Goal: Information Seeking & Learning: Learn about a topic

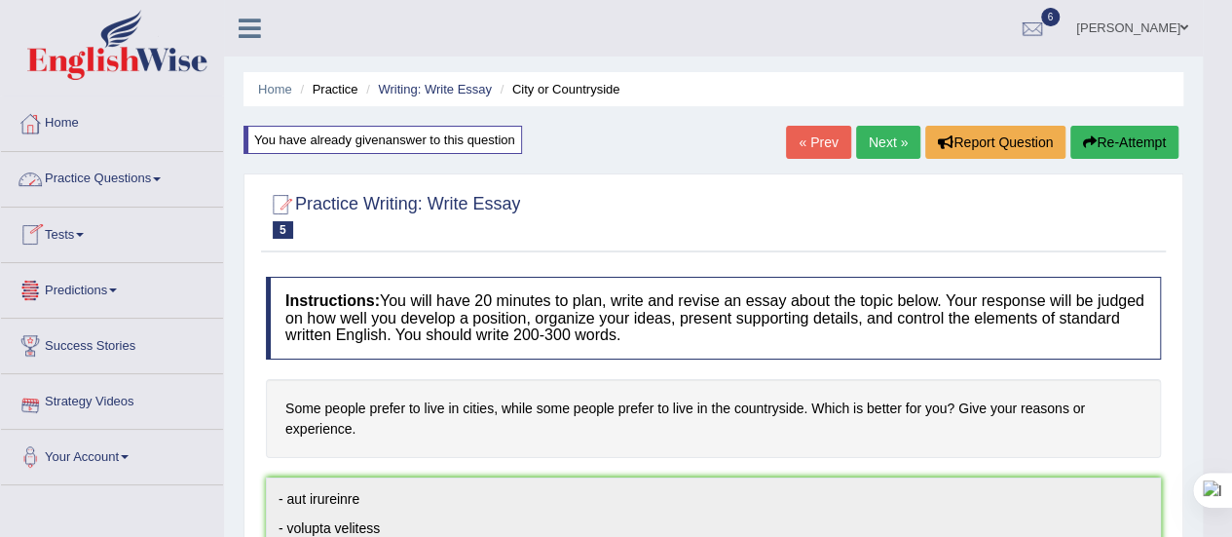
click at [161, 178] on span at bounding box center [157, 179] width 8 height 4
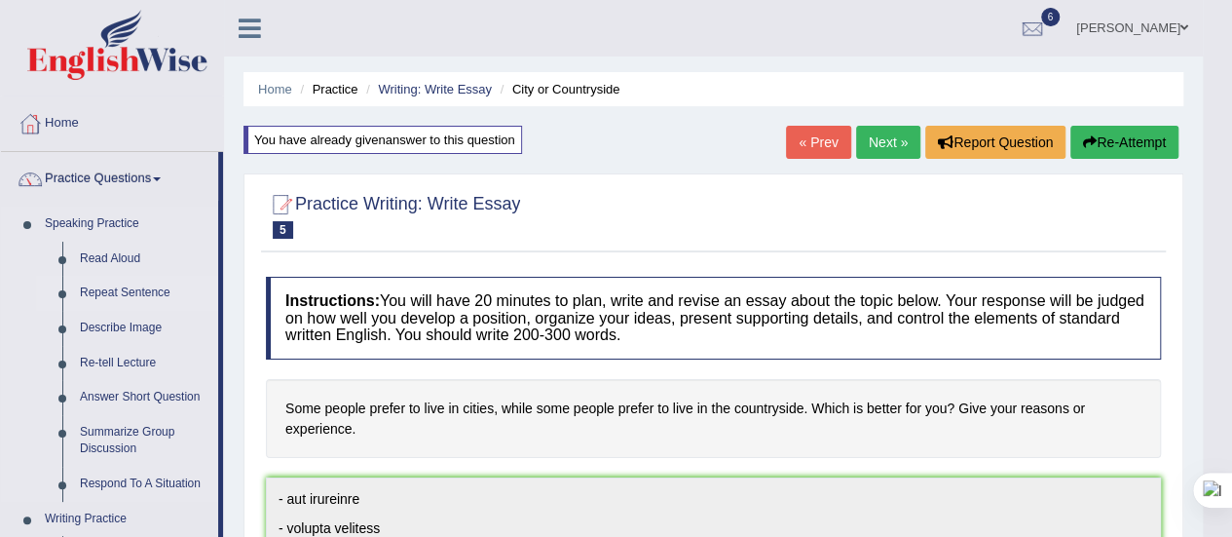
click at [127, 294] on link "Repeat Sentence" at bounding box center [144, 293] width 147 height 35
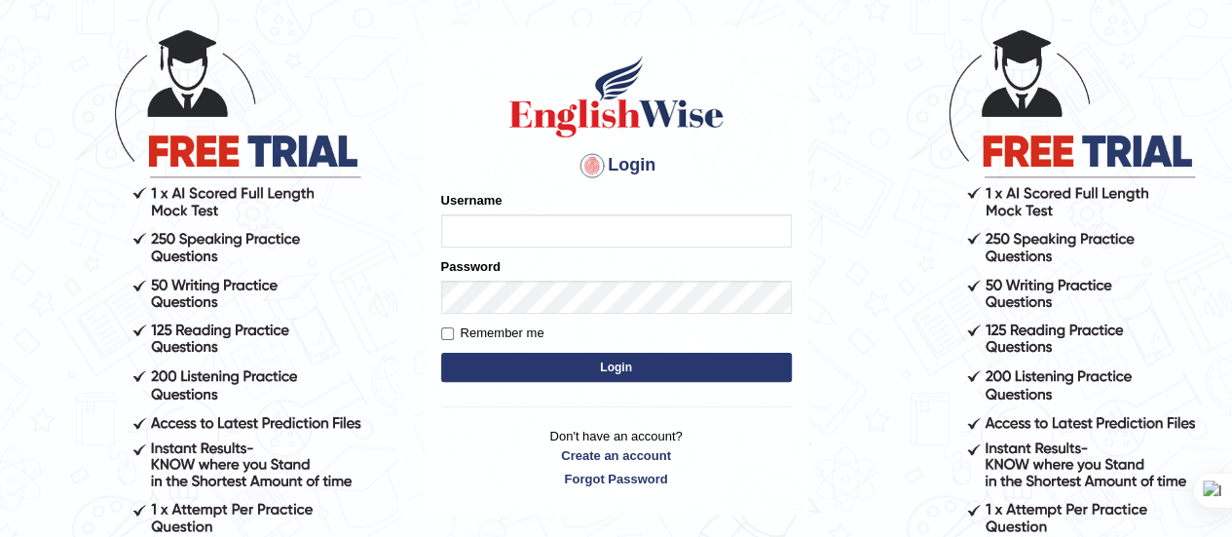
scroll to position [95, 0]
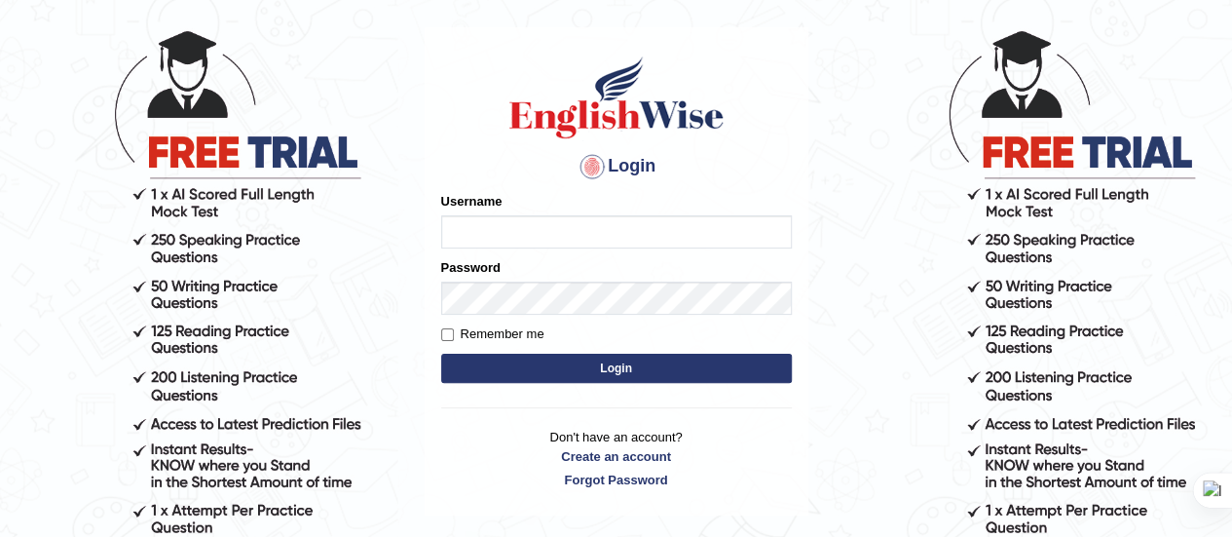
type input "Srinivasarao"
click at [493, 353] on button "Login" at bounding box center [616, 367] width 351 height 29
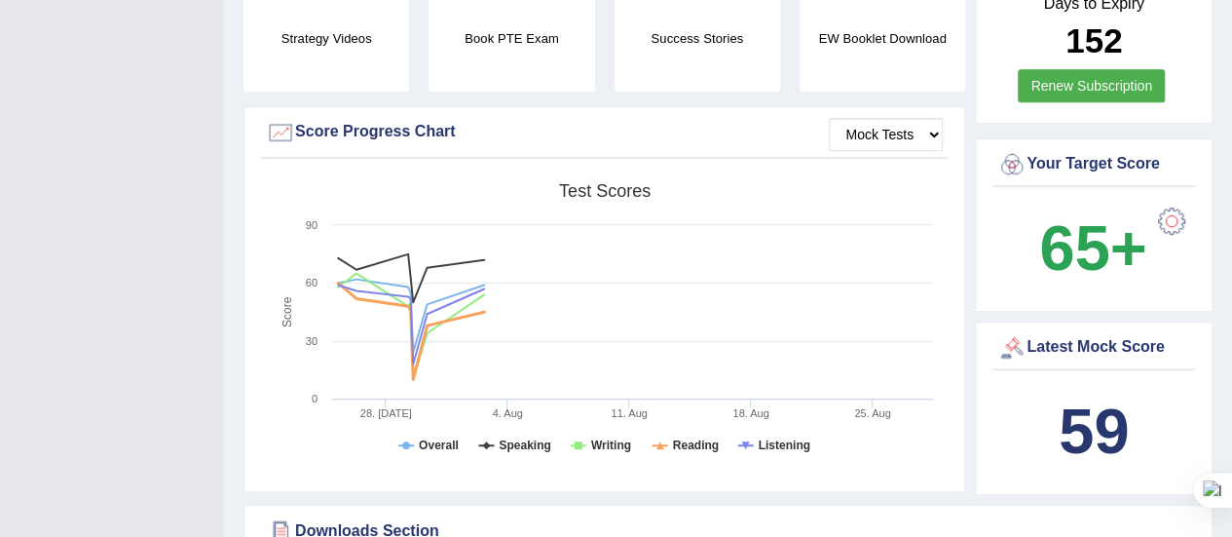
scroll to position [604, 0]
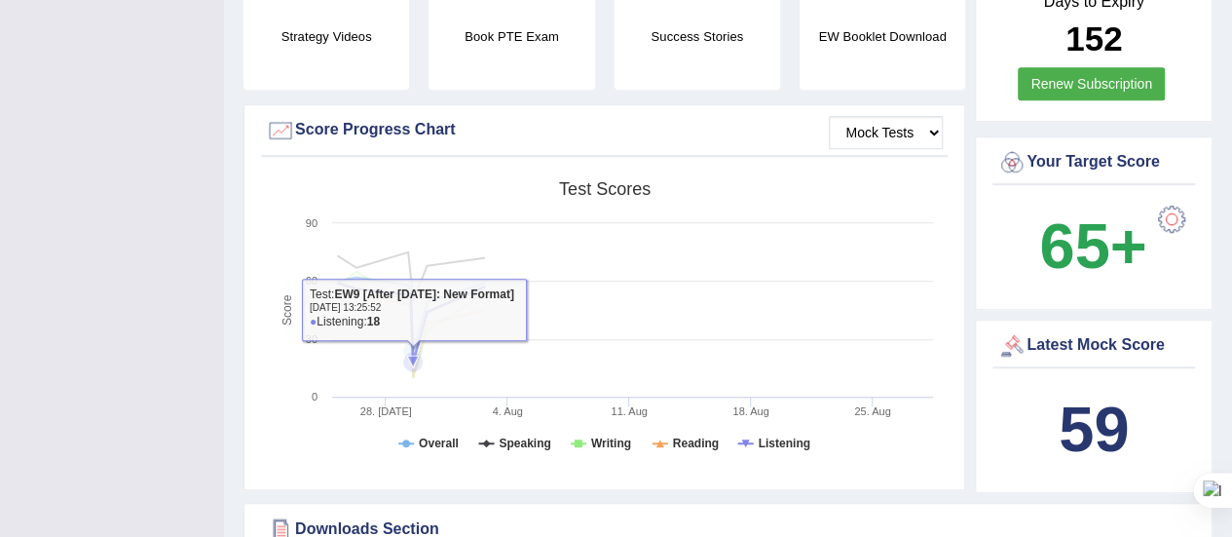
drag, startPoint x: 367, startPoint y: 348, endPoint x: 416, endPoint y: 356, distance: 49.5
click at [416, 356] on icon "Created with Highcharts 7.1.2 Score Test scores Overall Speaking Writing Readin…" at bounding box center [604, 322] width 677 height 302
click at [416, 356] on icon at bounding box center [413, 361] width 12 height 12
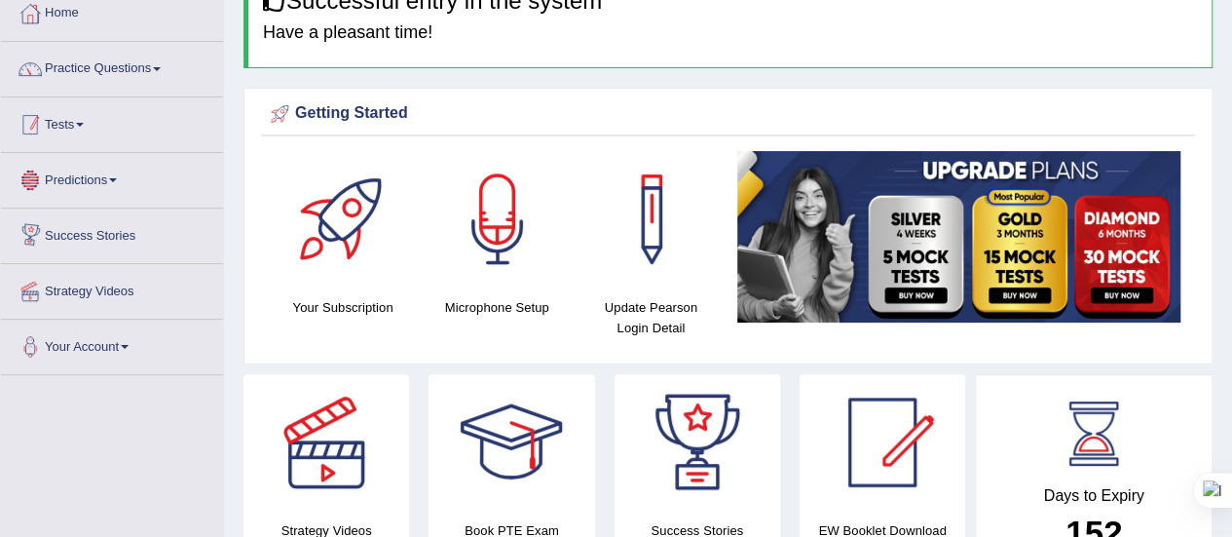
scroll to position [105, 0]
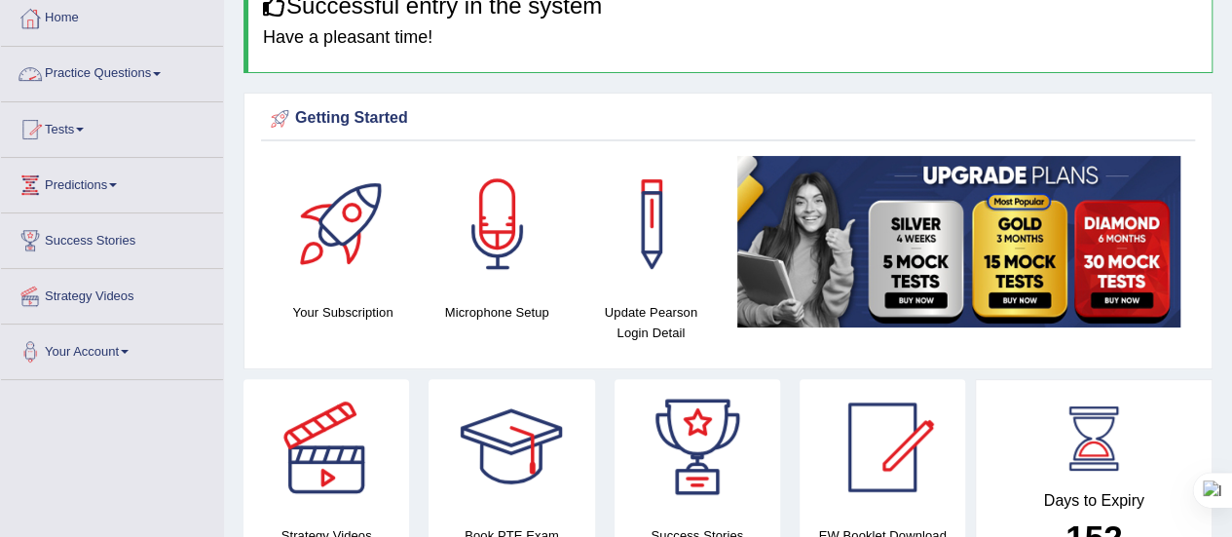
click at [167, 78] on link "Practice Questions" at bounding box center [112, 71] width 222 height 49
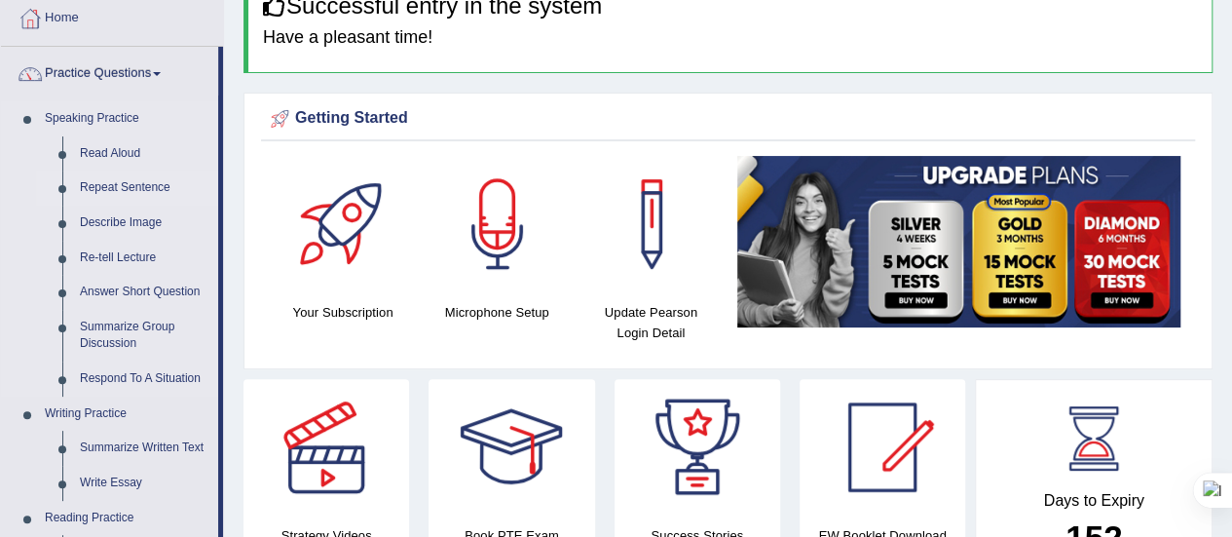
click at [122, 183] on link "Repeat Sentence" at bounding box center [144, 187] width 147 height 35
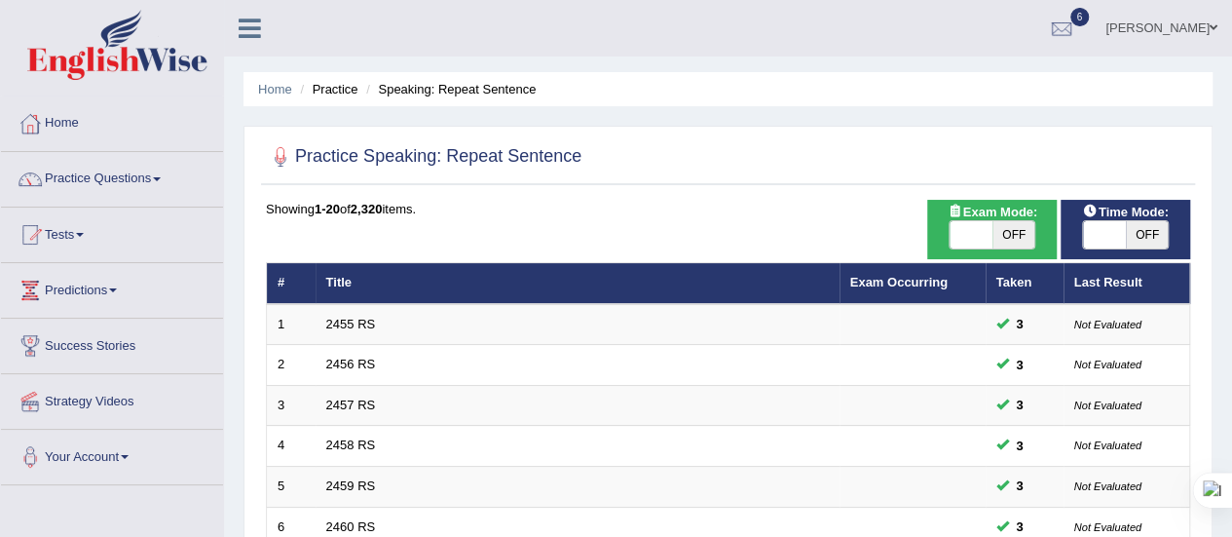
click at [1022, 230] on span "OFF" at bounding box center [1013, 234] width 43 height 27
checkbox input "true"
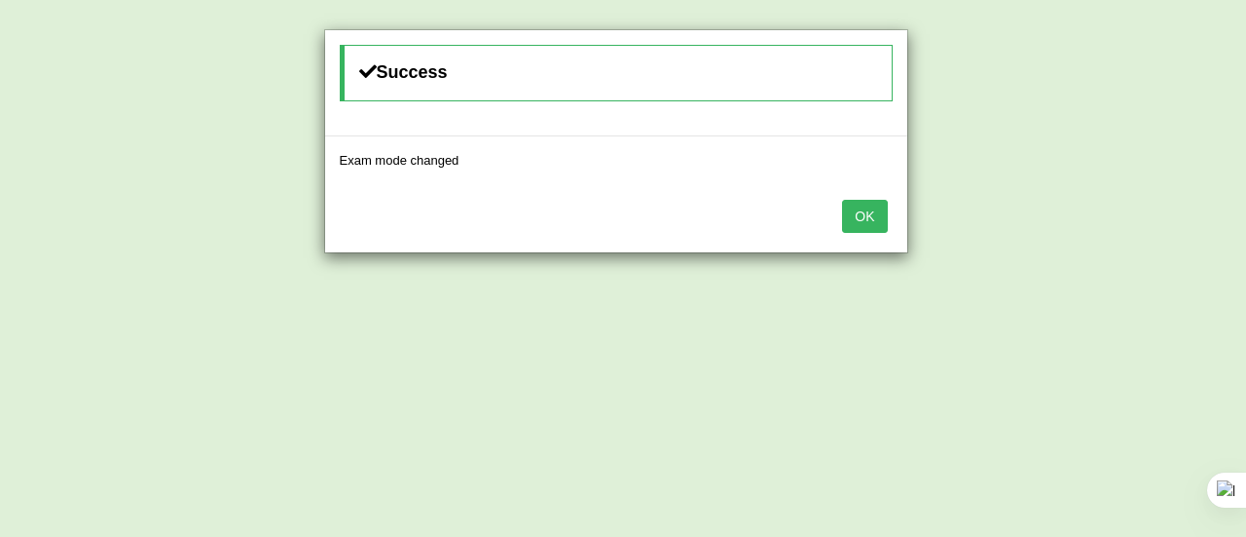
click at [871, 215] on button "OK" at bounding box center [864, 216] width 45 height 33
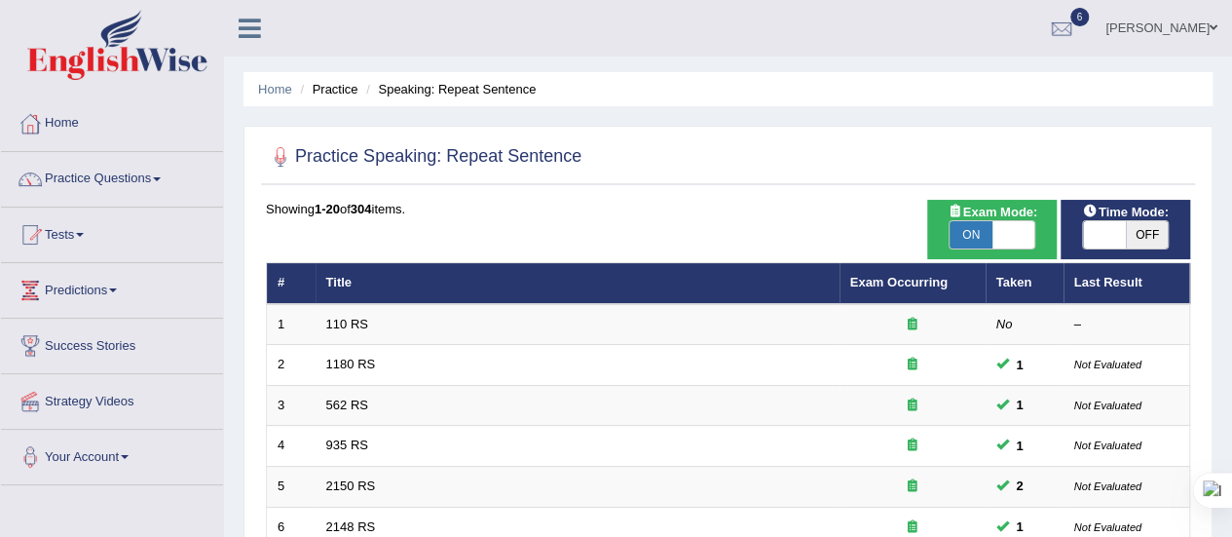
click at [1141, 237] on span "OFF" at bounding box center [1147, 234] width 43 height 27
checkbox input "true"
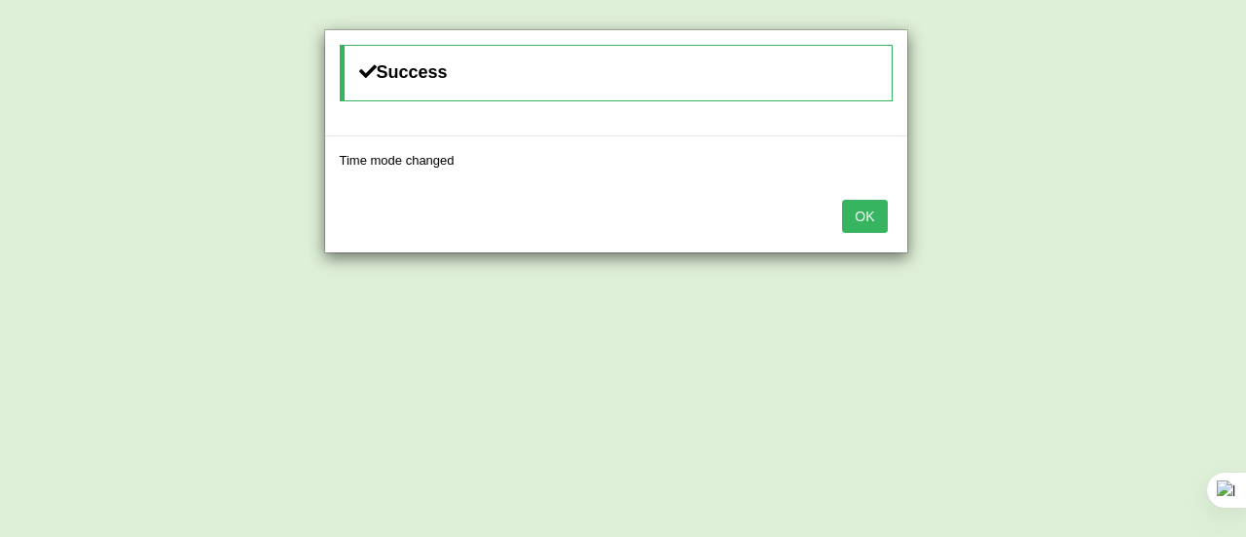
click at [852, 211] on button "OK" at bounding box center [864, 216] width 45 height 33
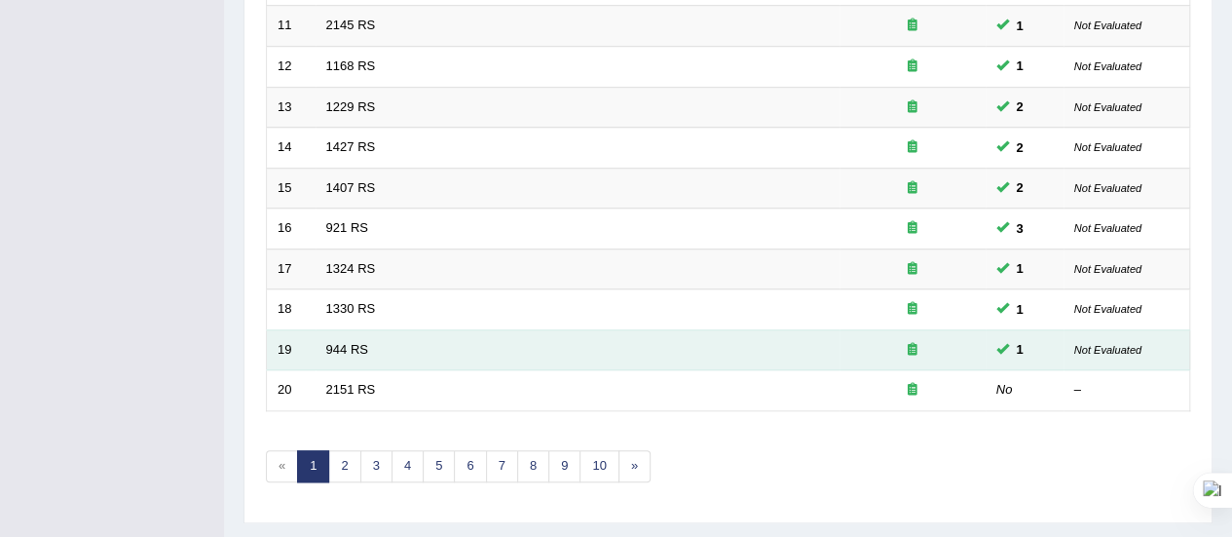
scroll to position [707, 0]
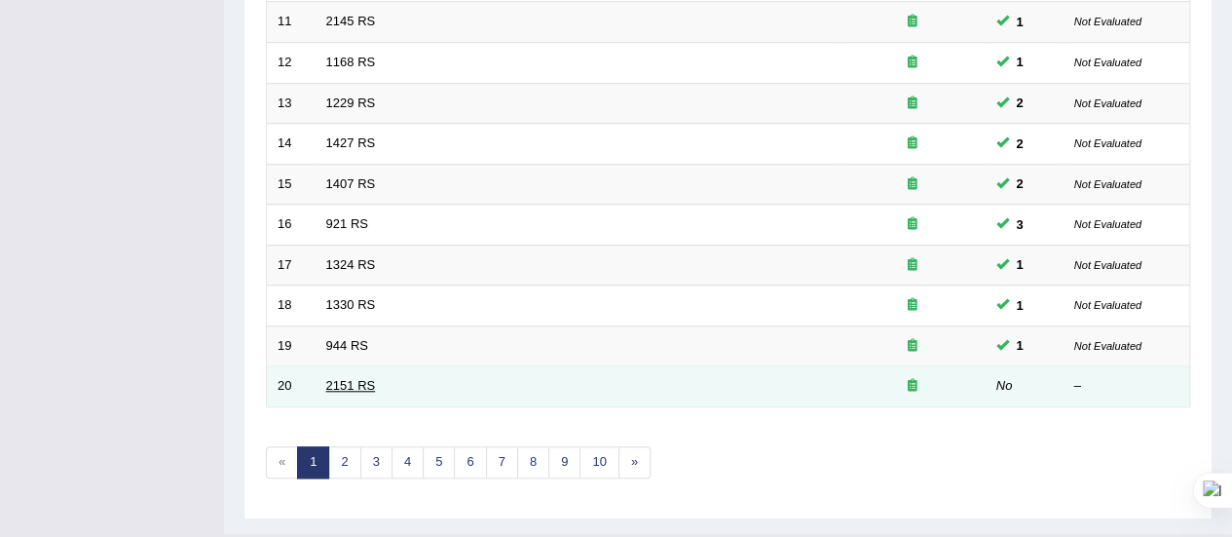
click at [347, 381] on link "2151 RS" at bounding box center [351, 385] width 50 height 15
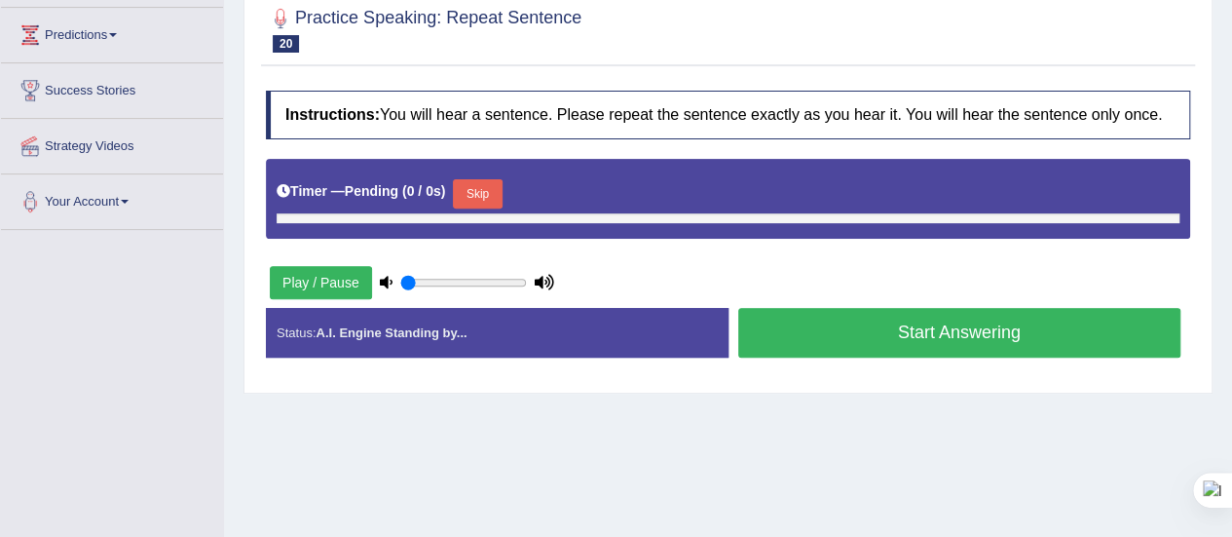
scroll to position [256, 0]
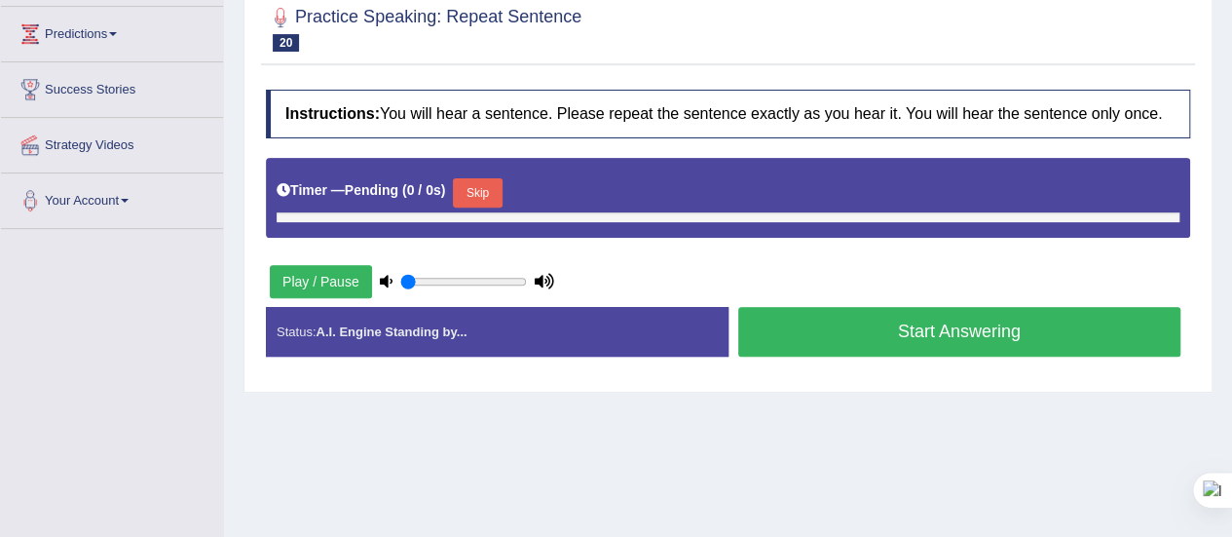
click at [465, 190] on button "Skip" at bounding box center [477, 192] width 49 height 29
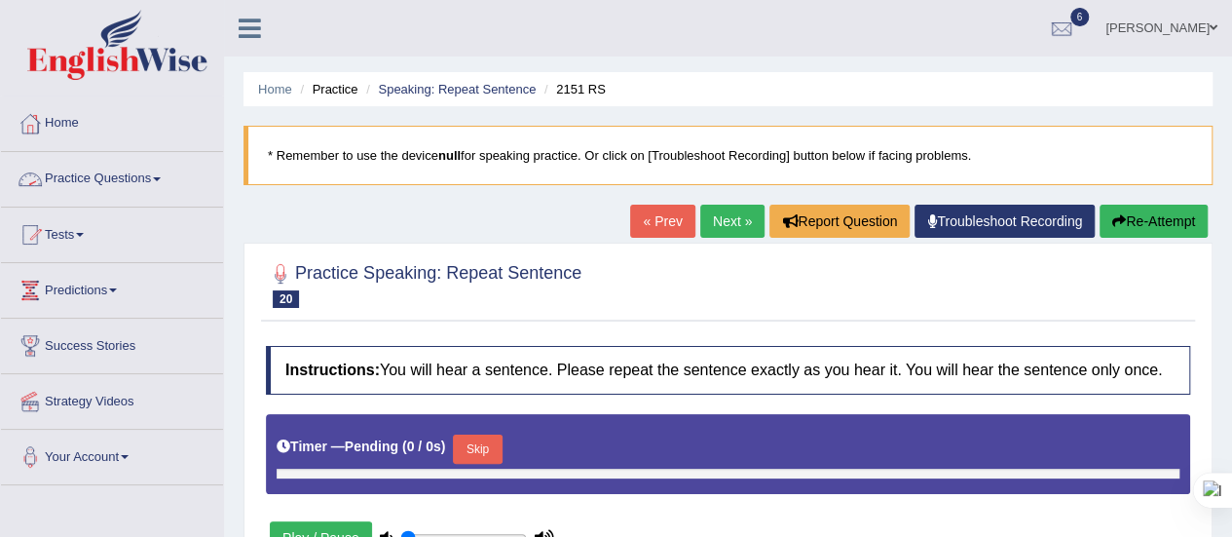
click at [164, 194] on link "Practice Questions" at bounding box center [112, 176] width 222 height 49
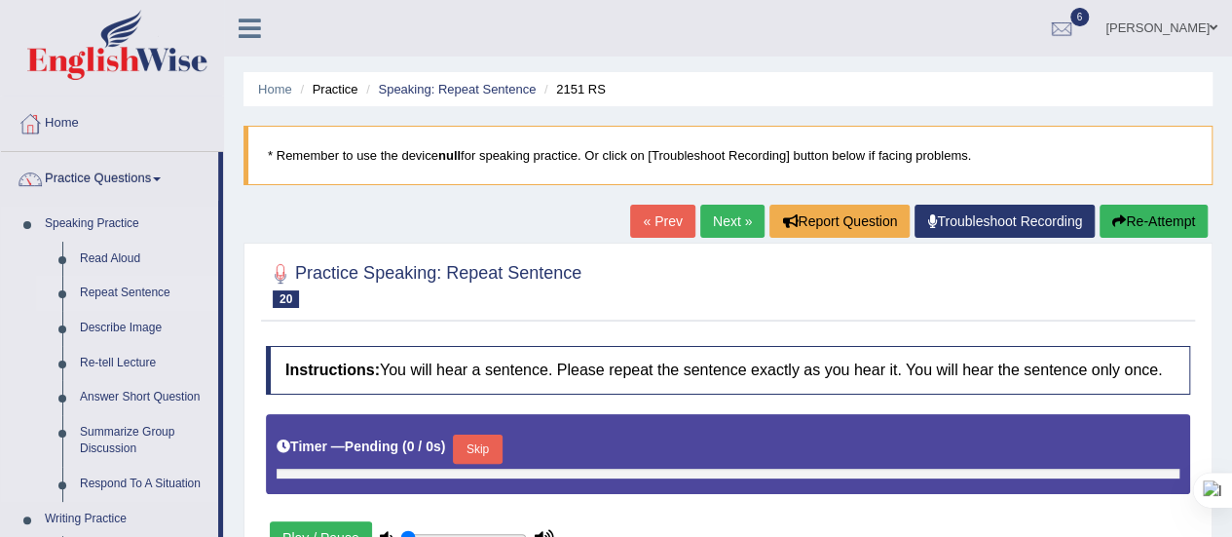
click at [111, 293] on link "Repeat Sentence" at bounding box center [144, 293] width 147 height 35
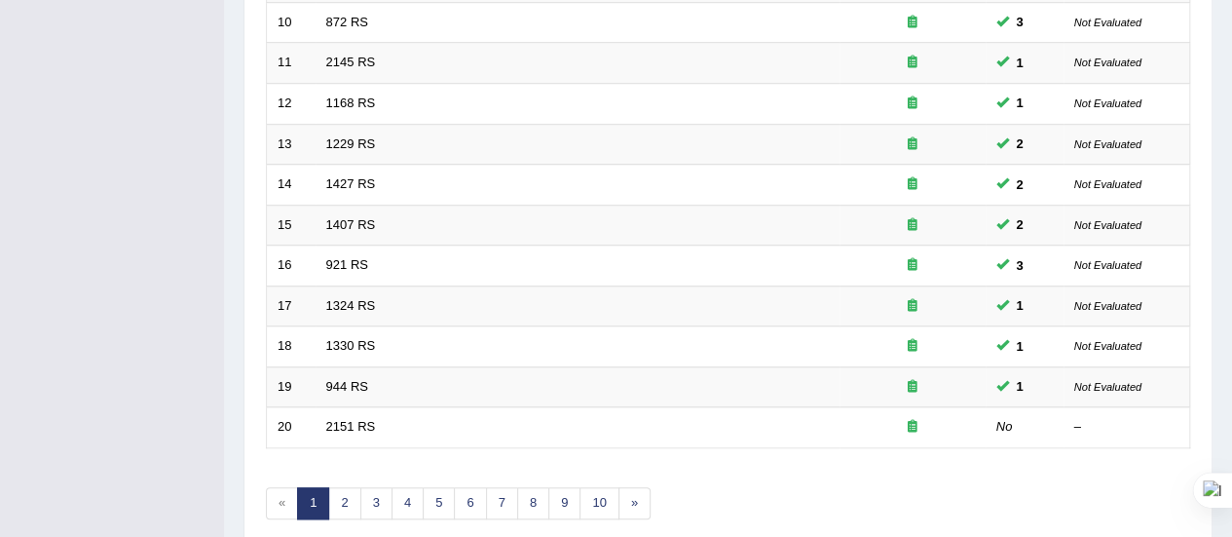
scroll to position [743, 0]
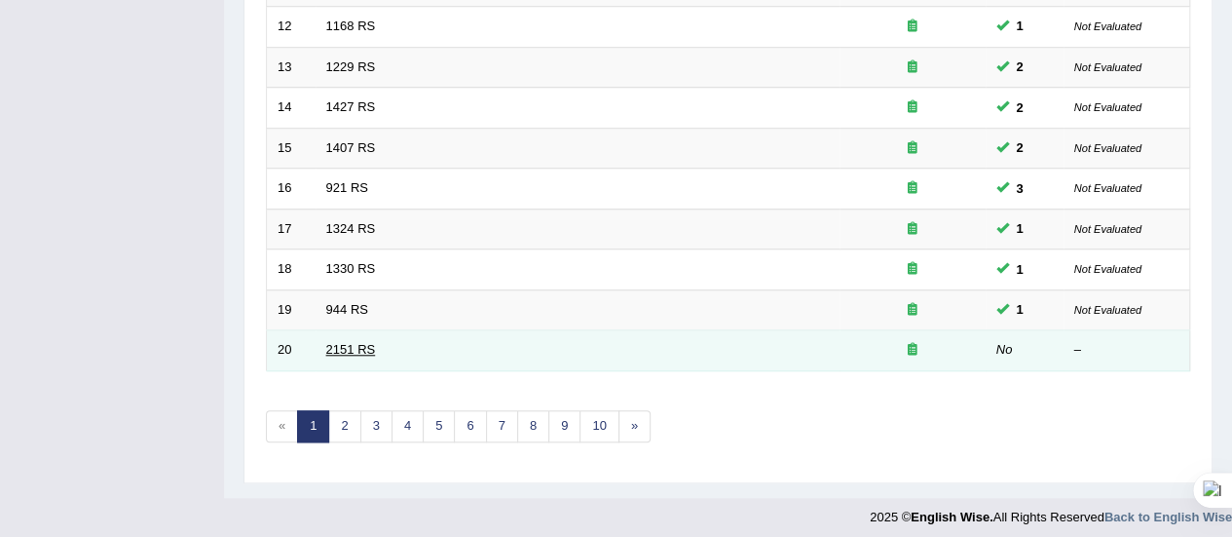
click at [341, 348] on link "2151 RS" at bounding box center [351, 349] width 50 height 15
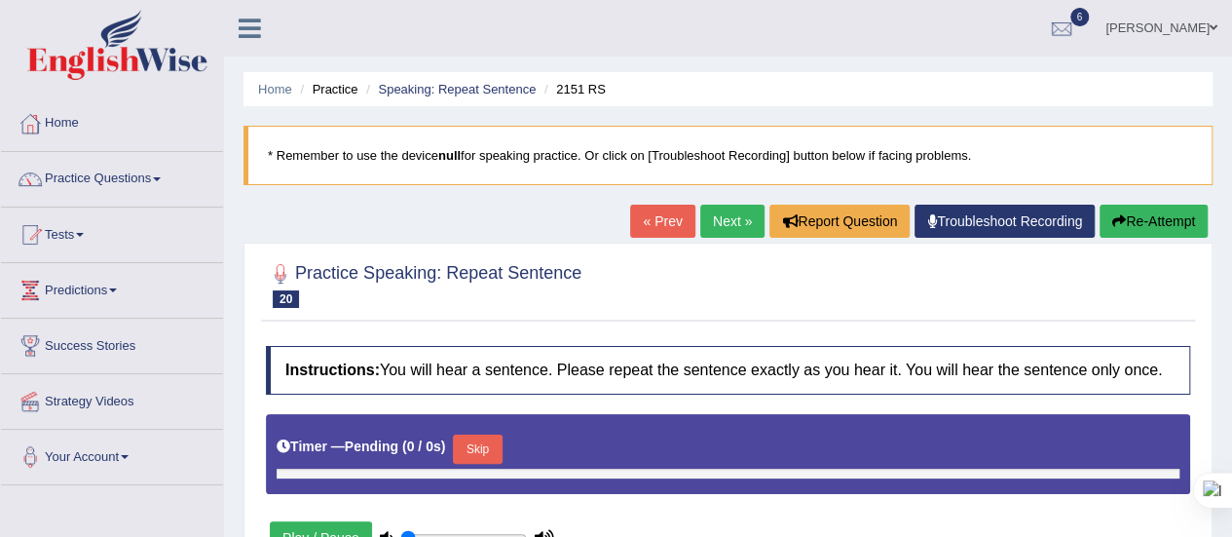
click at [946, 218] on link "Troubleshoot Recording" at bounding box center [1004, 220] width 180 height 33
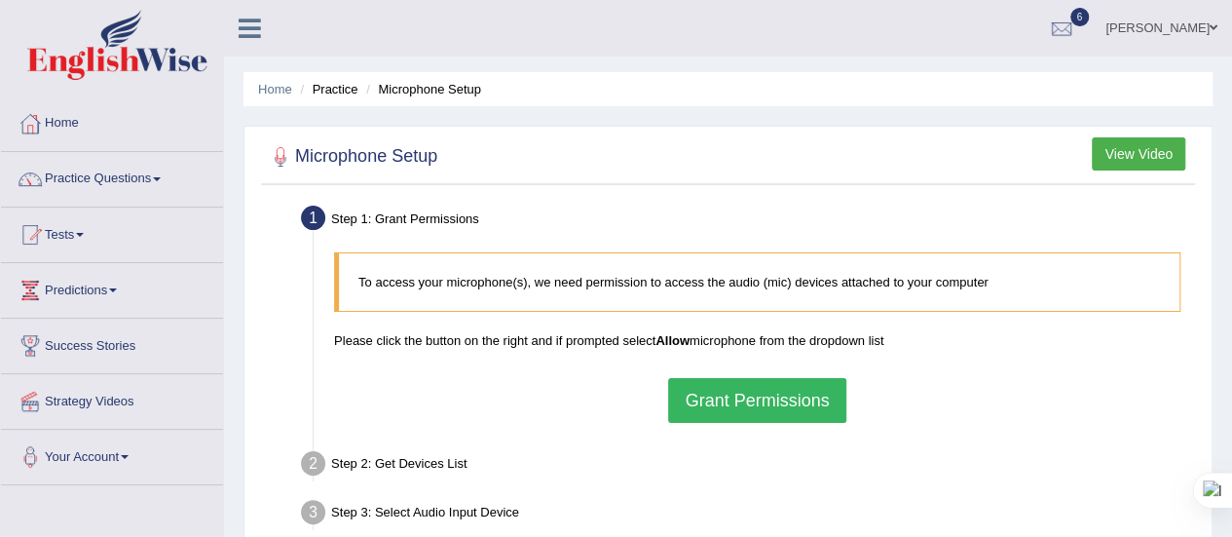
click at [736, 402] on button "Grant Permissions" at bounding box center [756, 400] width 177 height 45
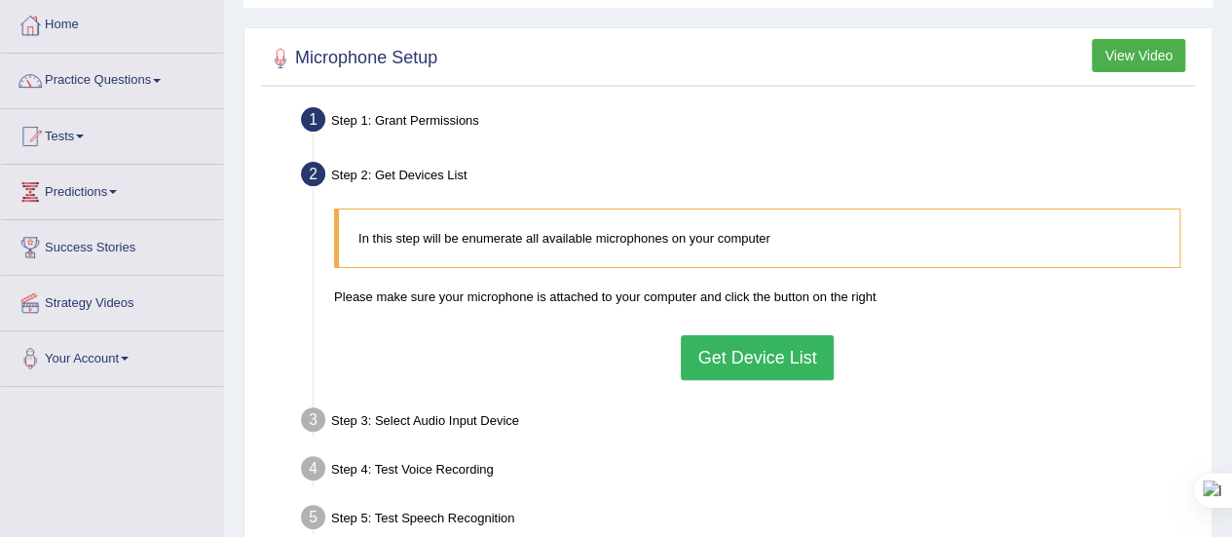
scroll to position [102, 0]
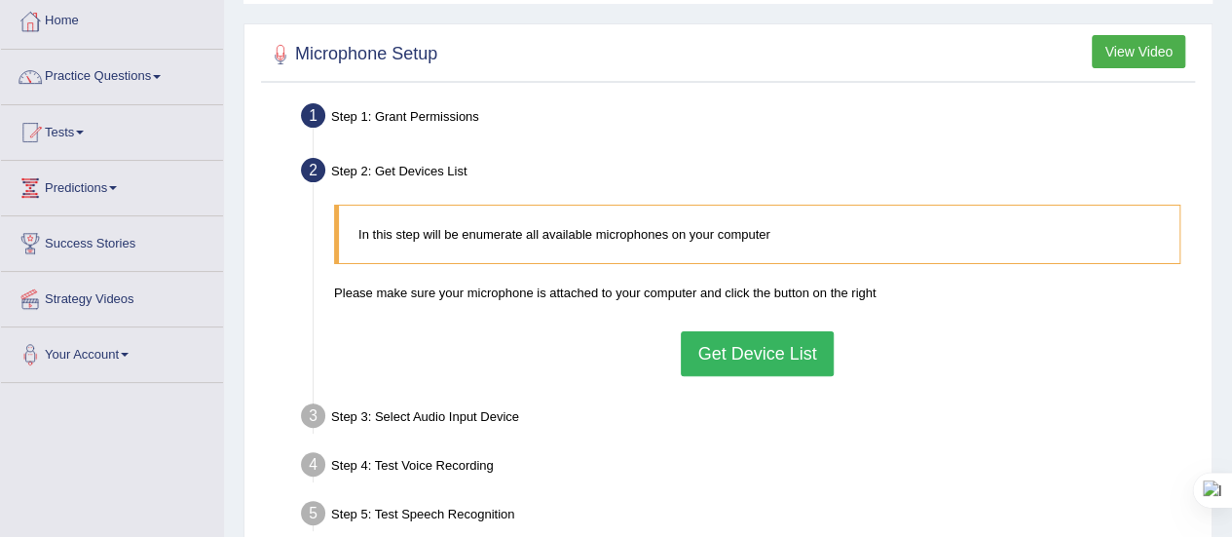
click at [741, 346] on button "Get Device List" at bounding box center [757, 353] width 152 height 45
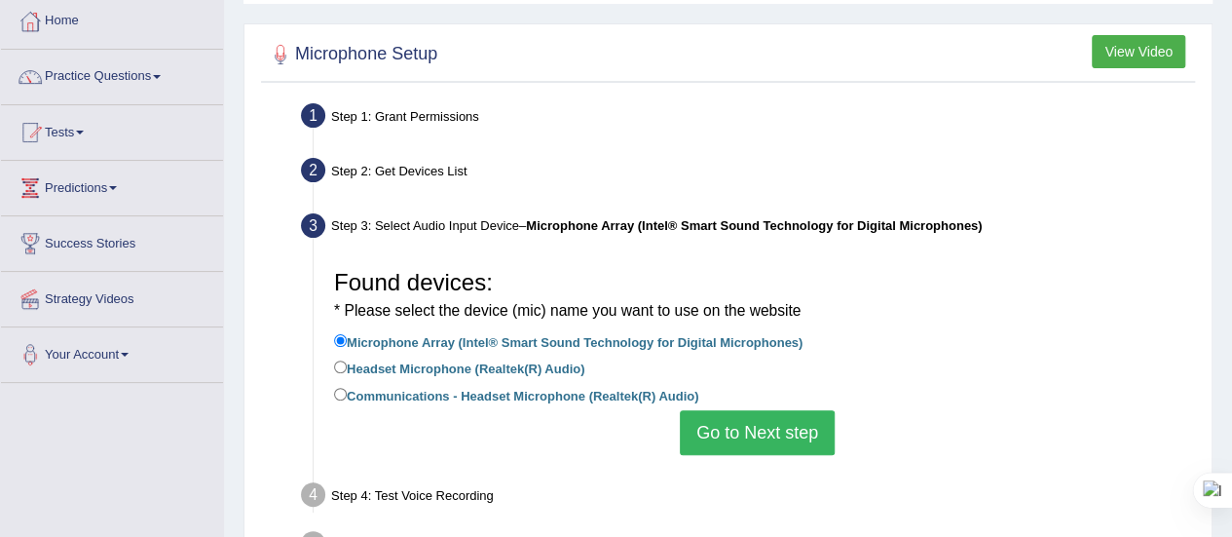
click at [760, 426] on button "Go to Next step" at bounding box center [757, 432] width 155 height 45
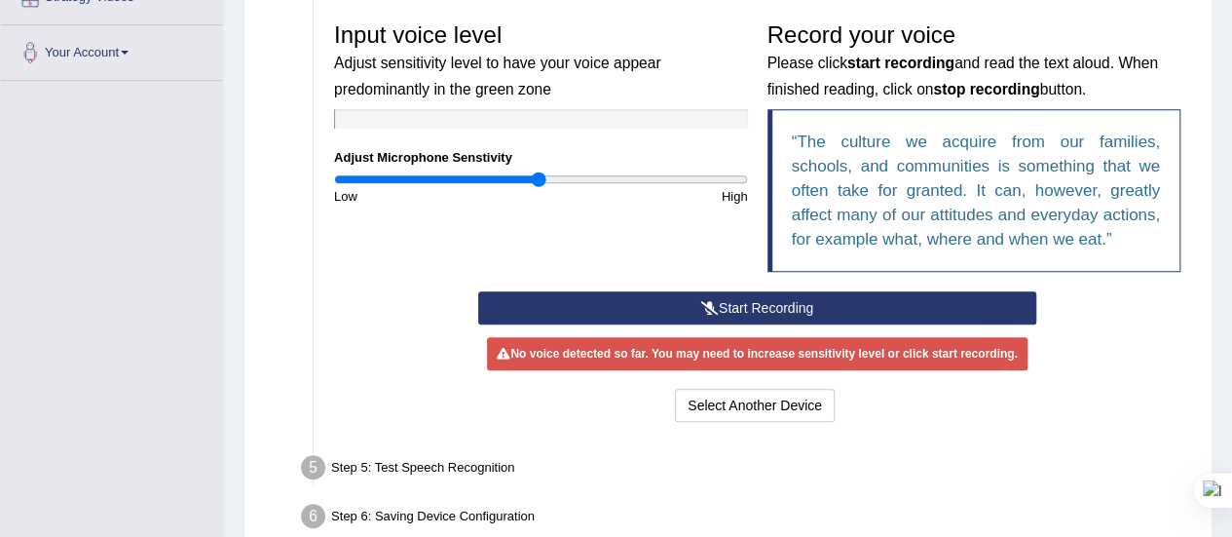
scroll to position [405, 0]
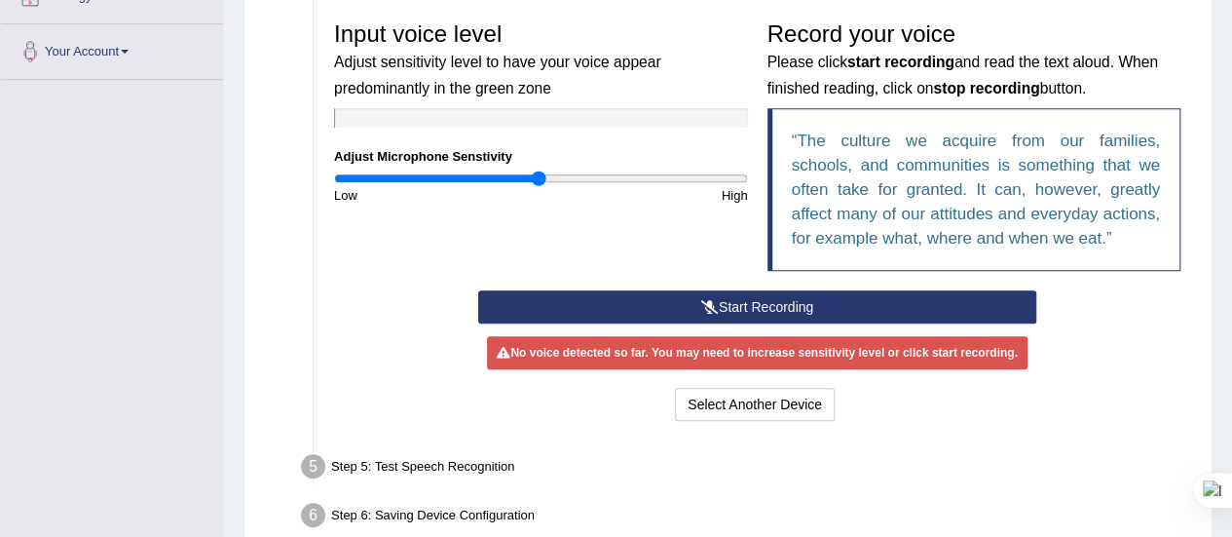
click at [760, 309] on button "Start Recording" at bounding box center [757, 306] width 558 height 33
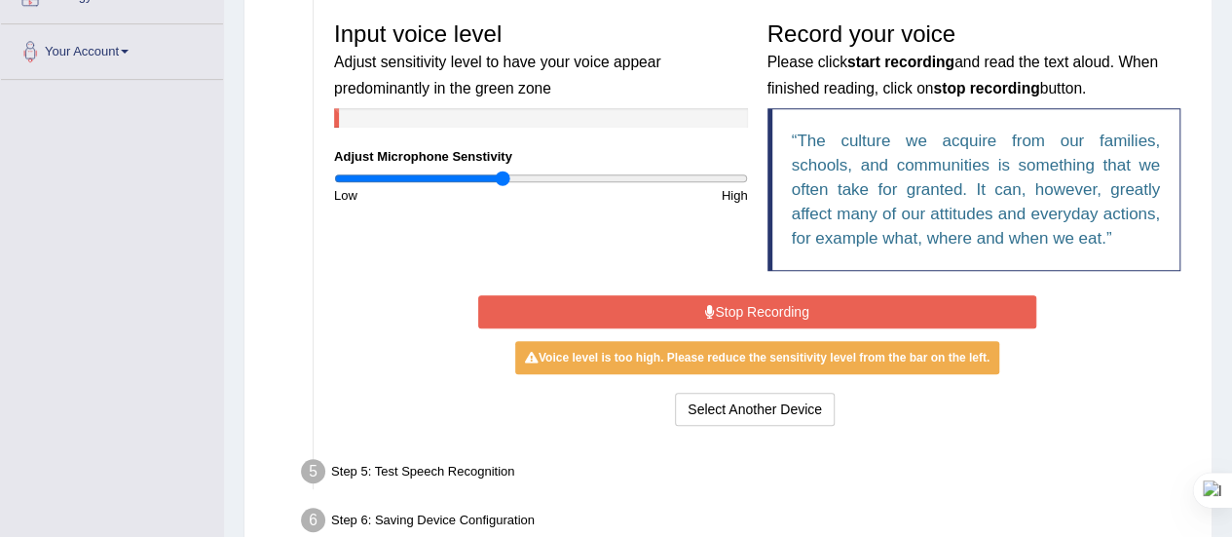
click at [501, 176] on input "range" at bounding box center [541, 178] width 414 height 16
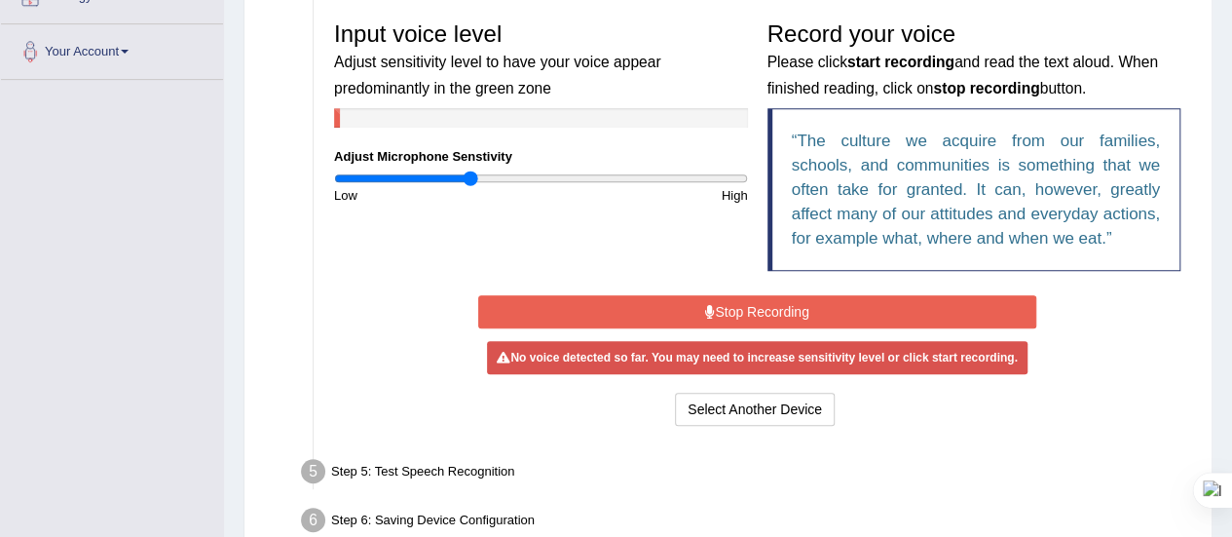
click at [471, 178] on input "range" at bounding box center [541, 178] width 414 height 16
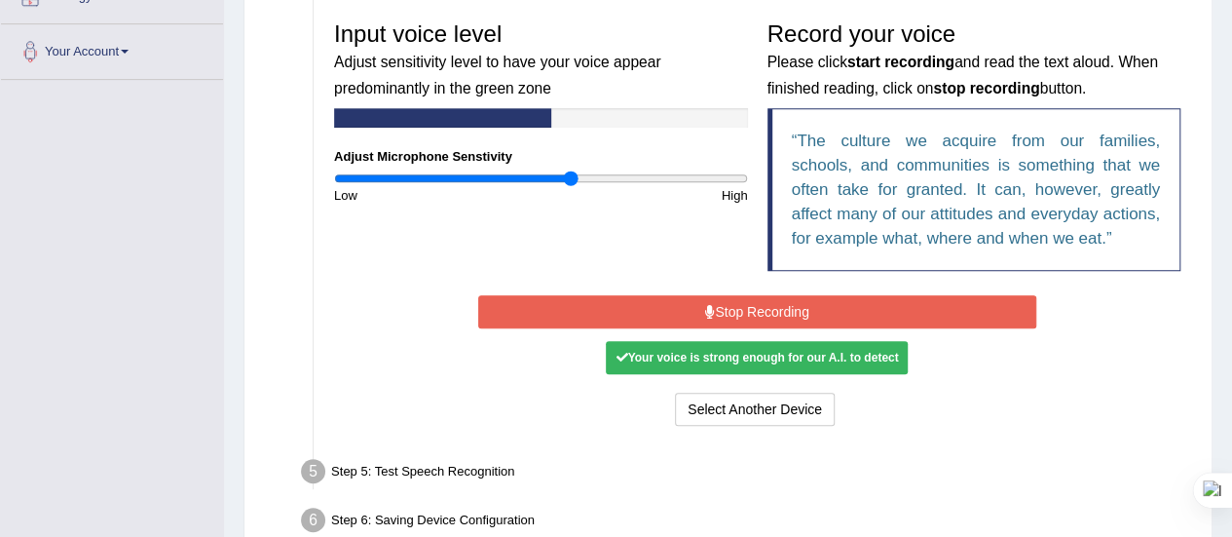
drag, startPoint x: 471, startPoint y: 178, endPoint x: 570, endPoint y: 184, distance: 98.5
type input "1.16"
click at [570, 184] on input "range" at bounding box center [541, 178] width 414 height 16
click at [705, 311] on icon at bounding box center [710, 312] width 10 height 14
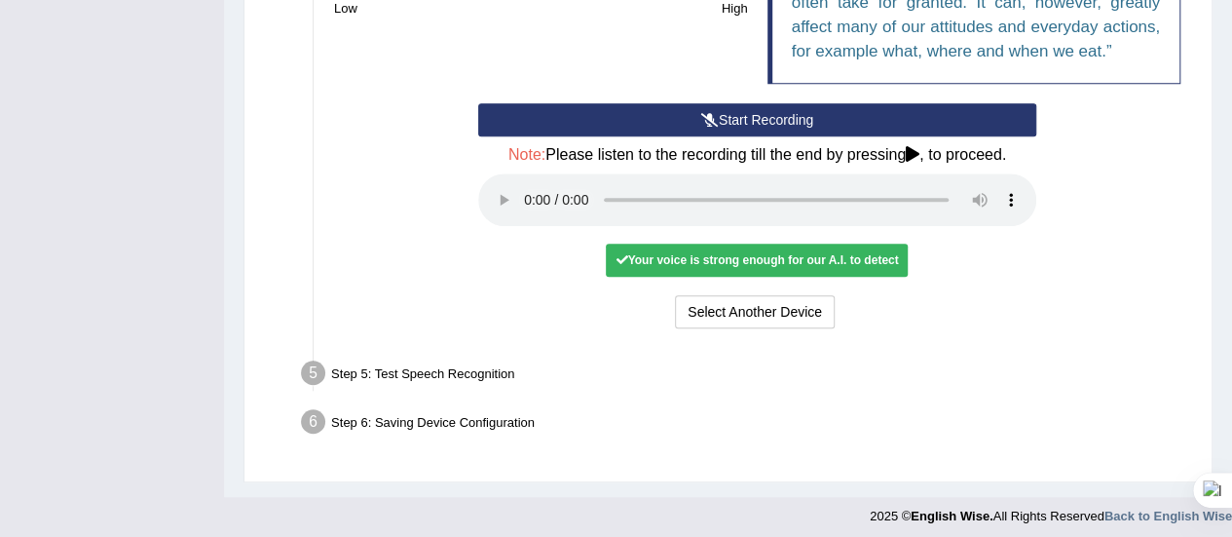
scroll to position [598, 0]
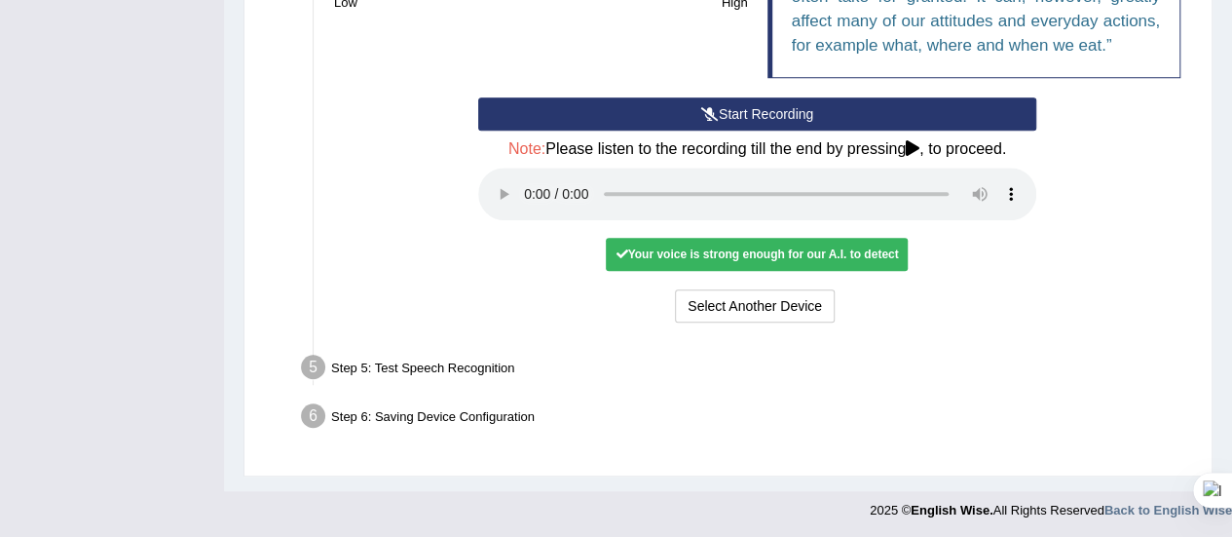
click at [671, 255] on div "Your voice is strong enough for our A.I. to detect" at bounding box center [757, 254] width 302 height 33
click at [431, 387] on div "Step 5: Test Speech Recognition" at bounding box center [747, 370] width 910 height 43
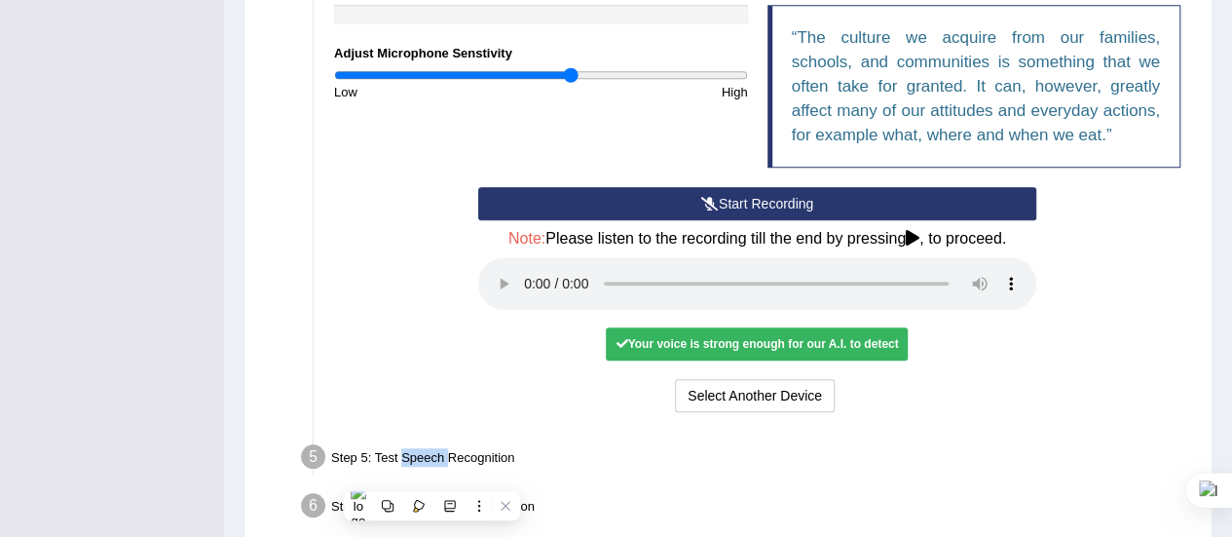
scroll to position [507, 0]
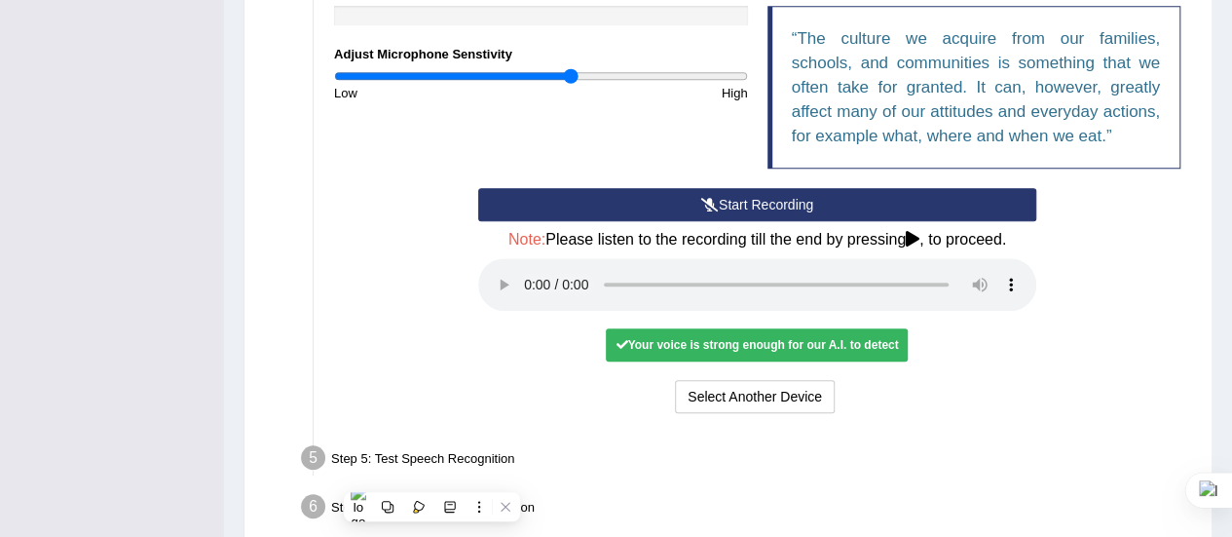
click at [372, 328] on div "Start Recording Stop Recording Note: Please listen to the recording till the en…" at bounding box center [757, 303] width 866 height 230
click at [635, 427] on ul "Step 1: Grant Permissions To access your microphone(s), we need permission to a…" at bounding box center [728, 111] width 924 height 838
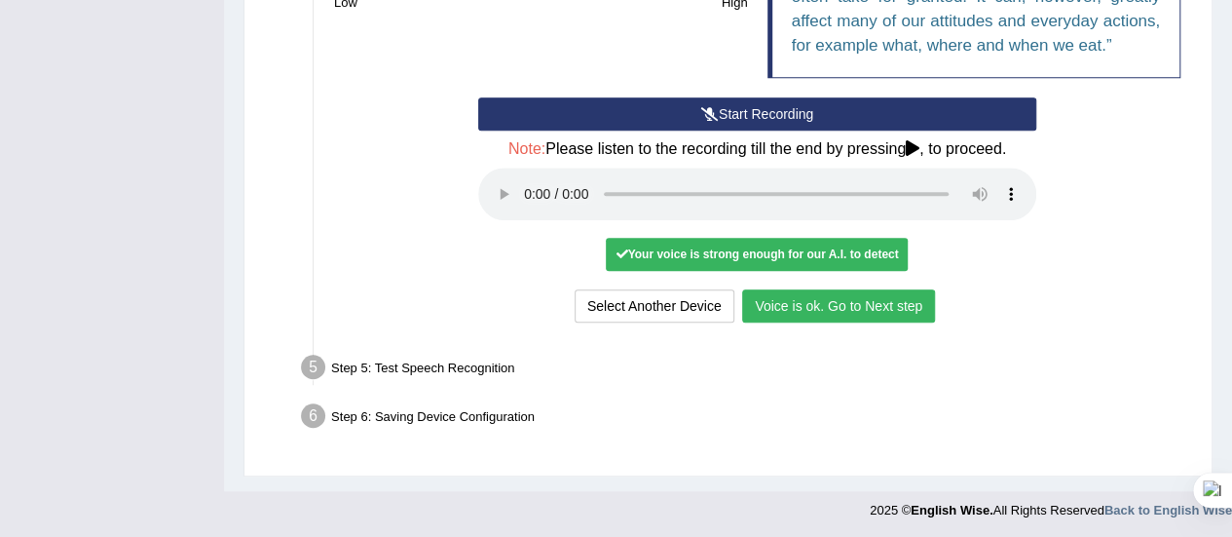
click at [810, 303] on button "Voice is ok. Go to Next step" at bounding box center [838, 305] width 193 height 33
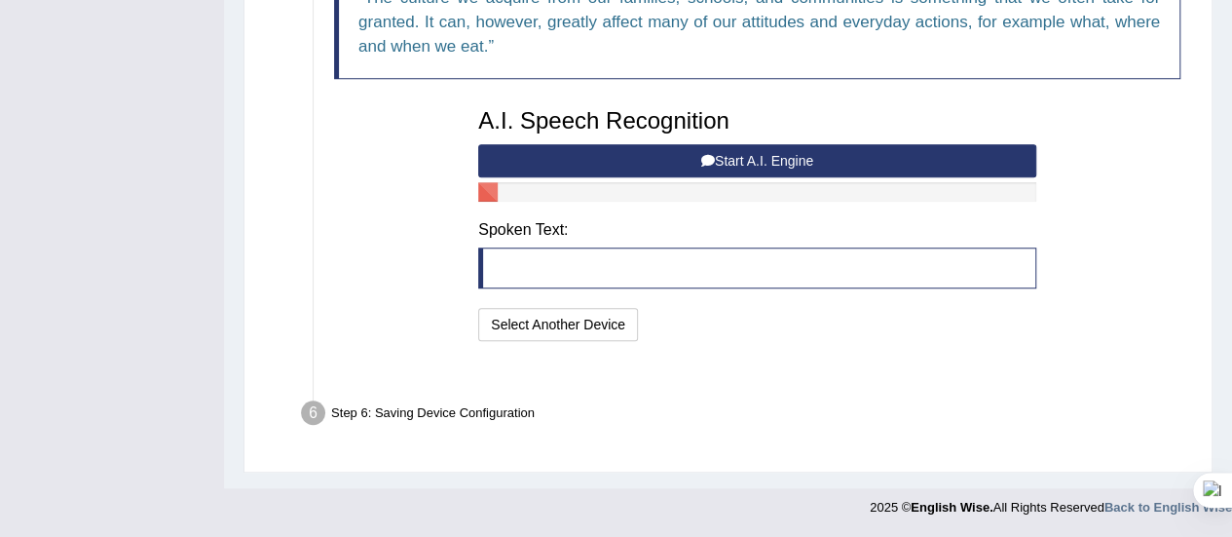
scroll to position [521, 0]
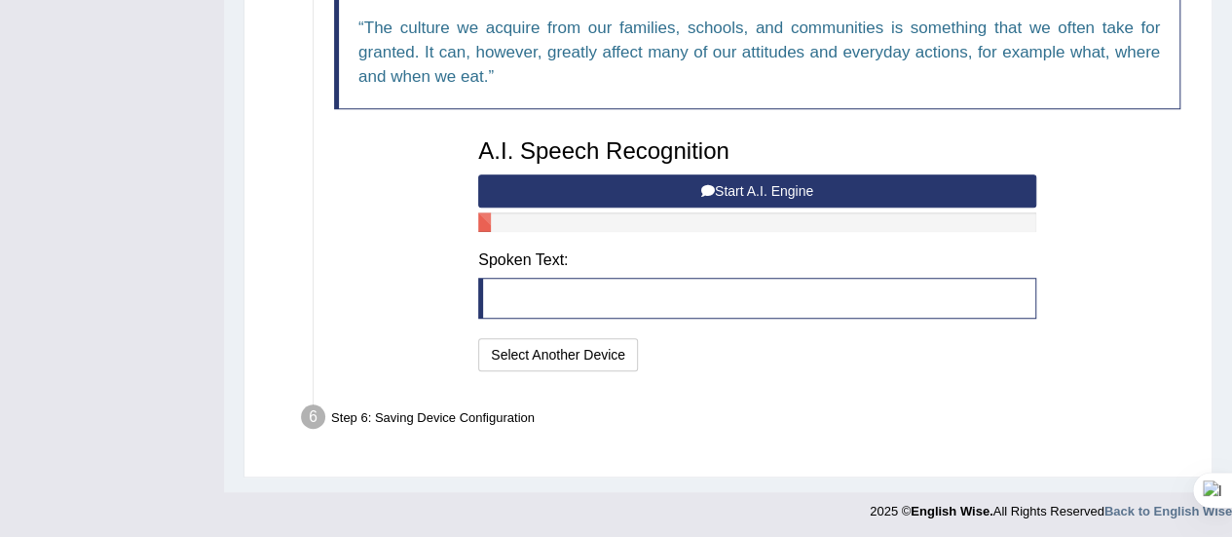
click at [756, 174] on button "Start A.I. Engine" at bounding box center [757, 190] width 558 height 33
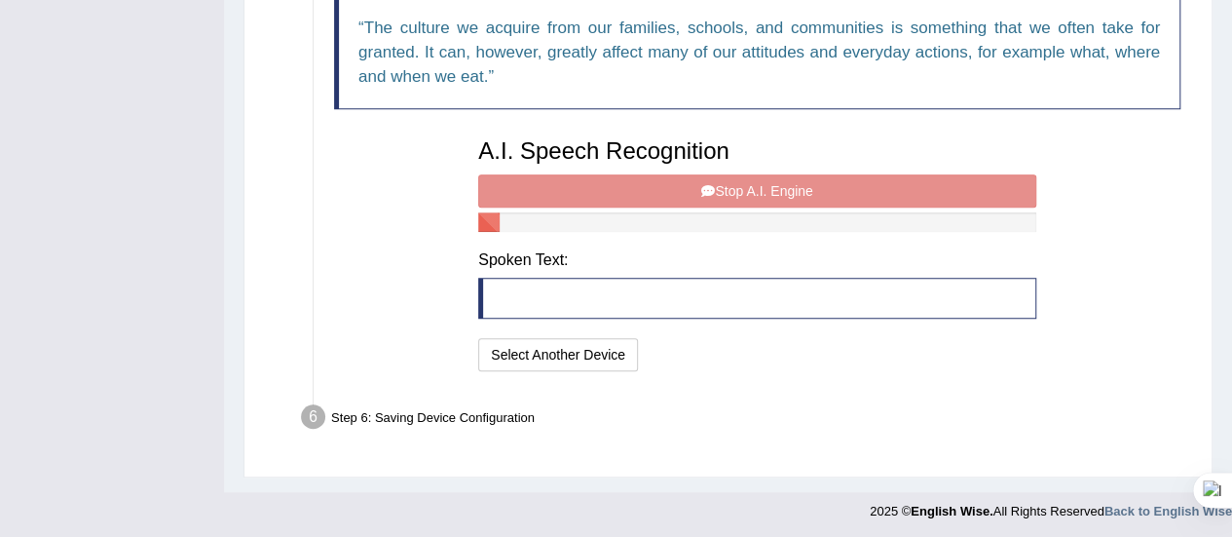
click at [695, 192] on div "A.I. Speech Recognition Start A.I. Engine Stop A.I. Engine Note: Please listen …" at bounding box center [756, 252] width 577 height 247
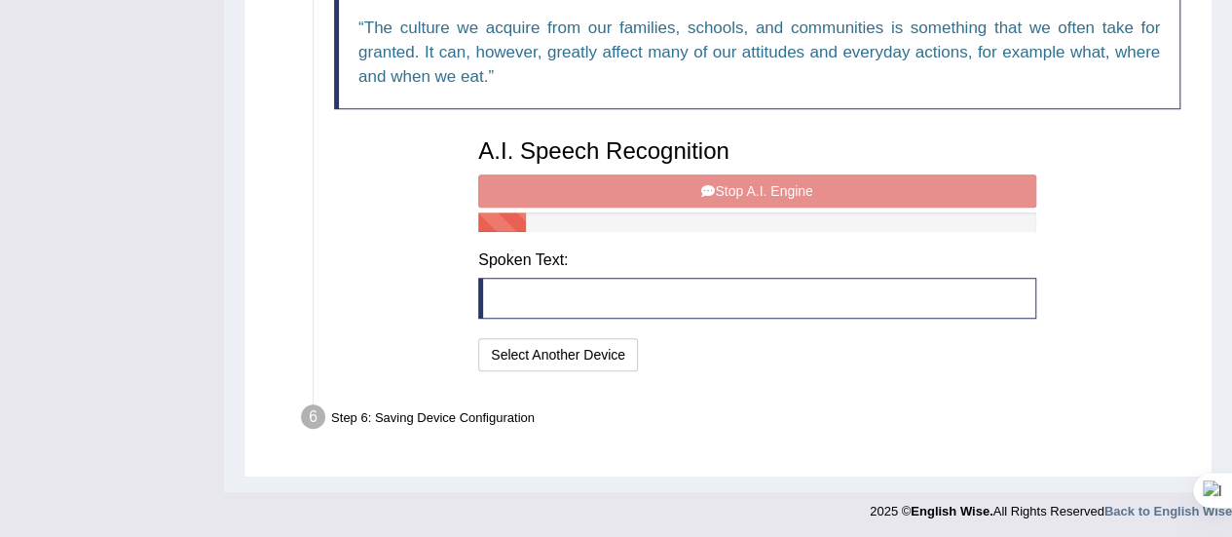
click at [695, 192] on div "A.I. Speech Recognition Start A.I. Engine Stop A.I. Engine Note: Please listen …" at bounding box center [756, 252] width 577 height 247
click at [713, 186] on div "A.I. Speech Recognition Start A.I. Engine Stop A.I. Engine Note: Please listen …" at bounding box center [756, 252] width 577 height 247
click at [710, 182] on div "A.I. Speech Recognition Start A.I. Engine Stop A.I. Engine Note: Please listen …" at bounding box center [756, 252] width 577 height 247
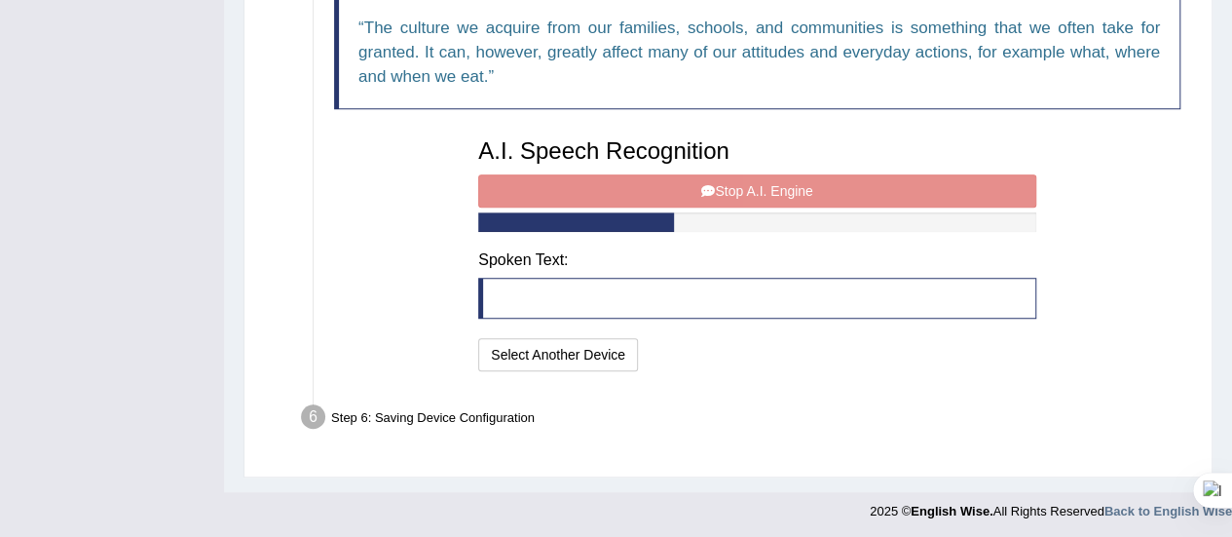
click at [710, 182] on div "A.I. Speech Recognition Start A.I. Engine Stop A.I. Engine Note: Please listen …" at bounding box center [756, 252] width 577 height 247
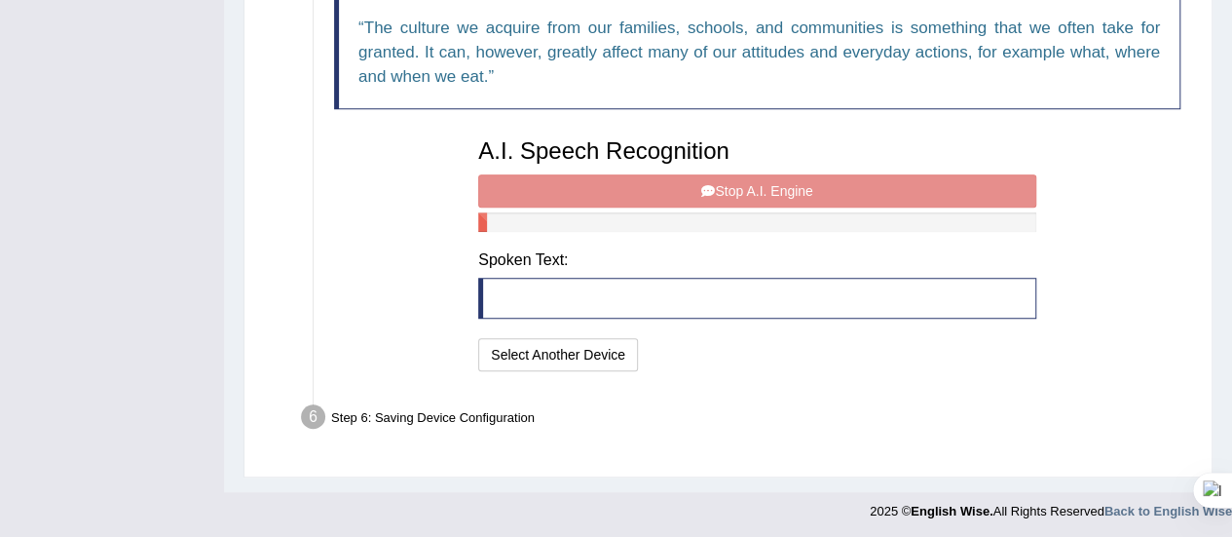
click at [710, 182] on div "A.I. Speech Recognition Start A.I. Engine Stop A.I. Engine Note: Please listen …" at bounding box center [756, 252] width 577 height 247
drag, startPoint x: 710, startPoint y: 182, endPoint x: 393, endPoint y: 297, distance: 336.7
click at [393, 297] on div "Text to read The culture we acquire from our families, schools, and communities…" at bounding box center [757, 163] width 866 height 426
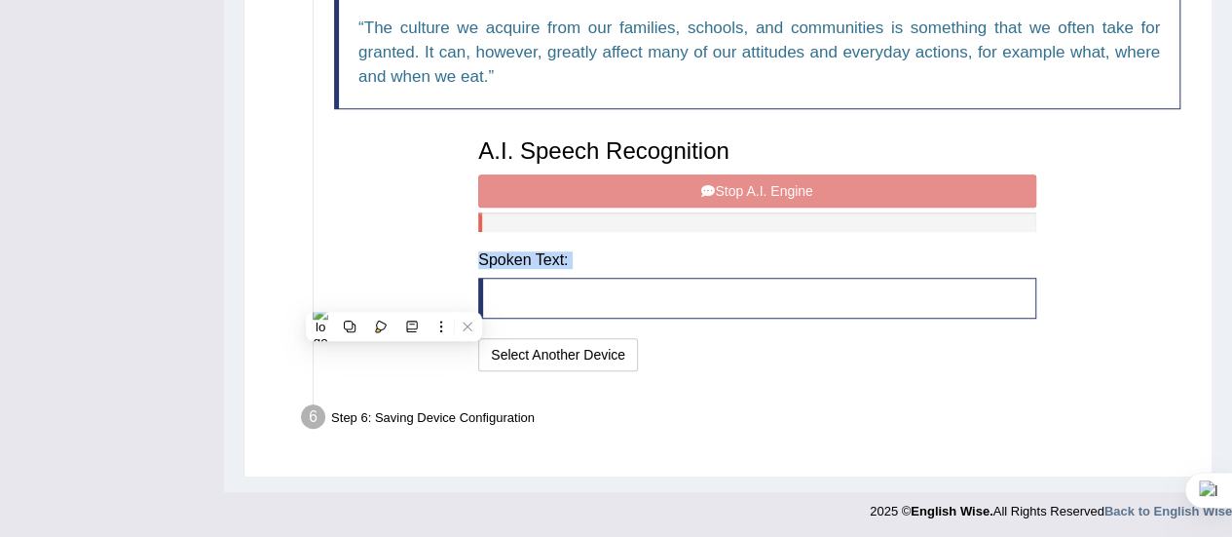
click at [393, 297] on div "Text to read The culture we acquire from our families, schools, and communities…" at bounding box center [757, 163] width 866 height 426
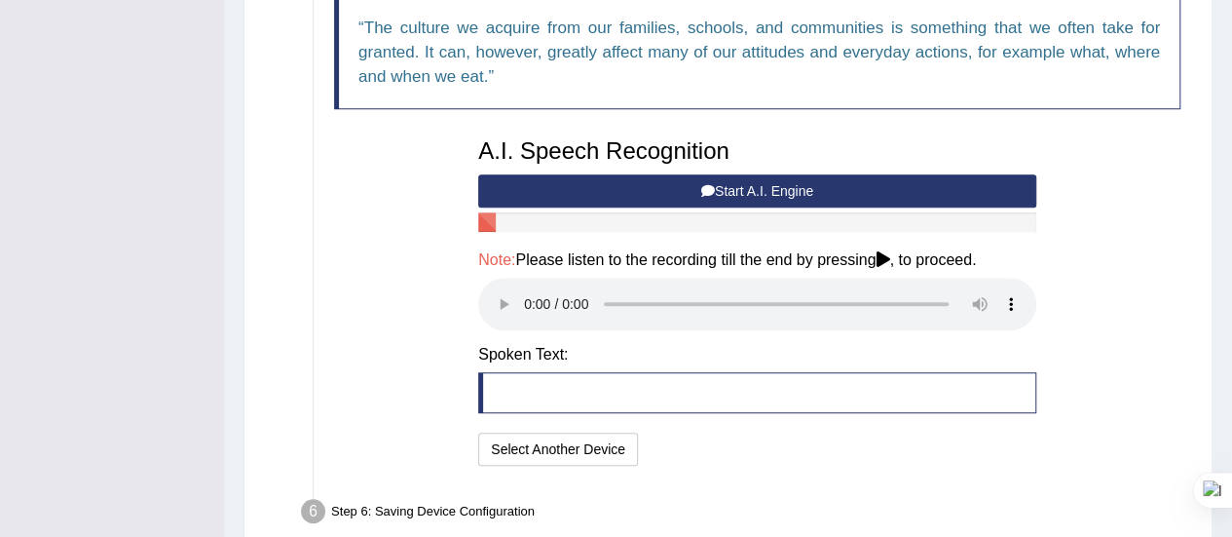
scroll to position [615, 0]
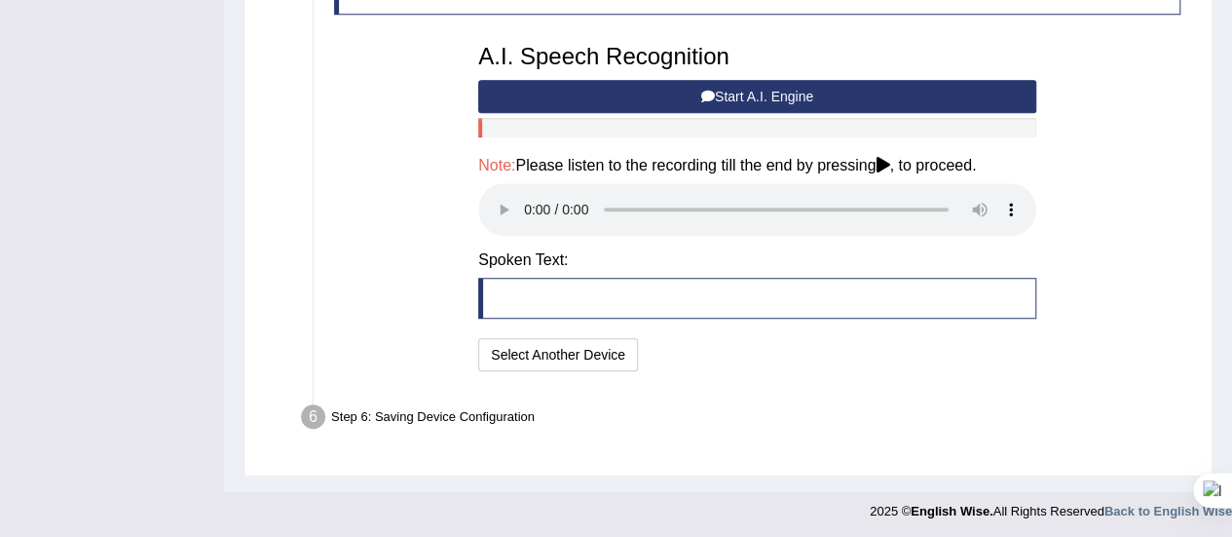
click at [499, 300] on blockquote at bounding box center [757, 298] width 558 height 41
click at [385, 209] on div "Text to read The culture we acquire from our families, schools, and communities…" at bounding box center [757, 116] width 866 height 520
click at [426, 244] on div "Text to read The culture we acquire from our families, schools, and communities…" at bounding box center [757, 116] width 866 height 520
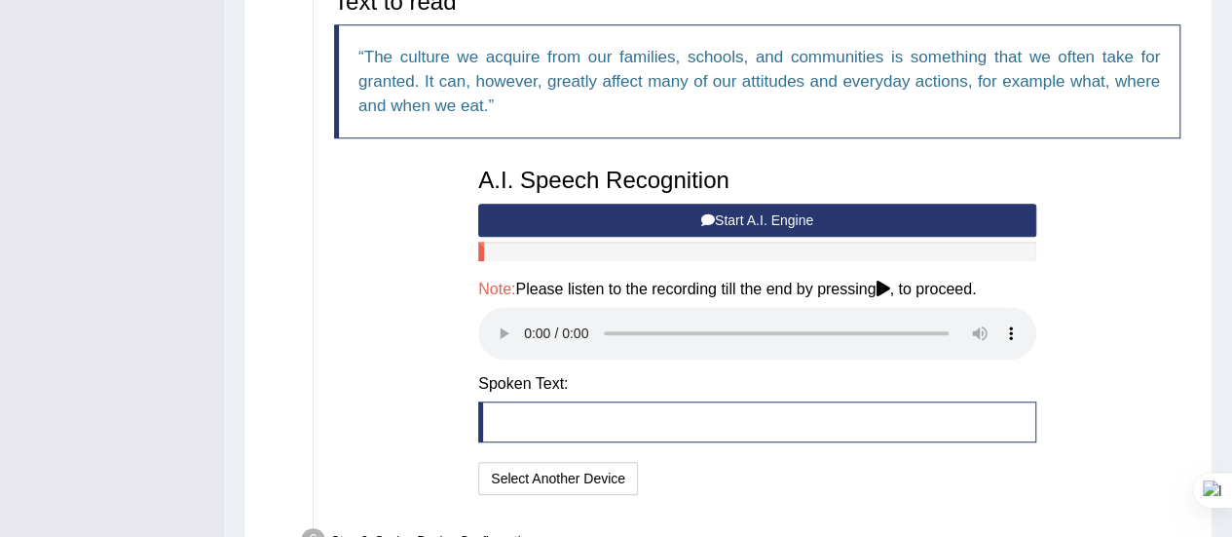
scroll to position [489, 0]
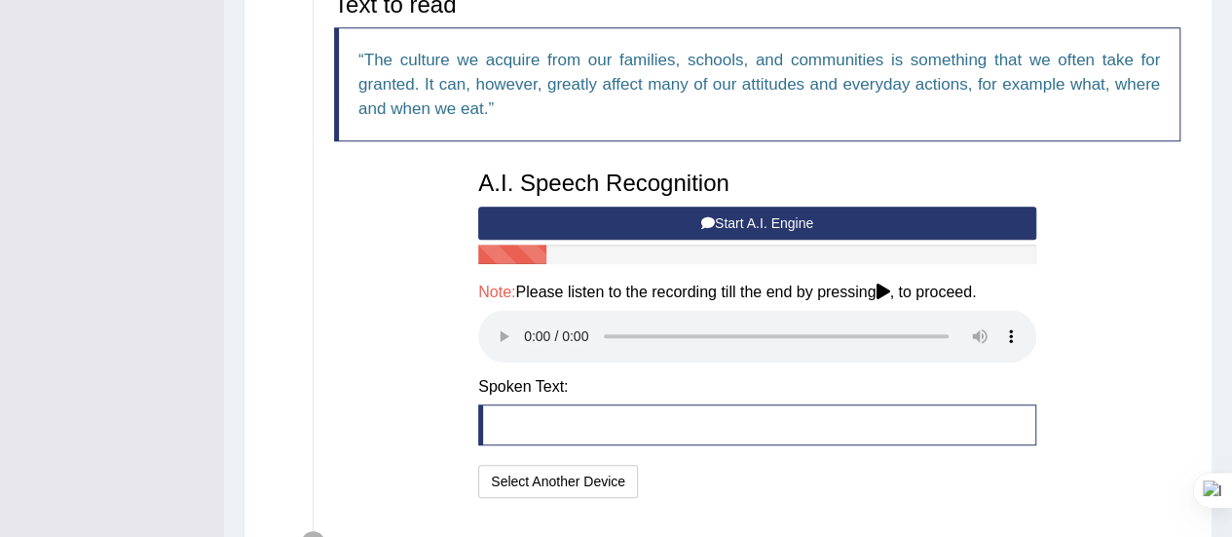
click at [775, 226] on button "Start A.I. Engine" at bounding box center [757, 222] width 558 height 33
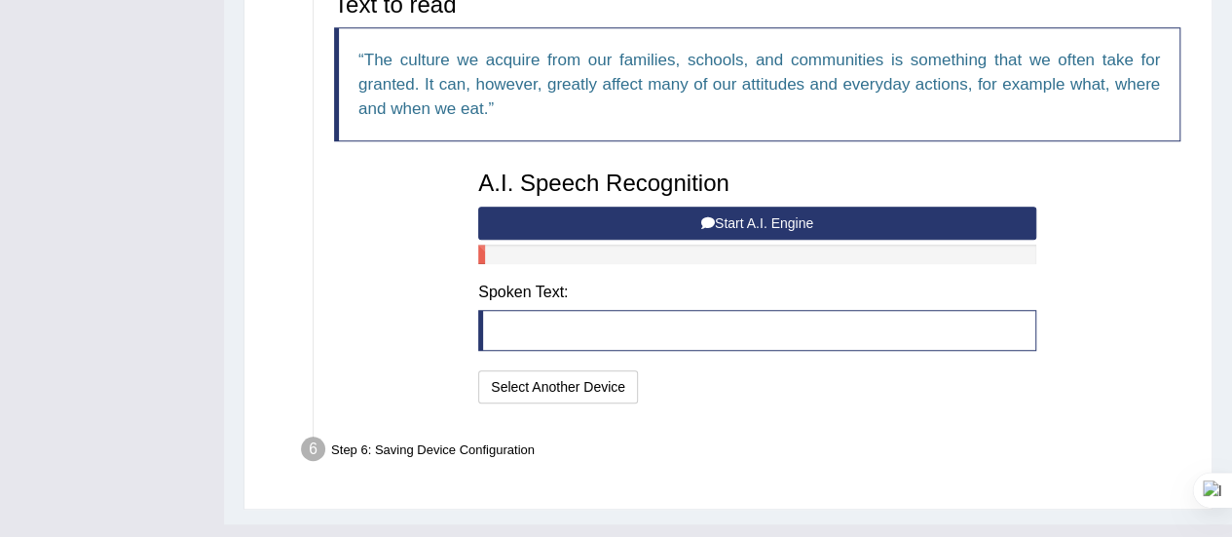
click at [775, 221] on button "Start A.I. Engine" at bounding box center [757, 222] width 558 height 33
click at [723, 216] on button "Start A.I. Engine" at bounding box center [757, 222] width 558 height 33
click at [759, 216] on button "Start A.I. Engine" at bounding box center [757, 222] width 558 height 33
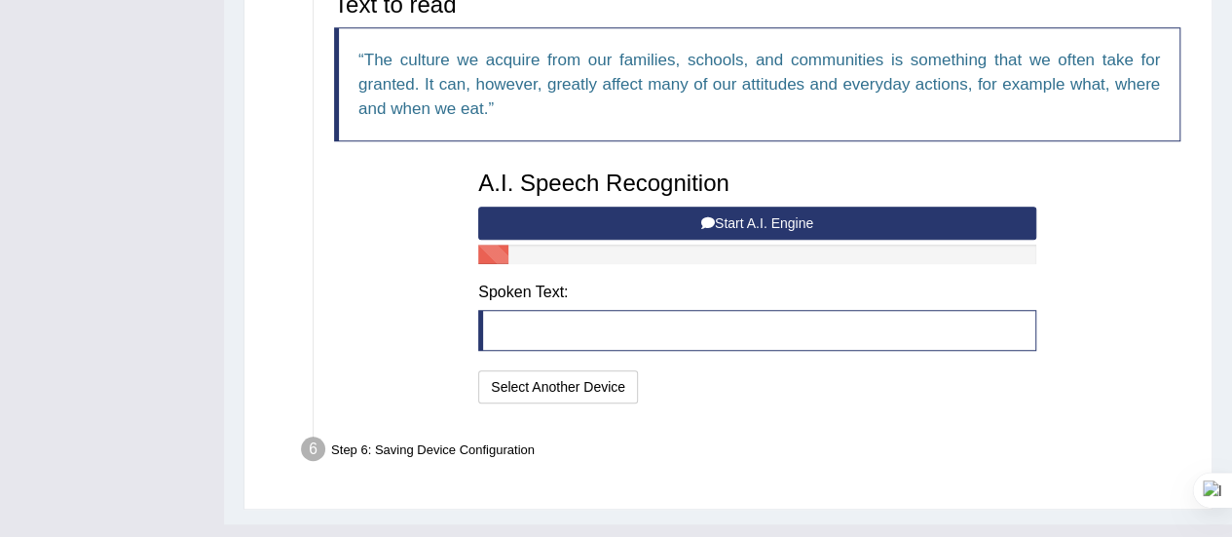
click at [759, 216] on button "Start A.I. Engine" at bounding box center [757, 222] width 558 height 33
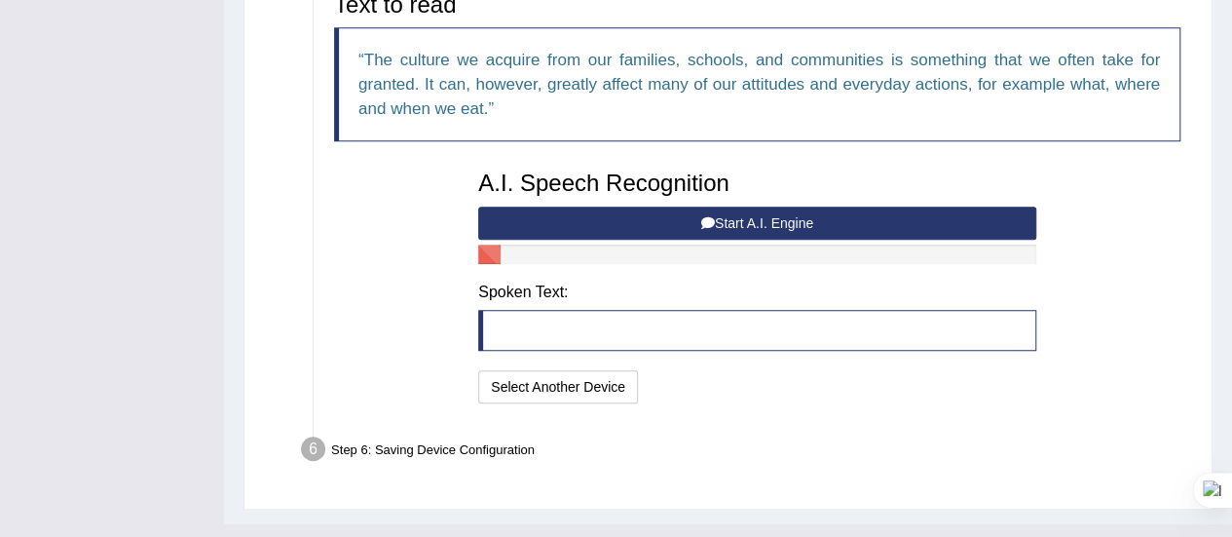
click at [759, 216] on button "Start A.I. Engine" at bounding box center [757, 222] width 558 height 33
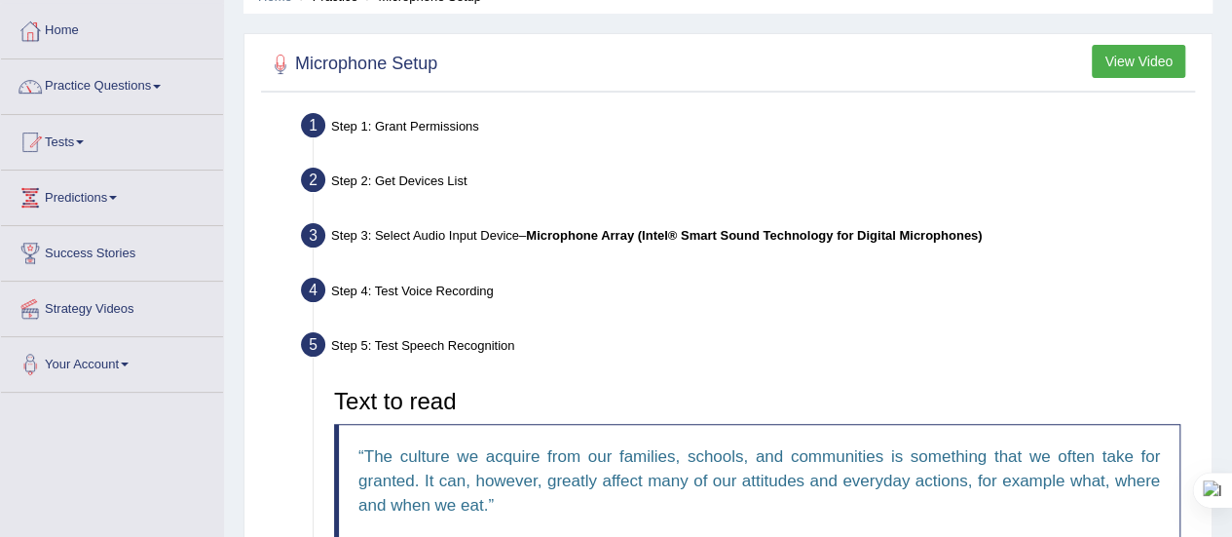
scroll to position [87, 0]
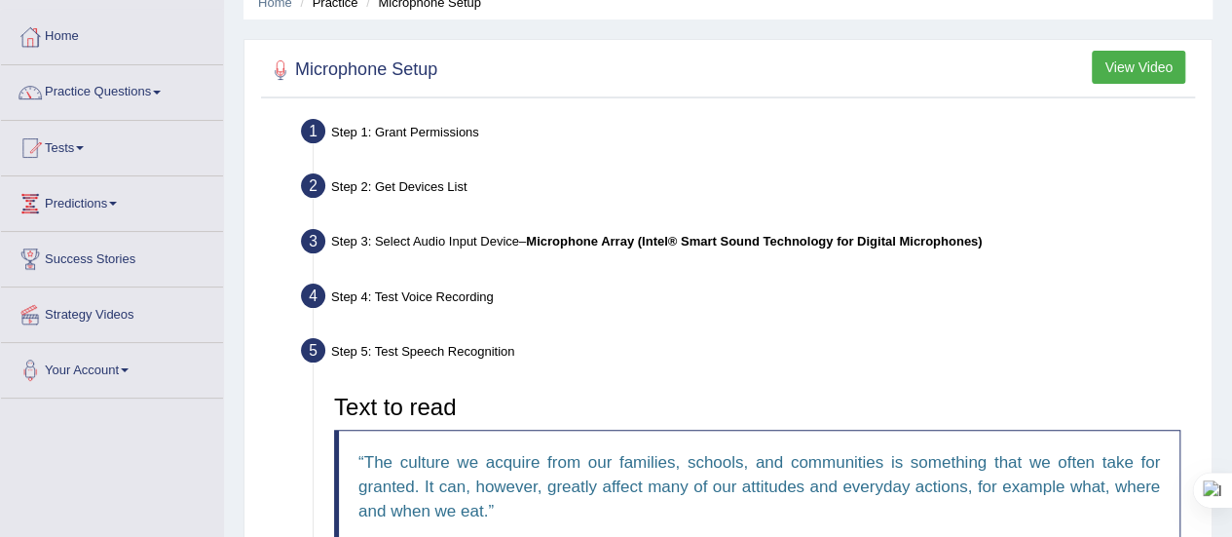
click at [471, 297] on div "Step 4: Test Voice Recording" at bounding box center [747, 299] width 910 height 43
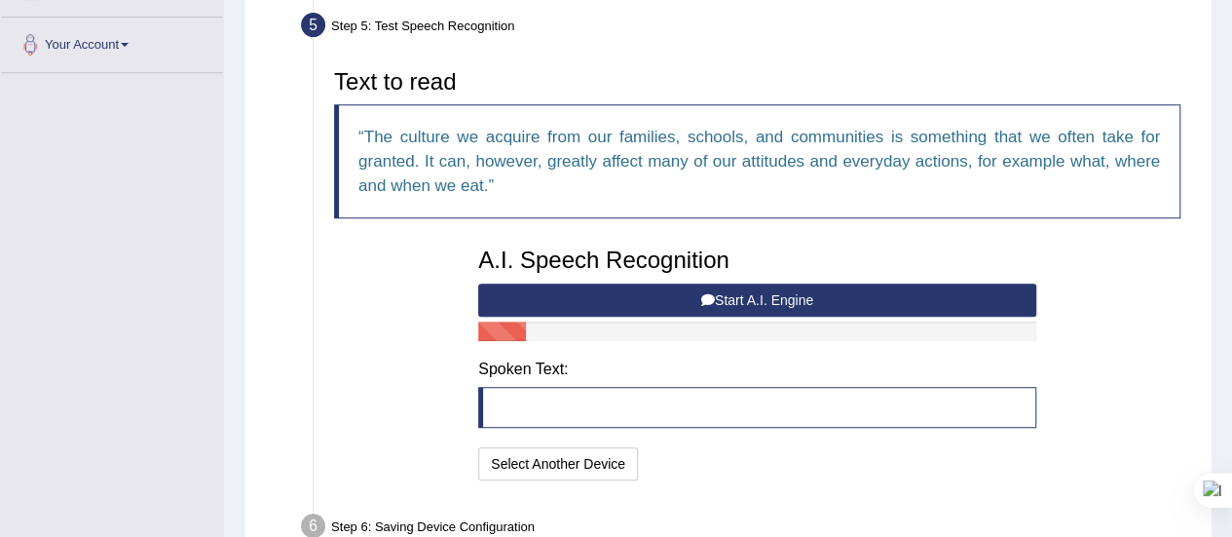
scroll to position [521, 0]
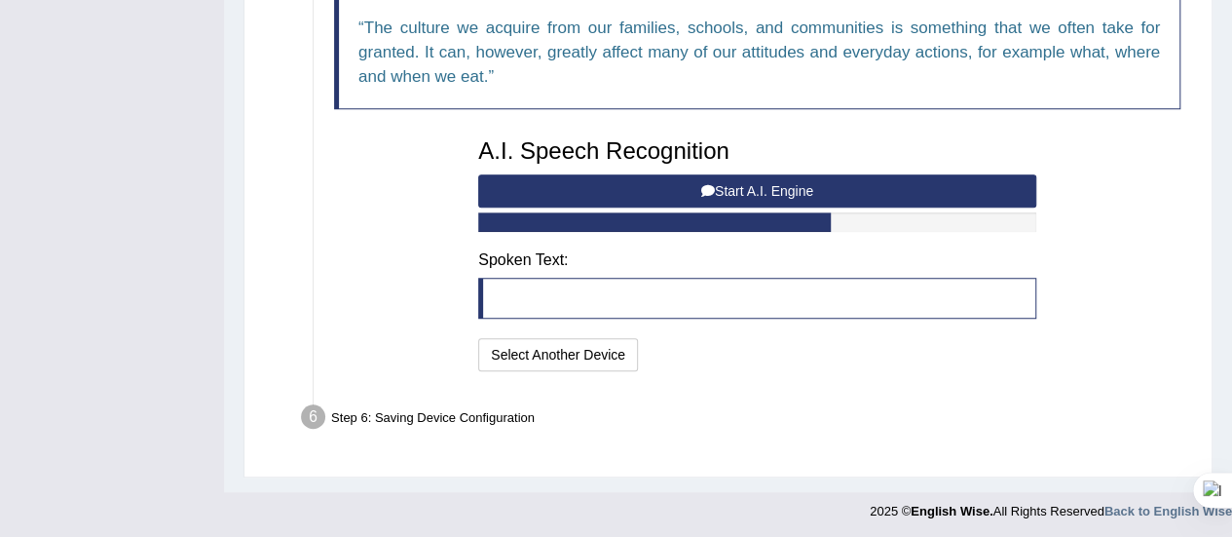
click at [358, 414] on div "Step 6: Saving Device Configuration" at bounding box center [747, 419] width 910 height 43
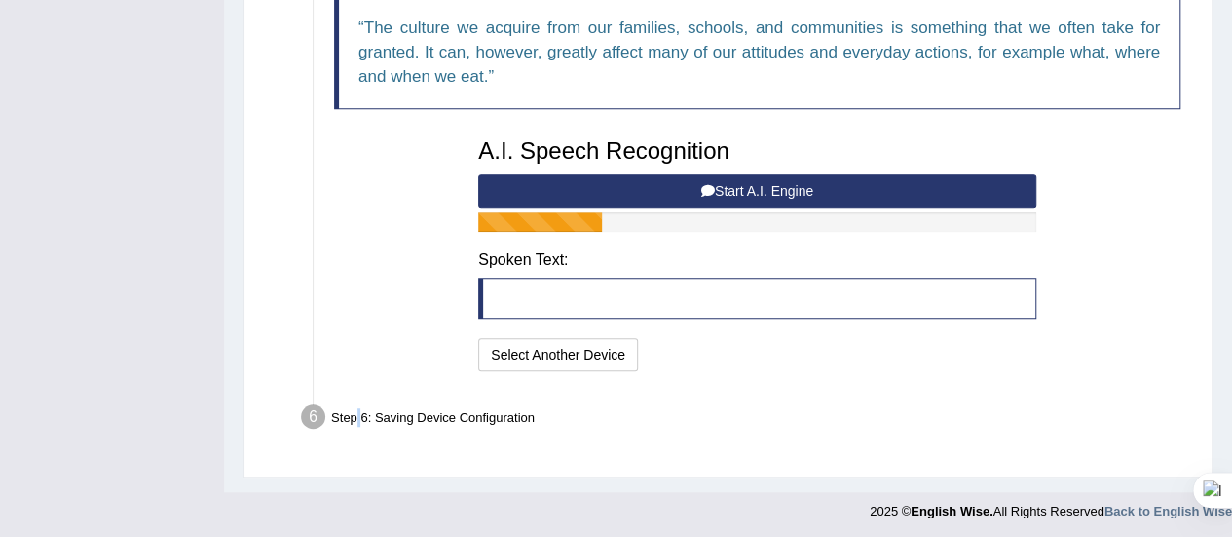
click at [358, 414] on div "Step 6: Saving Device Configuration" at bounding box center [747, 419] width 910 height 43
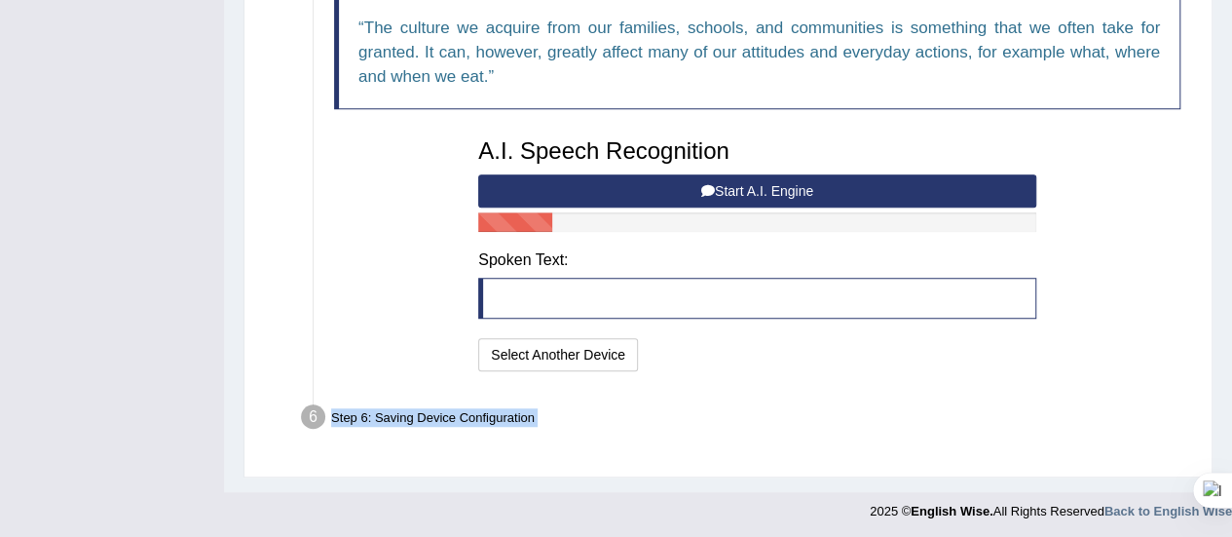
click at [358, 414] on div "Step 6: Saving Device Configuration" at bounding box center [747, 419] width 910 height 43
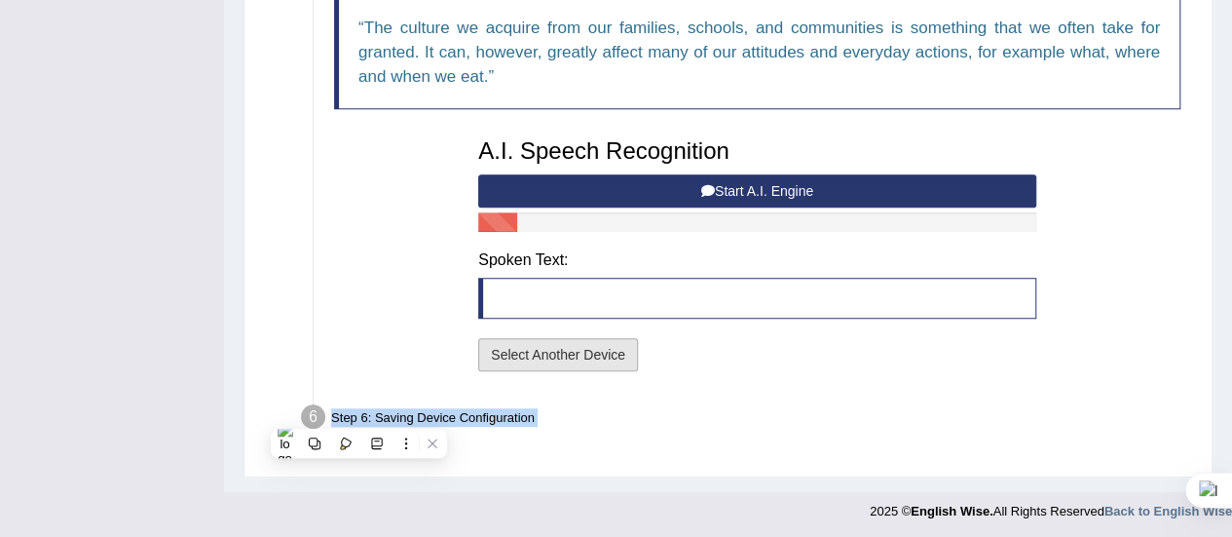
click at [538, 355] on button "Select Another Device" at bounding box center [558, 354] width 160 height 33
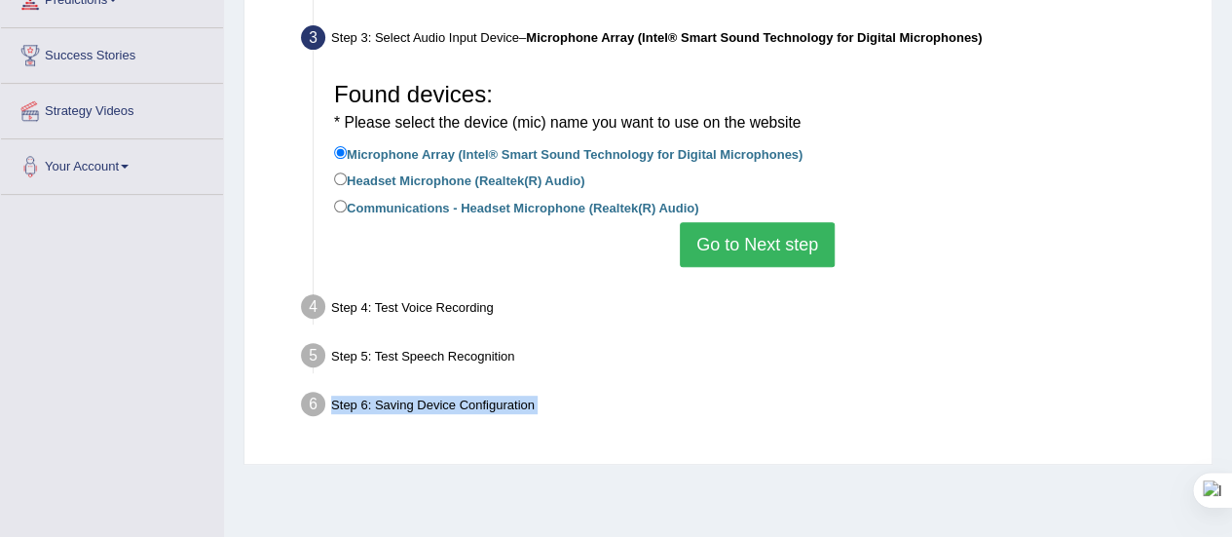
scroll to position [277, 0]
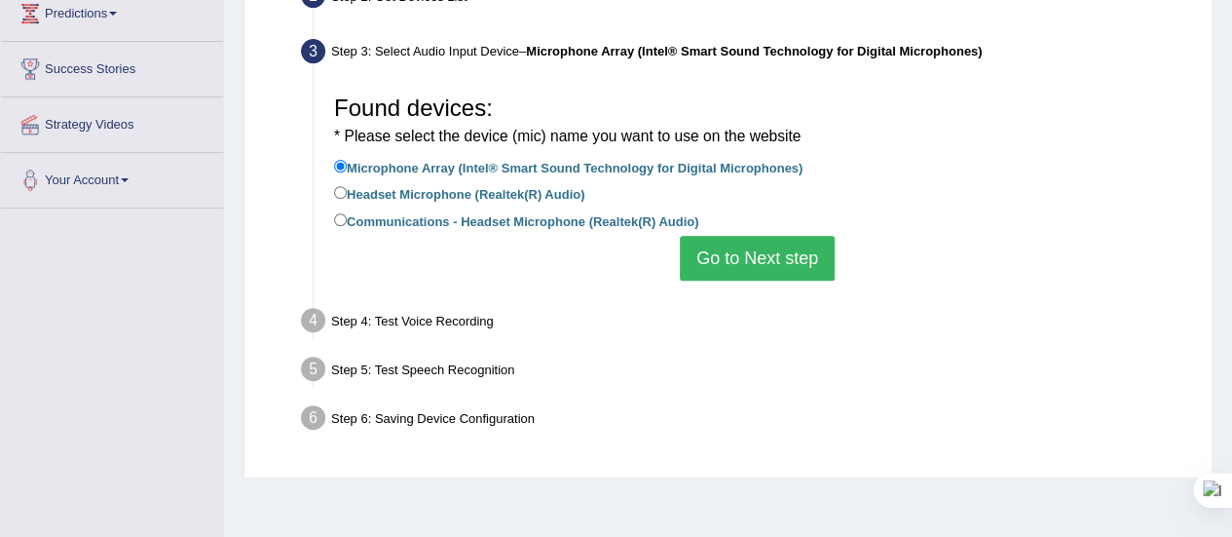
click at [458, 370] on div "Step 5: Test Speech Recognition" at bounding box center [747, 372] width 910 height 43
click at [717, 262] on button "Go to Next step" at bounding box center [757, 258] width 155 height 45
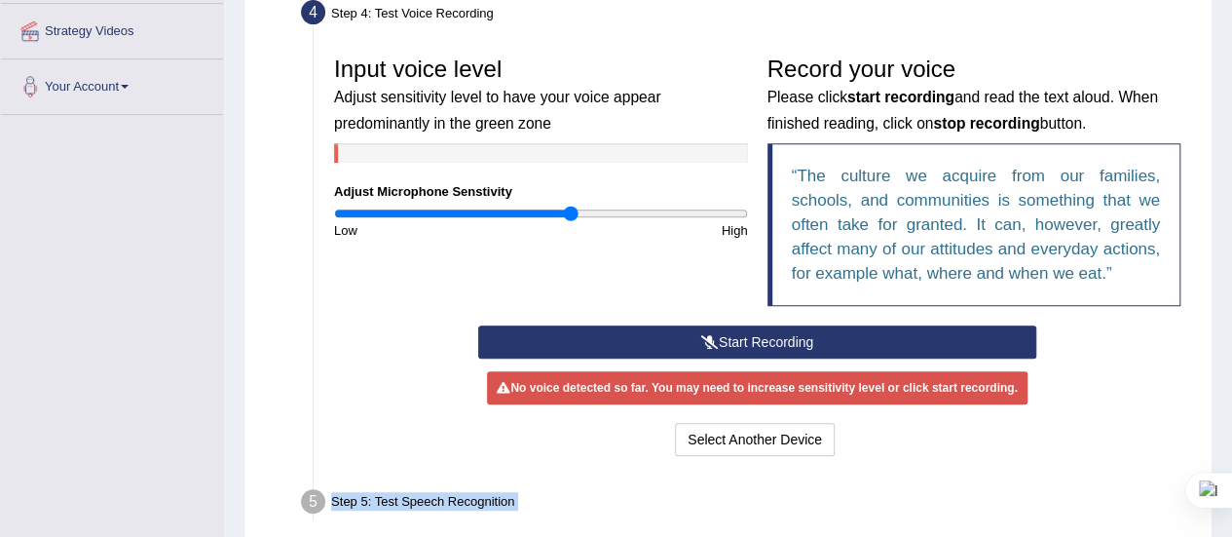
scroll to position [370, 0]
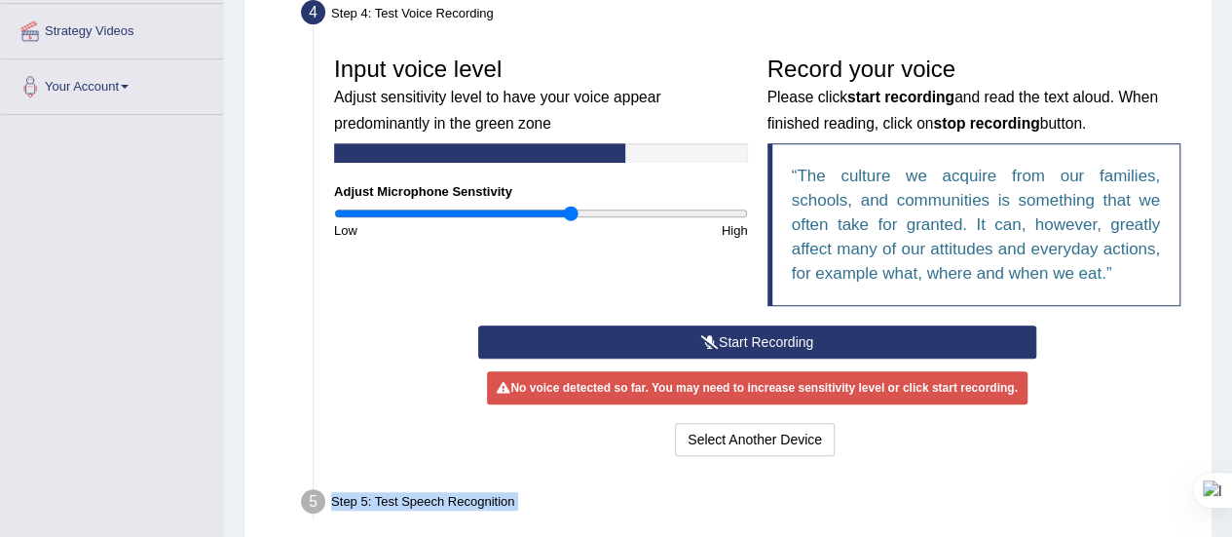
click at [759, 339] on button "Start Recording" at bounding box center [757, 341] width 558 height 33
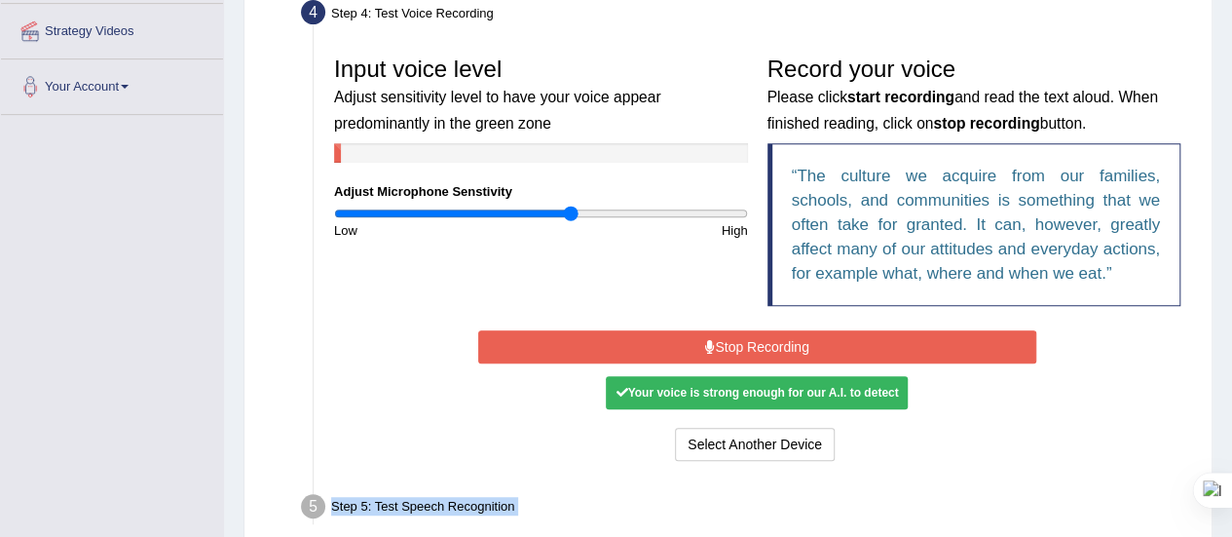
click at [759, 339] on button "Stop Recording" at bounding box center [757, 346] width 558 height 33
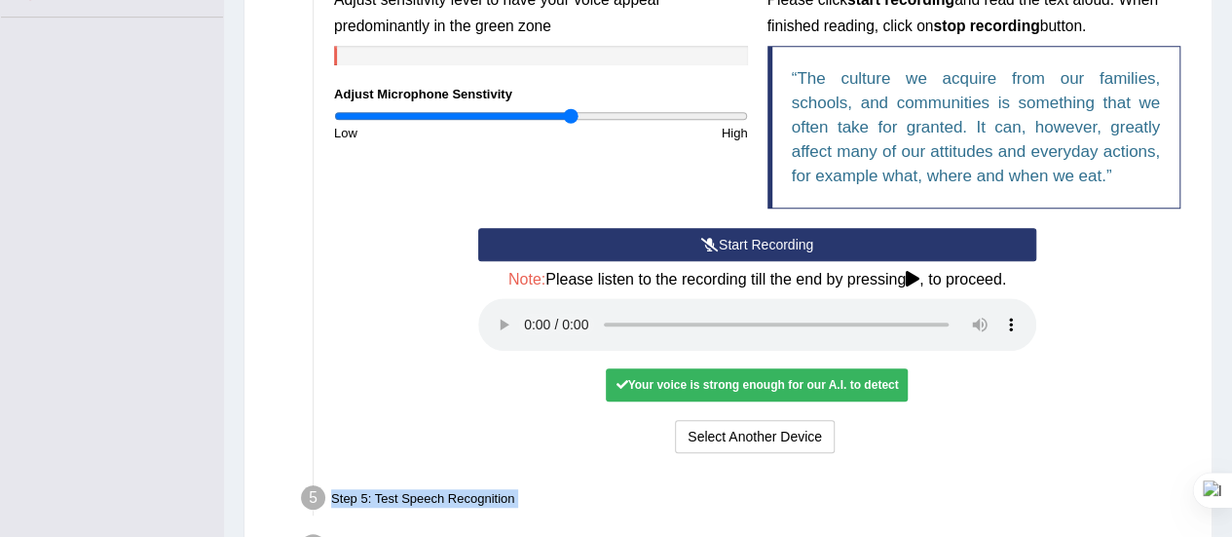
scroll to position [467, 0]
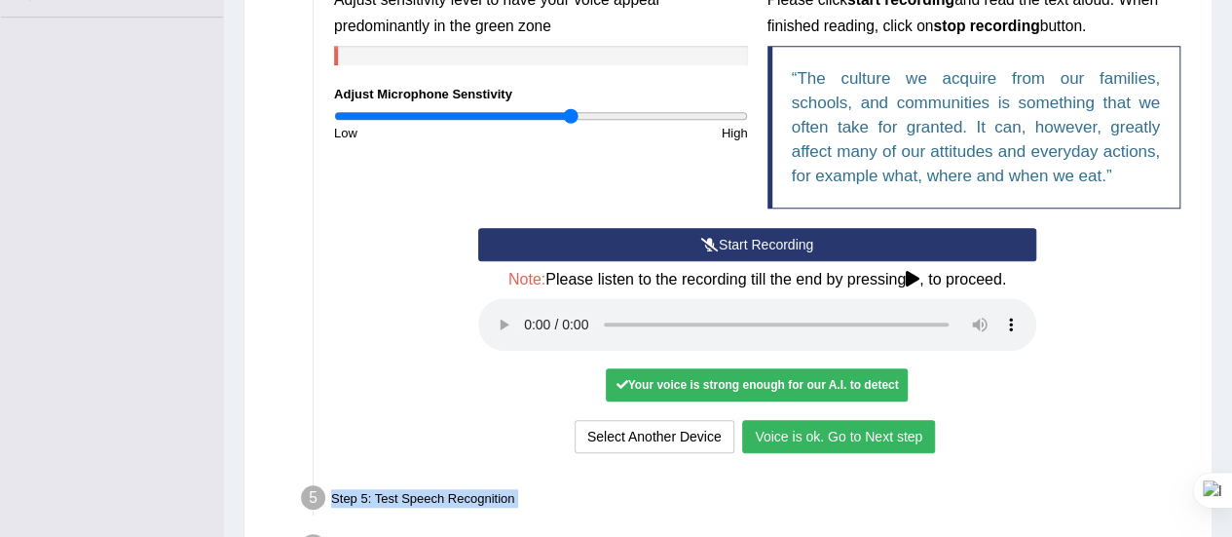
click at [787, 423] on button "Voice is ok. Go to Next step" at bounding box center [838, 436] width 193 height 33
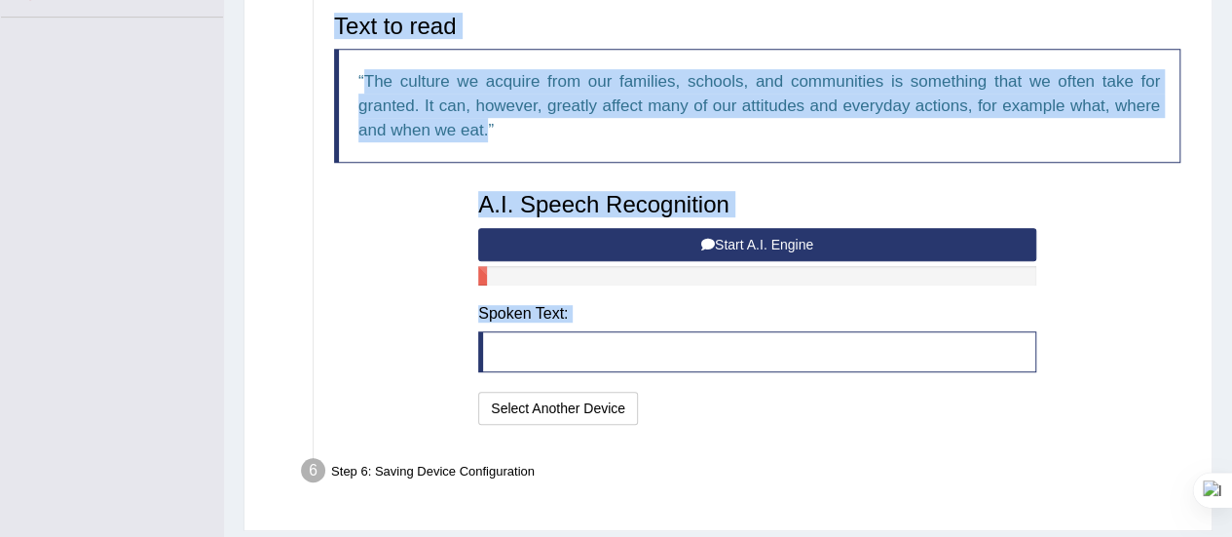
click at [743, 237] on button "Start A.I. Engine" at bounding box center [757, 244] width 558 height 33
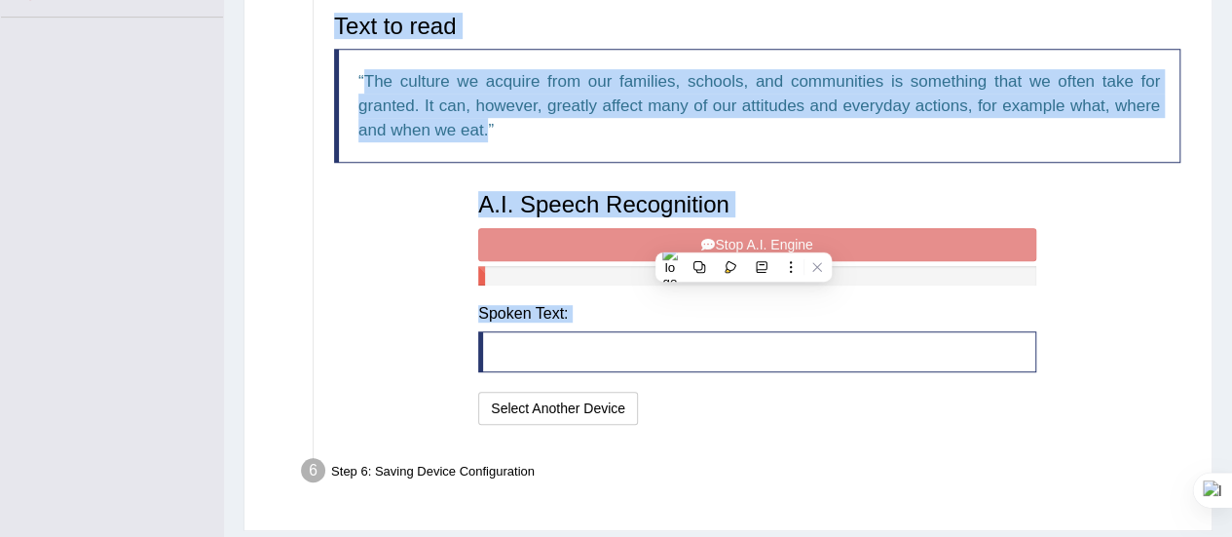
click at [743, 237] on div "A.I. Speech Recognition Start A.I. Engine Stop A.I. Engine Note: Please listen …" at bounding box center [756, 305] width 577 height 247
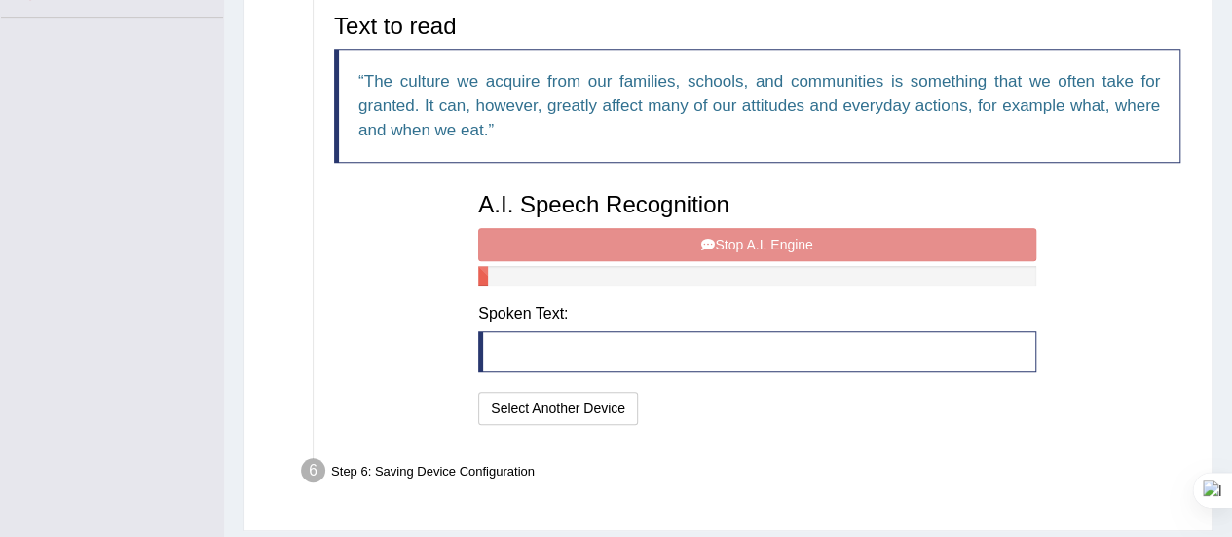
click at [743, 237] on div "A.I. Speech Recognition Start A.I. Engine Stop A.I. Engine Note: Please listen …" at bounding box center [756, 305] width 577 height 247
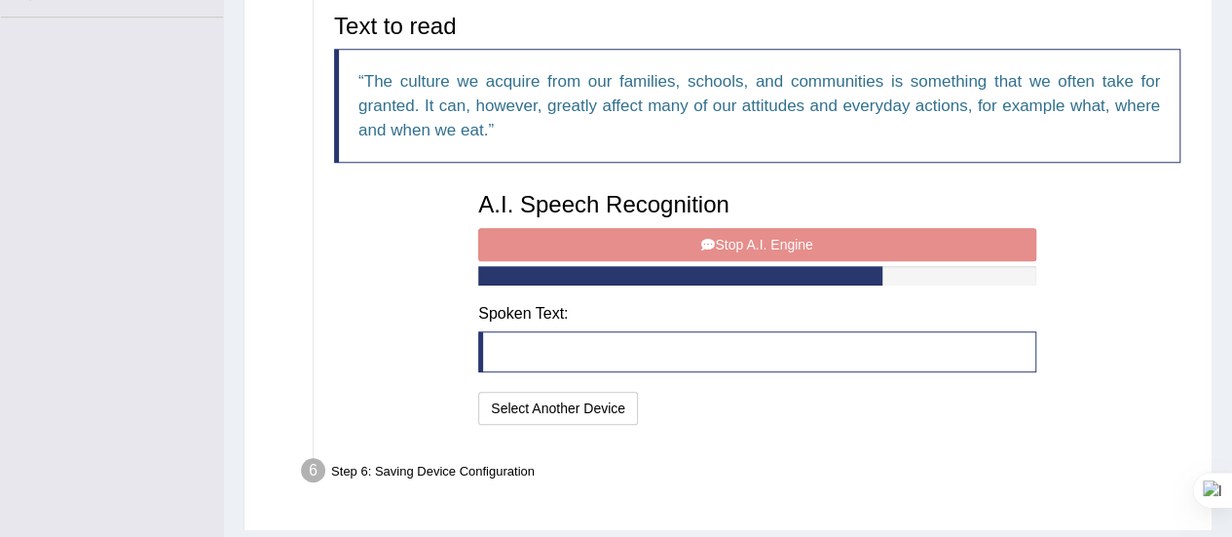
click at [743, 237] on div "A.I. Speech Recognition Start A.I. Engine Stop A.I. Engine Note: Please listen …" at bounding box center [756, 305] width 577 height 247
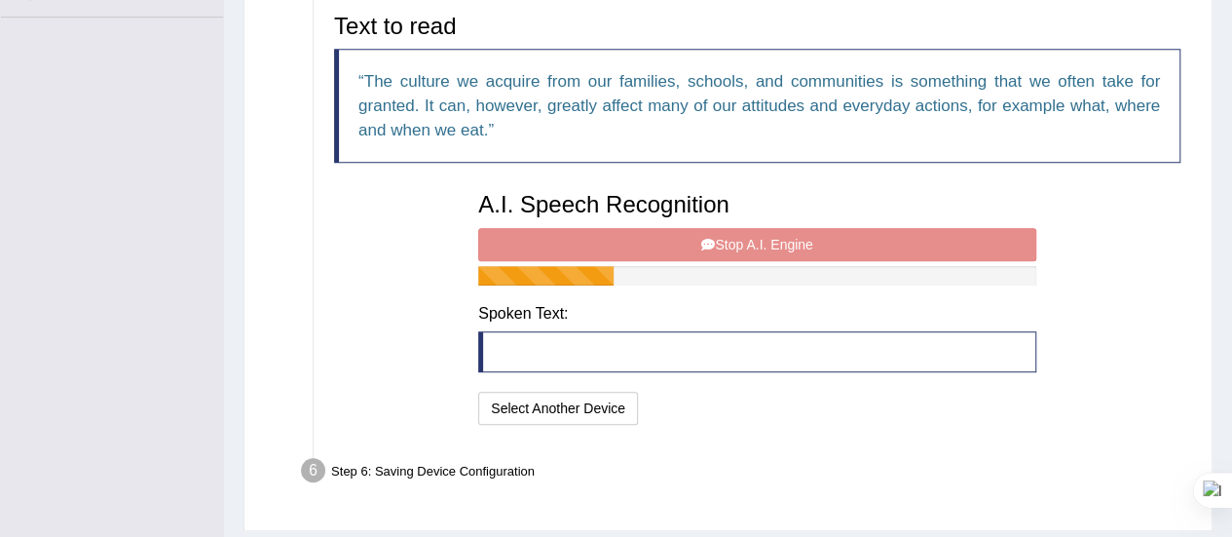
click at [415, 279] on div "Text to read The culture we acquire from our families, schools, and communities…" at bounding box center [757, 217] width 866 height 426
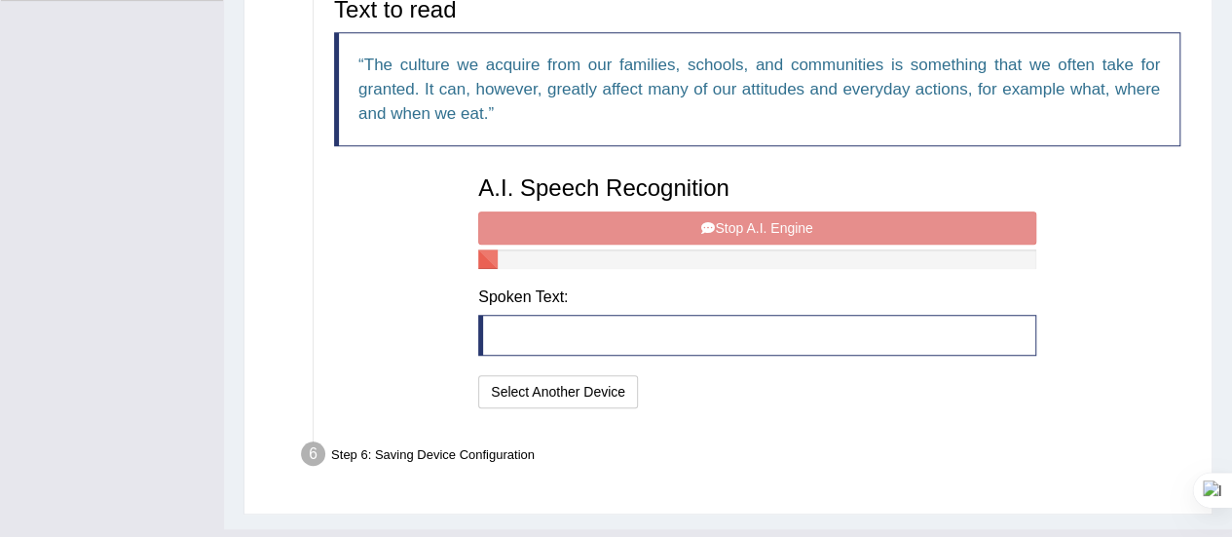
scroll to position [521, 0]
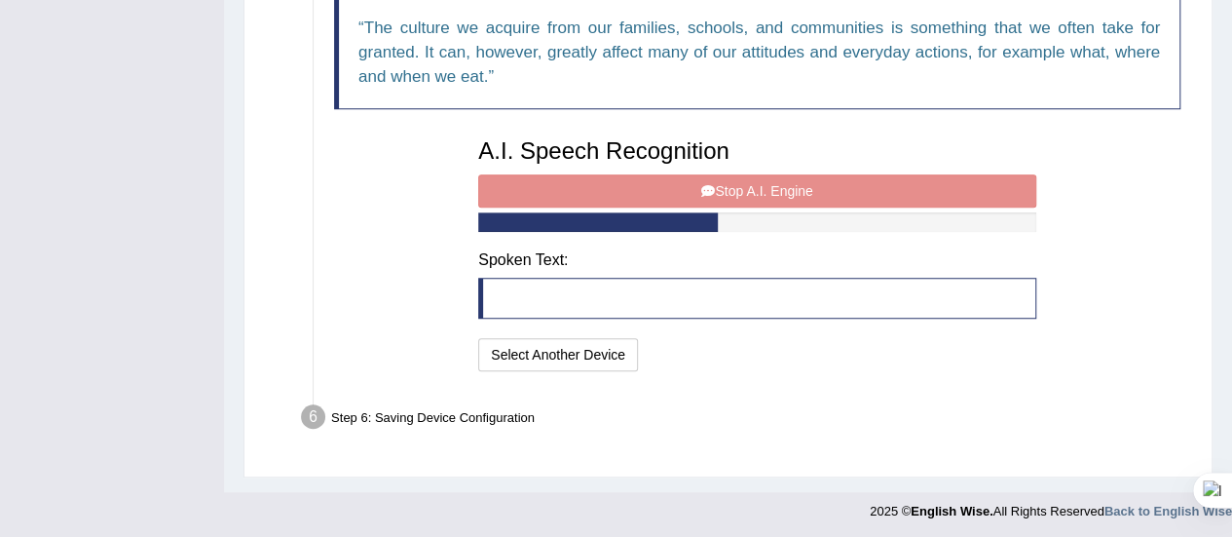
click at [410, 402] on div "Step 6: Saving Device Configuration" at bounding box center [747, 419] width 910 height 43
click at [801, 186] on div "A.I. Speech Recognition Start A.I. Engine Stop A.I. Engine Note: Please listen …" at bounding box center [756, 252] width 577 height 247
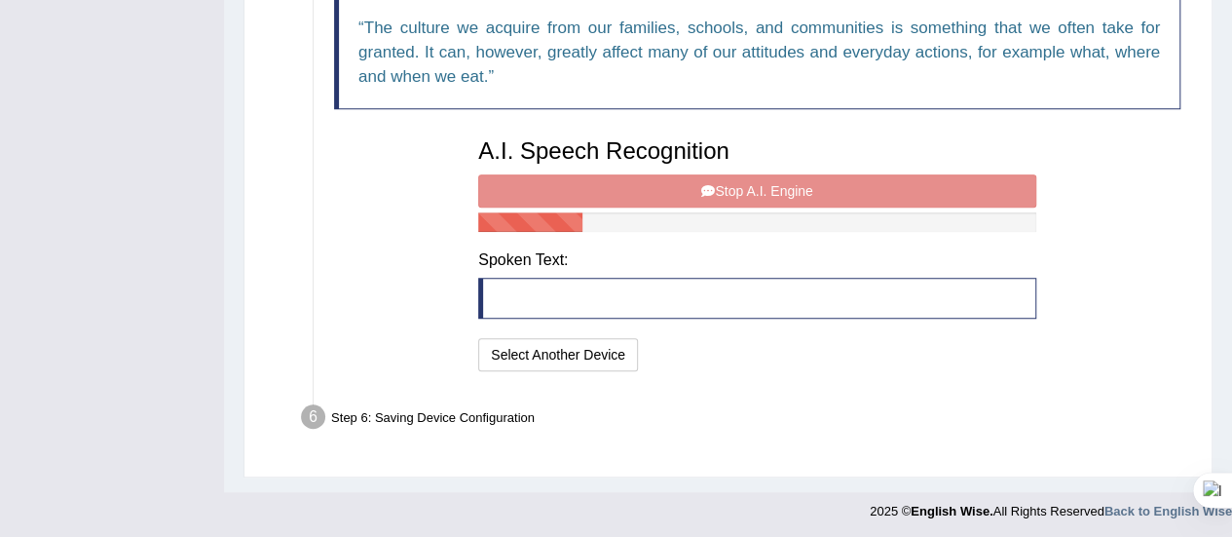
click at [801, 186] on div "A.I. Speech Recognition Start A.I. Engine Stop A.I. Engine Note: Please listen …" at bounding box center [756, 252] width 577 height 247
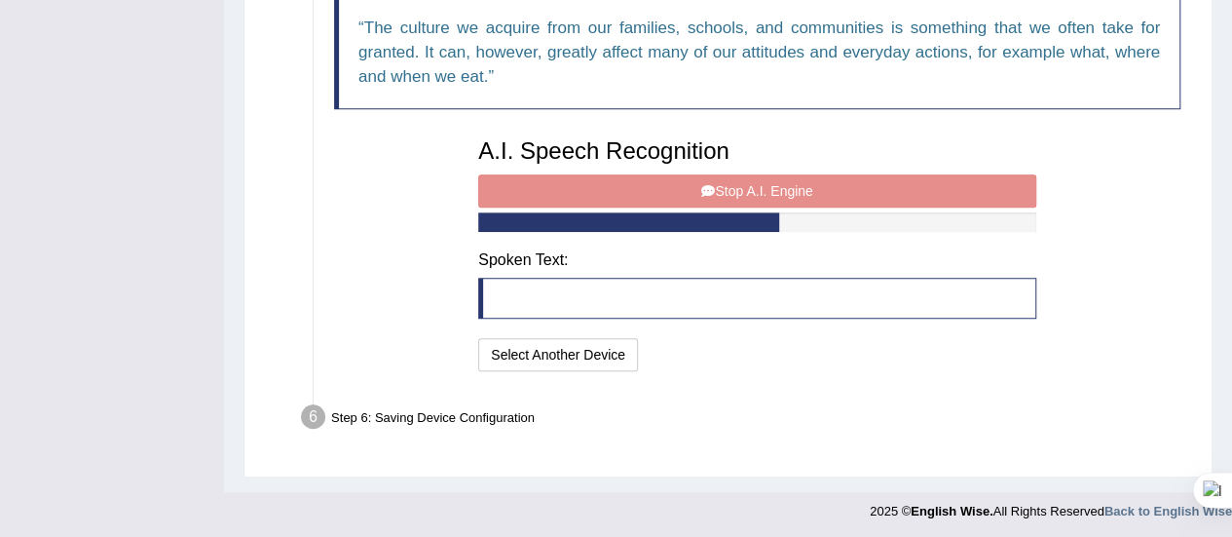
click at [801, 186] on div "A.I. Speech Recognition Start A.I. Engine Stop A.I. Engine Note: Please listen …" at bounding box center [756, 252] width 577 height 247
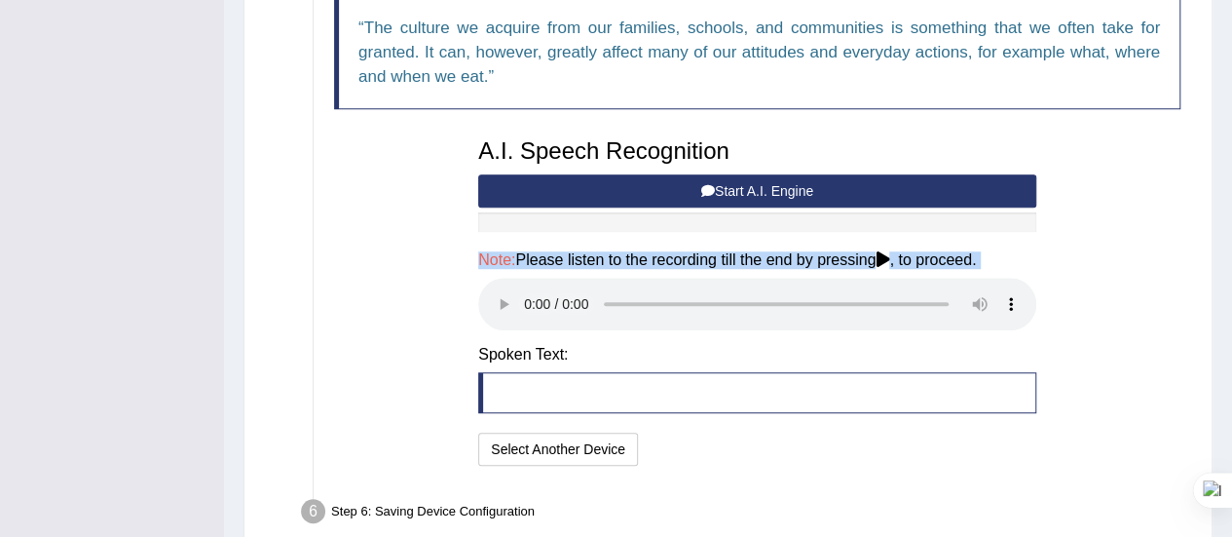
click at [637, 254] on h4 "Note: Please listen to the recording till the end by pressing , to proceed." at bounding box center [757, 260] width 558 height 18
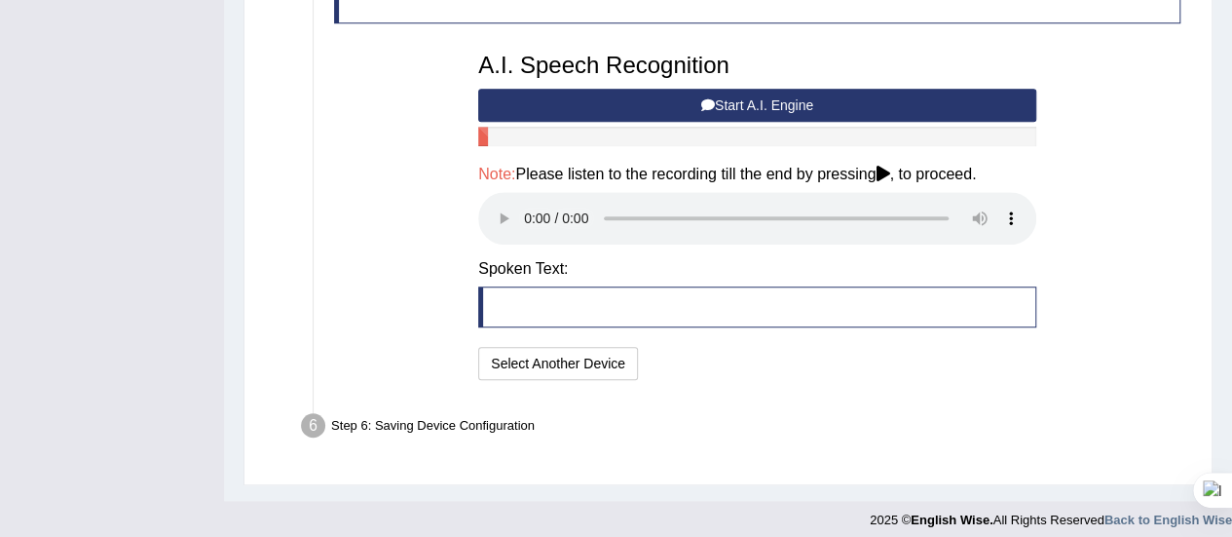
scroll to position [609, 0]
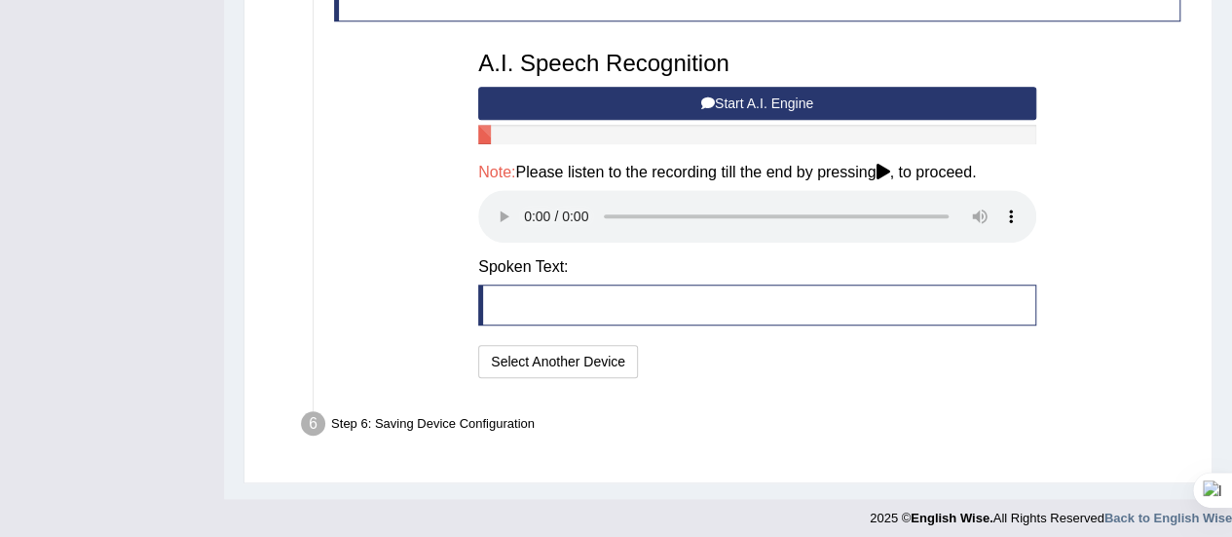
click at [546, 308] on blockquote at bounding box center [757, 304] width 558 height 41
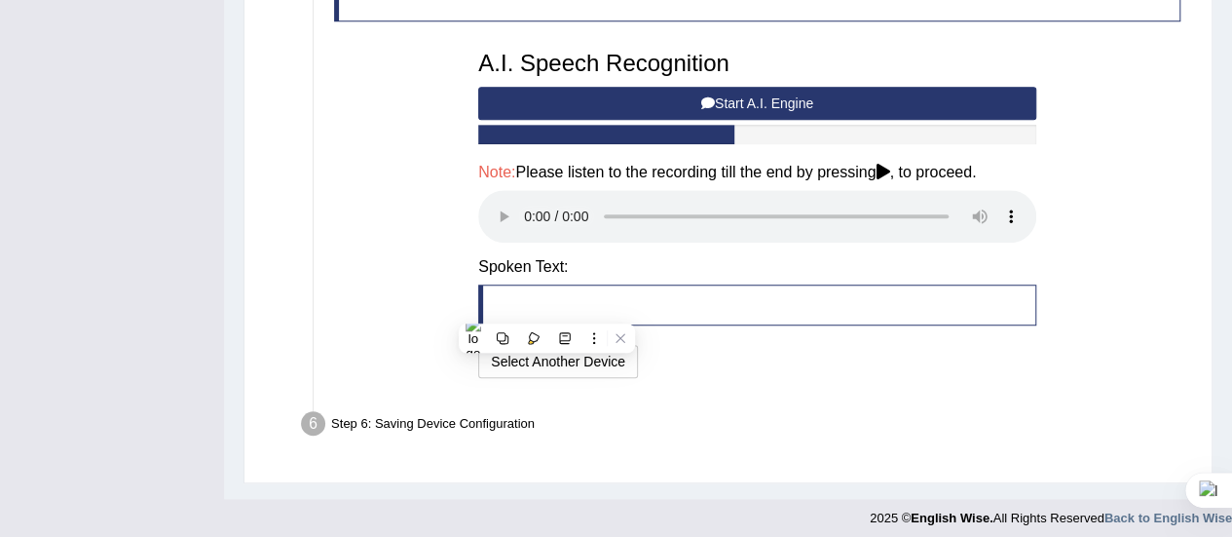
click at [546, 308] on blockquote at bounding box center [757, 304] width 558 height 41
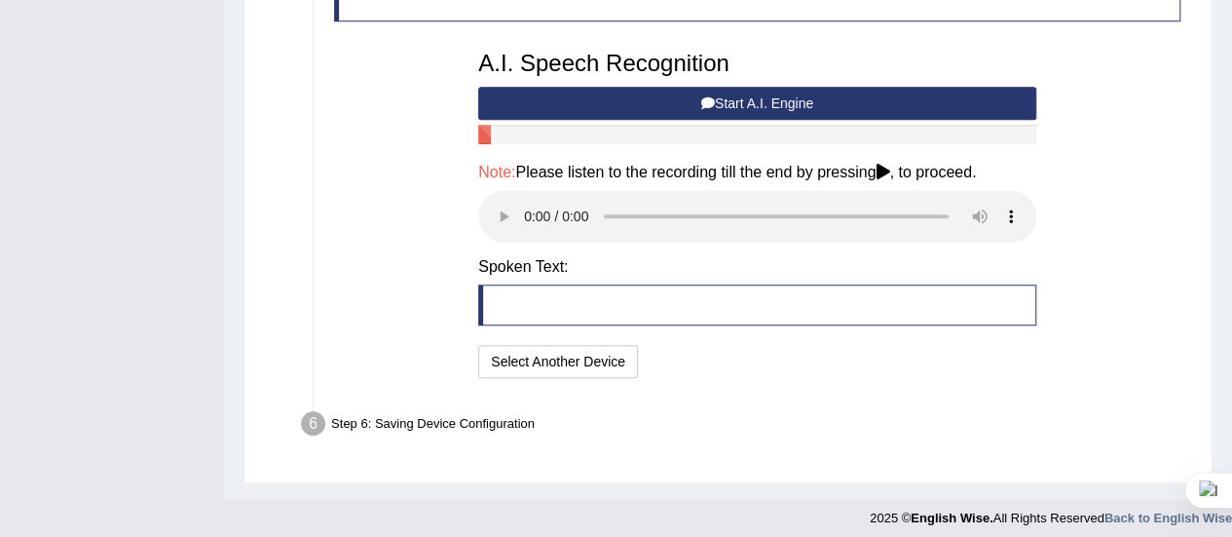
click at [546, 308] on blockquote at bounding box center [757, 304] width 558 height 41
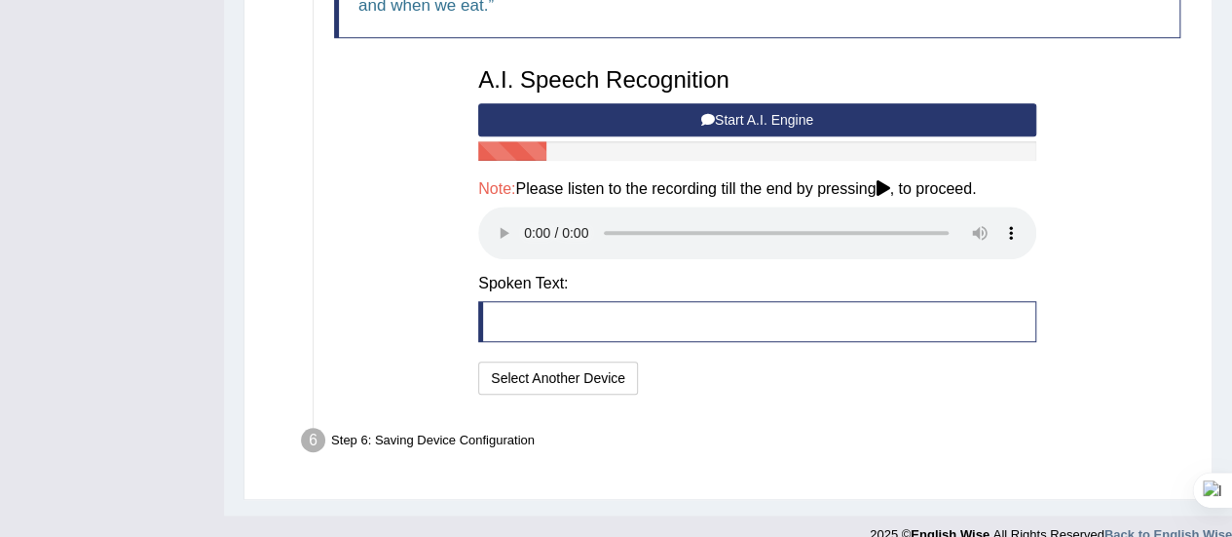
scroll to position [615, 0]
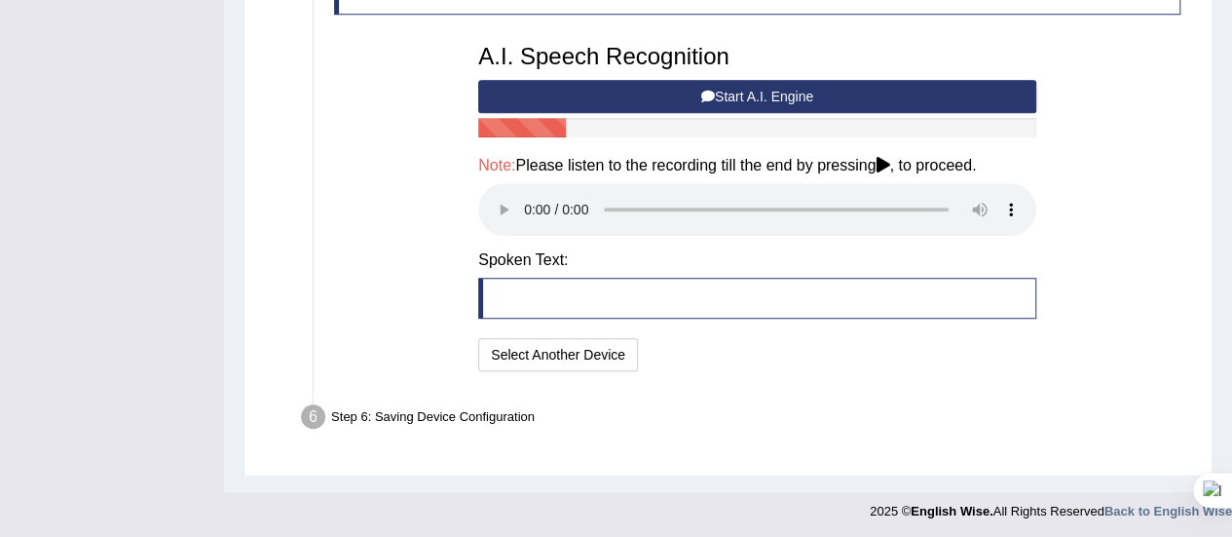
click at [434, 420] on div "Step 6: Saving Device Configuration" at bounding box center [747, 419] width 910 height 43
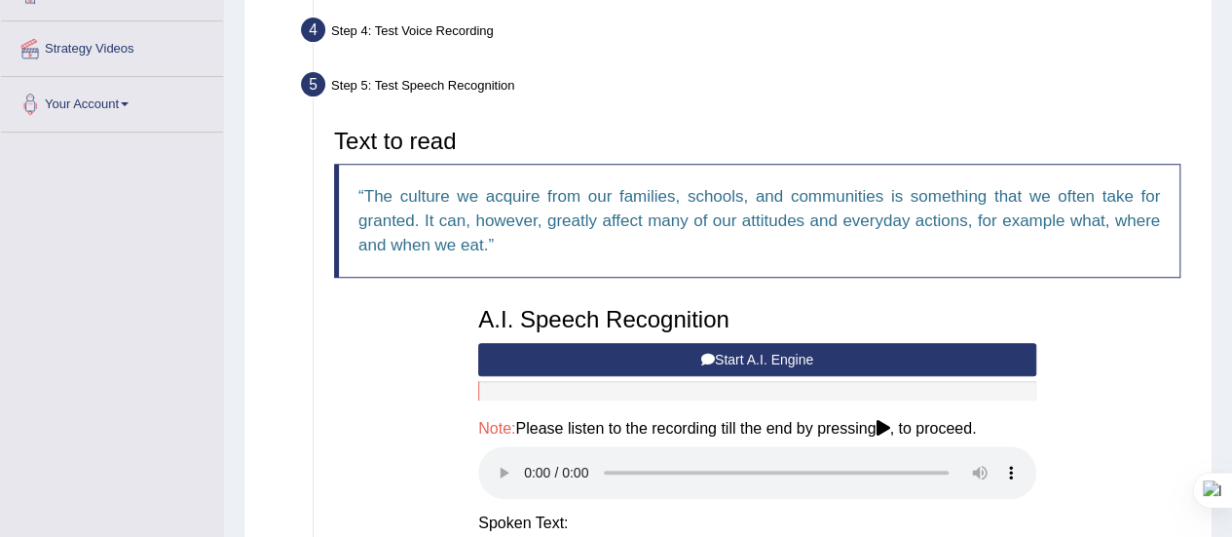
scroll to position [352, 0]
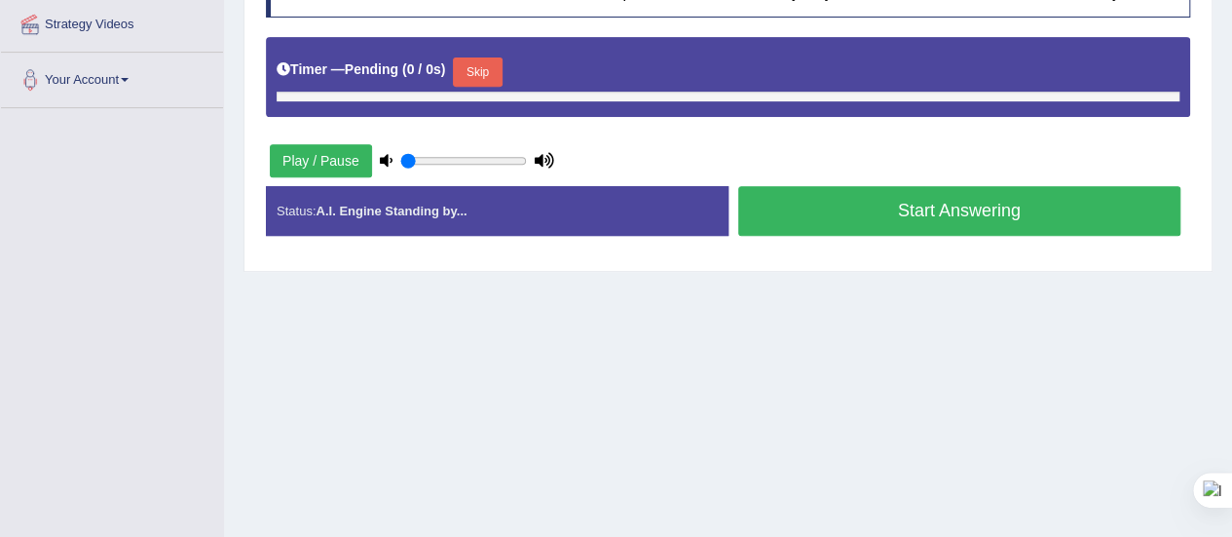
scroll to position [378, 0]
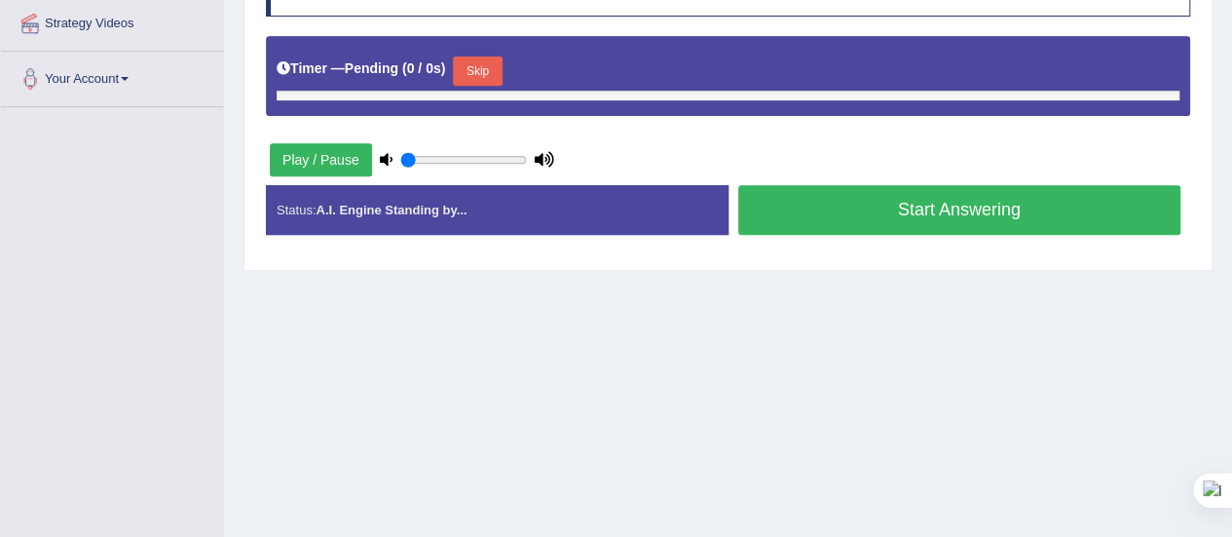
click at [364, 152] on button "Play / Pause" at bounding box center [321, 159] width 102 height 33
click at [329, 153] on button "Play / Pause" at bounding box center [321, 159] width 102 height 33
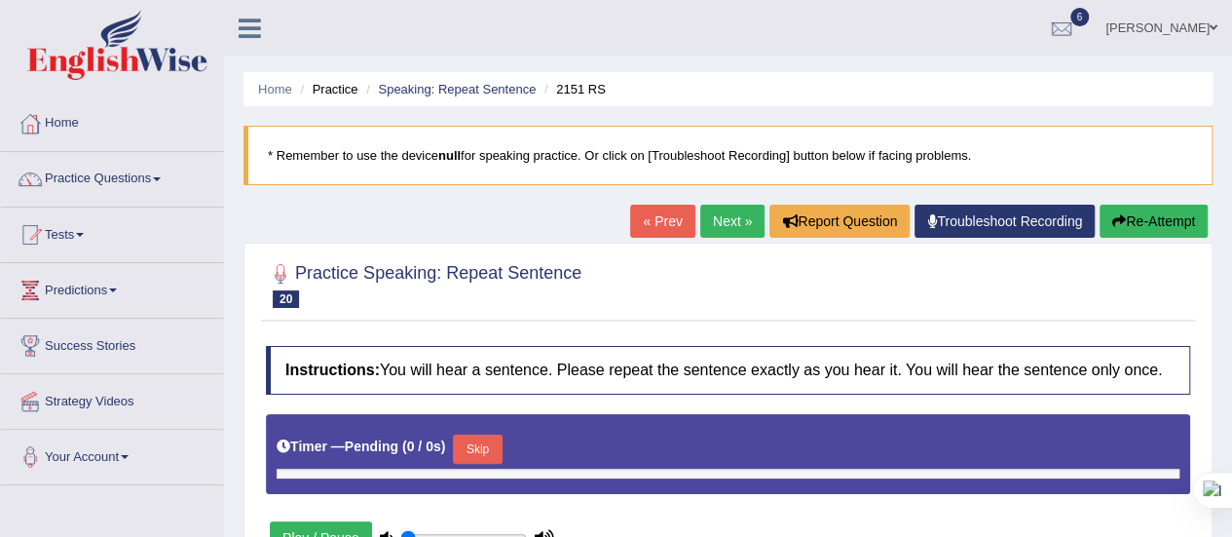
click at [1026, 223] on link "Troubleshoot Recording" at bounding box center [1004, 220] width 180 height 33
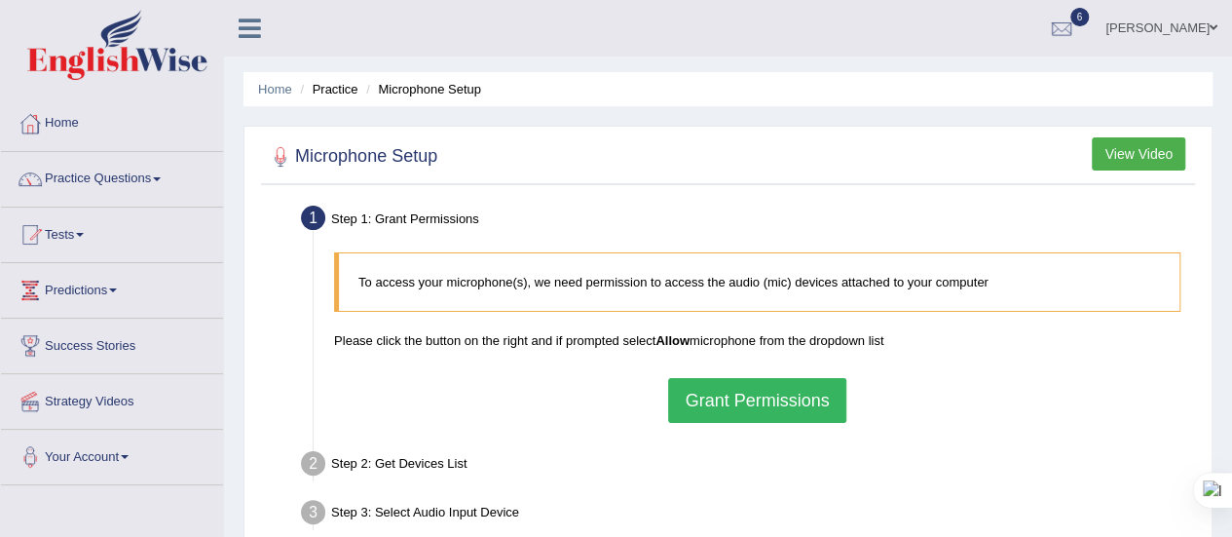
click at [746, 393] on button "Grant Permissions" at bounding box center [756, 400] width 177 height 45
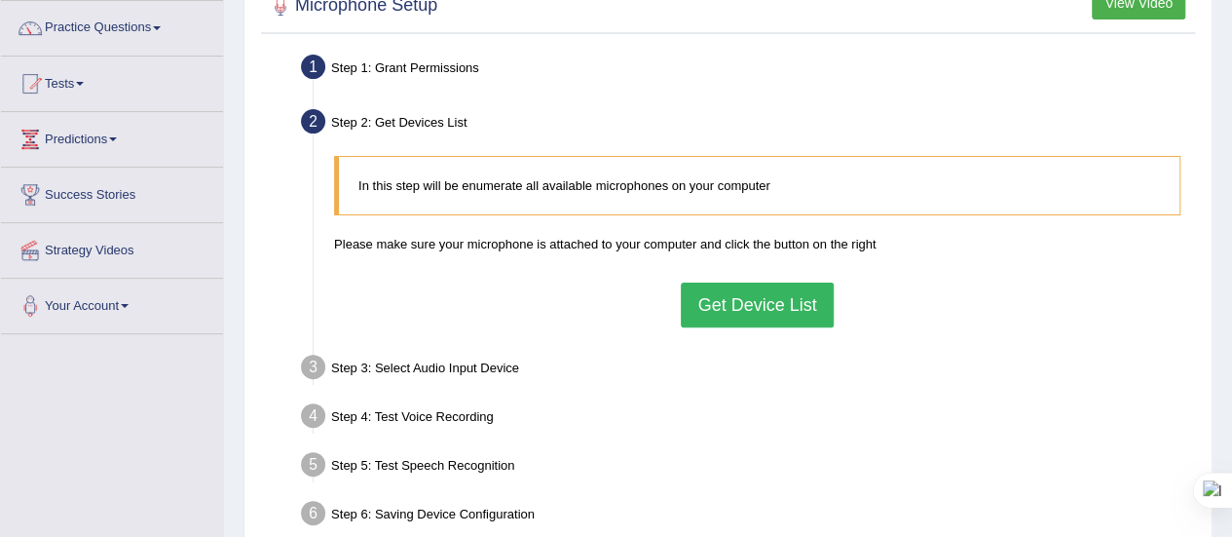
scroll to position [154, 0]
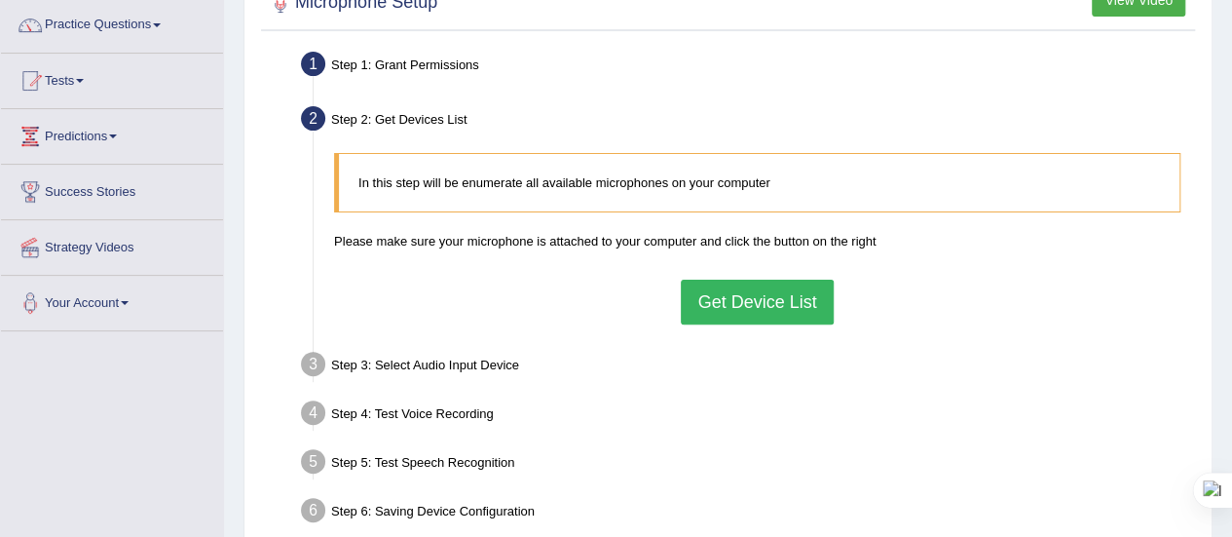
click at [762, 272] on div "In this step will be enumerate all available microphones on your computer Pleas…" at bounding box center [757, 238] width 866 height 190
click at [761, 301] on button "Get Device List" at bounding box center [757, 301] width 152 height 45
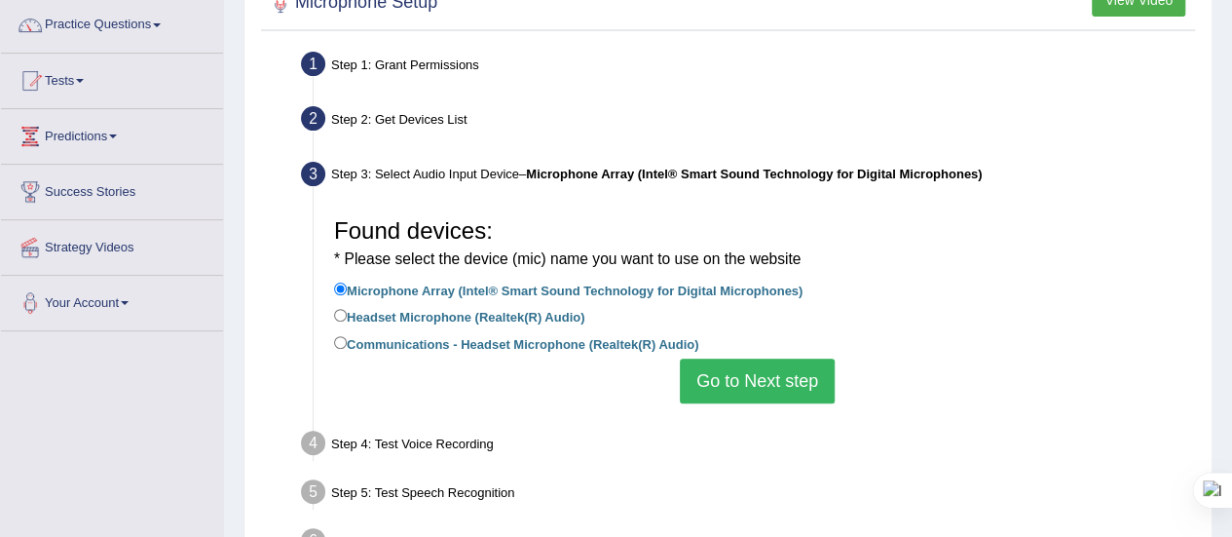
click at [734, 380] on button "Go to Next step" at bounding box center [757, 380] width 155 height 45
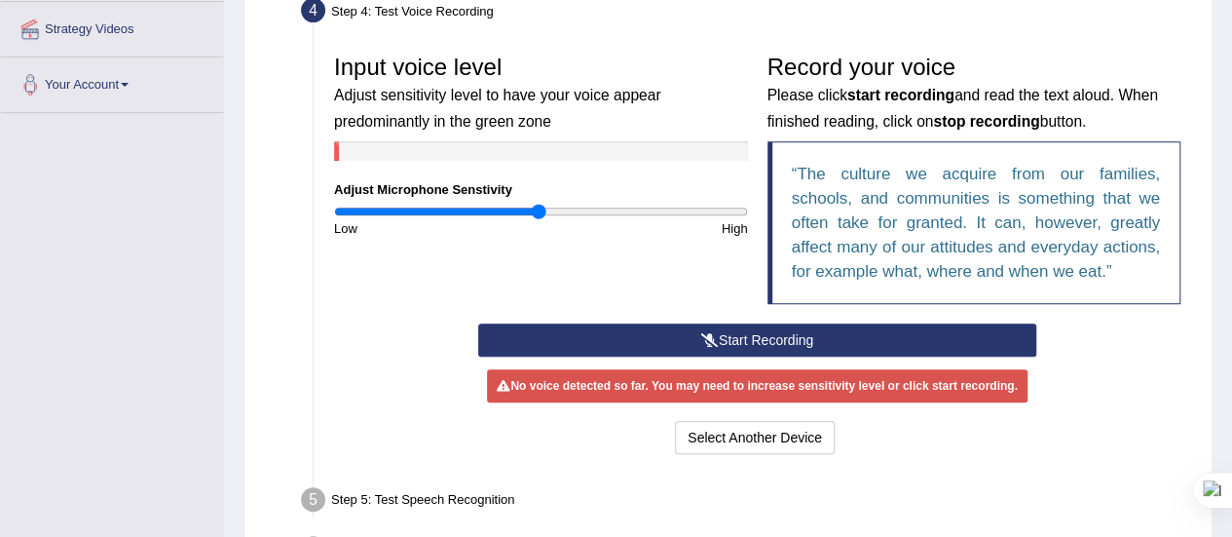
scroll to position [373, 0]
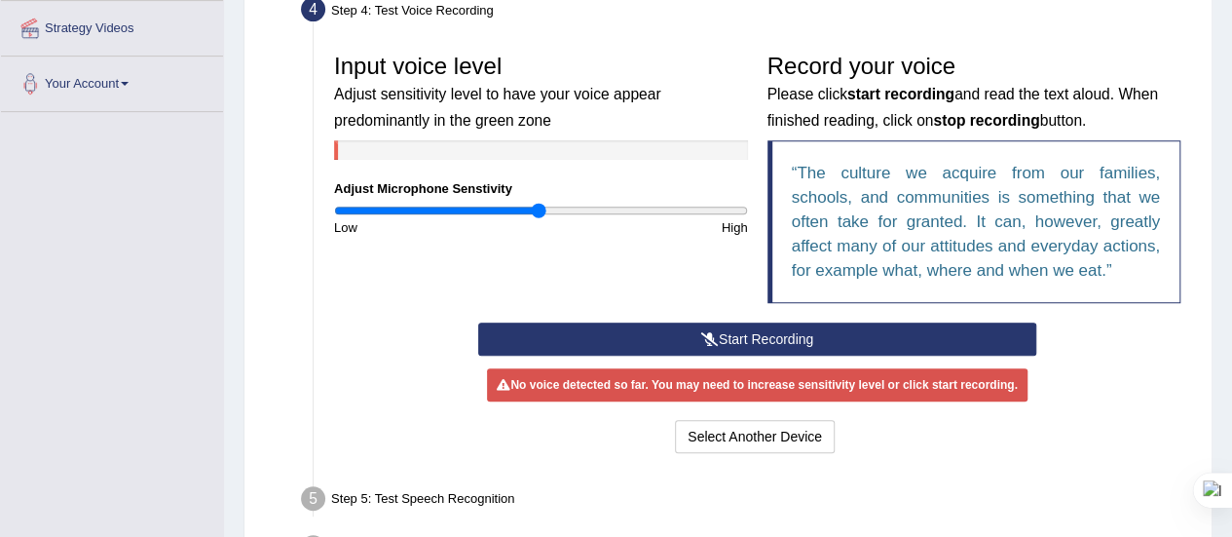
click at [752, 339] on button "Start Recording" at bounding box center [757, 338] width 558 height 33
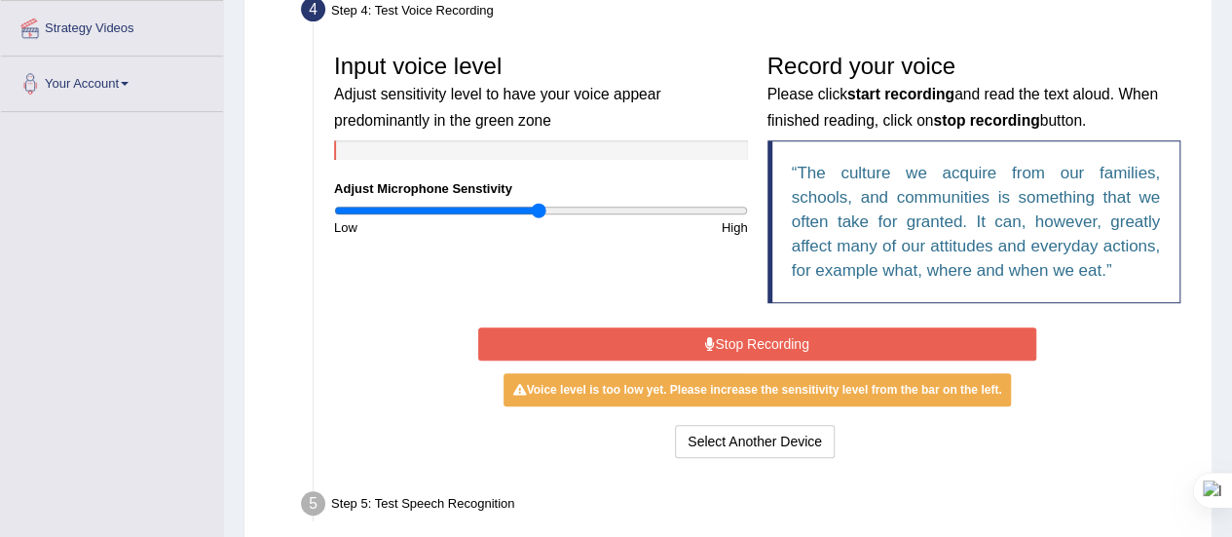
click at [752, 339] on button "Stop Recording" at bounding box center [757, 343] width 558 height 33
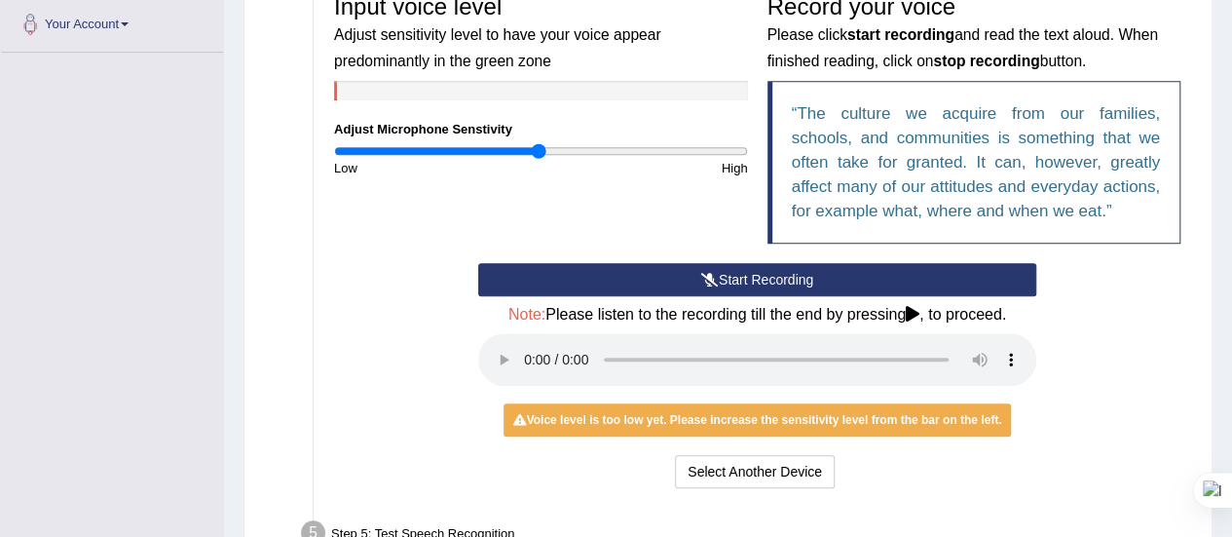
scroll to position [429, 0]
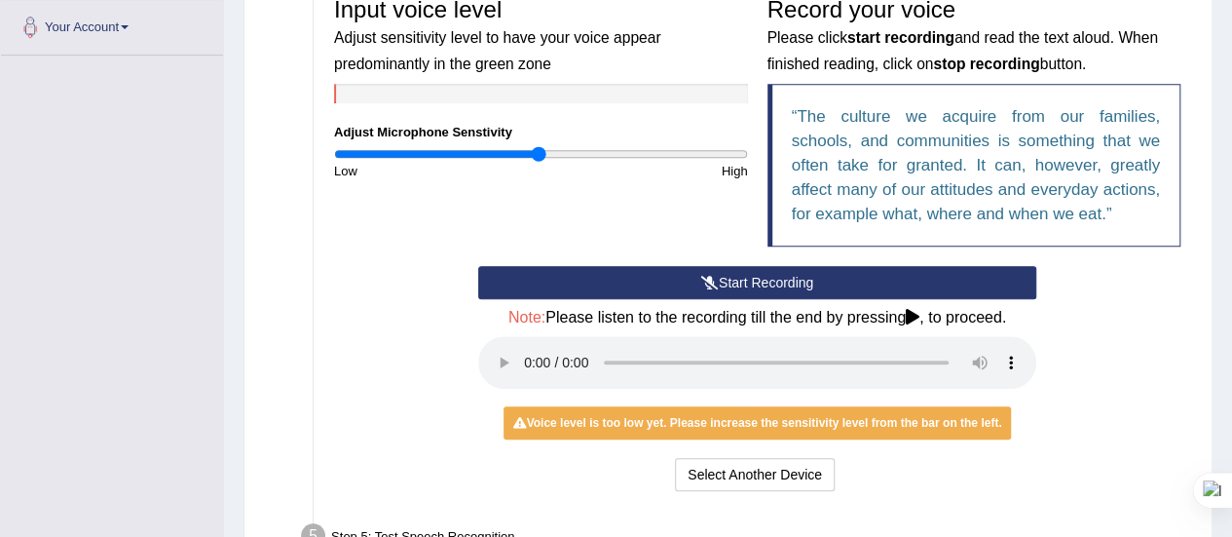
click at [771, 290] on button "Start Recording" at bounding box center [757, 282] width 558 height 33
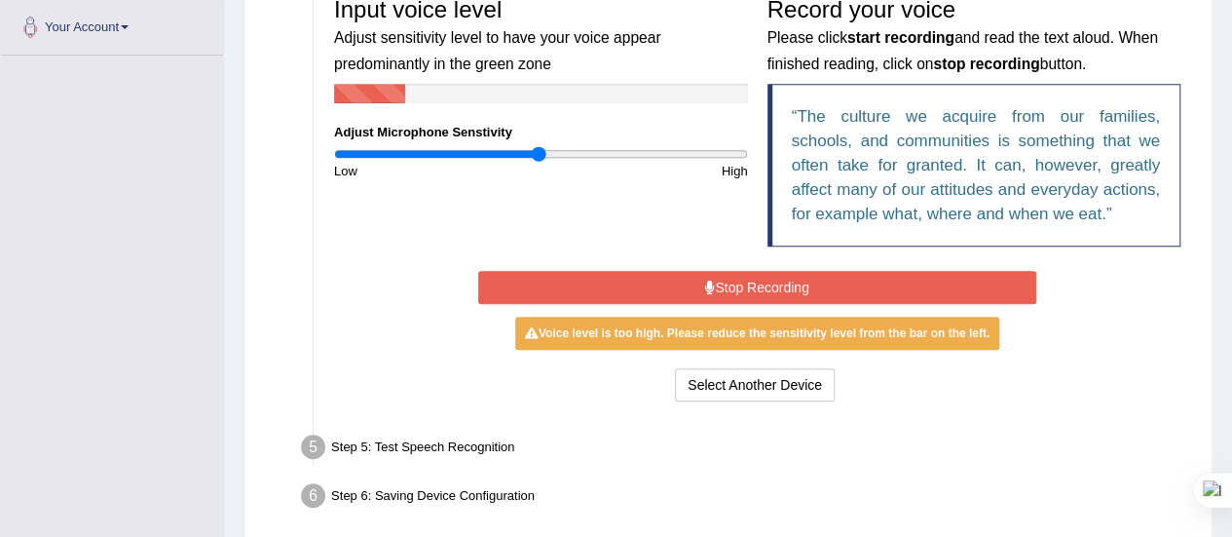
click at [771, 290] on button "Stop Recording" at bounding box center [757, 287] width 558 height 33
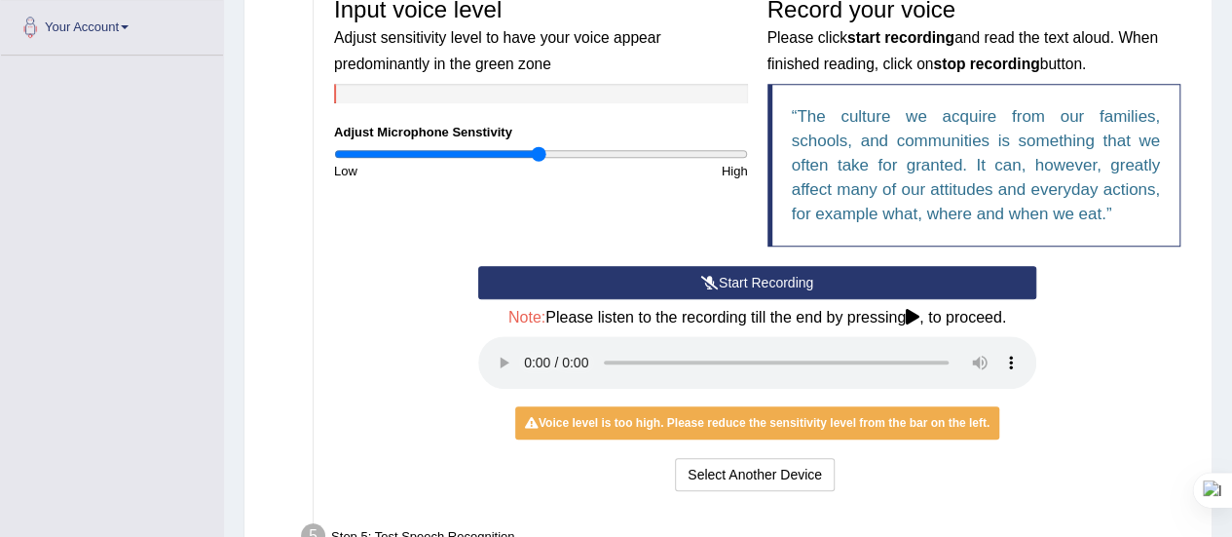
click at [756, 271] on button "Start Recording" at bounding box center [757, 282] width 558 height 33
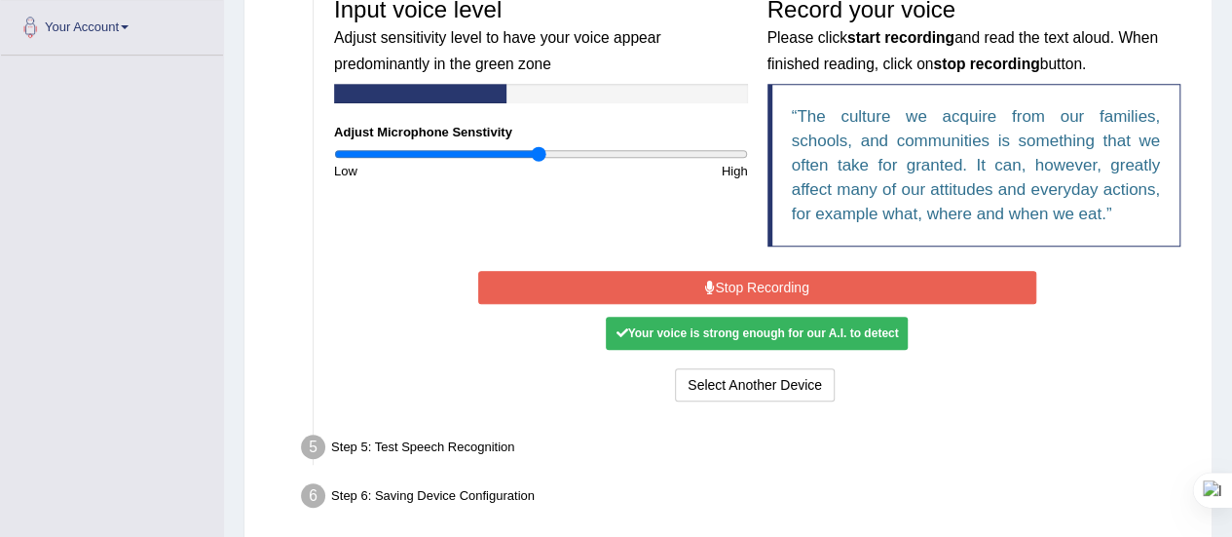
click at [756, 271] on button "Stop Recording" at bounding box center [757, 287] width 558 height 33
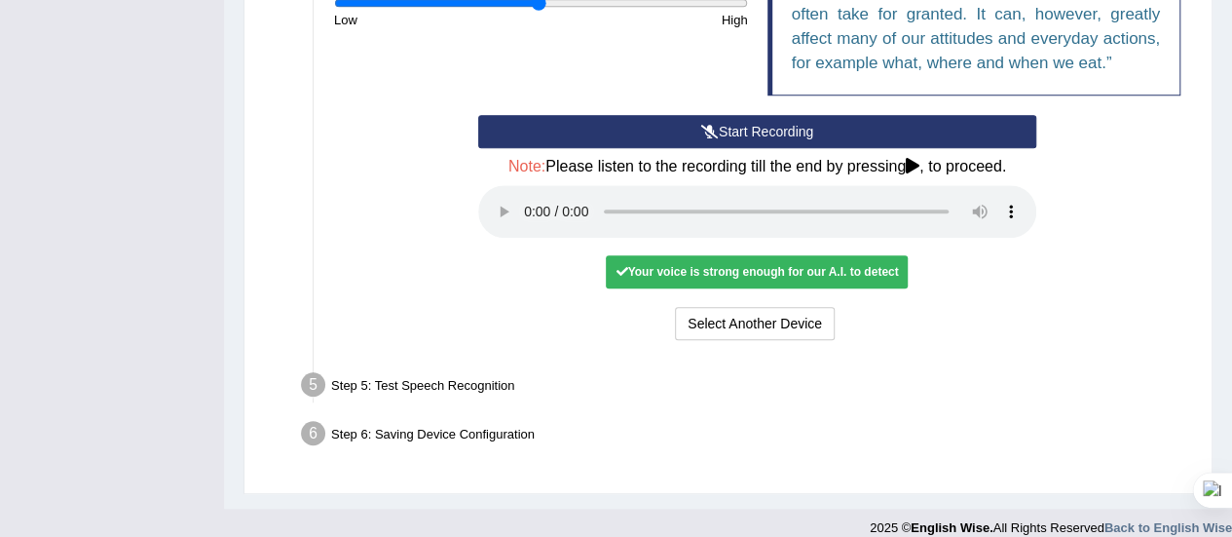
scroll to position [598, 0]
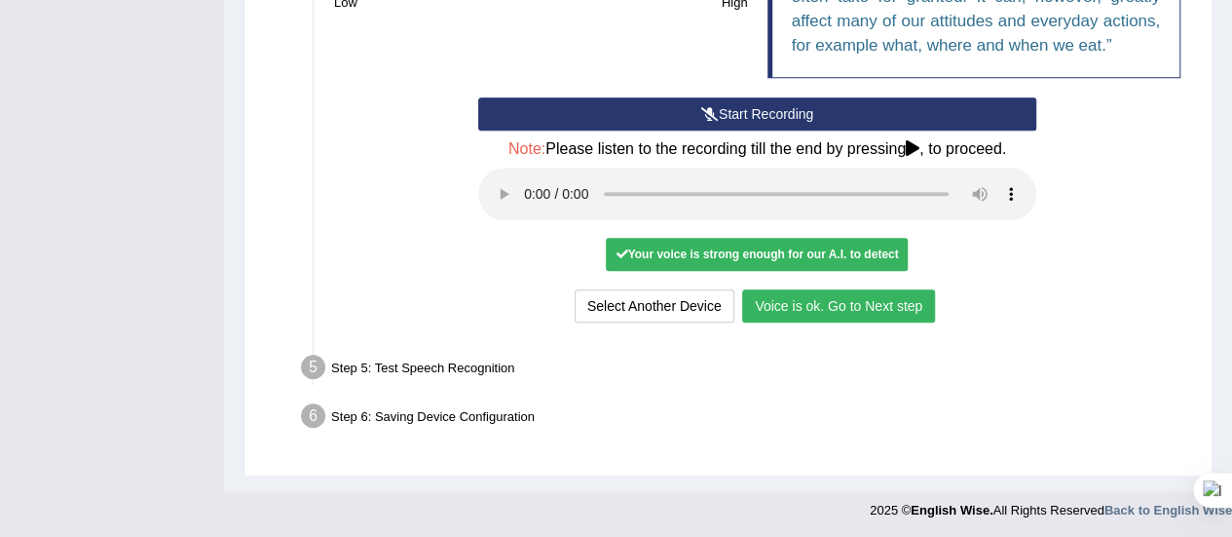
click at [810, 309] on button "Voice is ok. Go to Next step" at bounding box center [838, 305] width 193 height 33
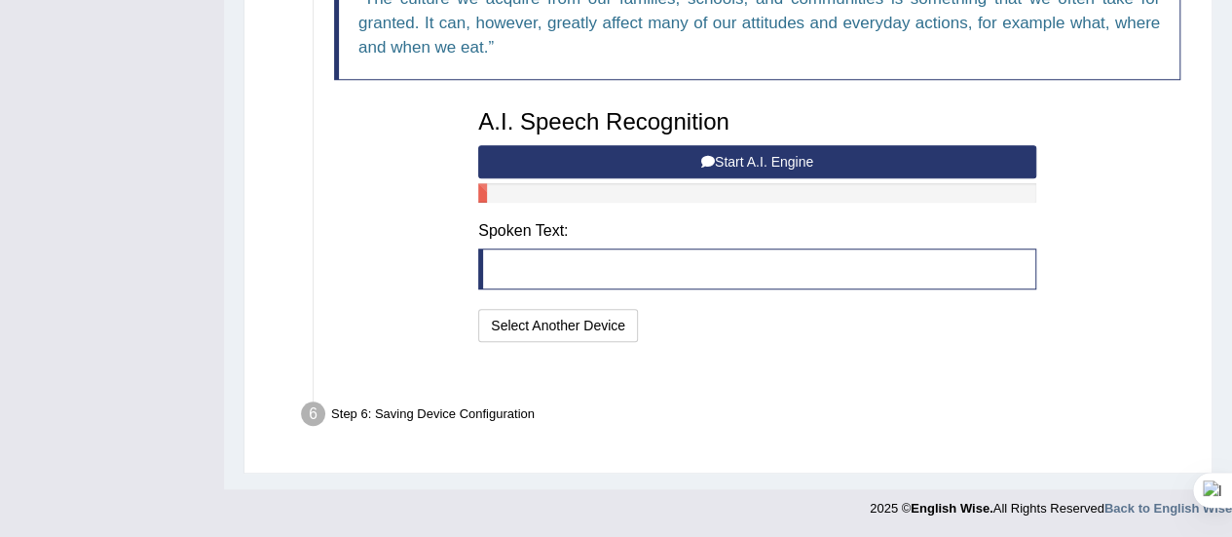
scroll to position [521, 0]
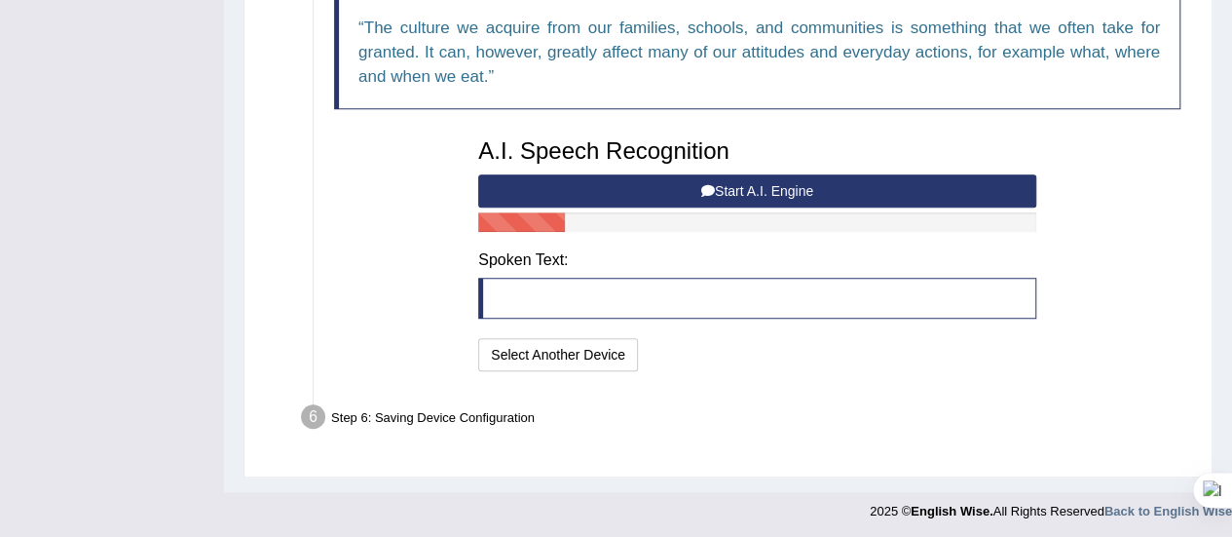
click at [765, 185] on button "Start A.I. Engine" at bounding box center [757, 190] width 558 height 33
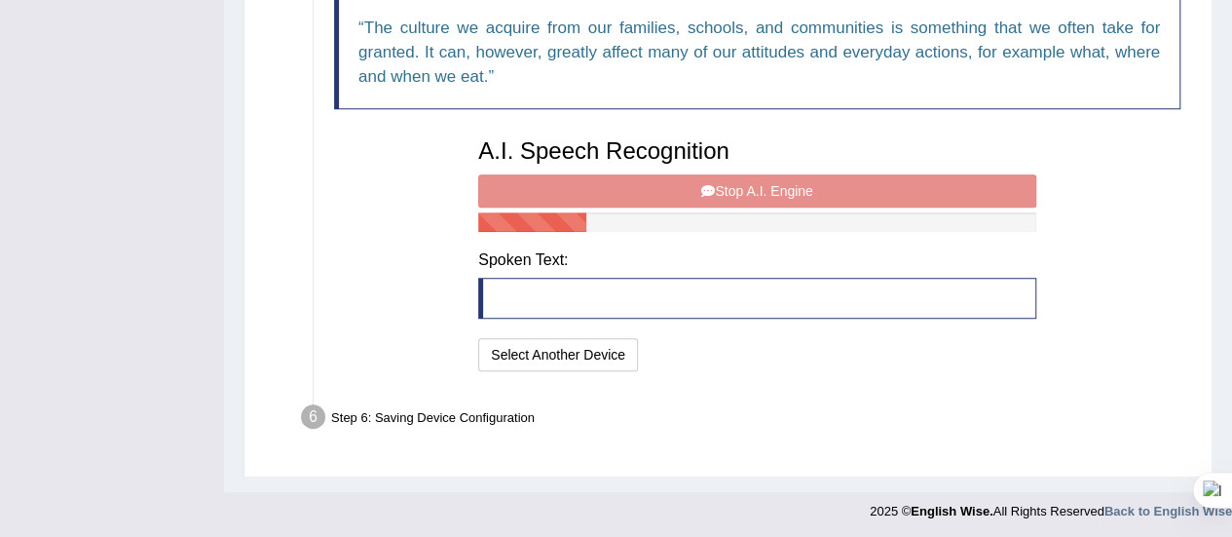
click at [760, 179] on div "A.I. Speech Recognition Start A.I. Engine Stop A.I. Engine Note: Please listen …" at bounding box center [756, 252] width 577 height 247
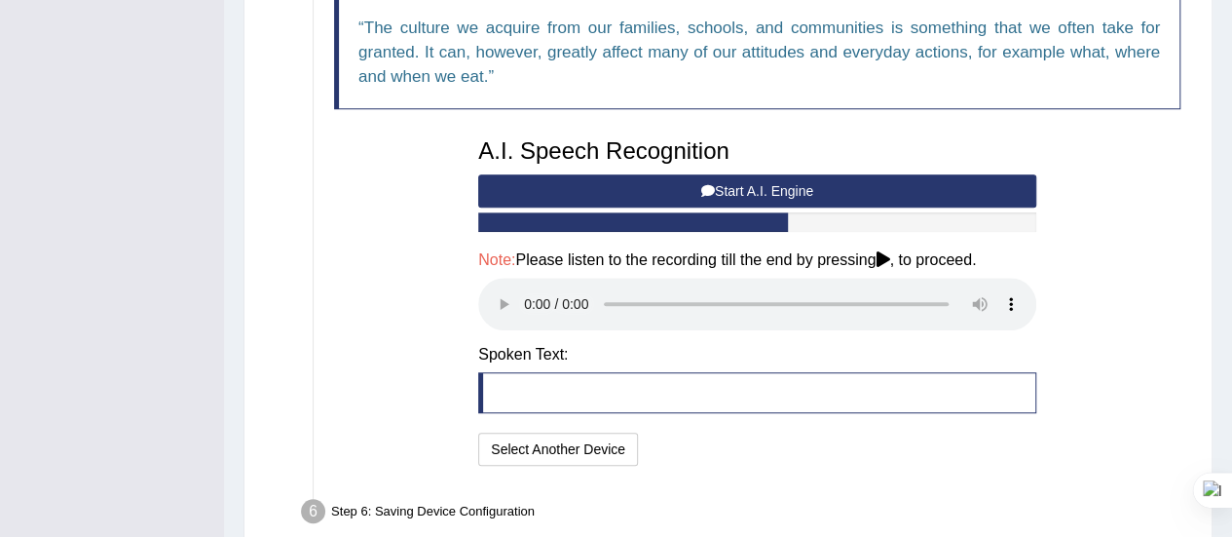
click at [746, 356] on h4 "Spoken Text:" at bounding box center [757, 355] width 558 height 18
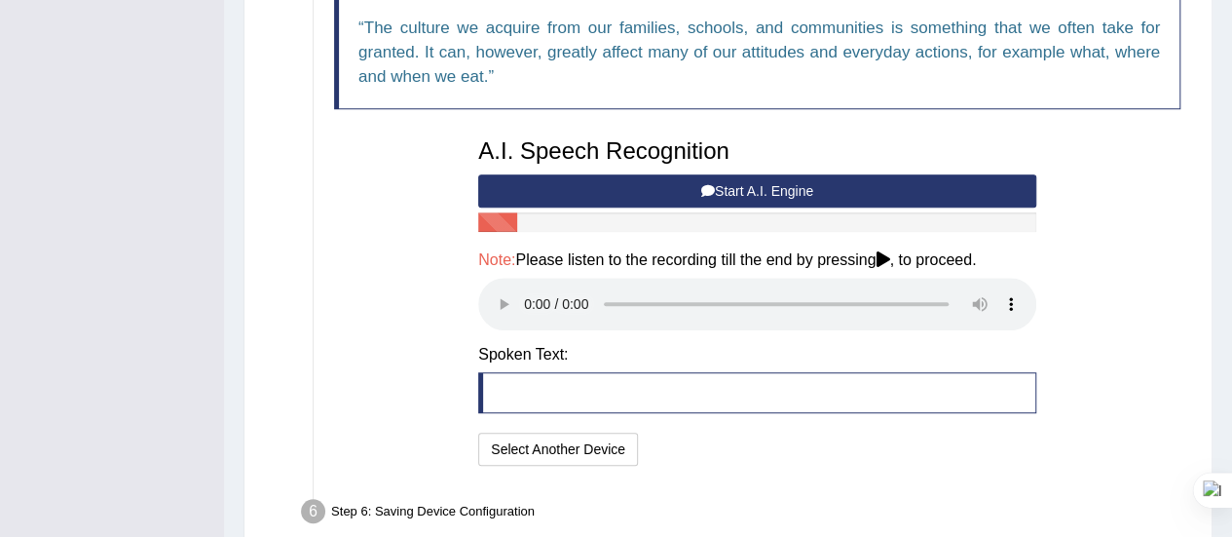
click at [746, 400] on blockquote at bounding box center [757, 392] width 558 height 41
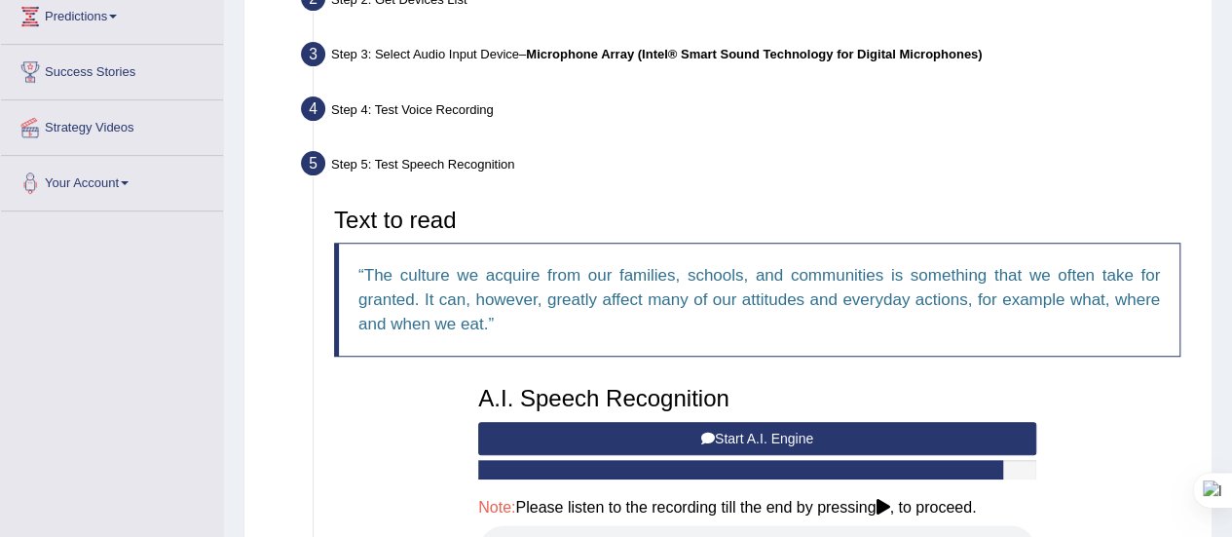
scroll to position [267, 0]
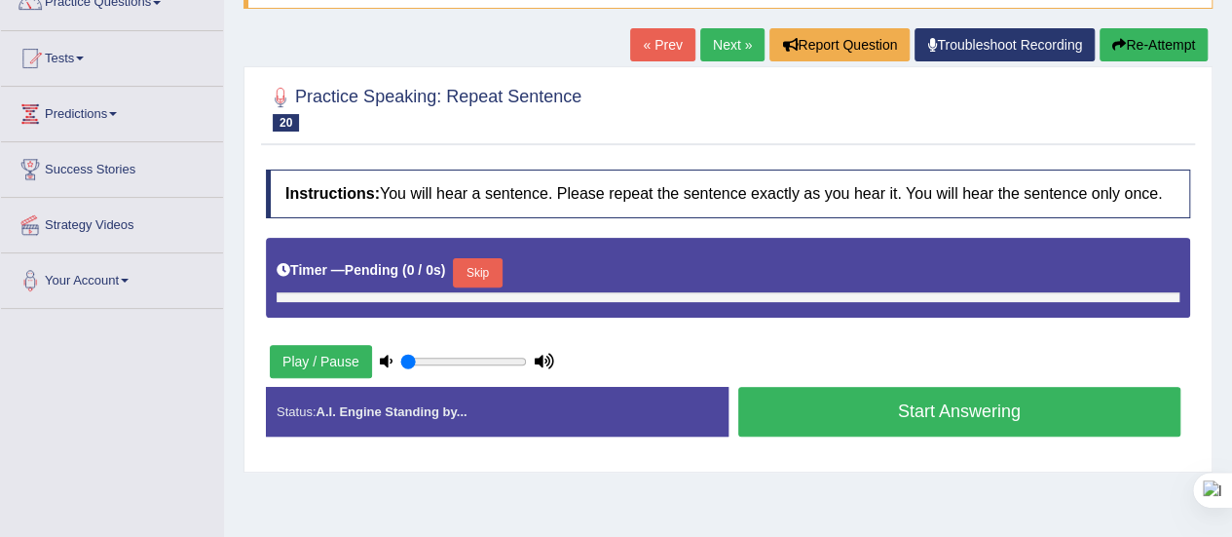
scroll to position [174, 0]
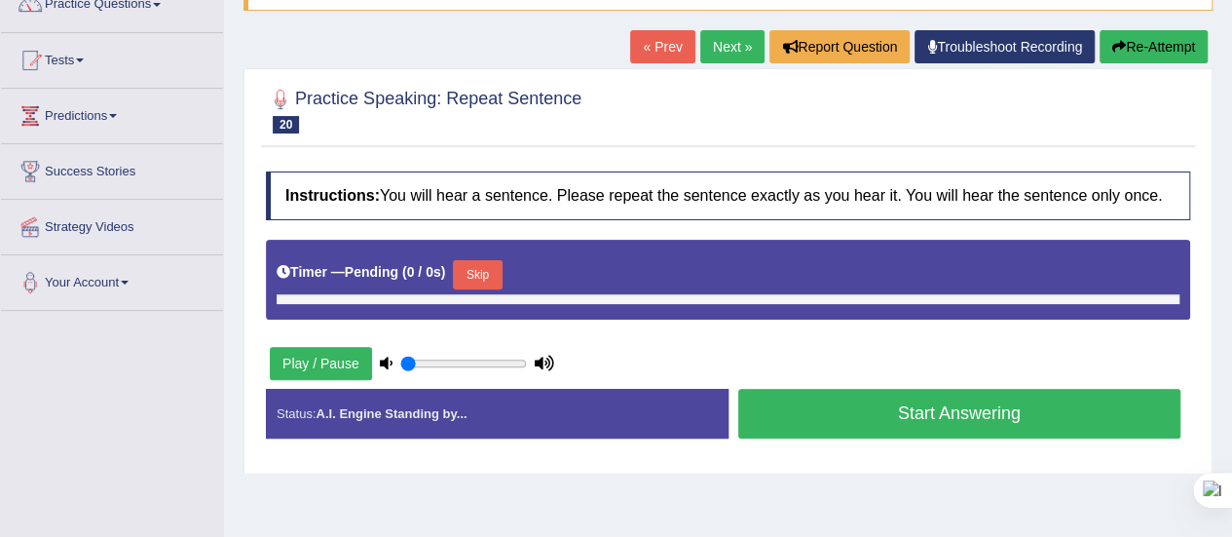
click at [714, 37] on link "Next »" at bounding box center [732, 46] width 64 height 33
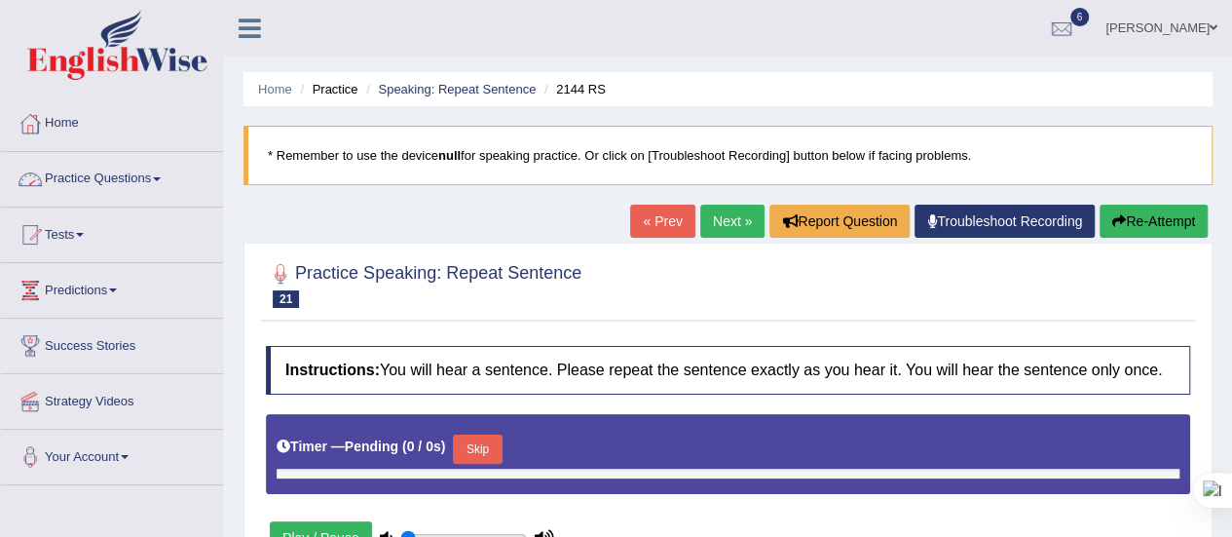
click at [161, 178] on span at bounding box center [157, 179] width 8 height 4
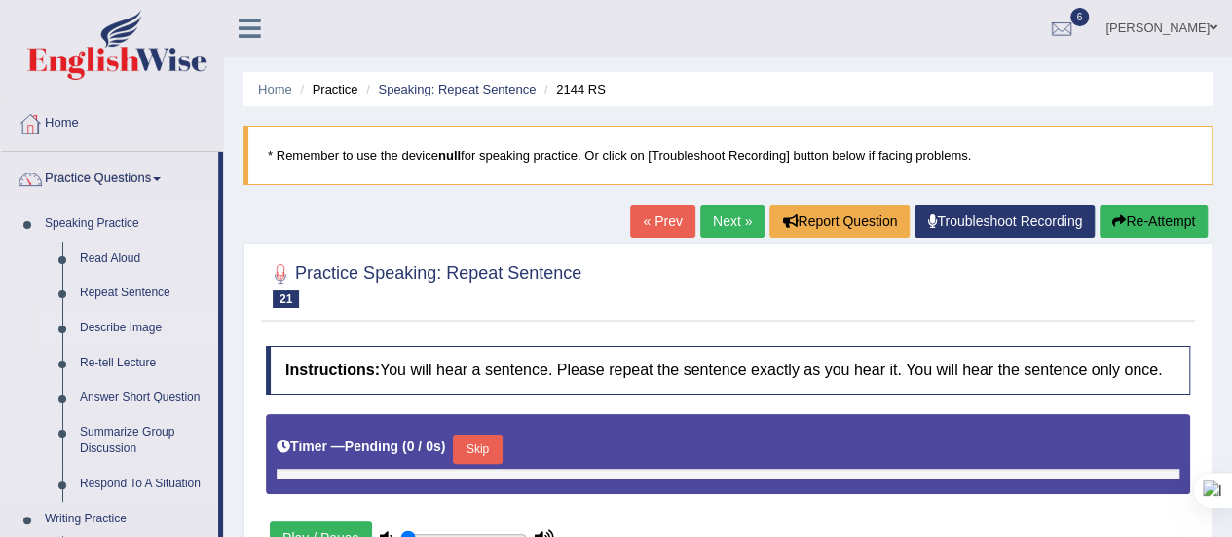
click at [127, 328] on link "Describe Image" at bounding box center [144, 328] width 147 height 35
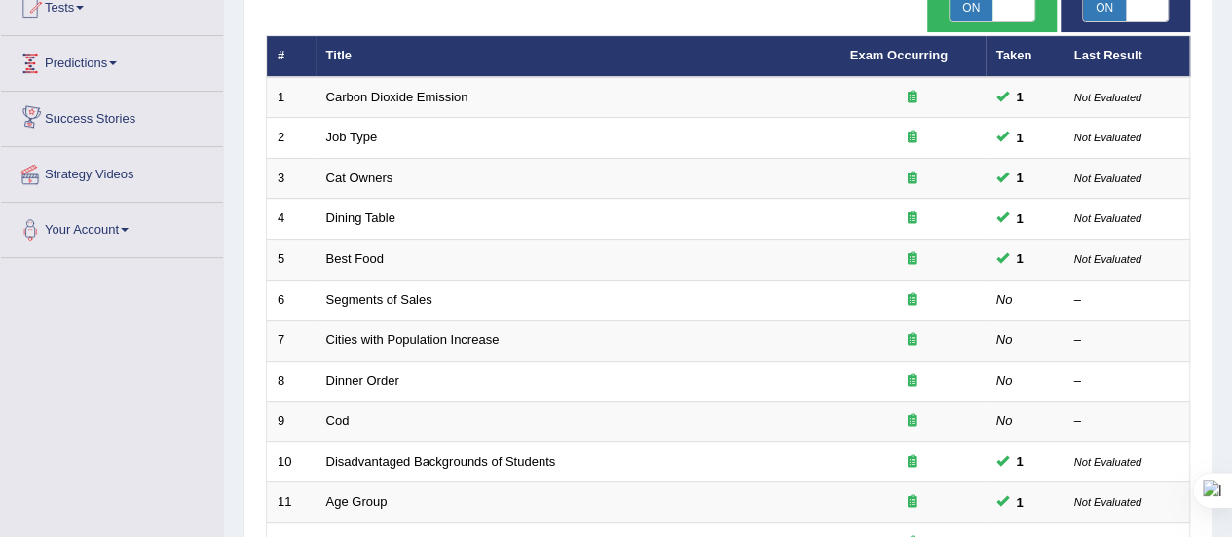
scroll to position [271, 0]
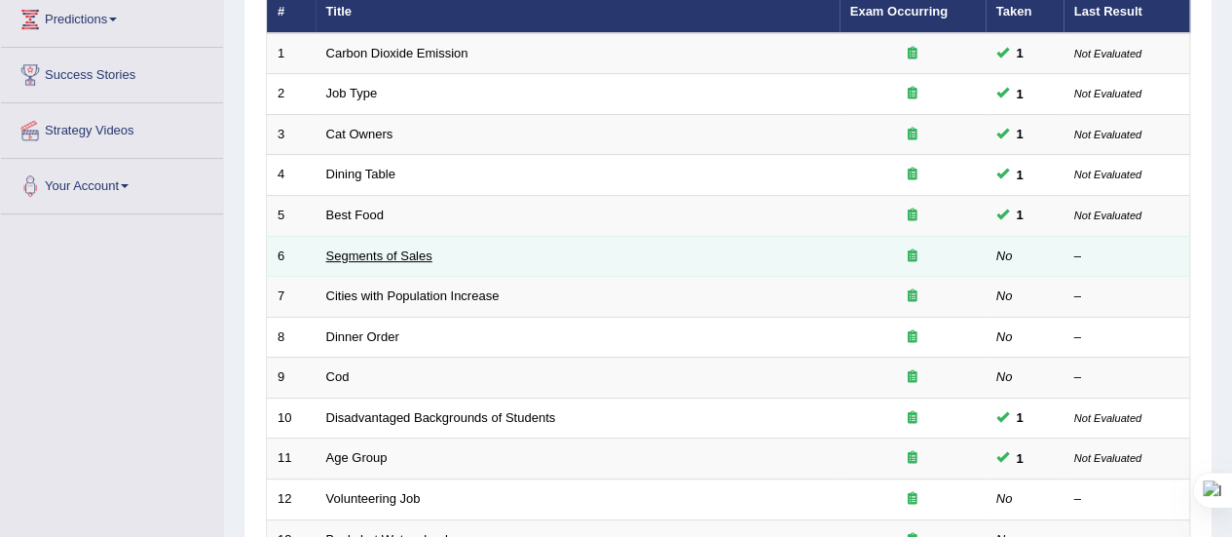
click at [421, 256] on link "Segments of Sales" at bounding box center [379, 255] width 106 height 15
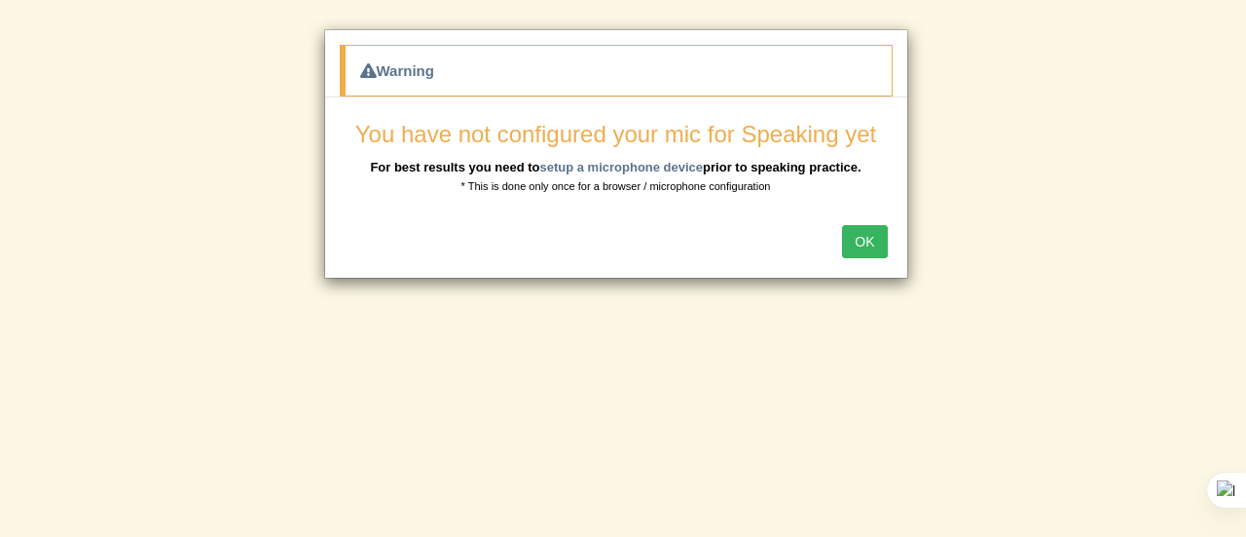
click at [855, 241] on button "OK" at bounding box center [864, 241] width 45 height 33
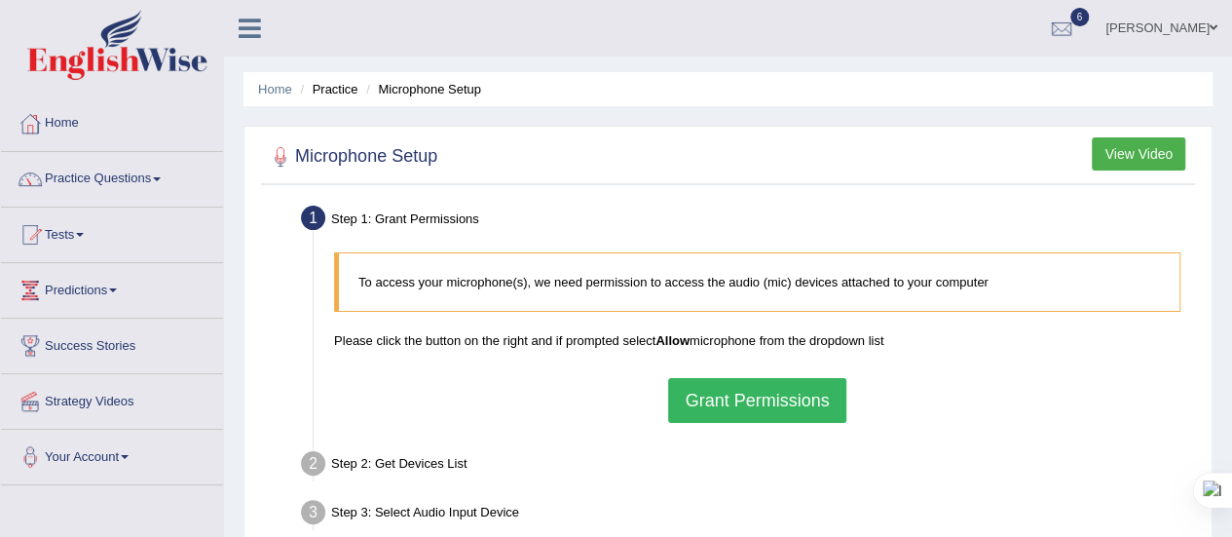
click at [710, 394] on button "Grant Permissions" at bounding box center [756, 400] width 177 height 45
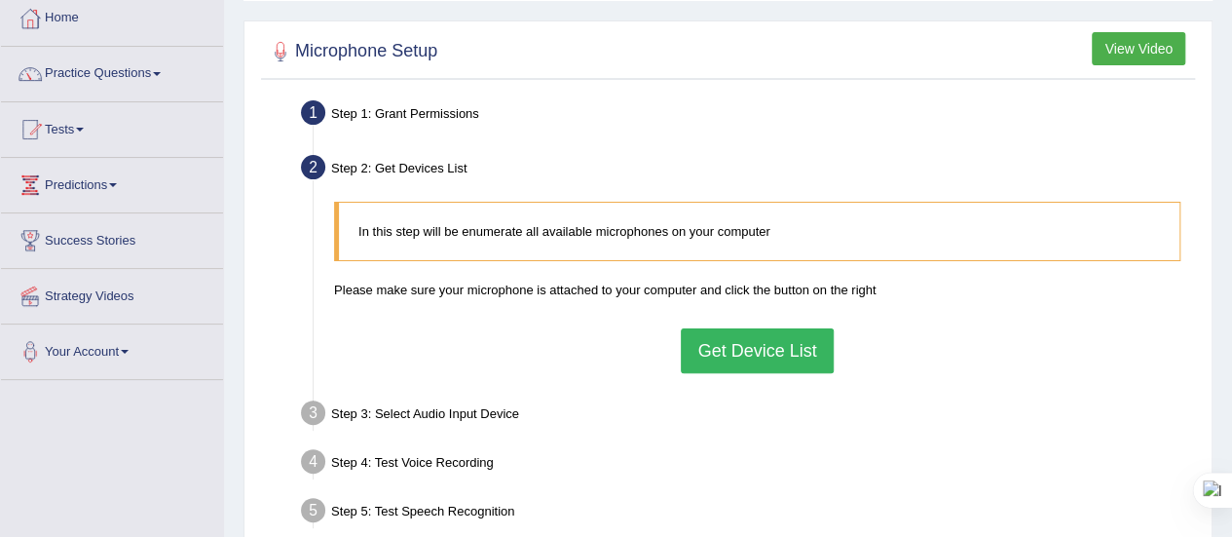
scroll to position [108, 0]
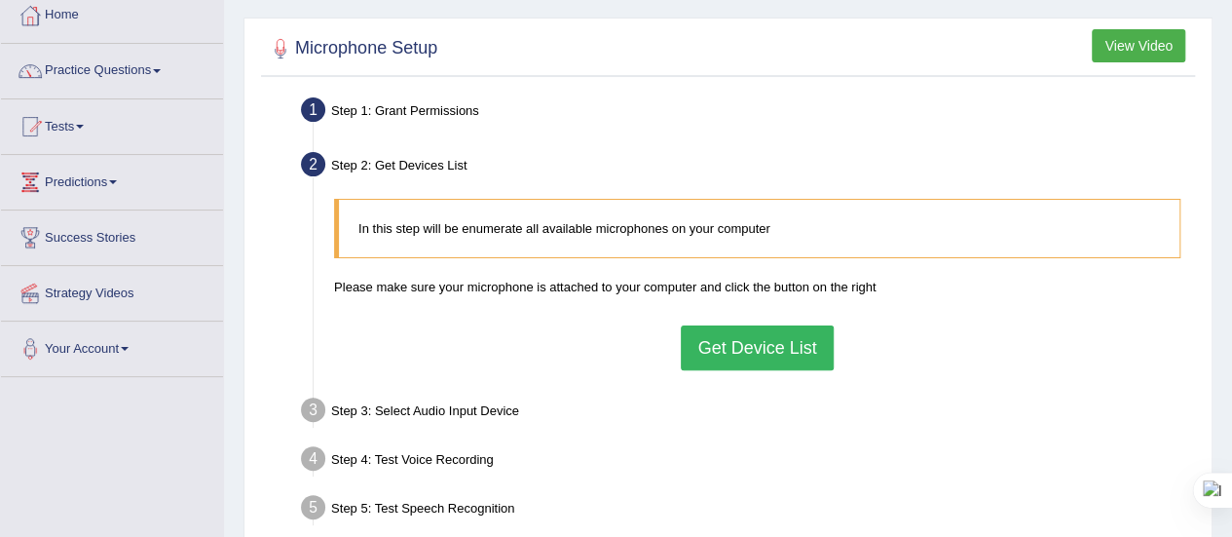
click at [740, 338] on button "Get Device List" at bounding box center [757, 347] width 152 height 45
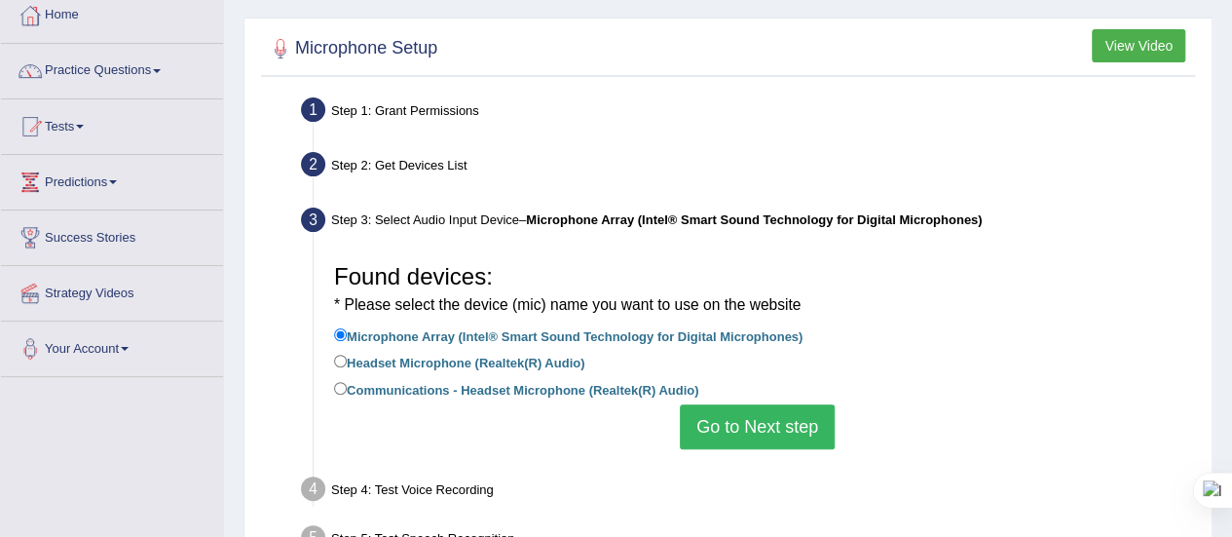
click at [757, 425] on button "Go to Next step" at bounding box center [757, 426] width 155 height 45
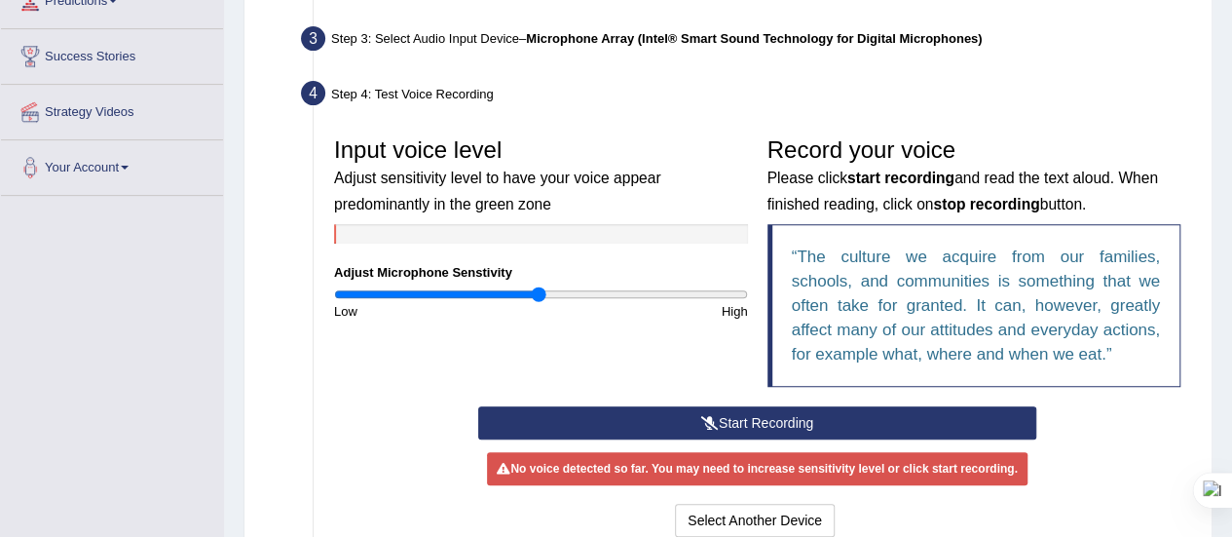
scroll to position [290, 0]
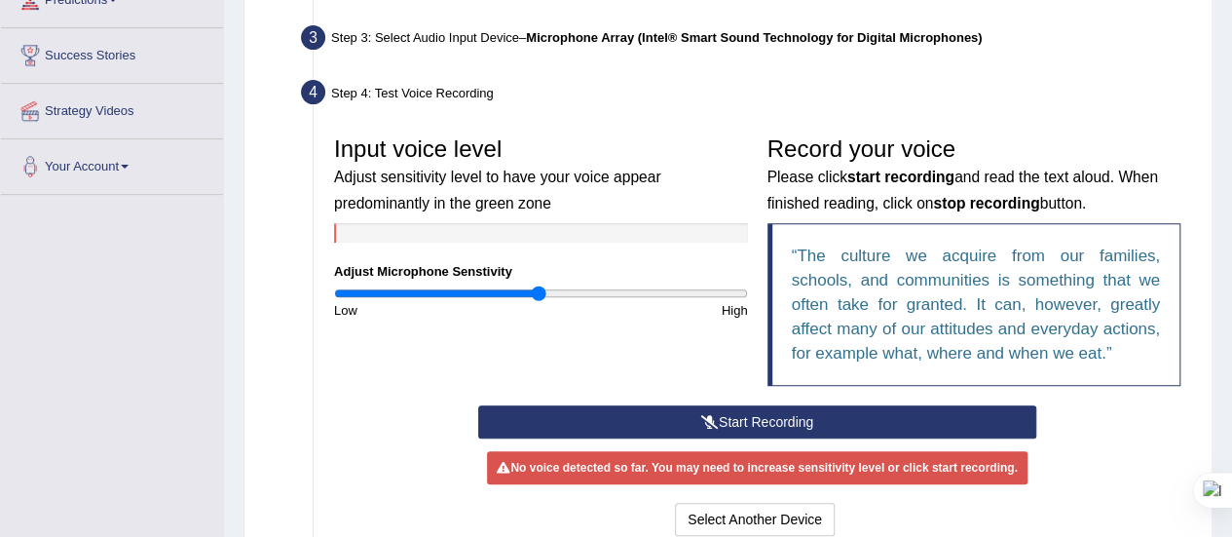
click at [757, 425] on button "Start Recording" at bounding box center [757, 421] width 558 height 33
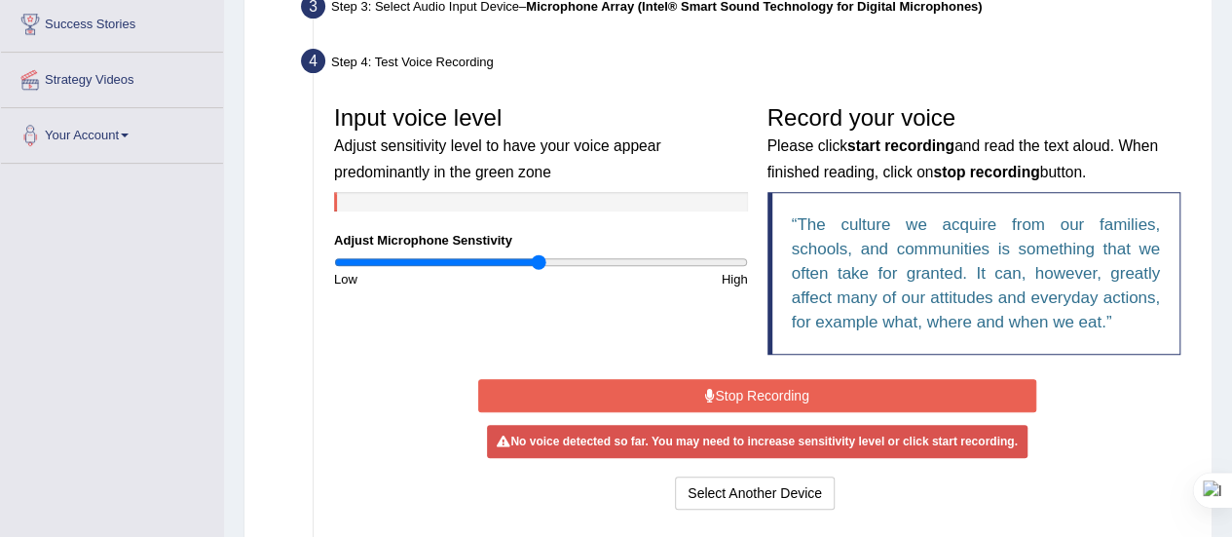
scroll to position [324, 0]
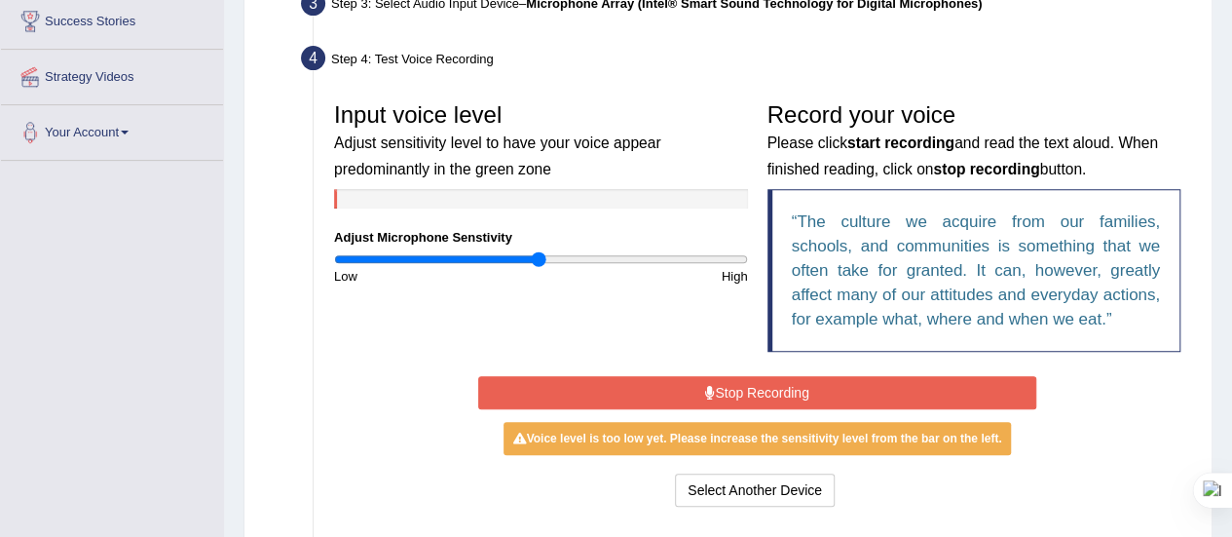
click at [782, 390] on button "Stop Recording" at bounding box center [757, 392] width 558 height 33
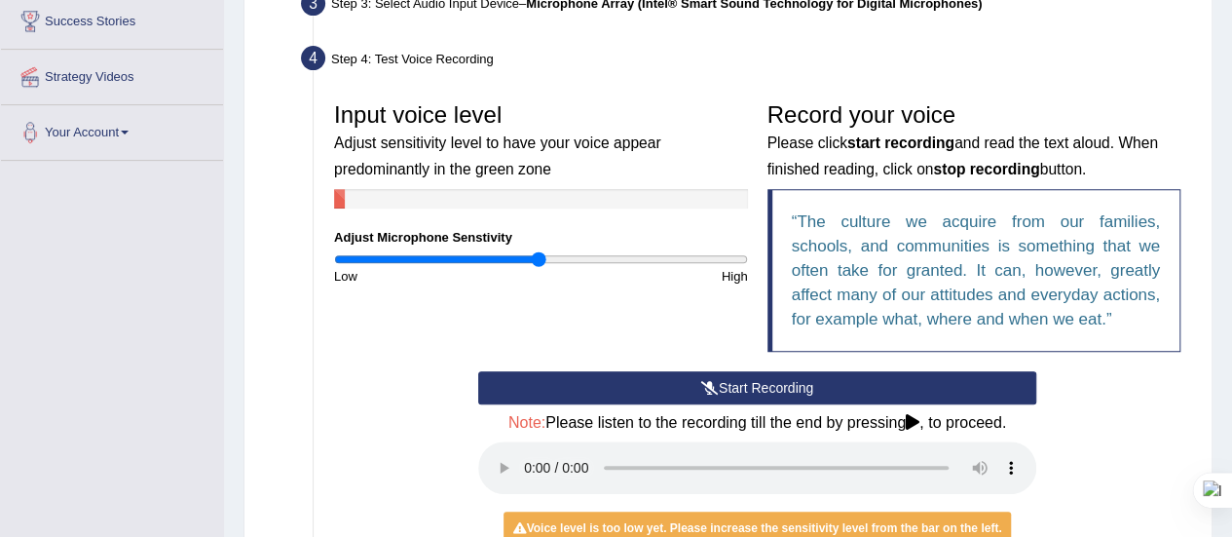
click at [782, 389] on button "Start Recording" at bounding box center [757, 387] width 558 height 33
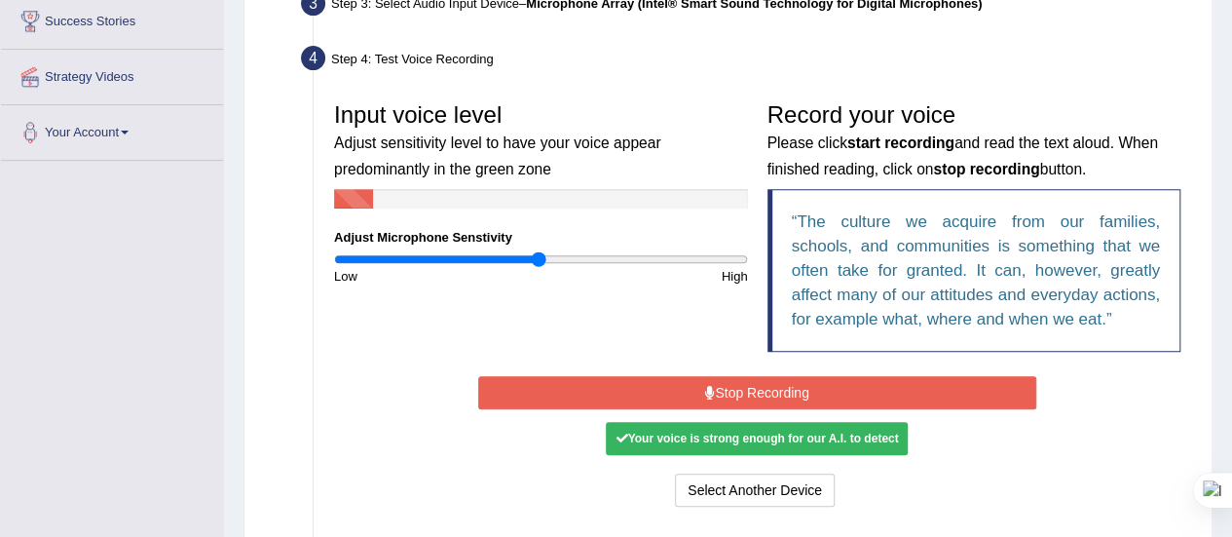
click at [805, 392] on button "Stop Recording" at bounding box center [757, 392] width 558 height 33
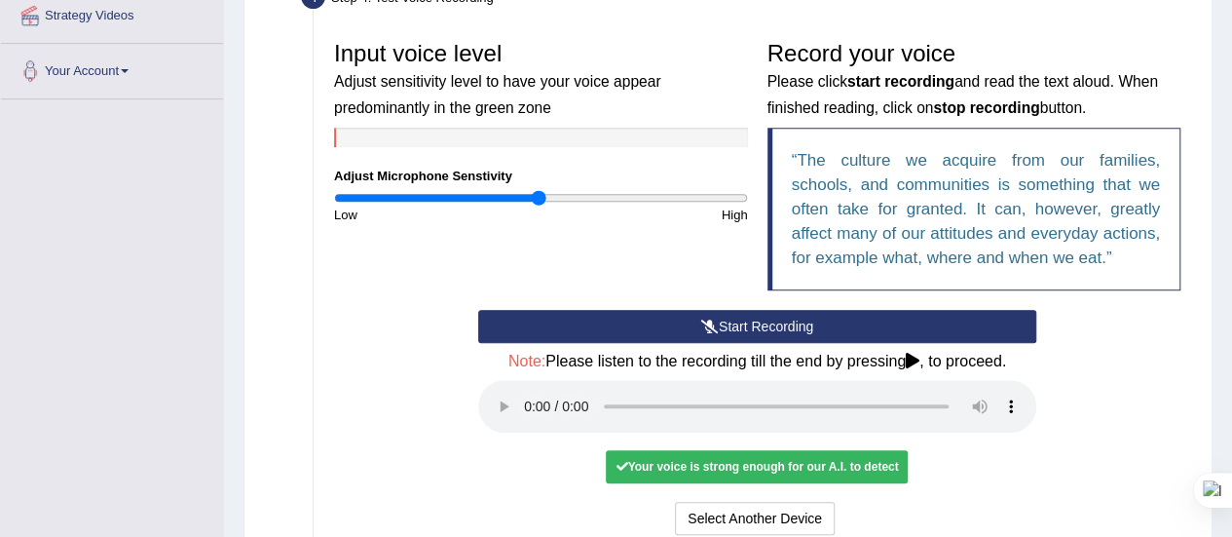
scroll to position [394, 0]
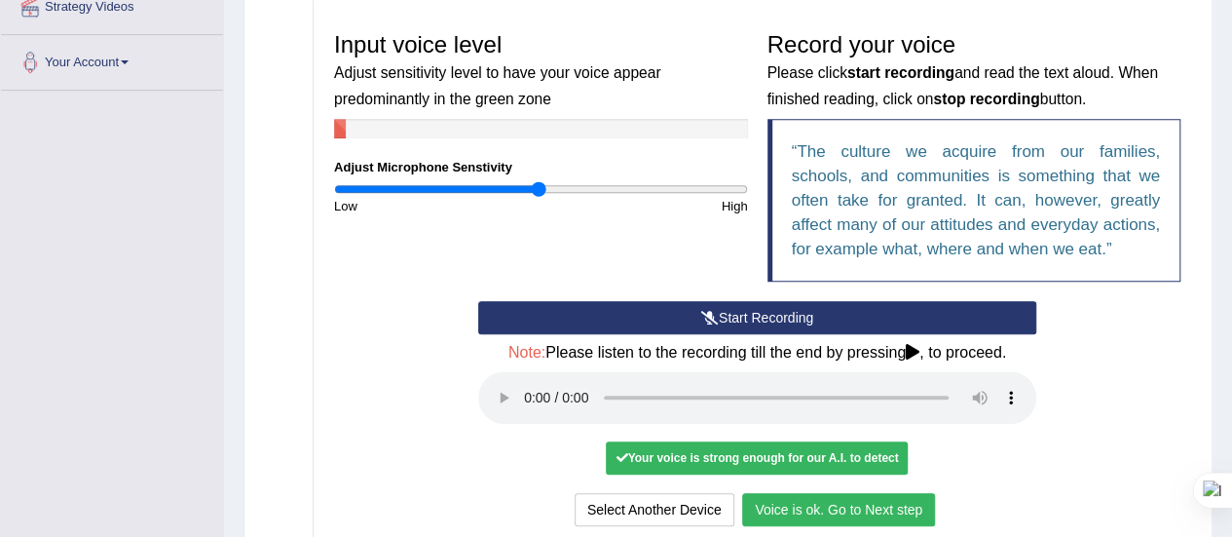
click at [802, 501] on button "Voice is ok. Go to Next step" at bounding box center [838, 509] width 193 height 33
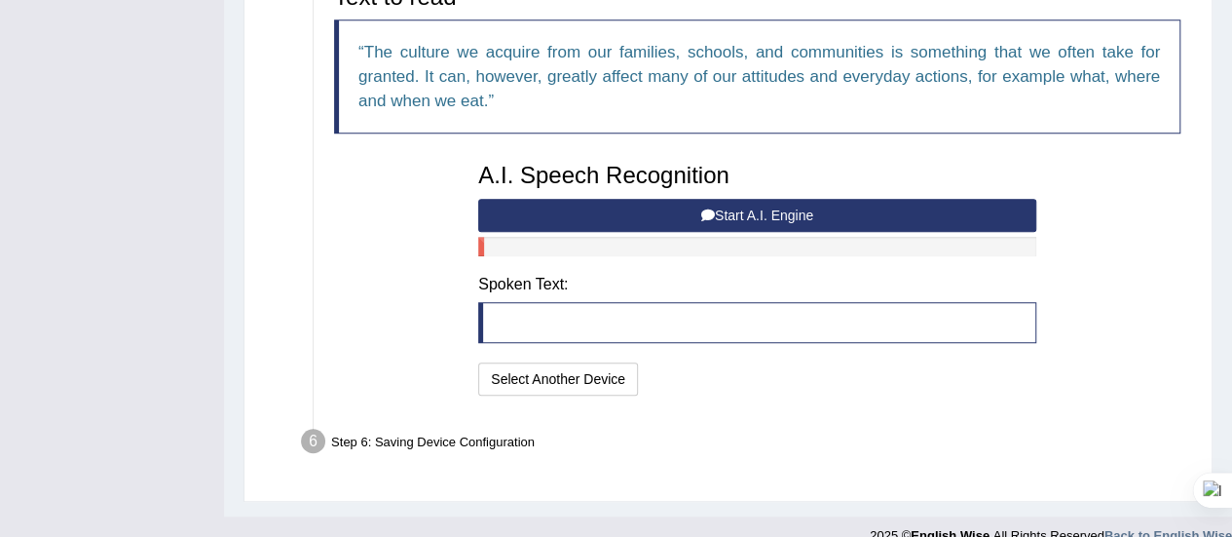
scroll to position [499, 0]
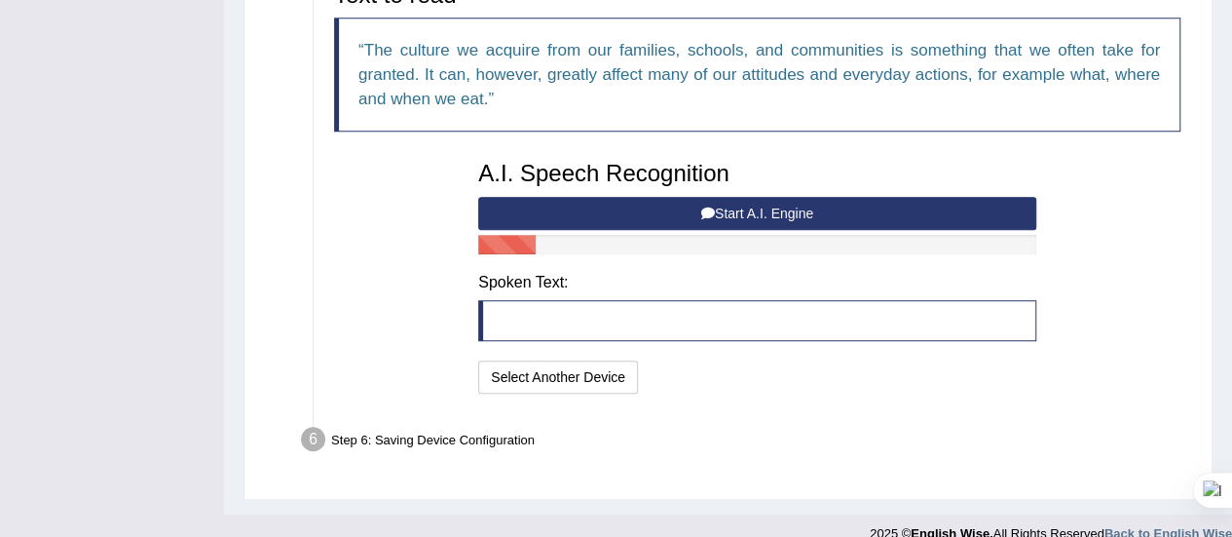
click at [804, 204] on button "Start A.I. Engine" at bounding box center [757, 213] width 558 height 33
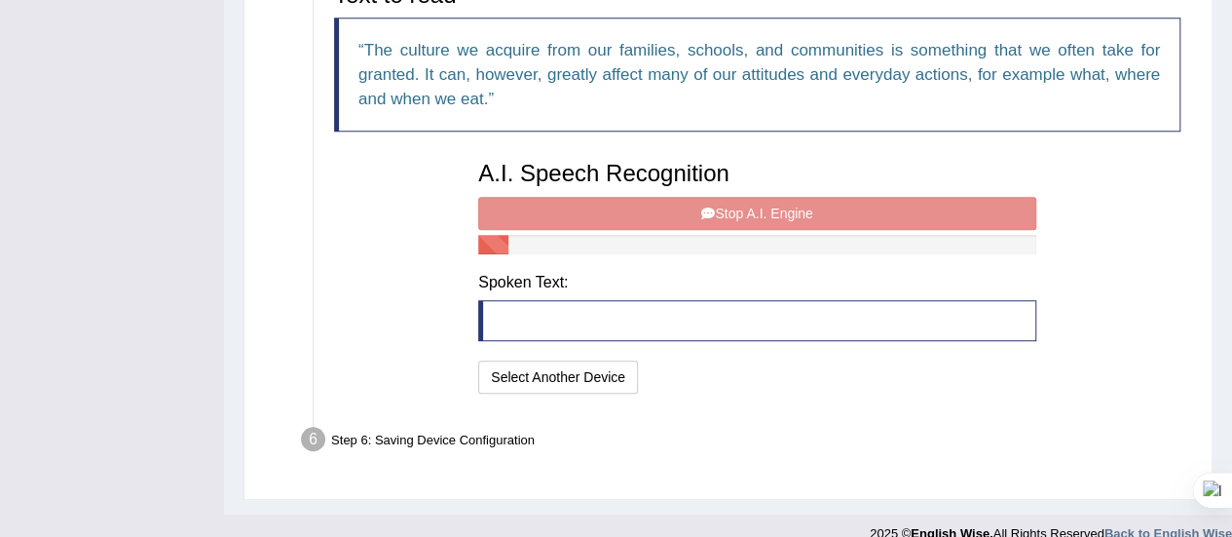
click at [791, 215] on div "A.I. Speech Recognition Start A.I. Engine Stop A.I. Engine Note: Please listen …" at bounding box center [756, 274] width 577 height 247
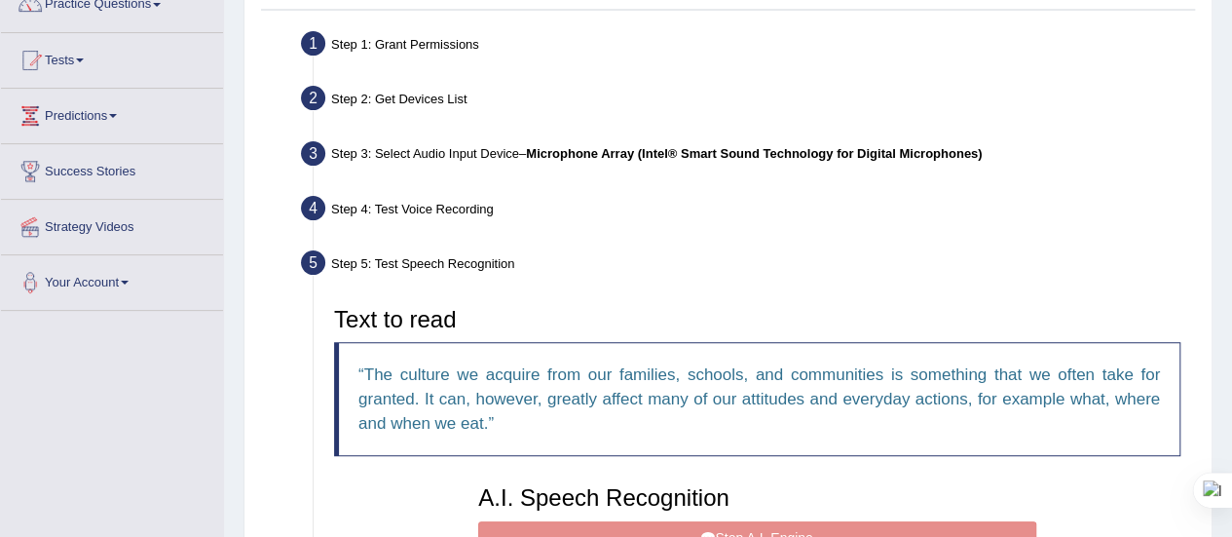
scroll to position [0, 0]
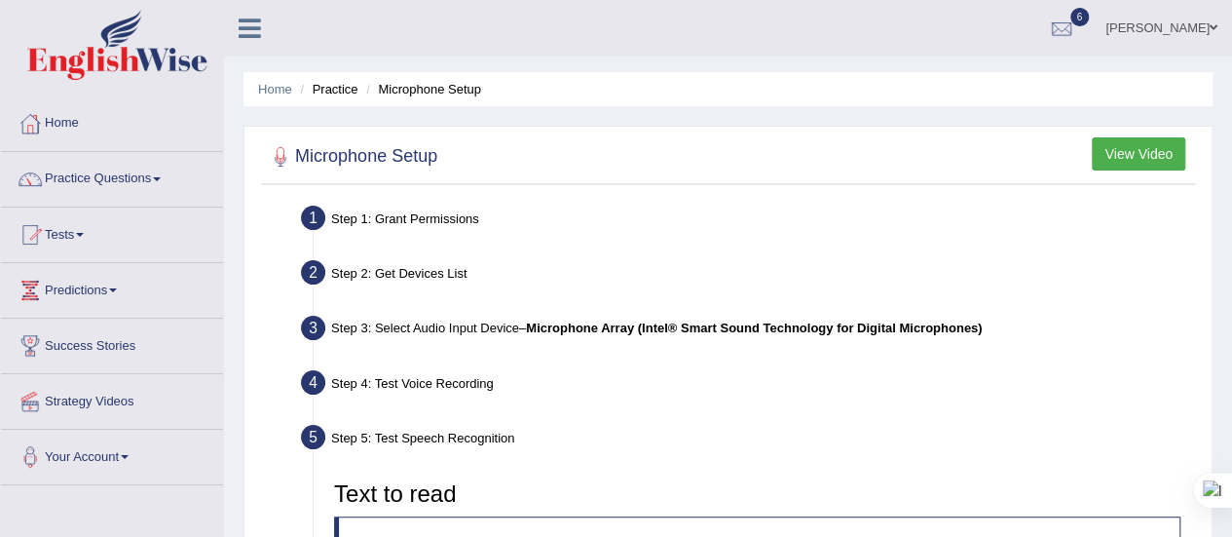
click at [415, 84] on li "Microphone Setup" at bounding box center [421, 89] width 120 height 19
click at [271, 84] on link "Home" at bounding box center [275, 89] width 34 height 15
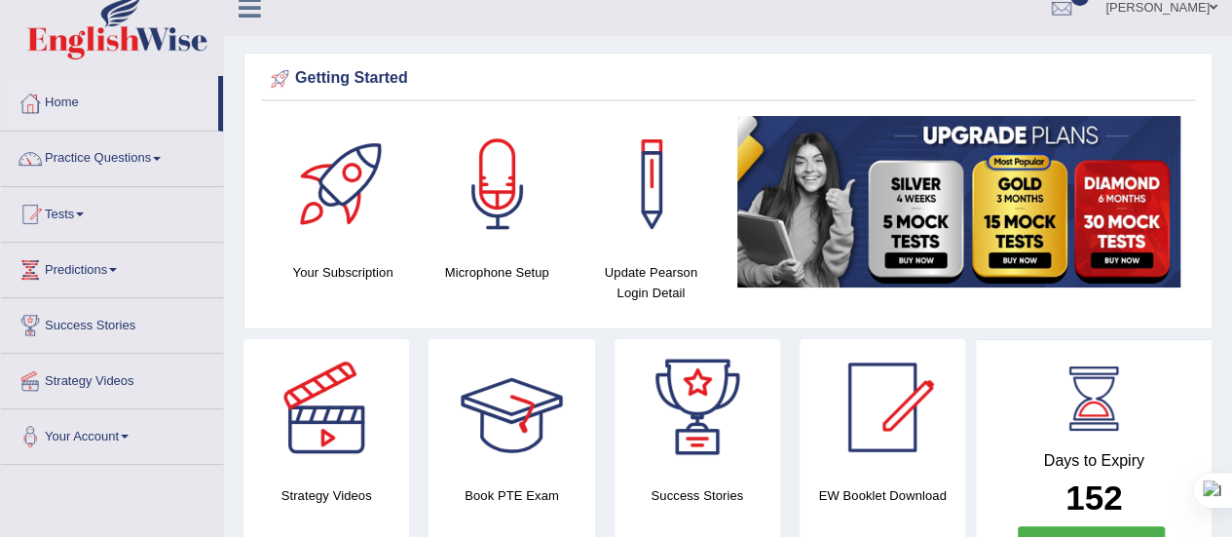
scroll to position [4, 0]
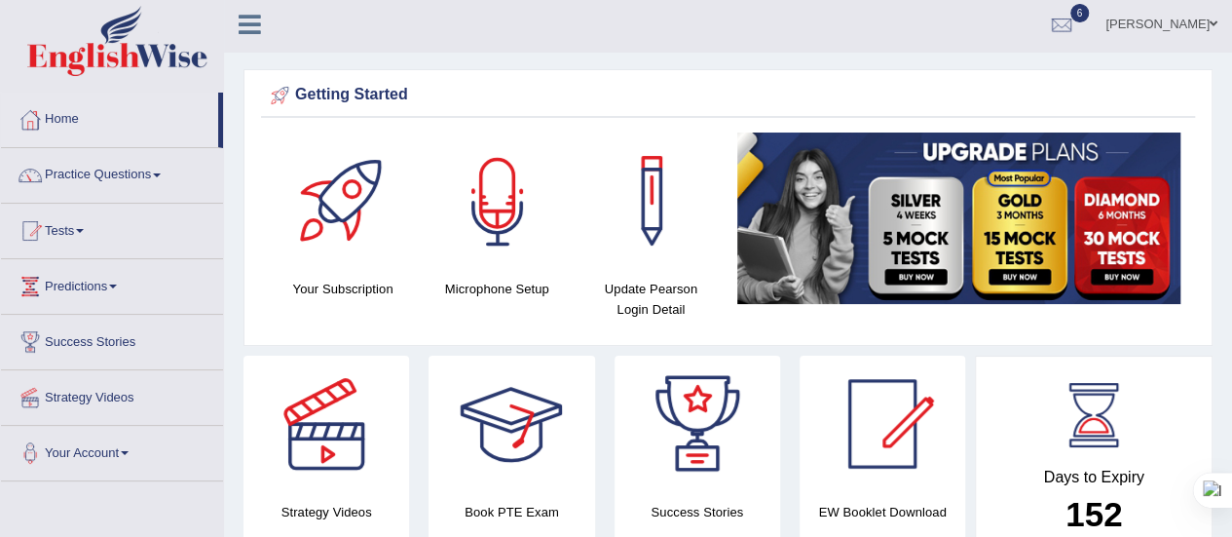
click at [497, 231] on div at bounding box center [497, 200] width 136 height 136
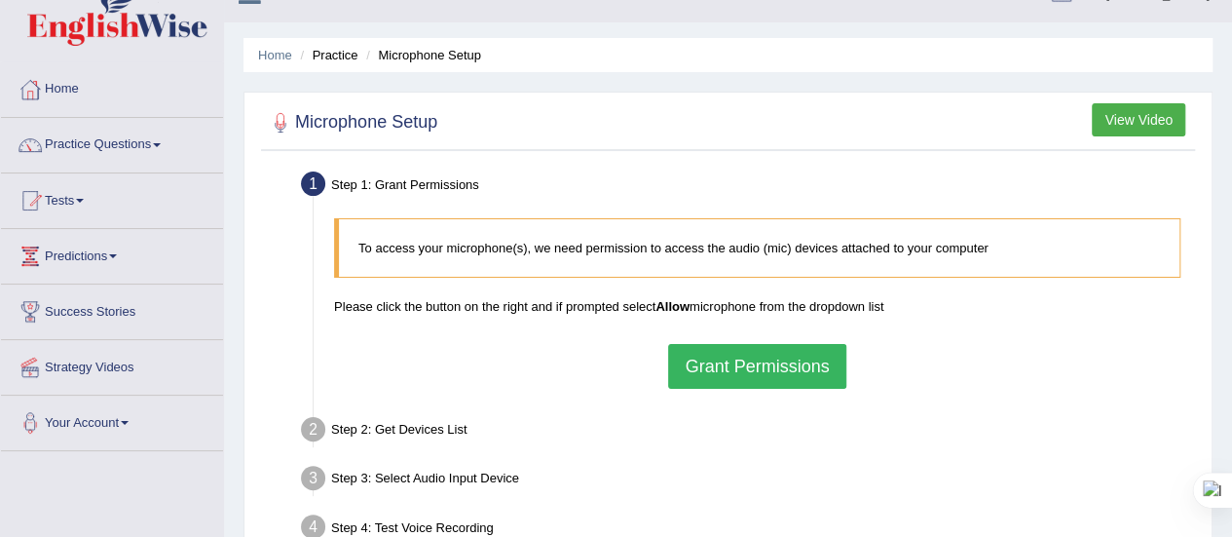
scroll to position [28, 0]
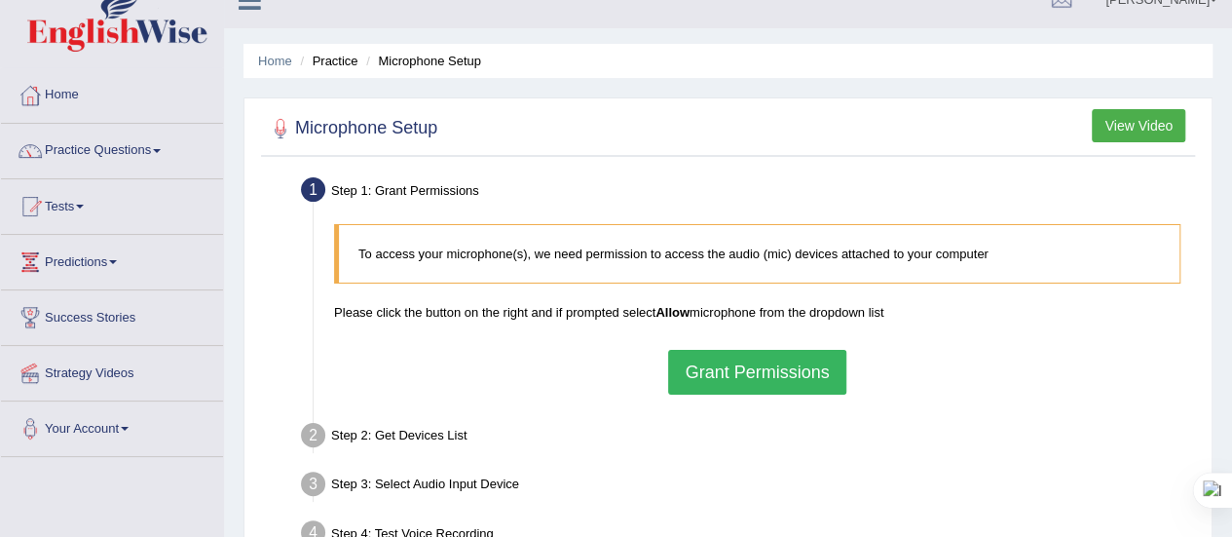
click at [1134, 120] on button "View Video" at bounding box center [1138, 125] width 93 height 33
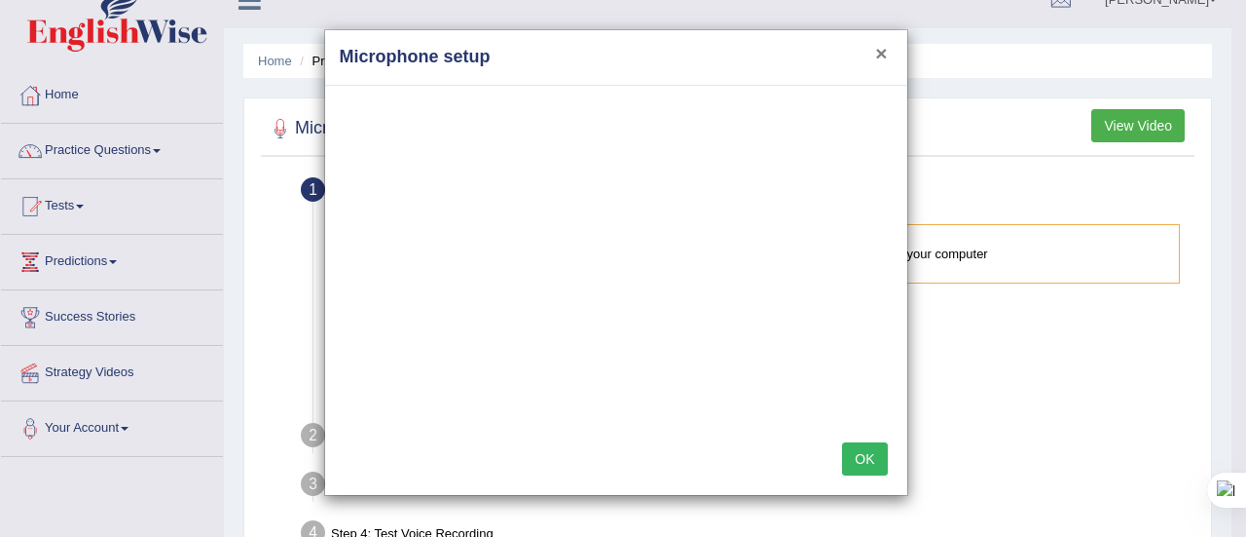
click at [886, 53] on button "×" at bounding box center [881, 53] width 12 height 20
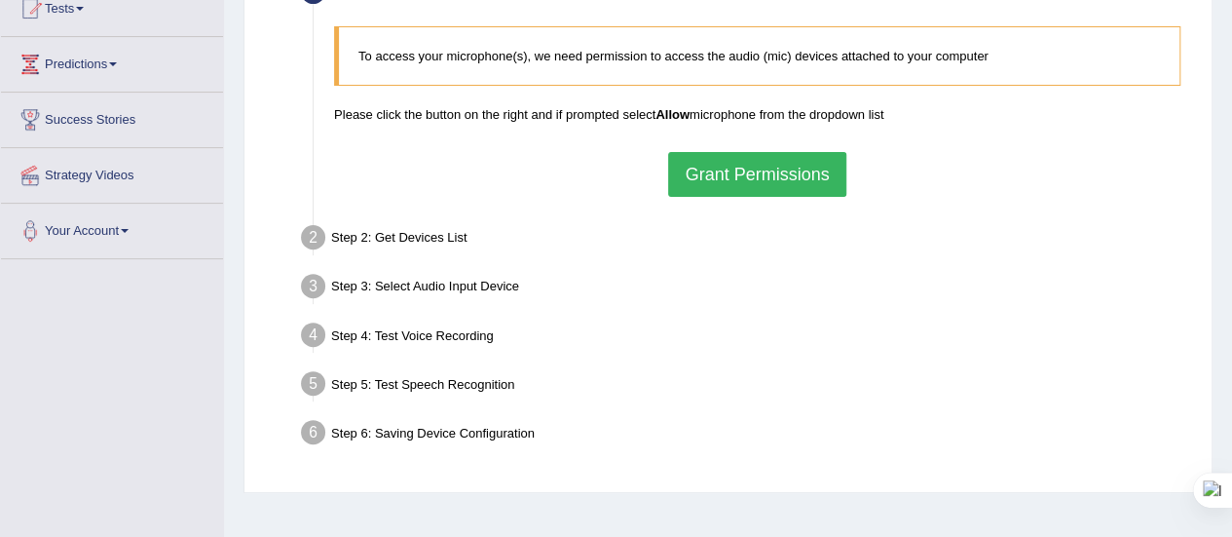
scroll to position [227, 0]
click at [767, 163] on button "Grant Permissions" at bounding box center [756, 173] width 177 height 45
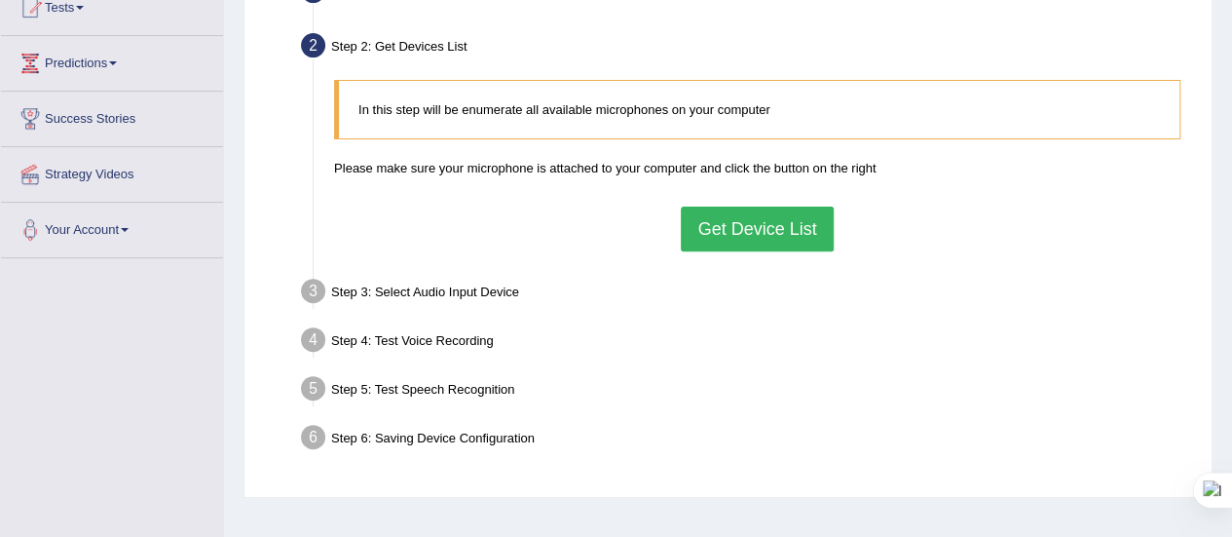
click at [756, 215] on button "Get Device List" at bounding box center [757, 228] width 152 height 45
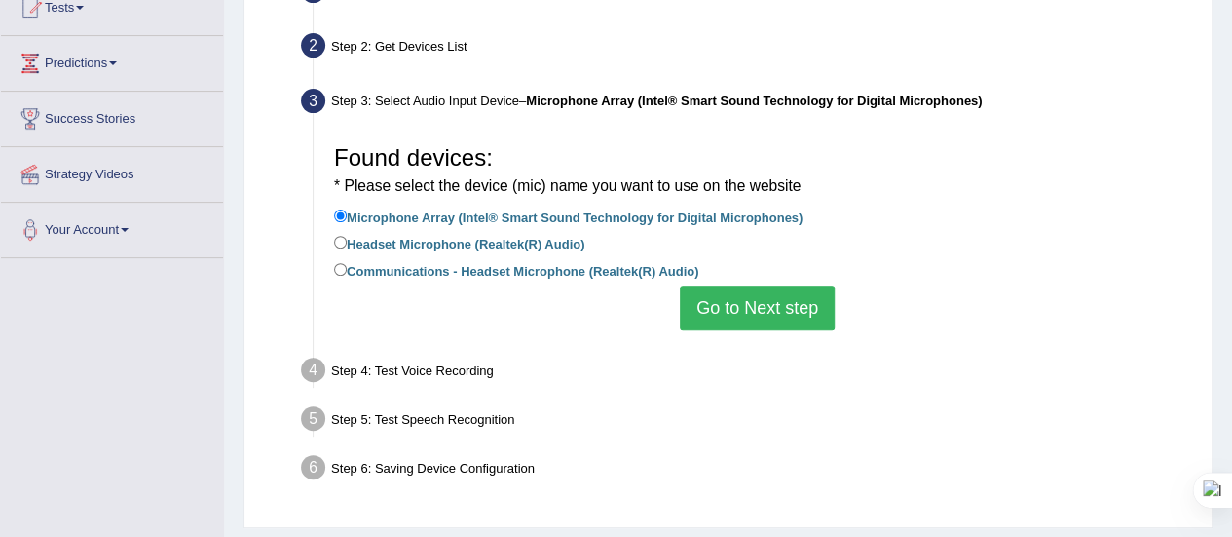
click at [766, 311] on button "Go to Next step" at bounding box center [757, 307] width 155 height 45
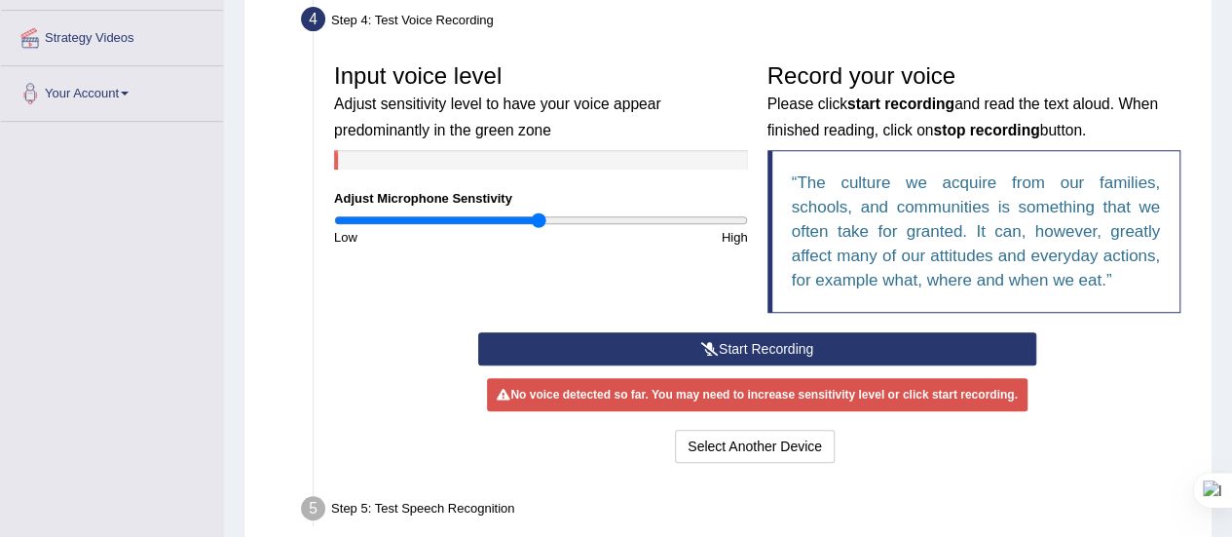
scroll to position [368, 0]
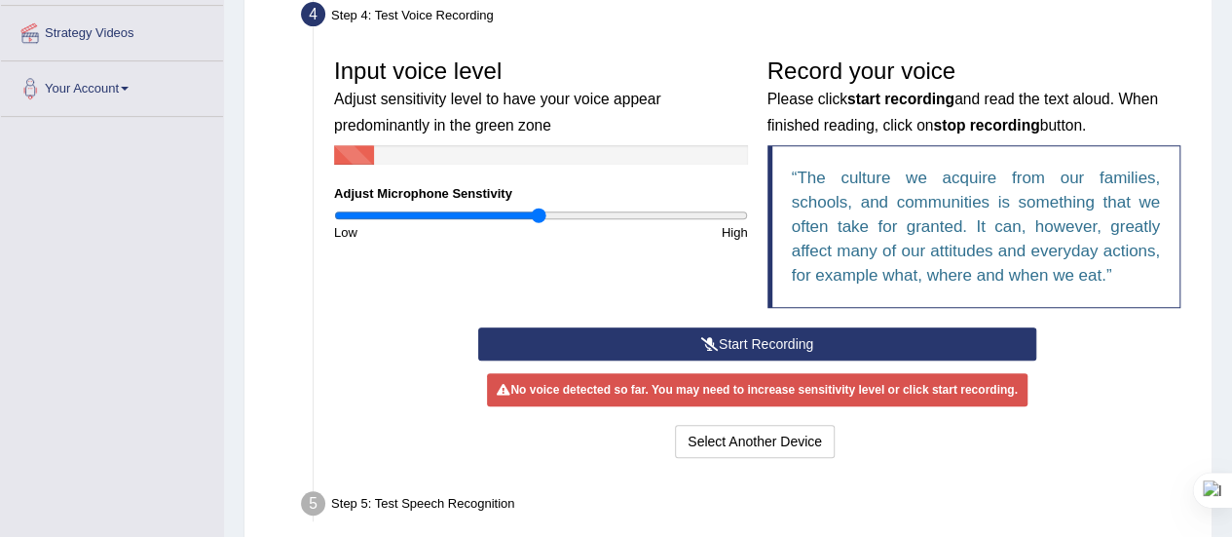
click at [763, 340] on button "Start Recording" at bounding box center [757, 343] width 558 height 33
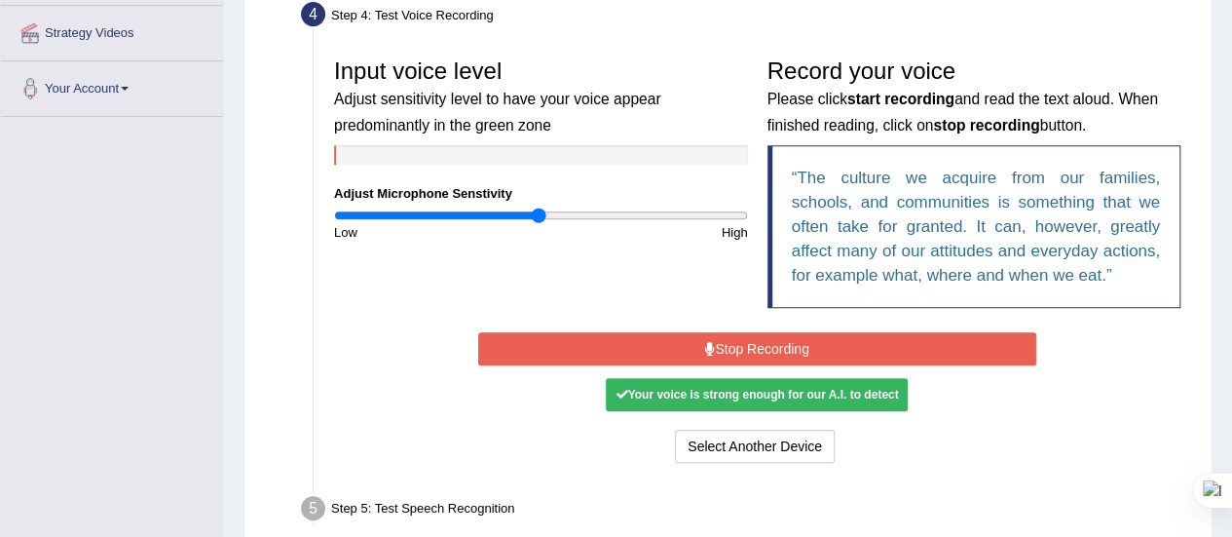
click at [763, 340] on button "Stop Recording" at bounding box center [757, 348] width 558 height 33
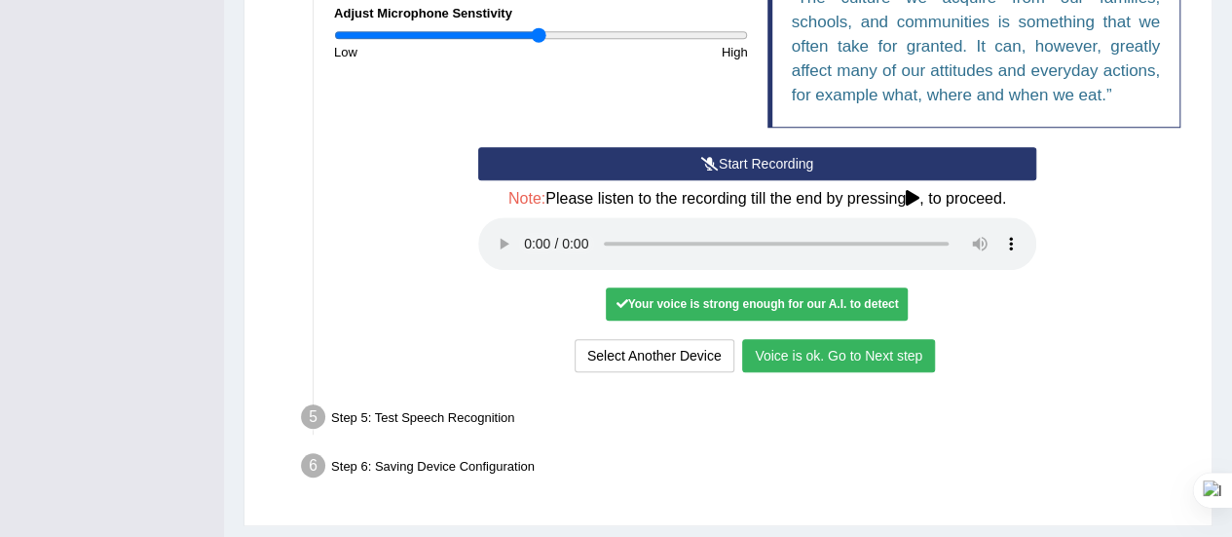
scroll to position [598, 0]
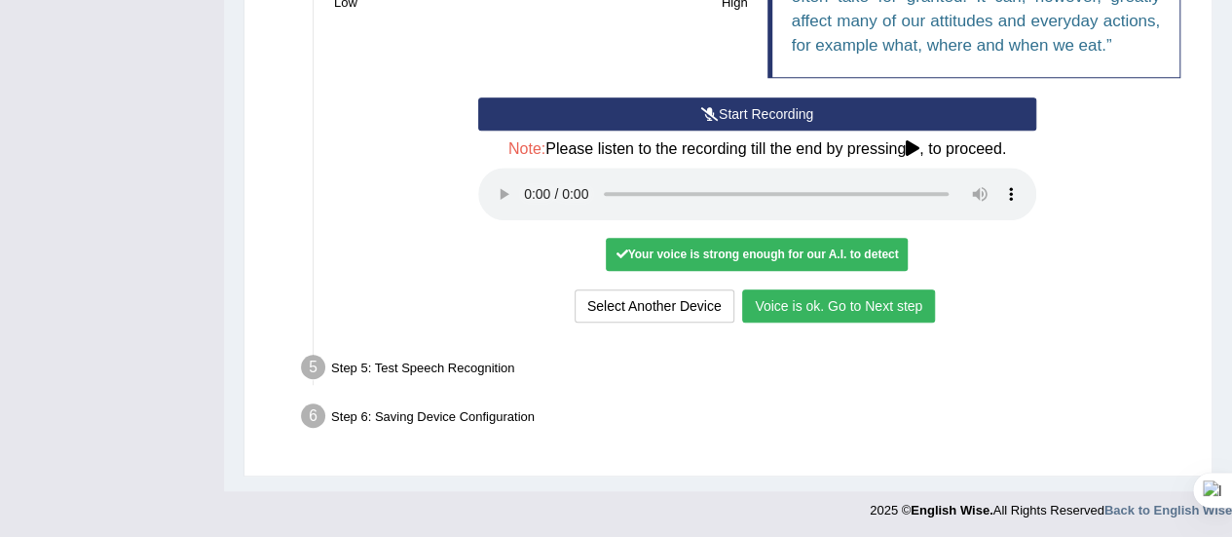
click at [830, 298] on button "Voice is ok. Go to Next step" at bounding box center [838, 305] width 193 height 33
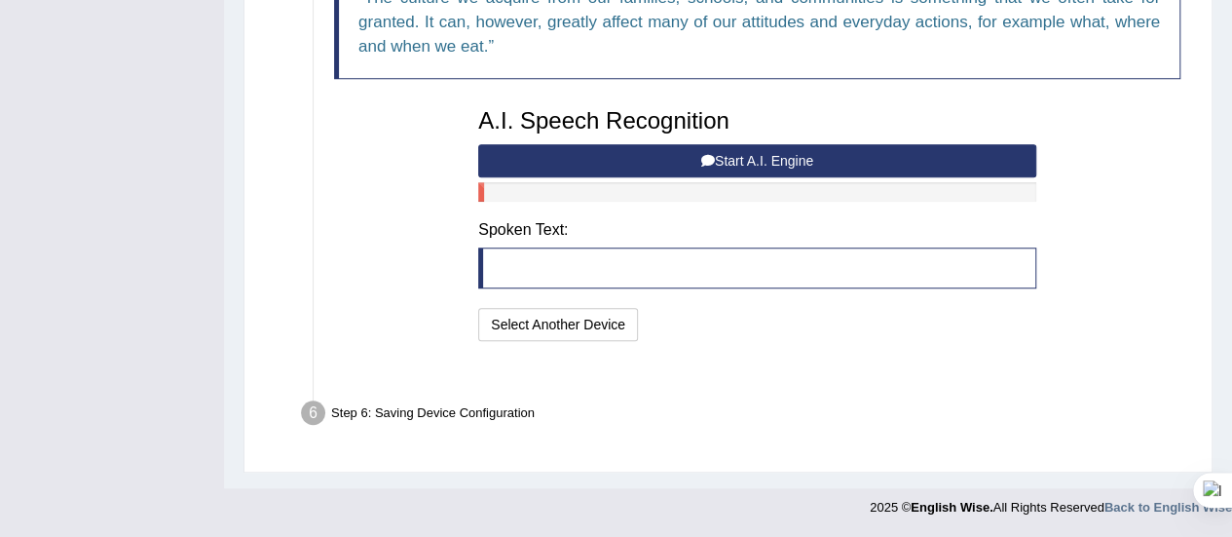
scroll to position [521, 0]
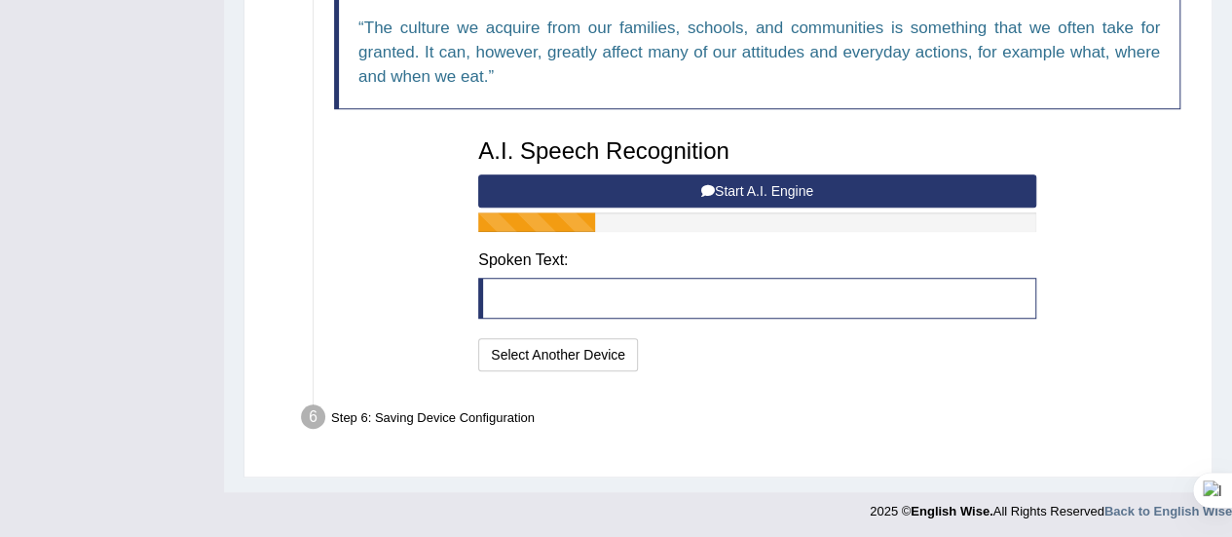
click at [799, 187] on button "Start A.I. Engine" at bounding box center [757, 190] width 558 height 33
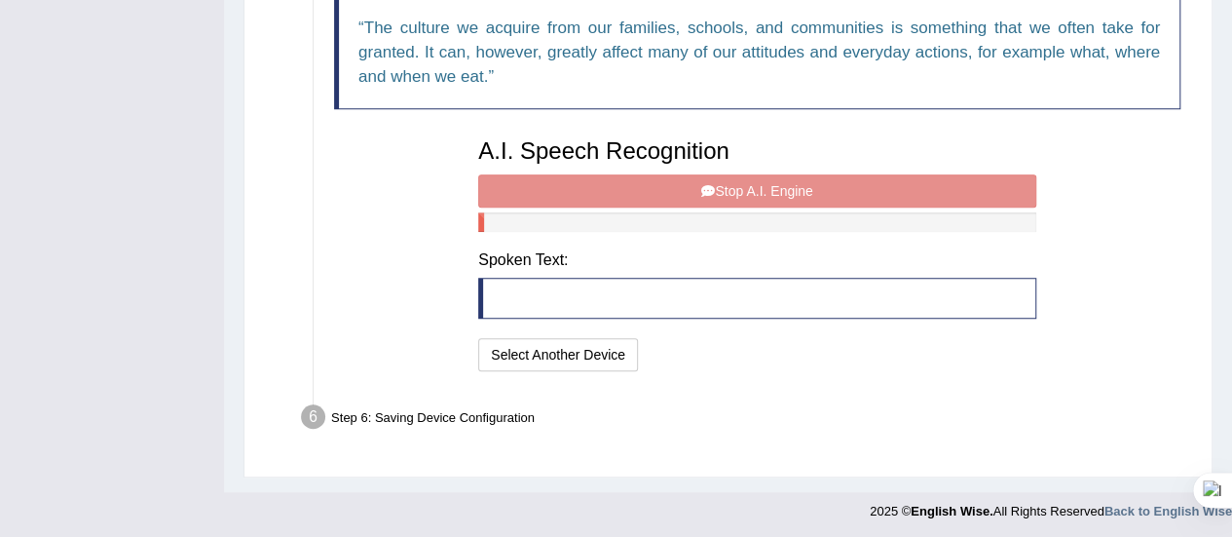
click at [799, 187] on div "A.I. Speech Recognition Start A.I. Engine Stop A.I. Engine Note: Please listen …" at bounding box center [756, 252] width 577 height 247
click at [637, 290] on blockquote at bounding box center [757, 298] width 558 height 41
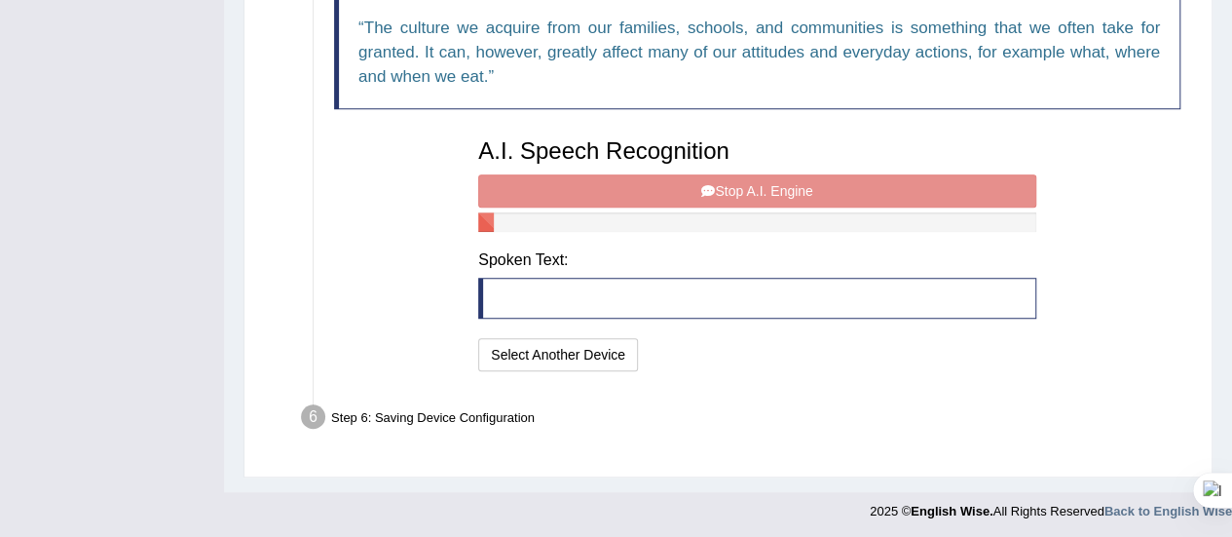
click at [637, 290] on blockquote at bounding box center [757, 298] width 558 height 41
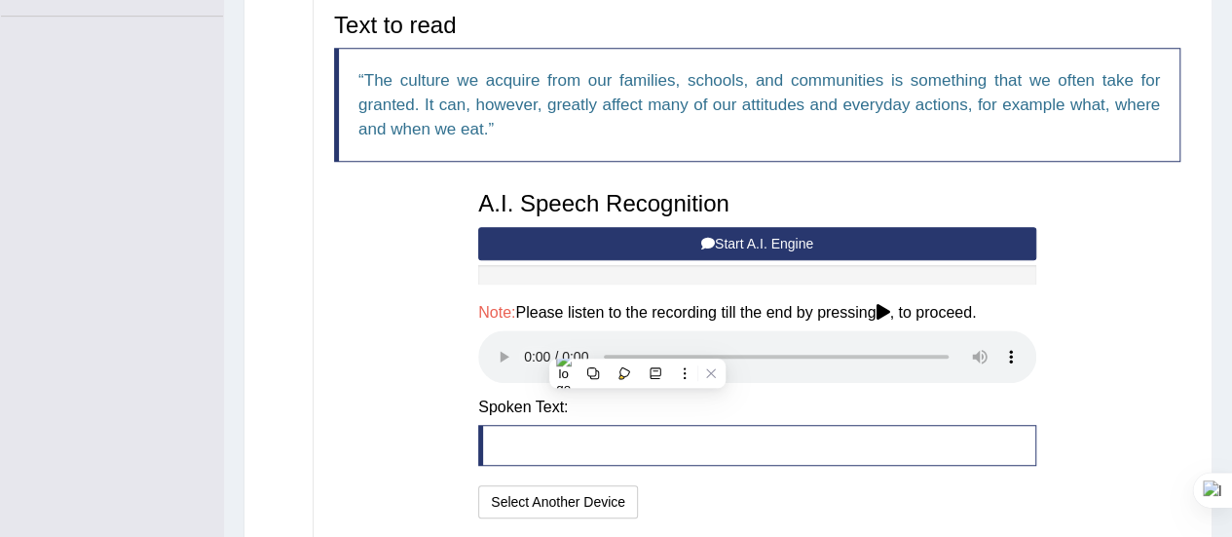
scroll to position [615, 0]
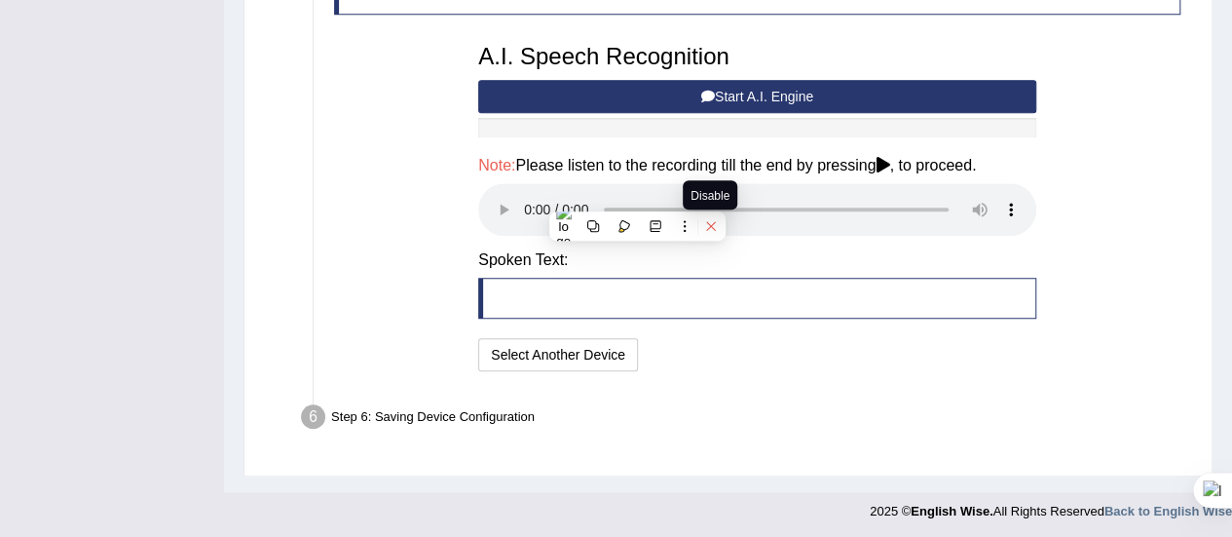
click at [705, 233] on button at bounding box center [710, 225] width 25 height 25
click at [709, 227] on icon at bounding box center [710, 225] width 9 height 9
click at [356, 288] on div "Text to read The culture we acquire from our families, schools, and communities…" at bounding box center [757, 116] width 866 height 520
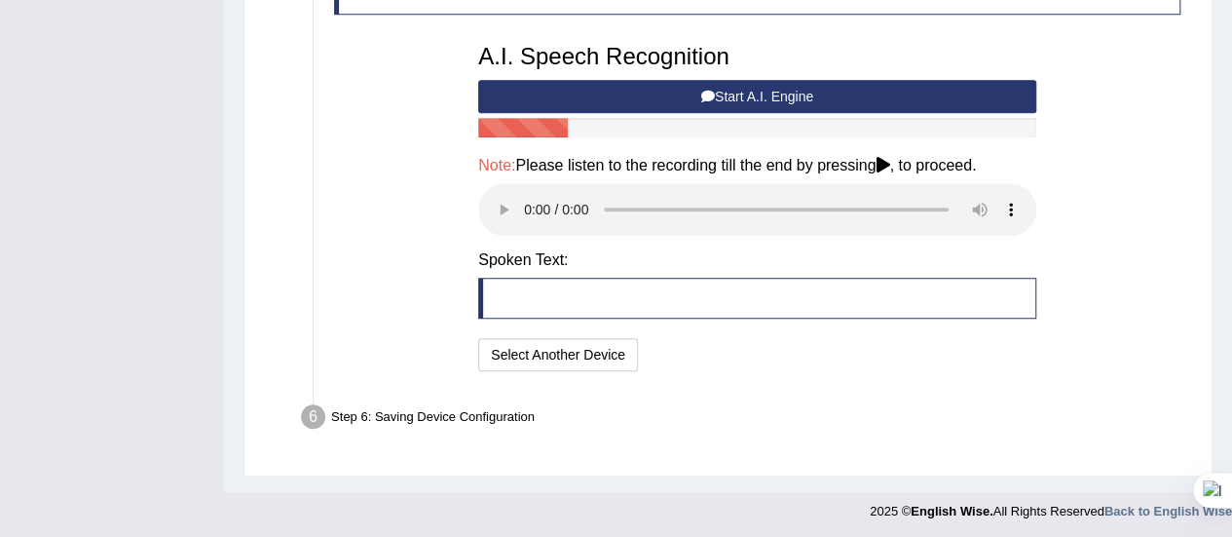
click at [534, 313] on blockquote at bounding box center [757, 298] width 558 height 41
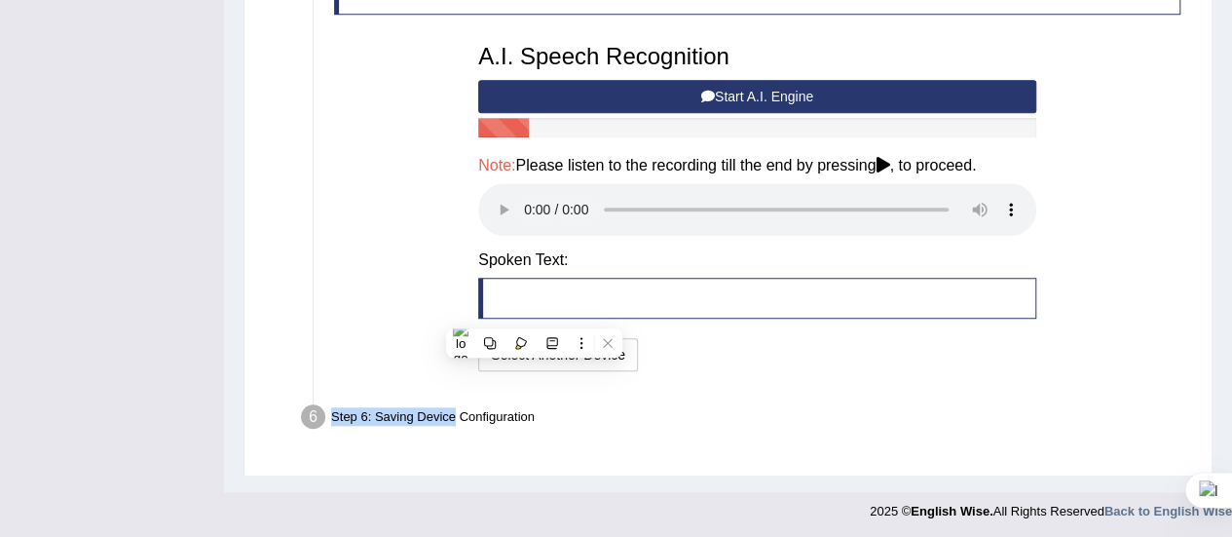
drag, startPoint x: 534, startPoint y: 313, endPoint x: 423, endPoint y: 410, distance: 147.7
click at [423, 410] on ul "Step 1: Grant Permissions To access your microphone(s), we need permission to a…" at bounding box center [728, 12] width 924 height 856
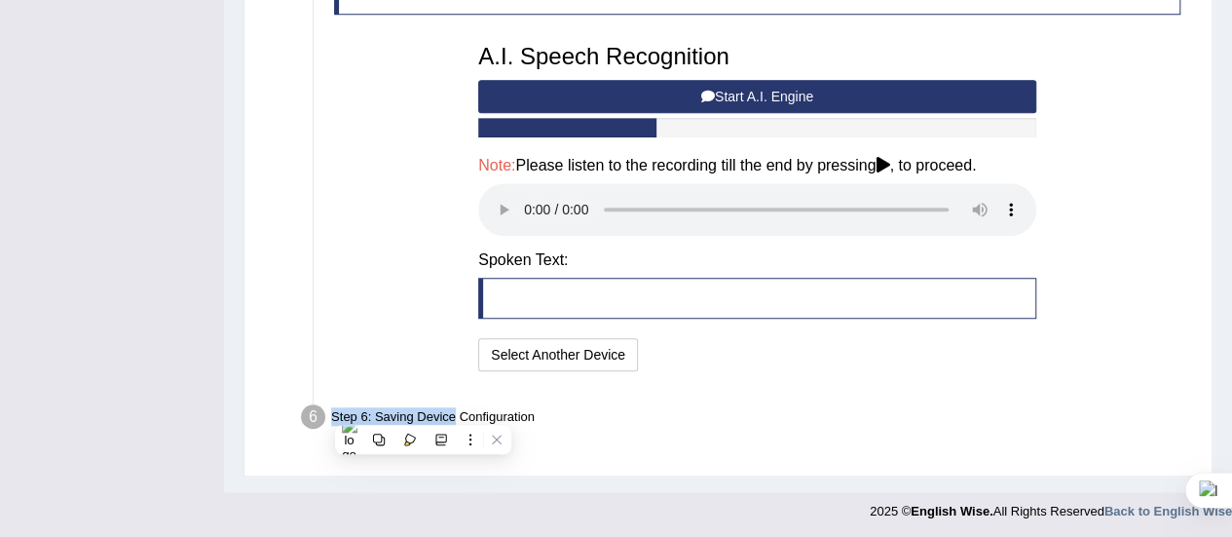
click at [423, 410] on div "Step 6: Saving Device Configuration" at bounding box center [747, 419] width 910 height 43
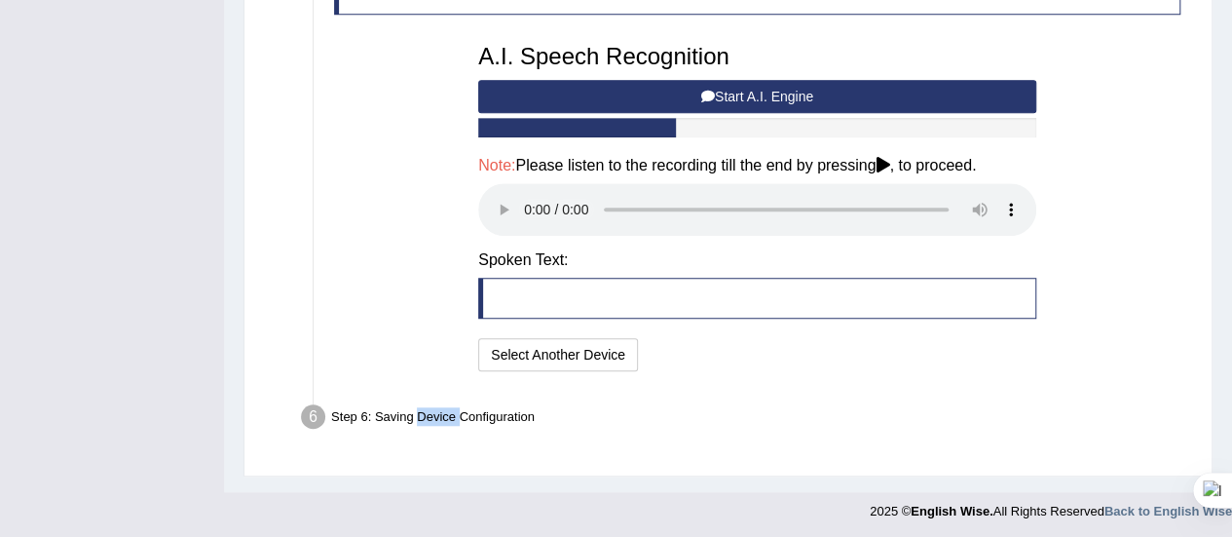
click at [423, 410] on div "Step 6: Saving Device Configuration" at bounding box center [747, 419] width 910 height 43
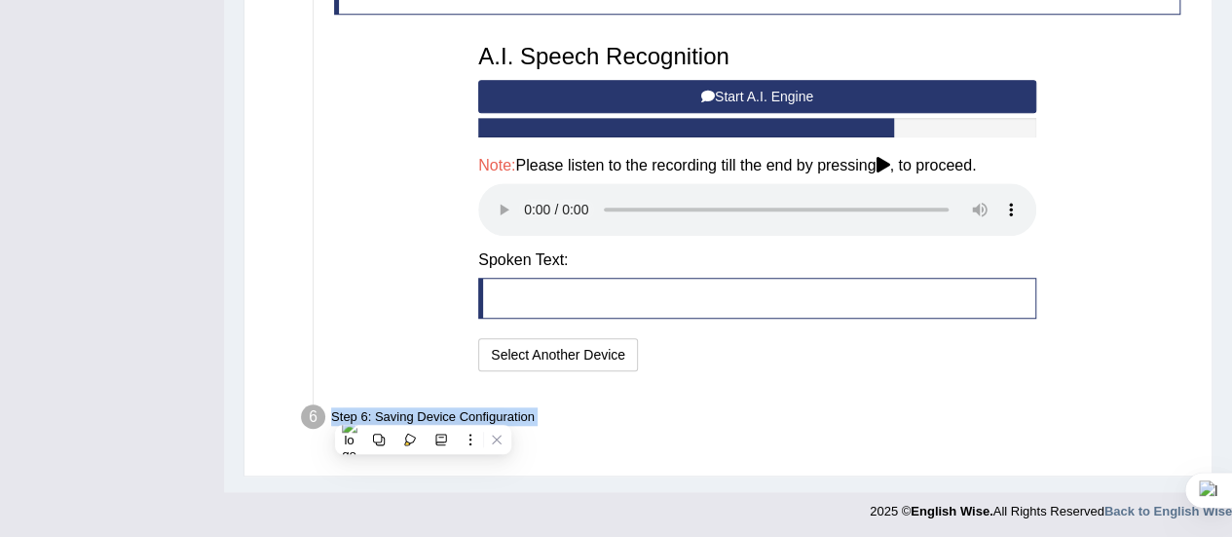
click at [423, 410] on div "Step 6: Saving Device Configuration" at bounding box center [747, 419] width 910 height 43
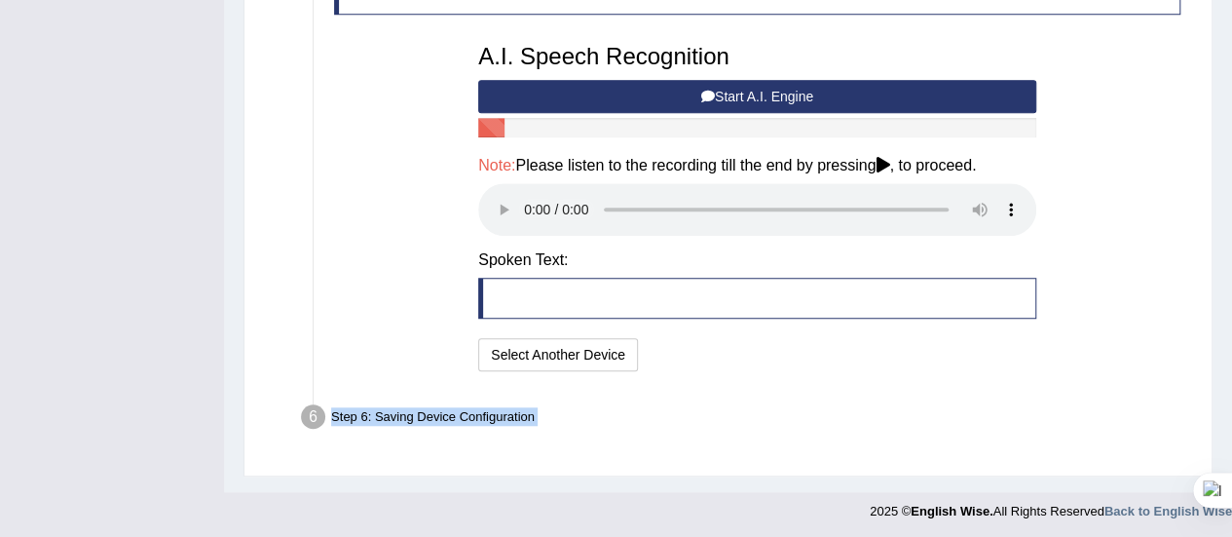
click at [675, 402] on div "Step 6: Saving Device Configuration" at bounding box center [747, 419] width 910 height 43
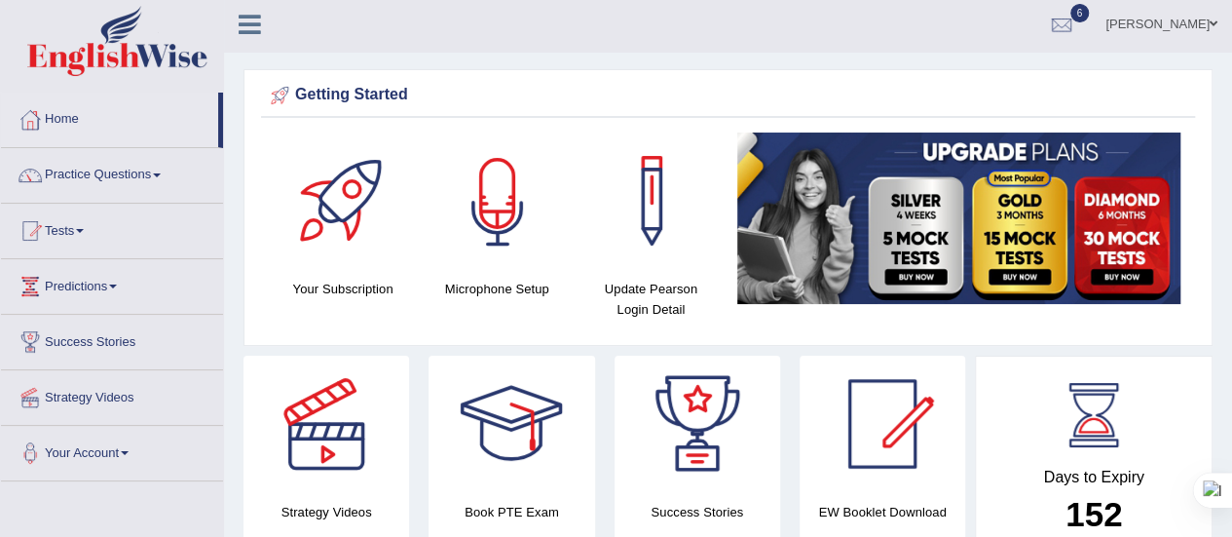
click at [499, 212] on div at bounding box center [497, 200] width 136 height 136
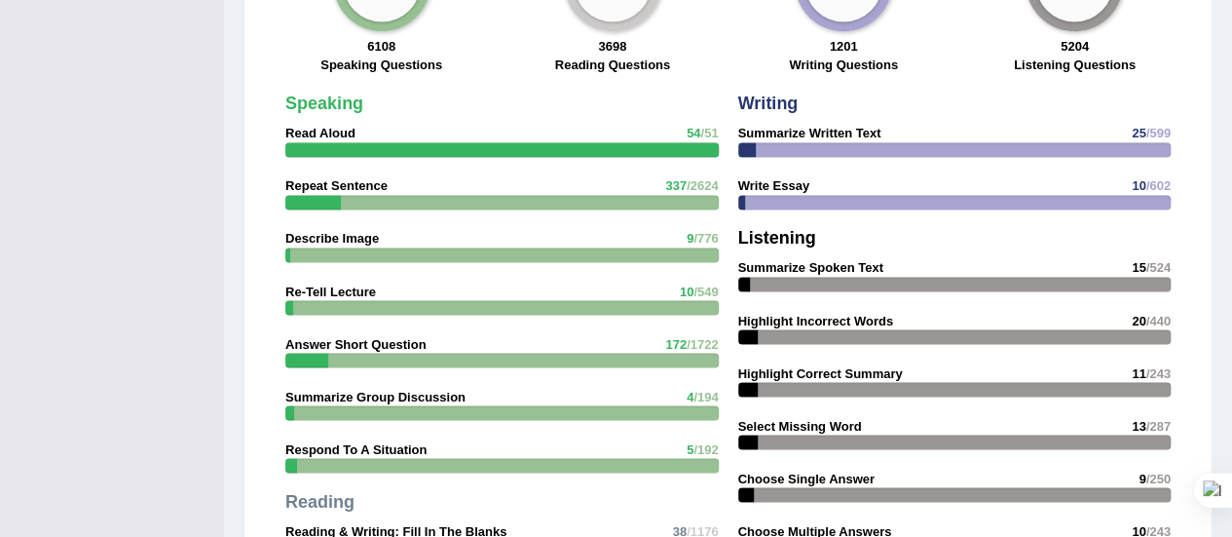
scroll to position [1287, 0]
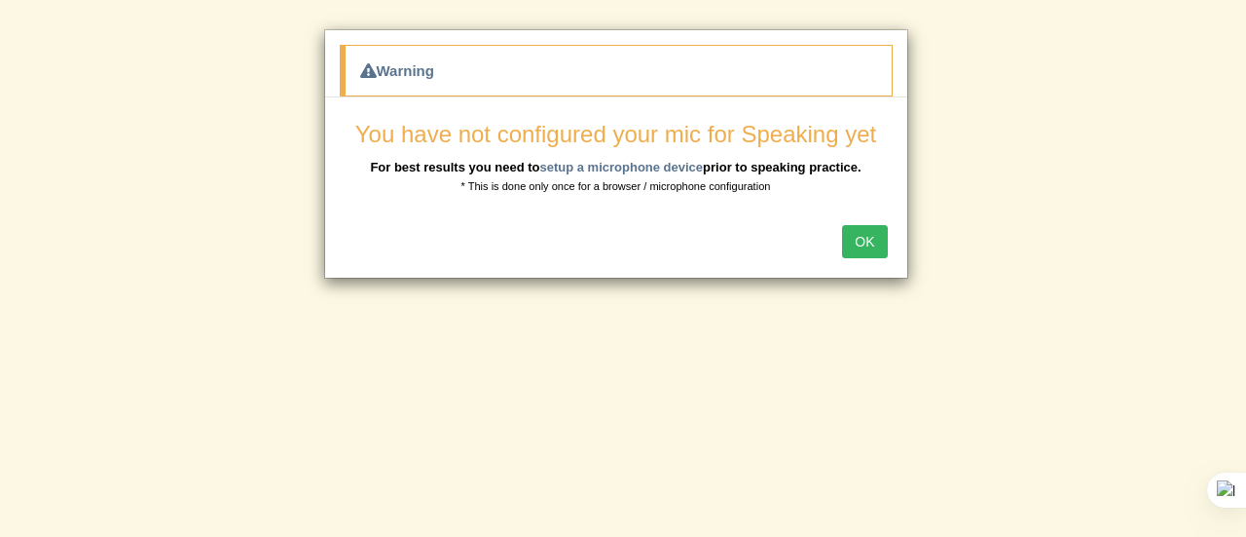
click at [873, 242] on button "OK" at bounding box center [864, 241] width 45 height 33
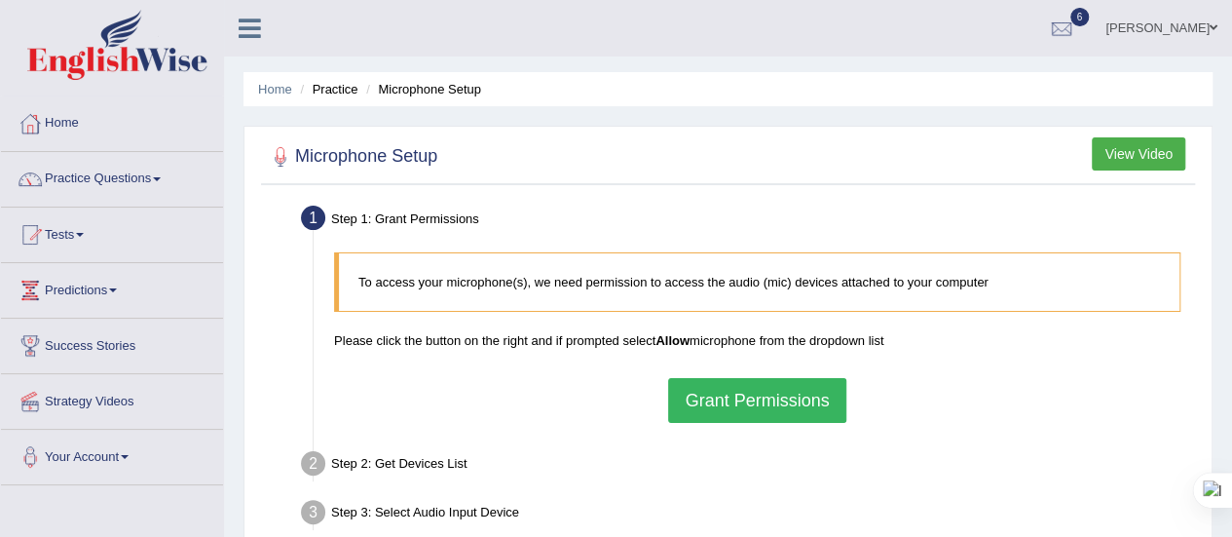
click at [699, 405] on button "Grant Permissions" at bounding box center [756, 400] width 177 height 45
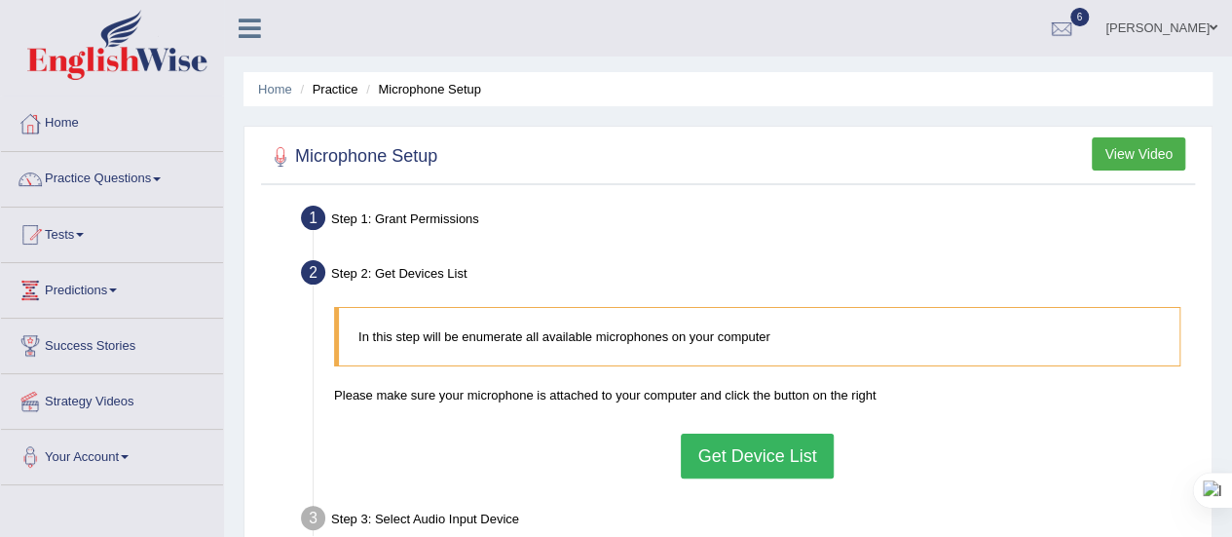
click at [736, 449] on button "Get Device List" at bounding box center [757, 455] width 152 height 45
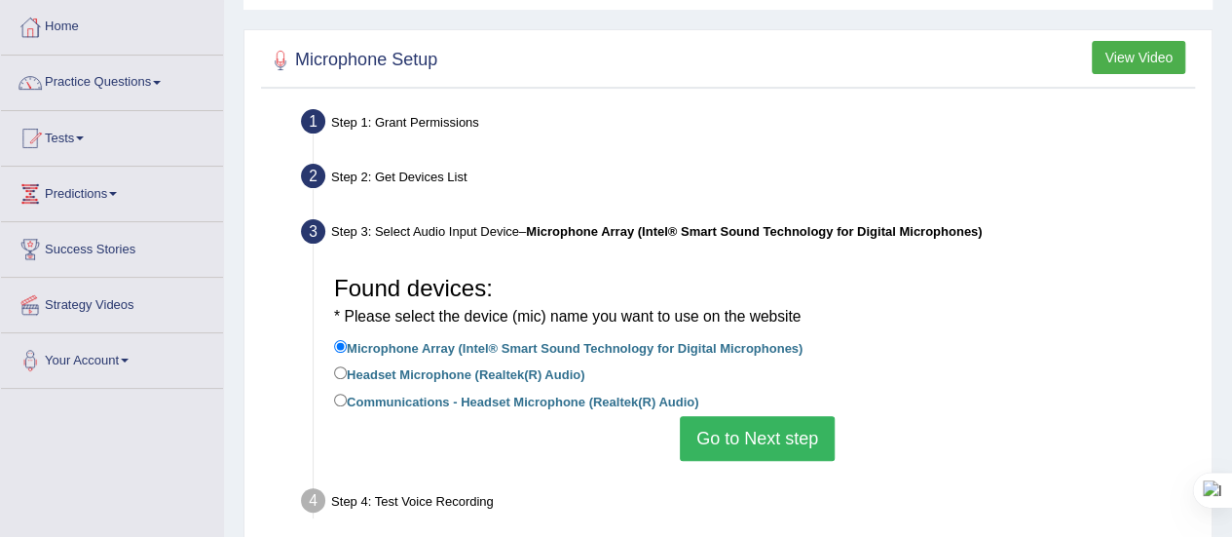
scroll to position [99, 0]
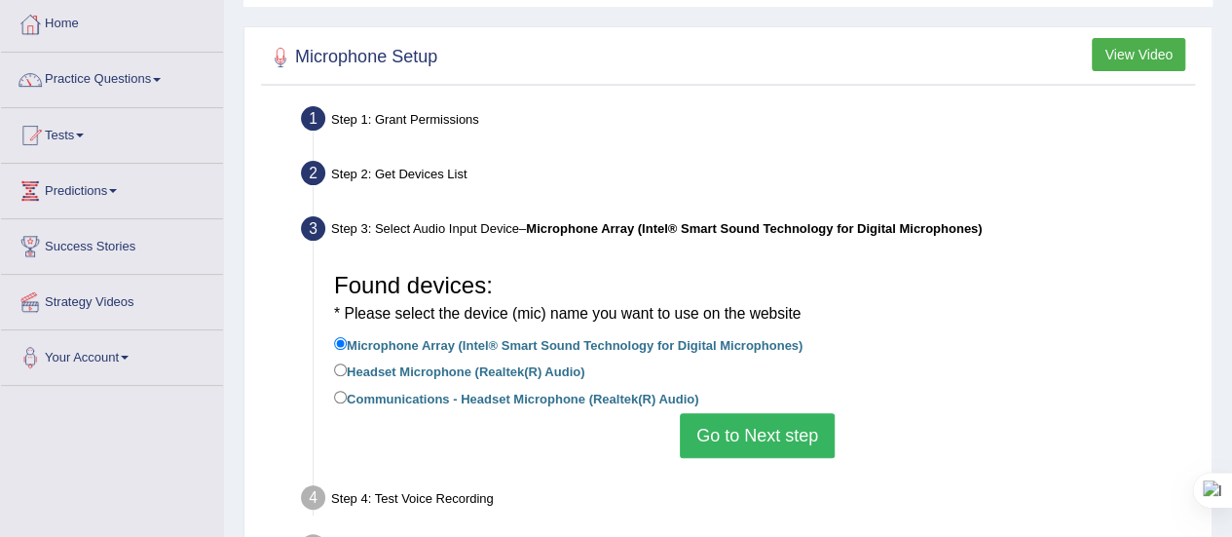
click at [601, 394] on label "Communications - Headset Microphone (Realtek(R) Audio)" at bounding box center [516, 397] width 364 height 21
click at [347, 394] on input "Communications - Headset Microphone (Realtek(R) Audio)" at bounding box center [340, 396] width 13 height 13
radio input "true"
click at [757, 428] on button "Go to Next step" at bounding box center [757, 435] width 155 height 45
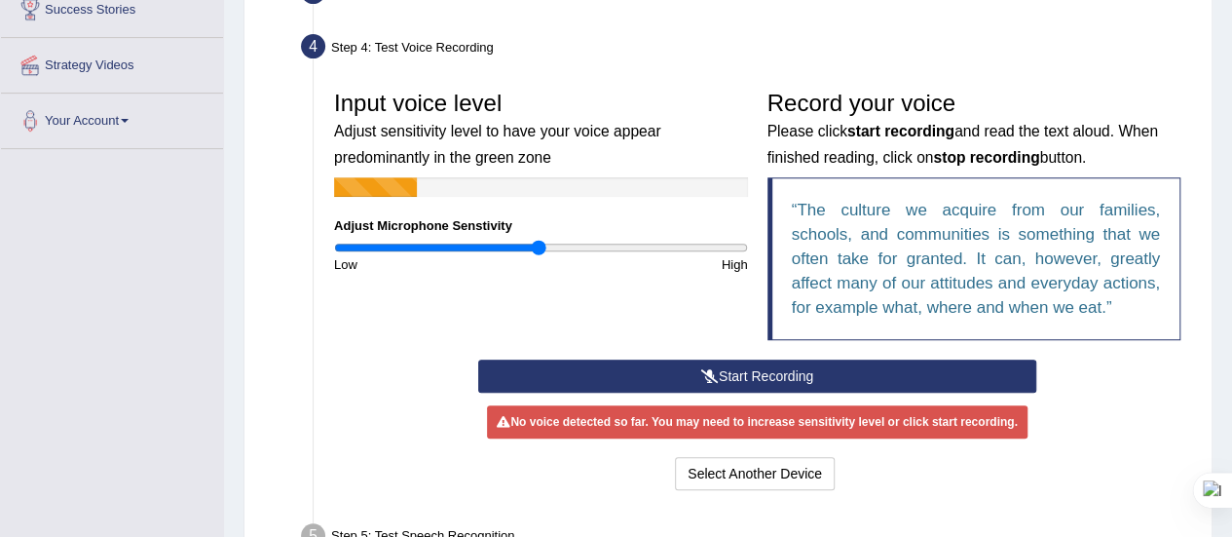
scroll to position [354, 0]
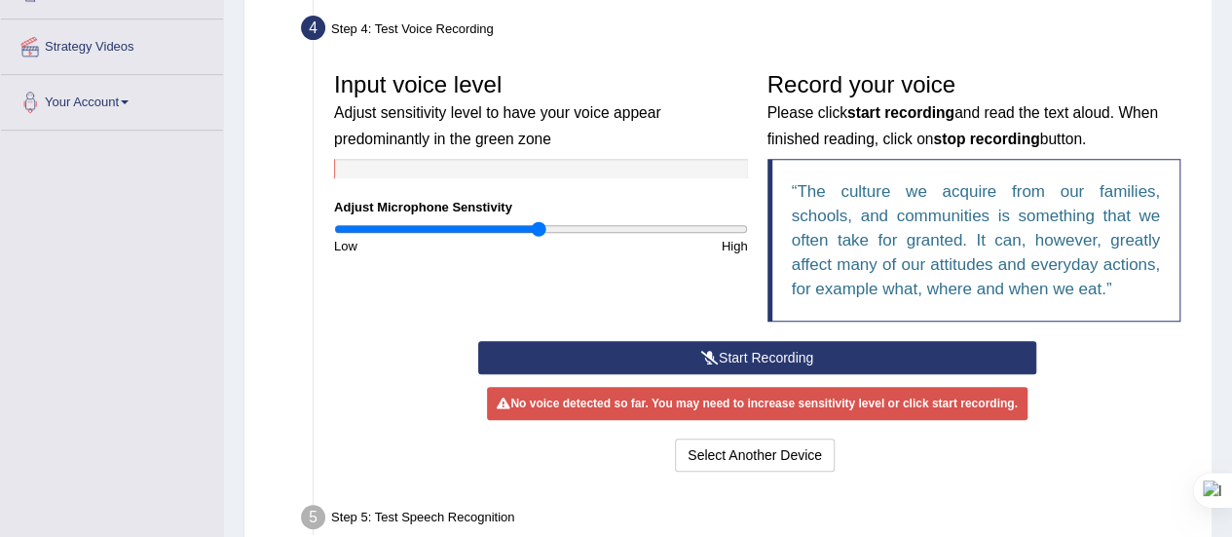
click at [797, 350] on button "Start Recording" at bounding box center [757, 357] width 558 height 33
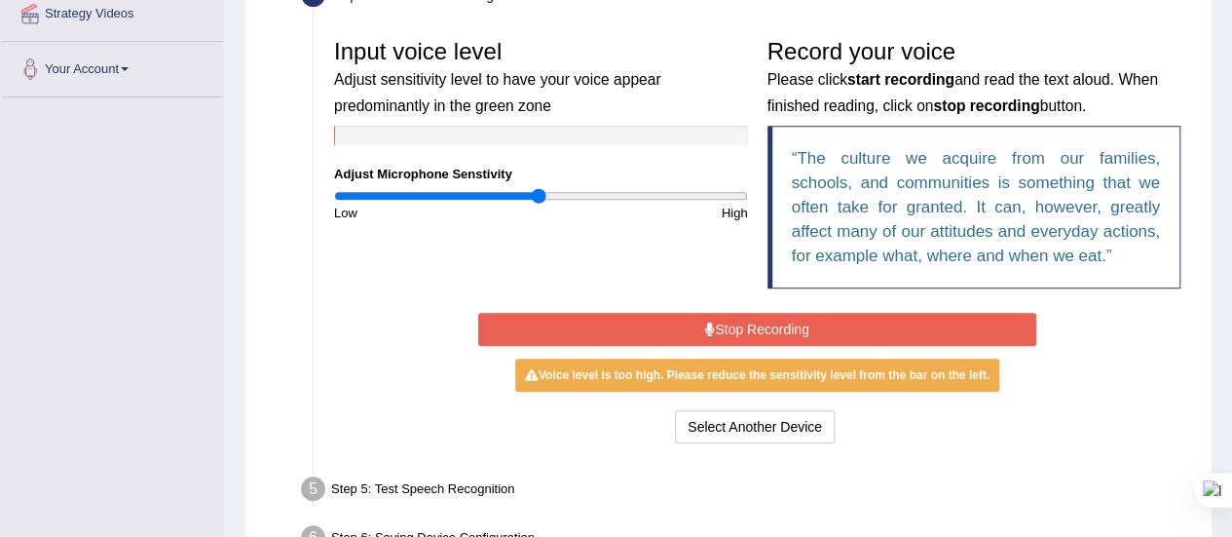
scroll to position [386, 0]
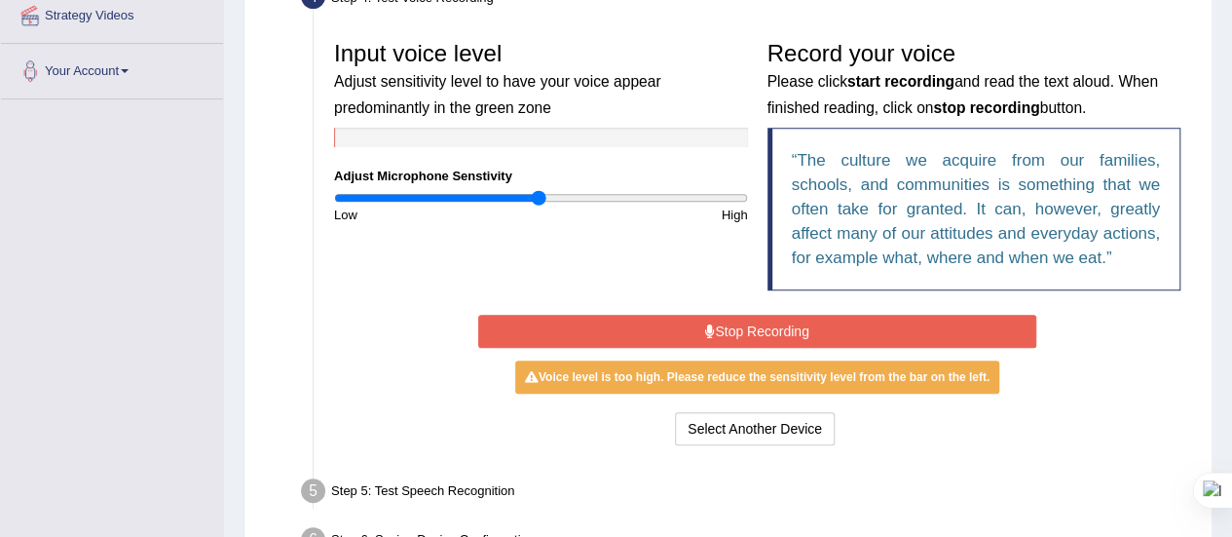
click at [797, 326] on button "Stop Recording" at bounding box center [757, 331] width 558 height 33
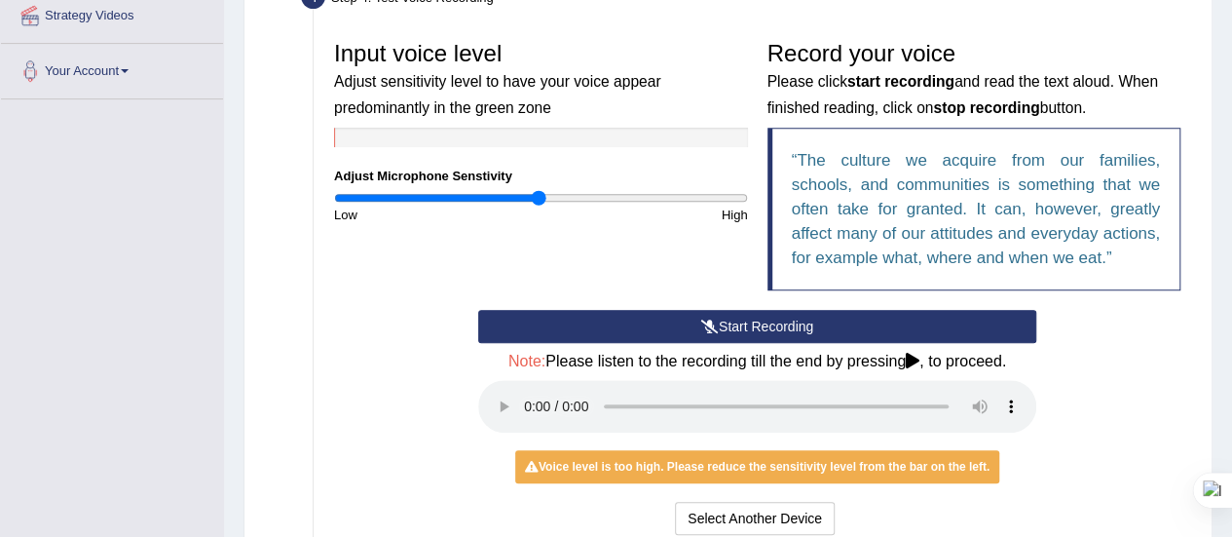
click at [855, 326] on button "Start Recording" at bounding box center [757, 326] width 558 height 33
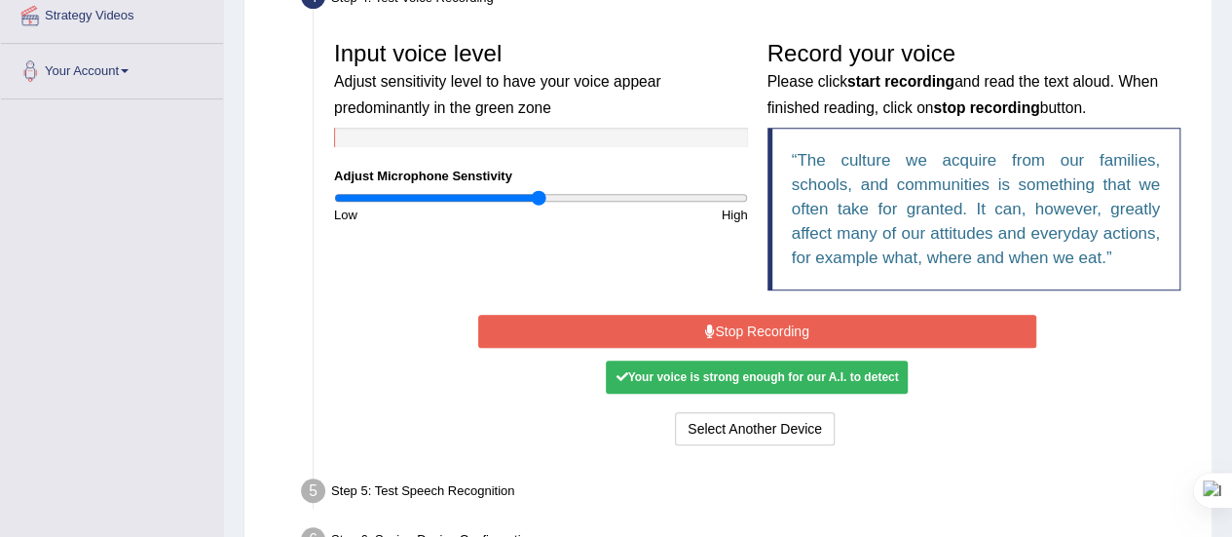
click at [836, 334] on button "Stop Recording" at bounding box center [757, 331] width 558 height 33
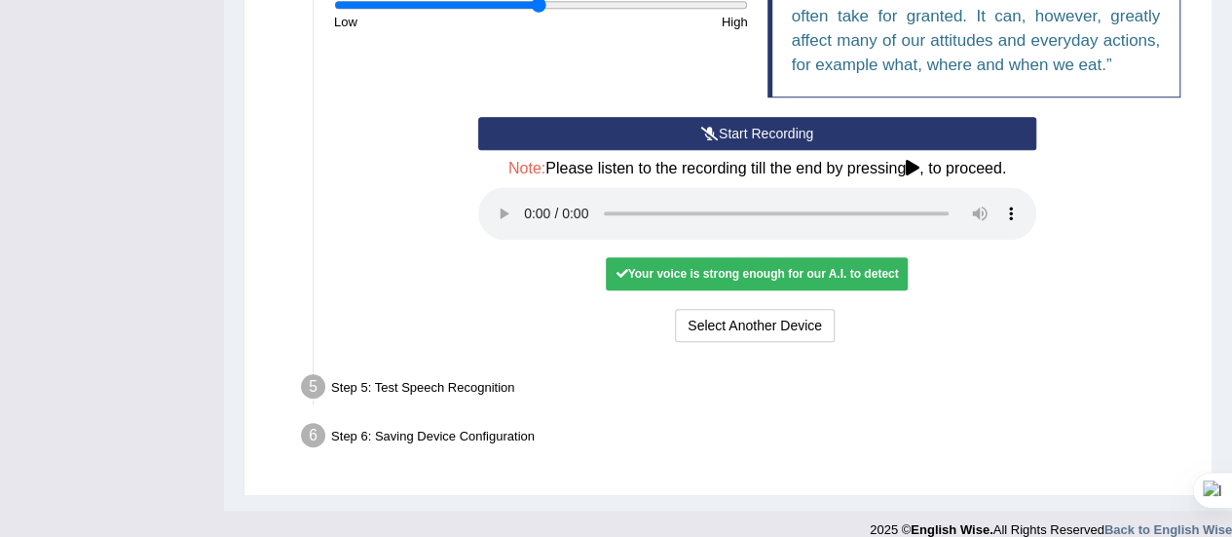
scroll to position [580, 0]
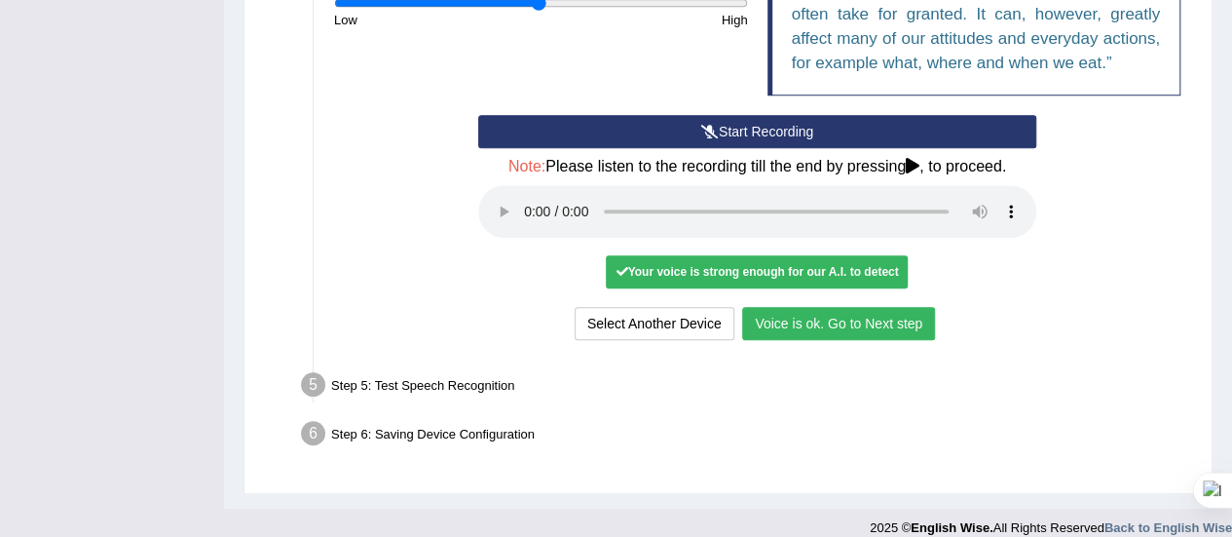
click at [810, 330] on button "Voice is ok. Go to Next step" at bounding box center [838, 323] width 193 height 33
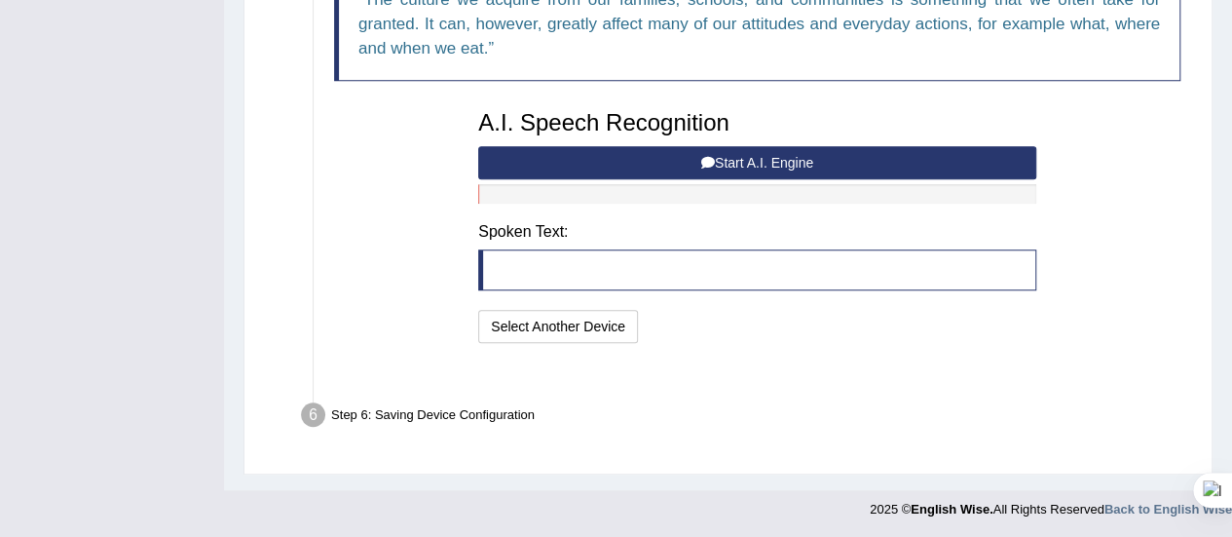
scroll to position [521, 0]
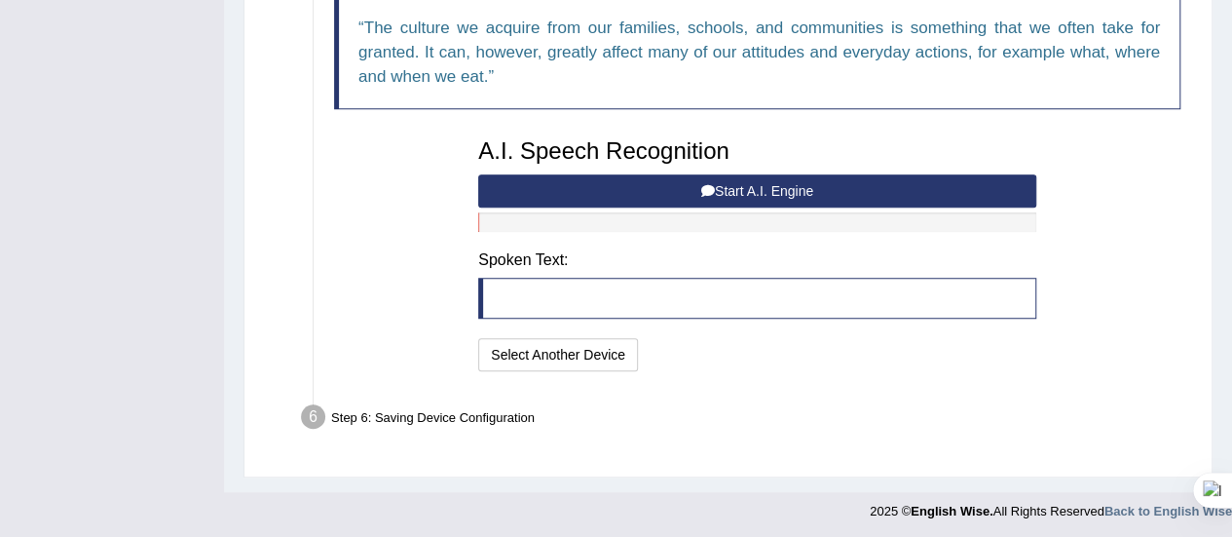
click at [787, 187] on button "Start A.I. Engine" at bounding box center [757, 190] width 558 height 33
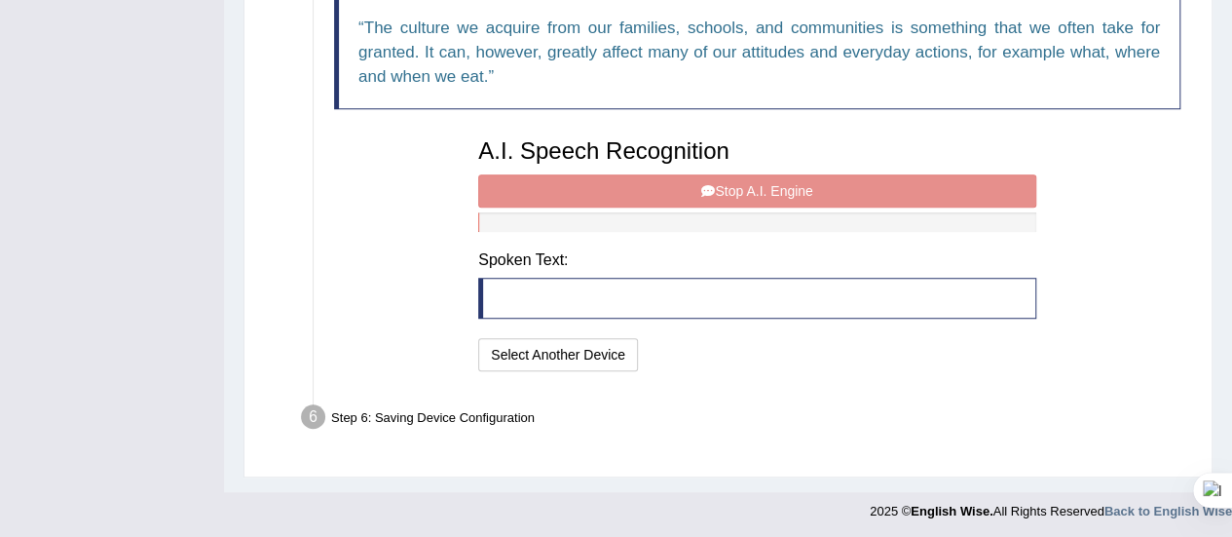
click at [785, 181] on div "A.I. Speech Recognition Start A.I. Engine Stop A.I. Engine Note: Please listen …" at bounding box center [756, 252] width 577 height 247
click at [744, 195] on div "A.I. Speech Recognition Start A.I. Engine Stop A.I. Engine Note: Please listen …" at bounding box center [756, 252] width 577 height 247
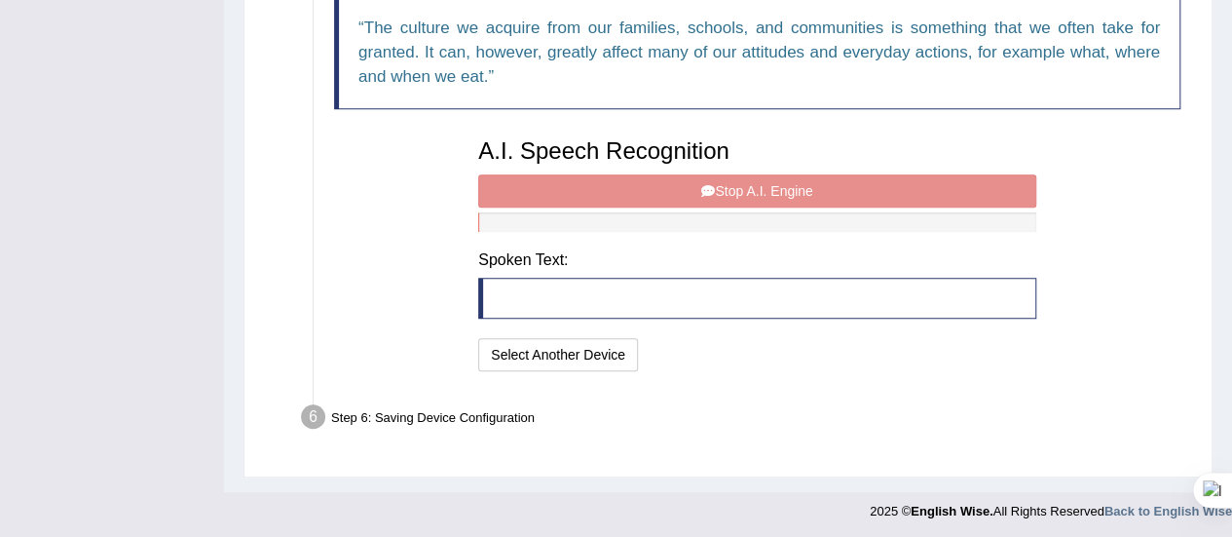
click at [744, 195] on div "A.I. Speech Recognition Start A.I. Engine Stop A.I. Engine Note: Please listen …" at bounding box center [756, 252] width 577 height 247
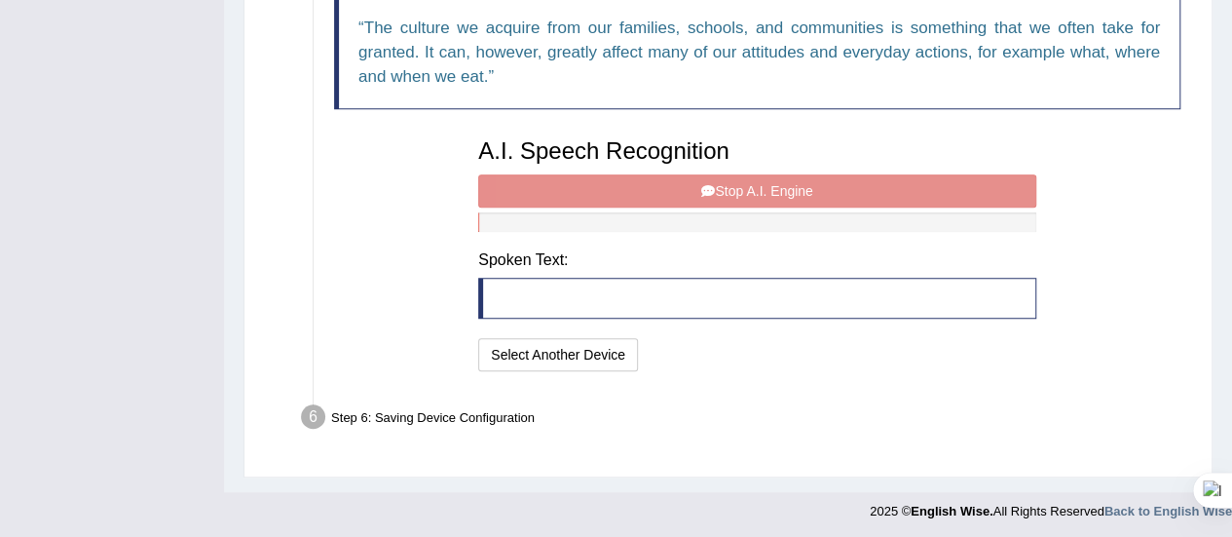
click at [744, 195] on div "A.I. Speech Recognition Start A.I. Engine Stop A.I. Engine Note: Please listen …" at bounding box center [756, 252] width 577 height 247
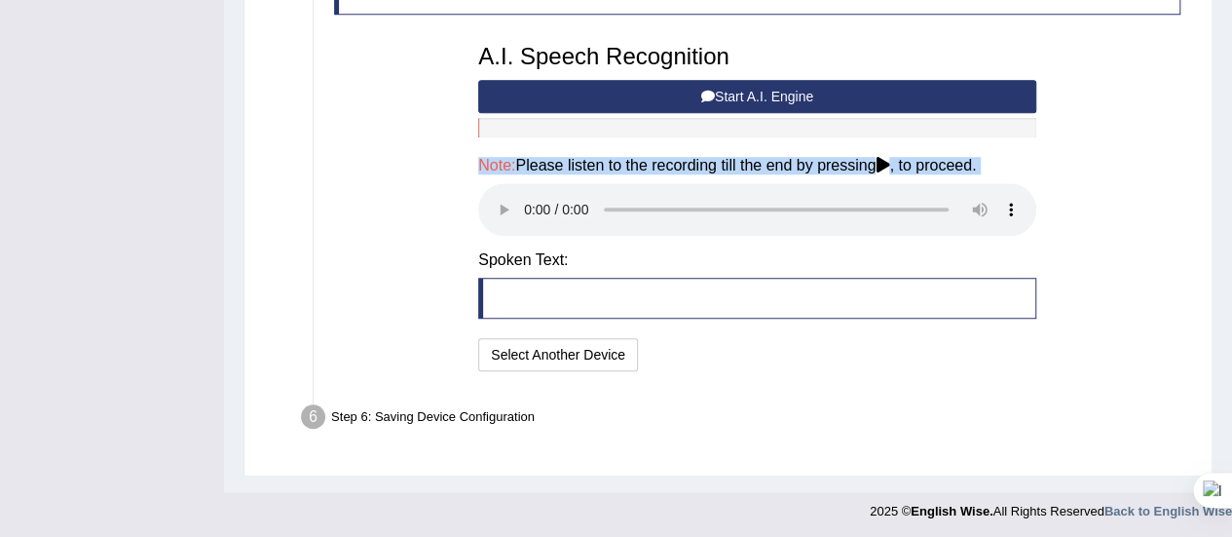
scroll to position [500, 0]
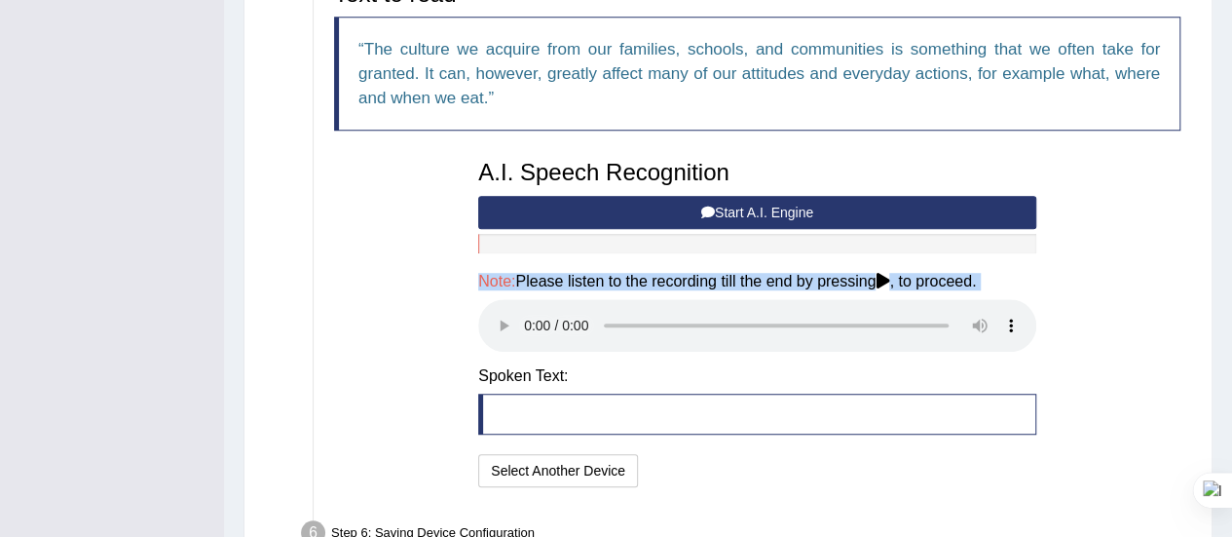
click at [753, 201] on button "Start A.I. Engine" at bounding box center [757, 212] width 558 height 33
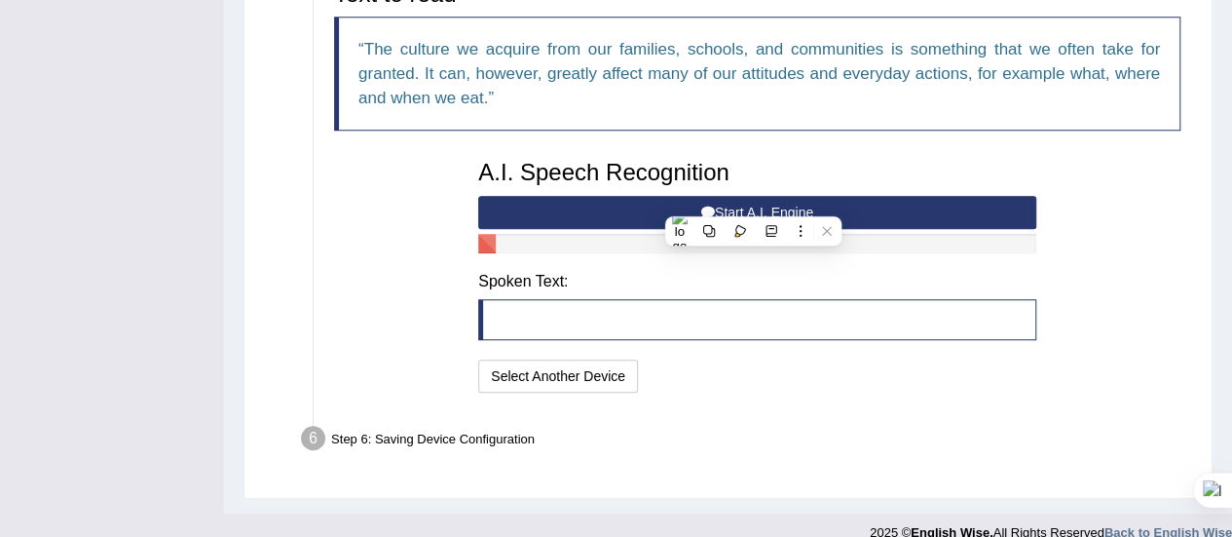
click at [753, 201] on button "Start A.I. Engine" at bounding box center [757, 212] width 558 height 33
click at [760, 207] on button "Start A.I. Engine" at bounding box center [757, 212] width 558 height 33
click at [765, 210] on button "Start A.I. Engine" at bounding box center [757, 212] width 558 height 33
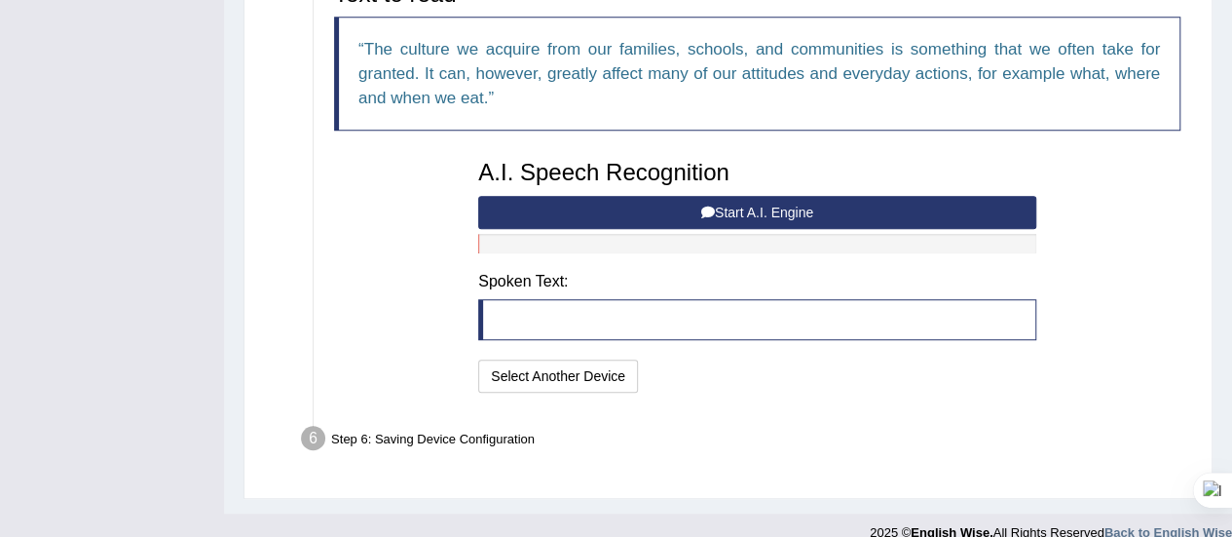
click at [780, 207] on button "Start A.I. Engine" at bounding box center [757, 212] width 558 height 33
click at [674, 206] on button "Start A.I. Engine" at bounding box center [757, 212] width 558 height 33
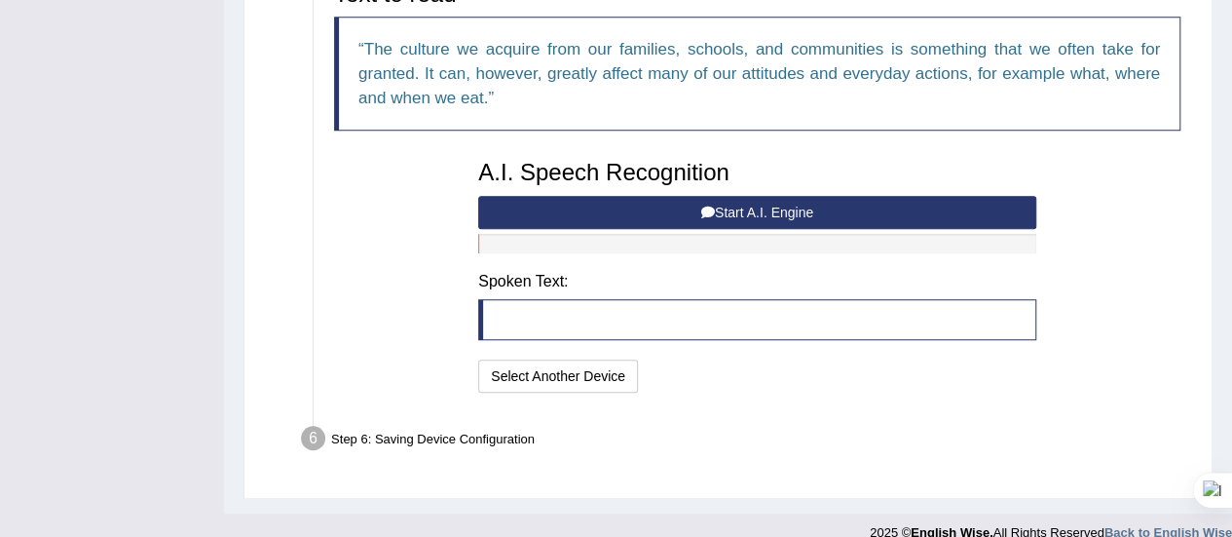
click at [674, 206] on button "Start A.I. Engine" at bounding box center [757, 212] width 558 height 33
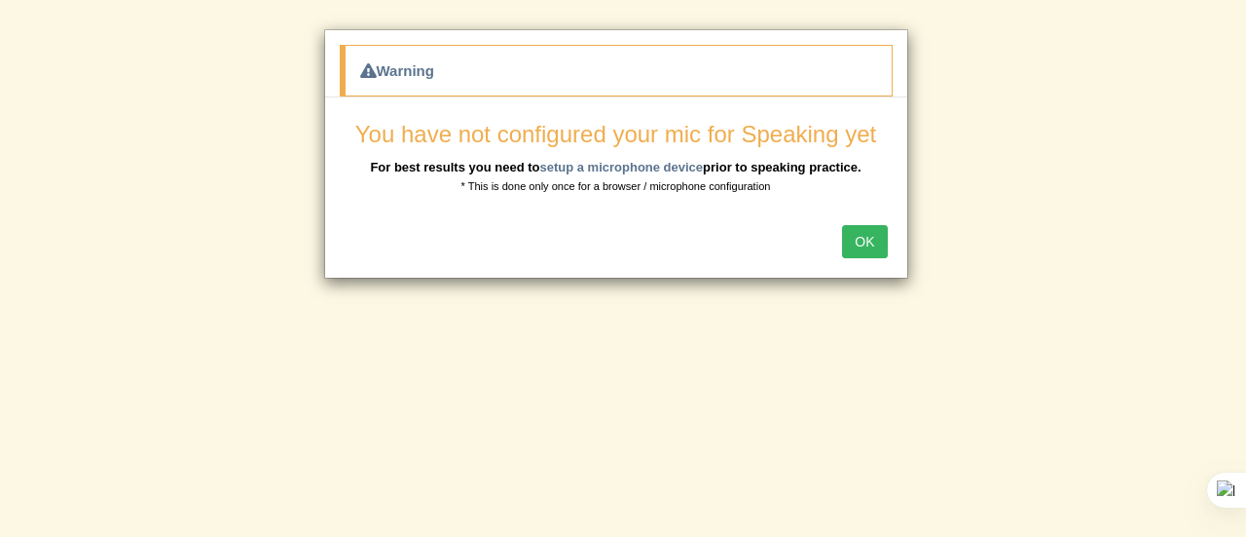
click at [872, 244] on button "OK" at bounding box center [864, 241] width 45 height 33
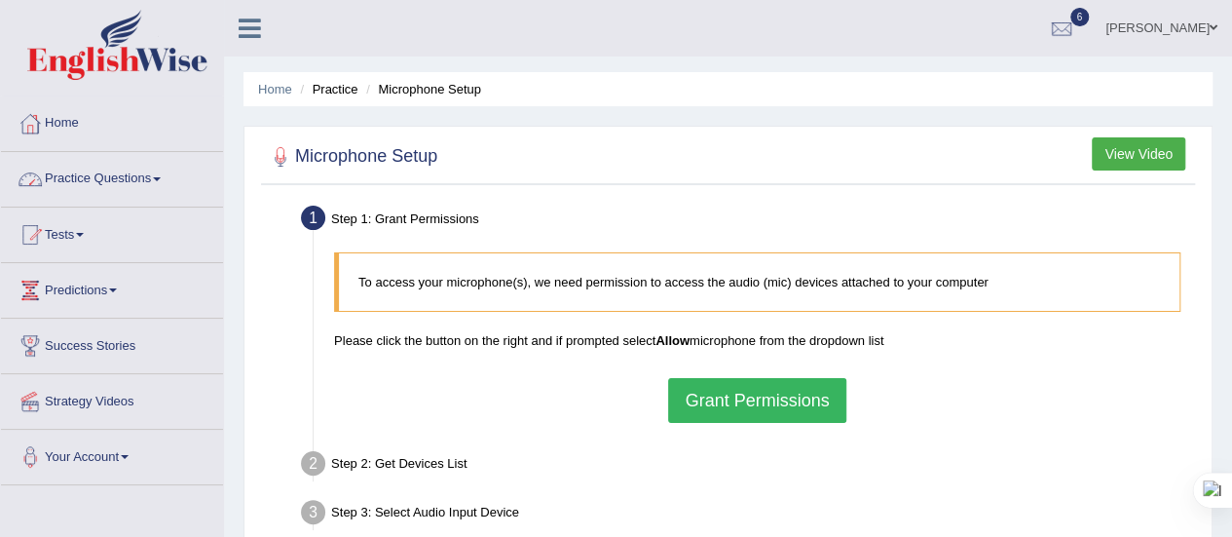
click at [82, 122] on link "Home" at bounding box center [112, 120] width 222 height 49
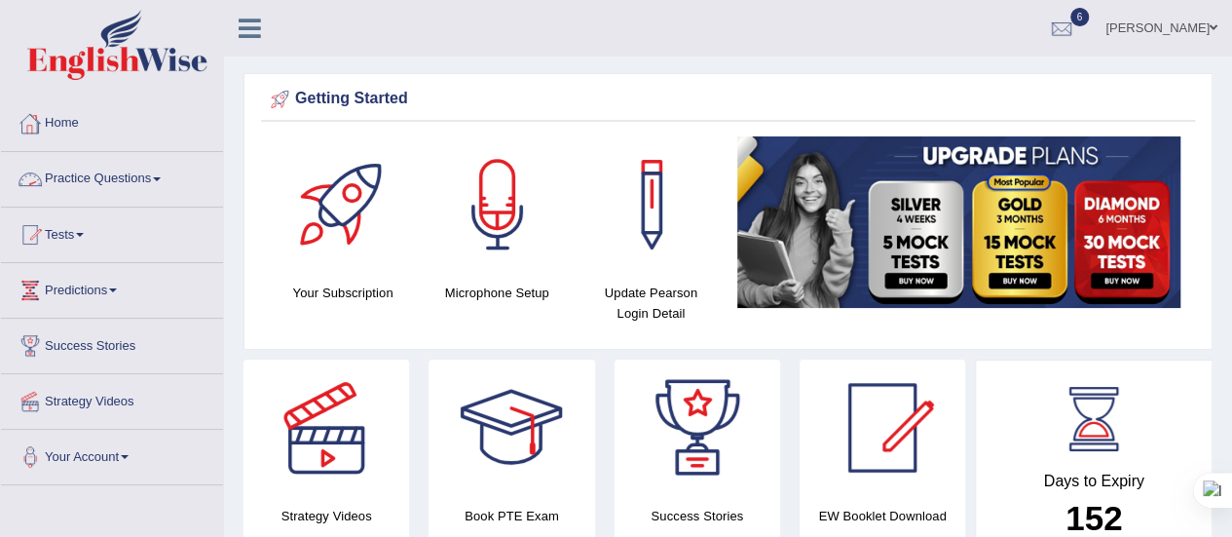
click at [161, 178] on span at bounding box center [157, 179] width 8 height 4
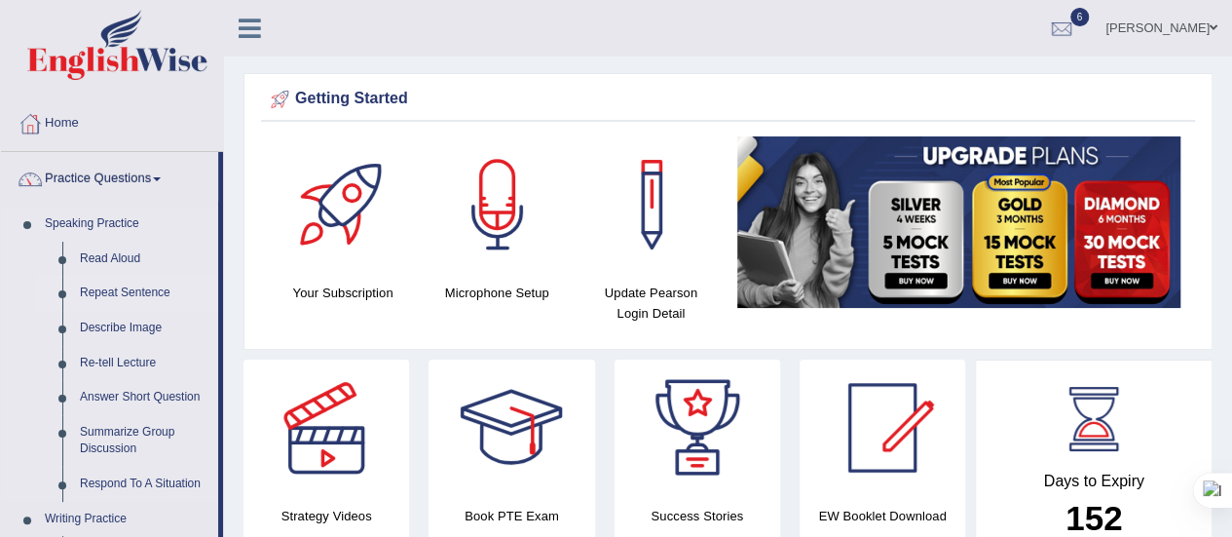
click at [120, 288] on link "Repeat Sentence" at bounding box center [144, 293] width 147 height 35
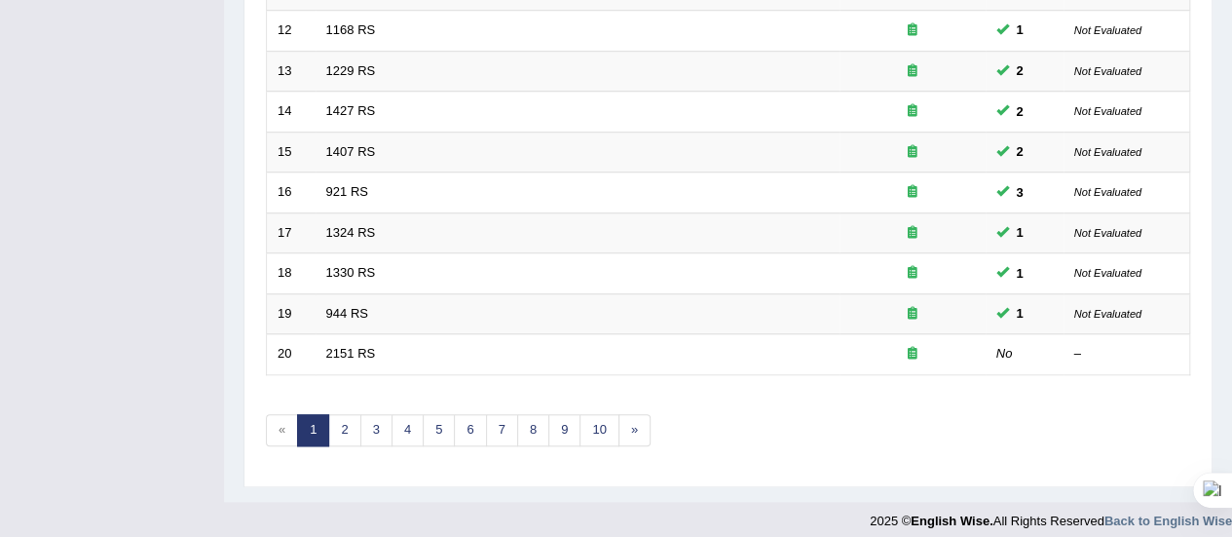
scroll to position [743, 0]
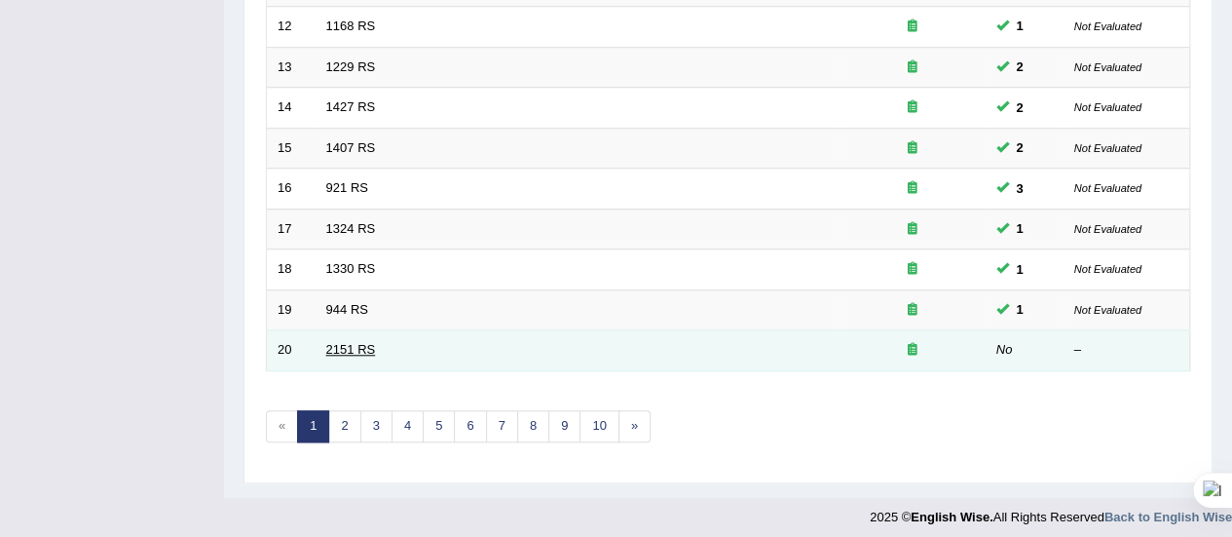
click at [343, 342] on link "2151 RS" at bounding box center [351, 349] width 50 height 15
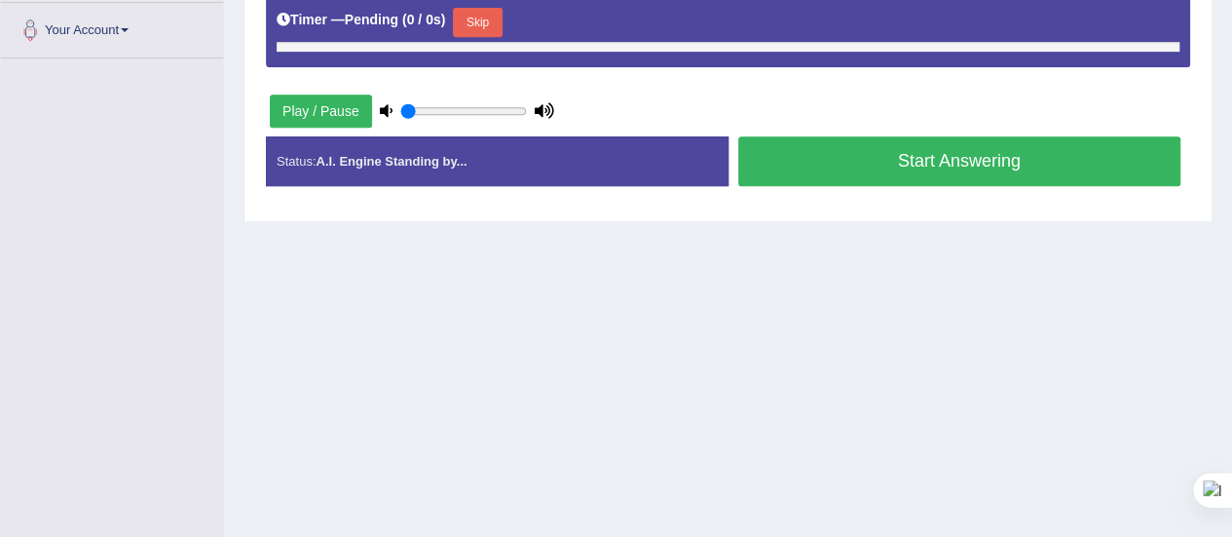
scroll to position [353, 0]
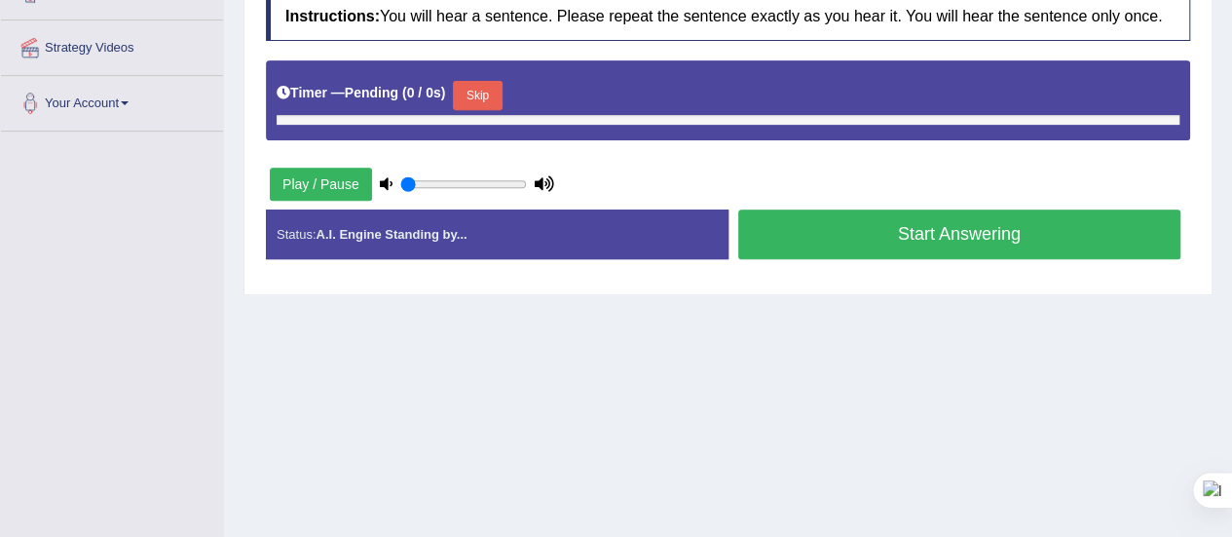
drag, startPoint x: 339, startPoint y: 162, endPoint x: 315, endPoint y: 200, distance: 44.6
click at [315, 200] on div "Play / Pause" at bounding box center [412, 184] width 292 height 49
click at [327, 174] on button "Play / Pause" at bounding box center [321, 183] width 102 height 33
drag, startPoint x: 327, startPoint y: 174, endPoint x: 494, endPoint y: 79, distance: 191.9
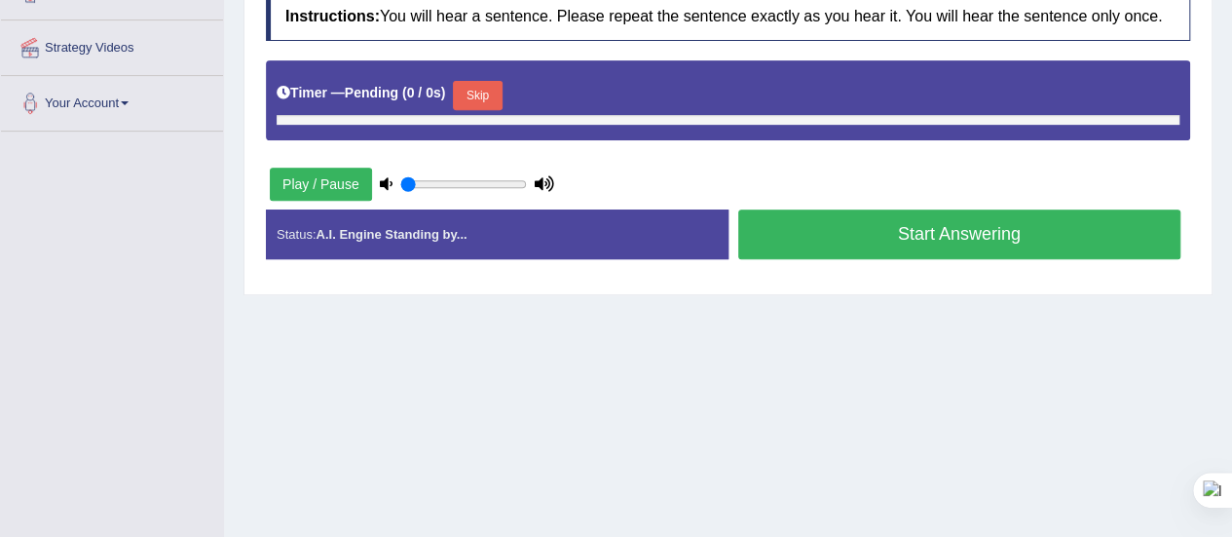
click at [494, 79] on div "Instructions: You will hear a sentence. Please repeat the sentence exactly as y…" at bounding box center [728, 133] width 934 height 302
click at [494, 81] on button "Skip" at bounding box center [477, 95] width 49 height 29
click at [541, 177] on icon at bounding box center [544, 183] width 19 height 13
type input "0.35"
click at [441, 180] on input "range" at bounding box center [463, 184] width 127 height 16
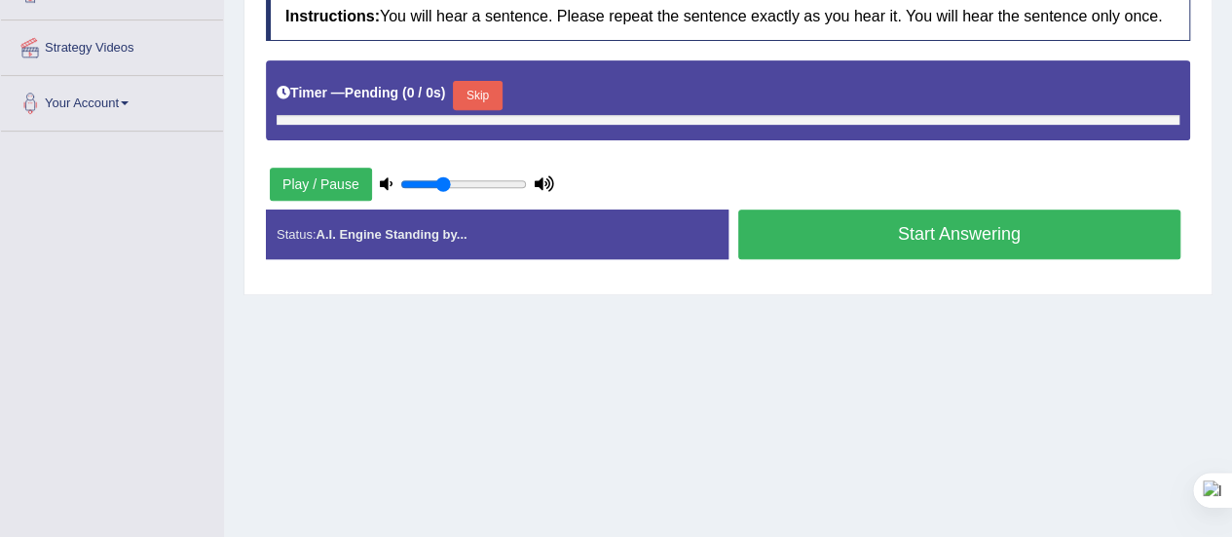
click at [752, 233] on button "Start Answering" at bounding box center [959, 234] width 443 height 50
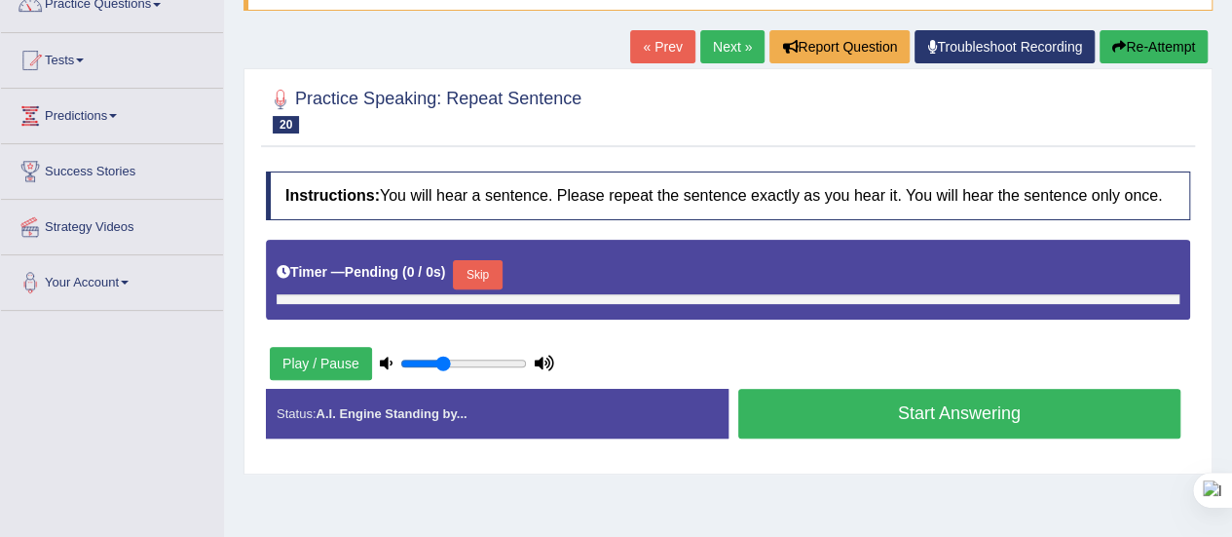
scroll to position [0, 0]
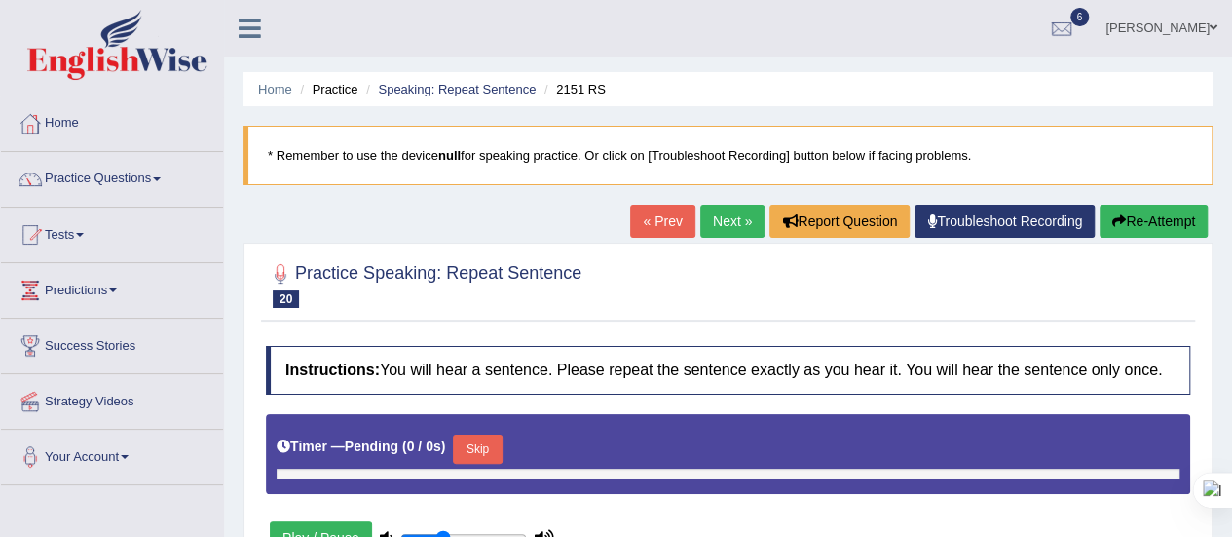
click at [929, 217] on icon at bounding box center [932, 221] width 10 height 14
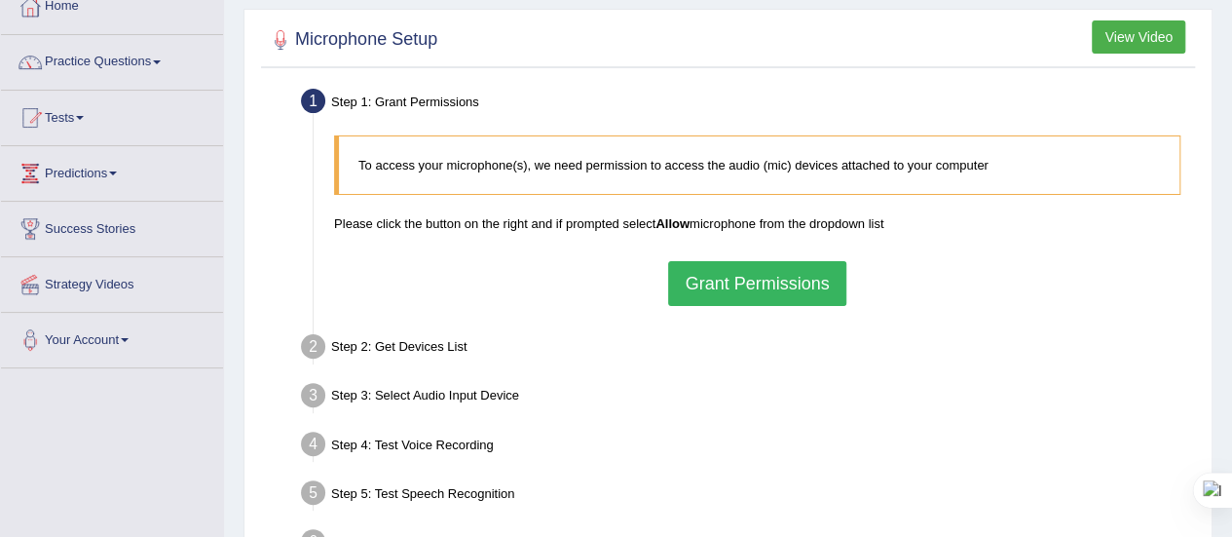
click at [743, 271] on button "Grant Permissions" at bounding box center [756, 283] width 177 height 45
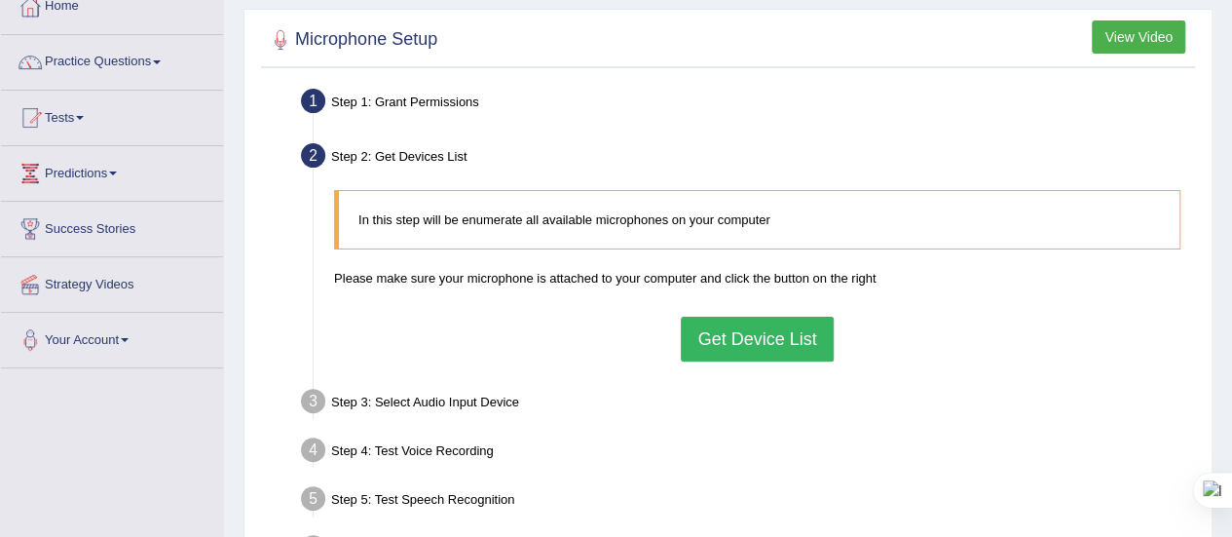
click at [736, 320] on button "Get Device List" at bounding box center [757, 338] width 152 height 45
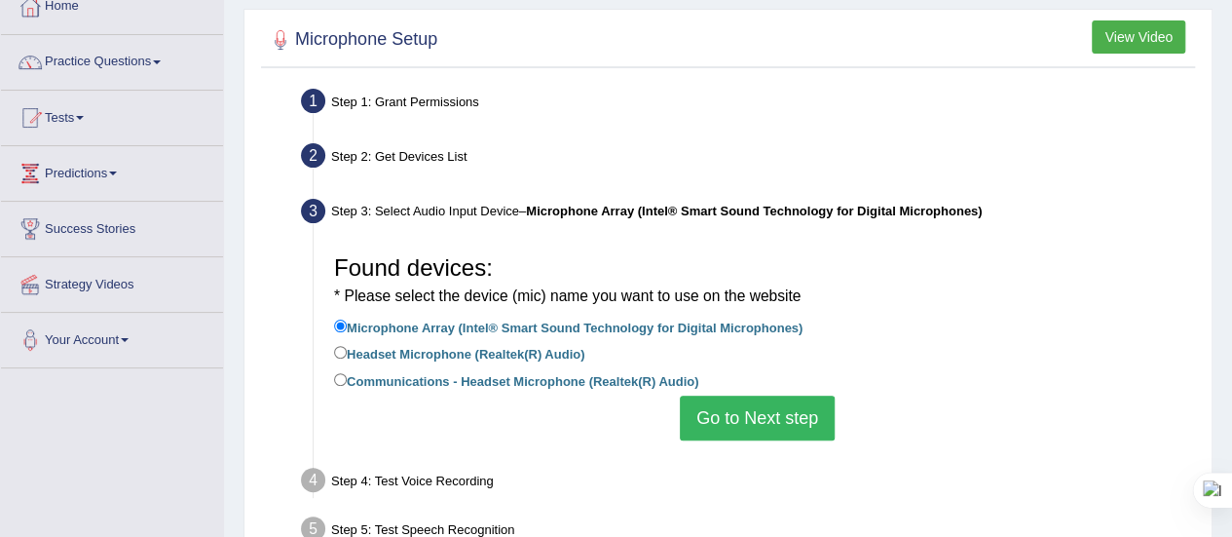
click at [711, 419] on button "Go to Next step" at bounding box center [757, 417] width 155 height 45
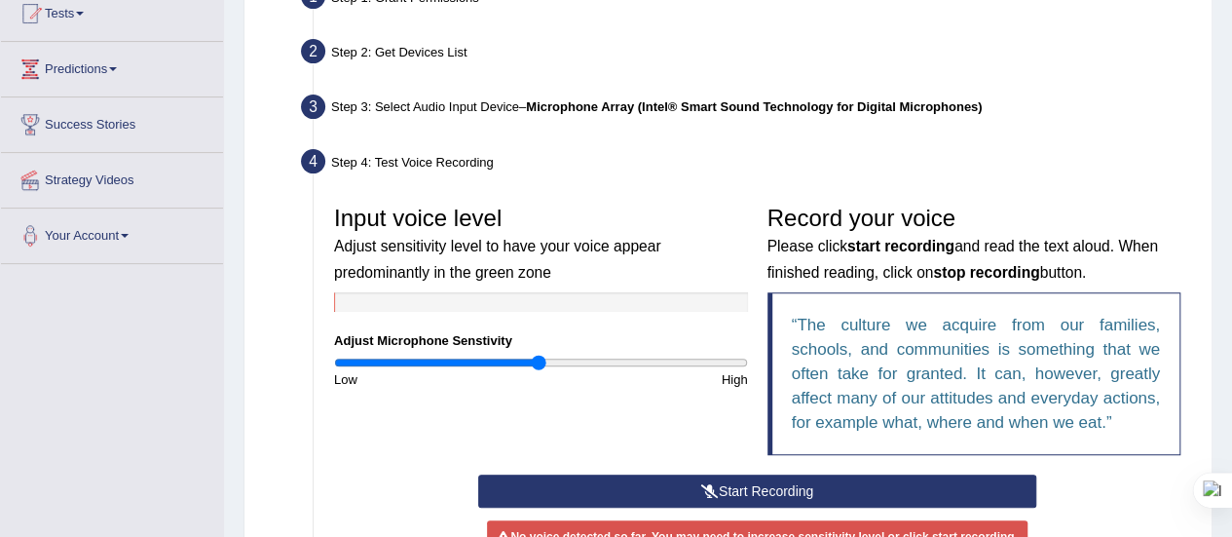
scroll to position [237, 0]
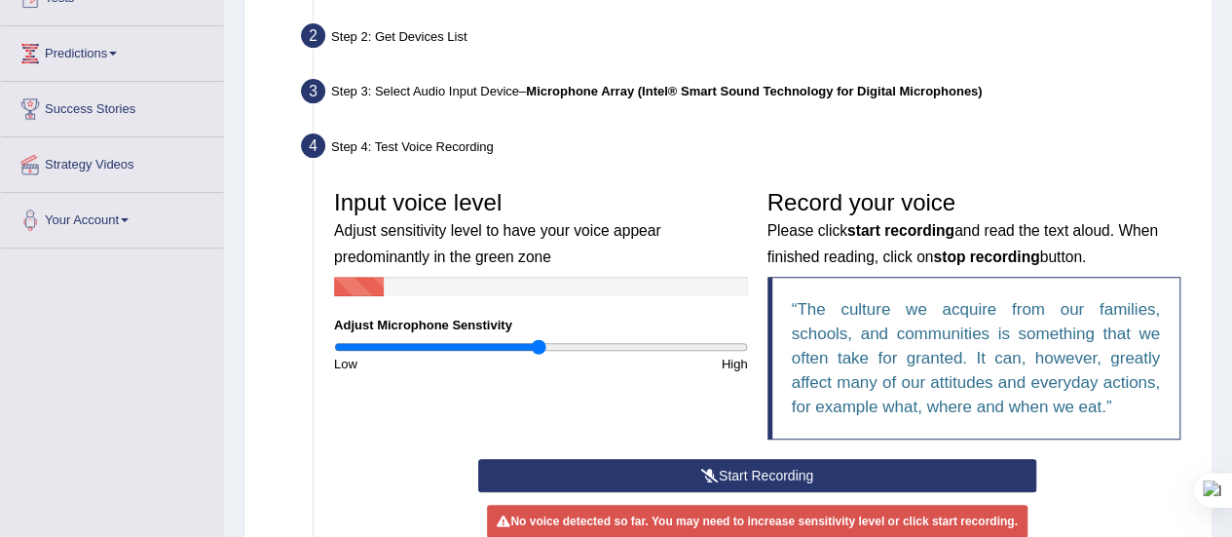
click at [670, 472] on button "Start Recording" at bounding box center [757, 475] width 558 height 33
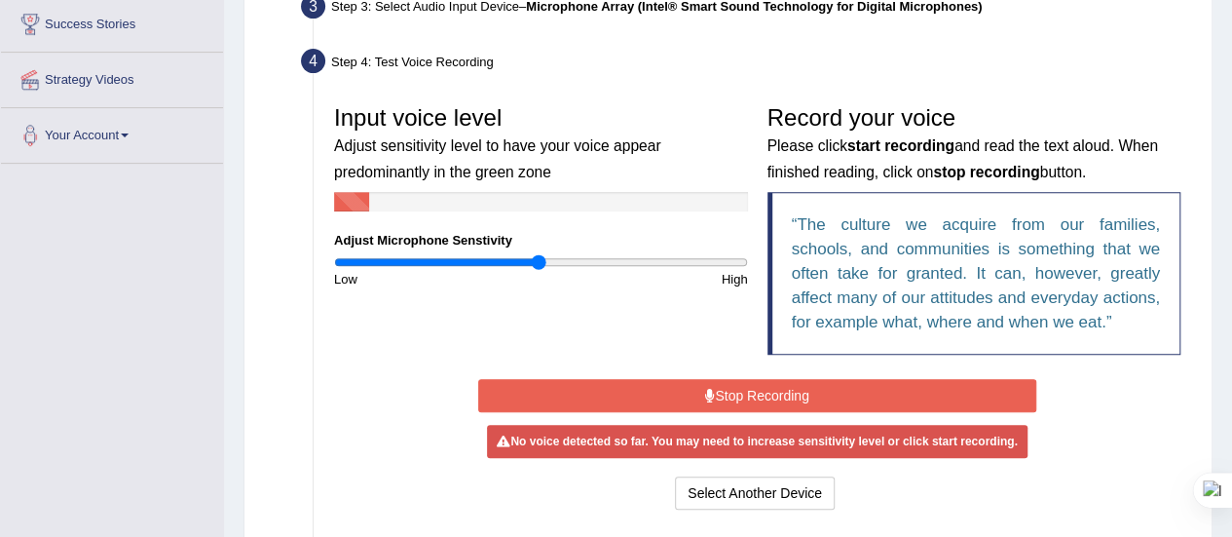
scroll to position [322, 0]
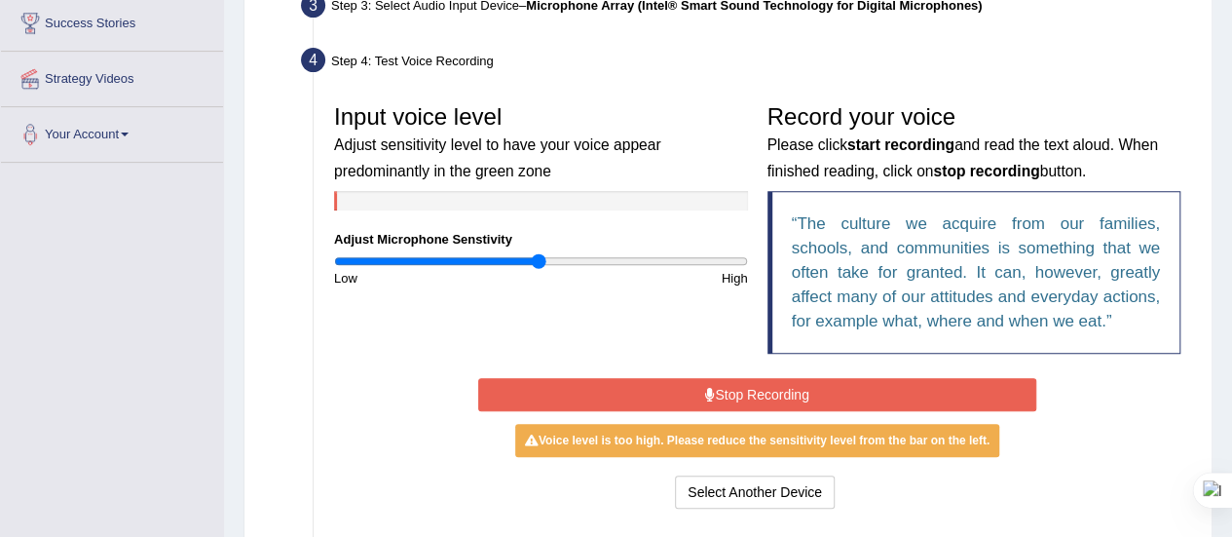
click at [800, 390] on button "Stop Recording" at bounding box center [757, 394] width 558 height 33
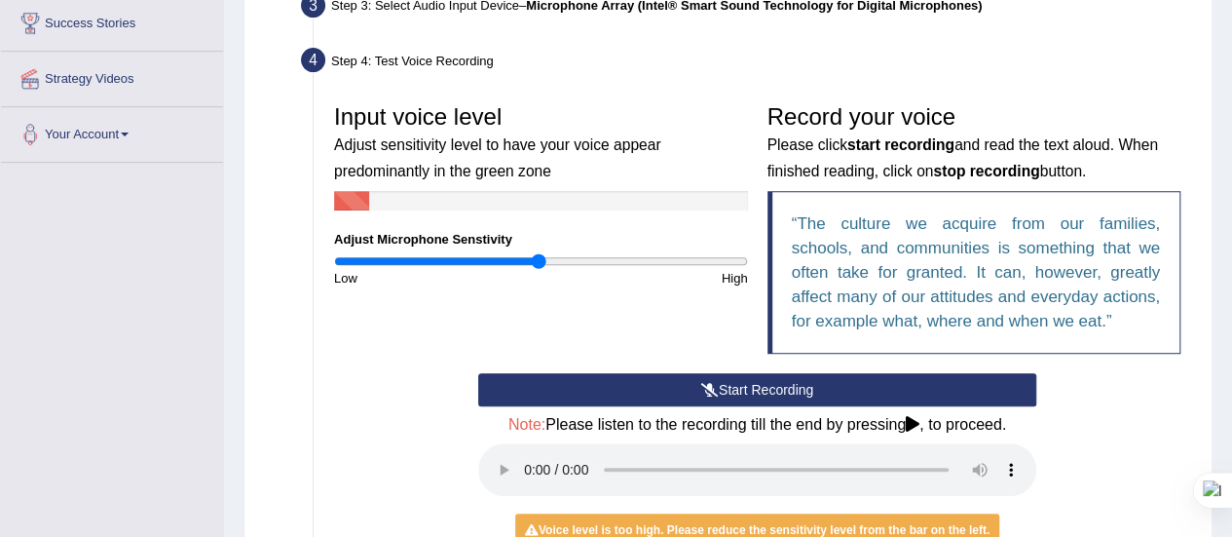
click at [801, 385] on button "Start Recording" at bounding box center [757, 389] width 558 height 33
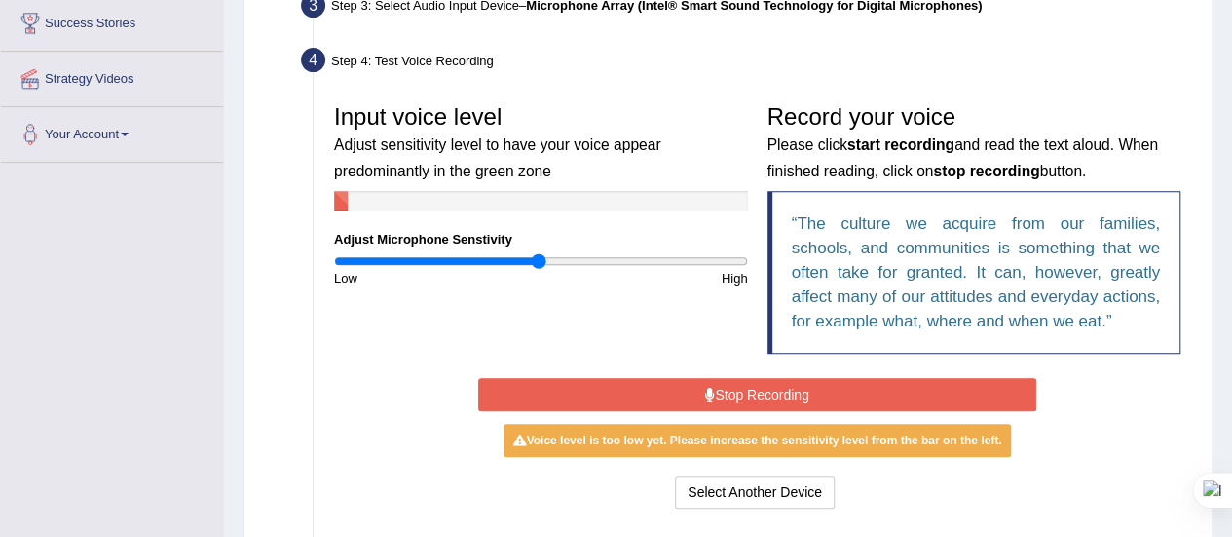
click at [801, 385] on button "Stop Recording" at bounding box center [757, 394] width 558 height 33
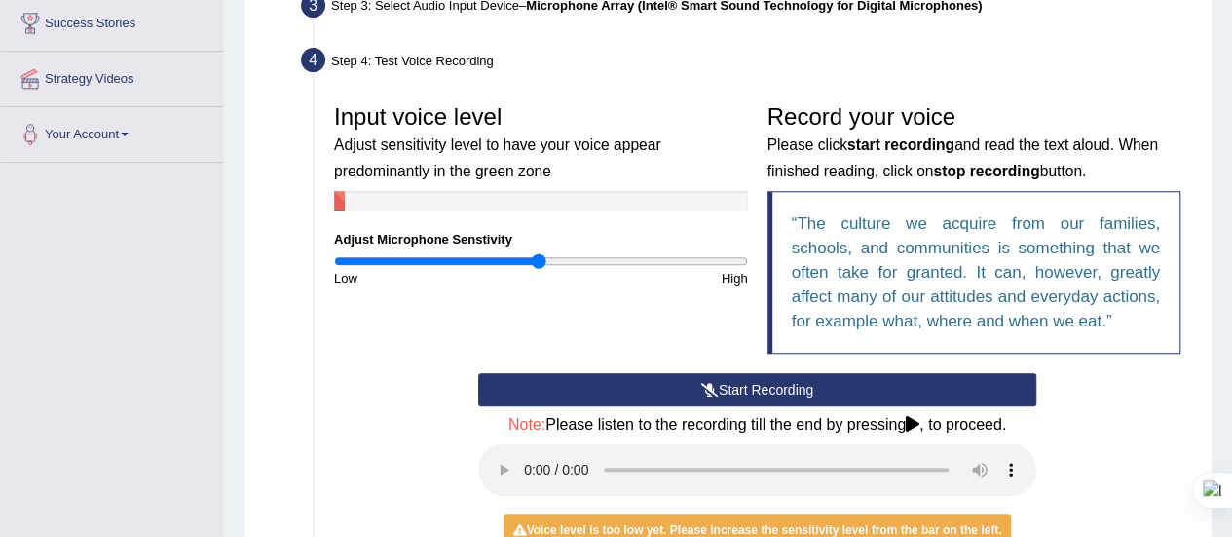
click at [801, 385] on button "Start Recording" at bounding box center [757, 389] width 558 height 33
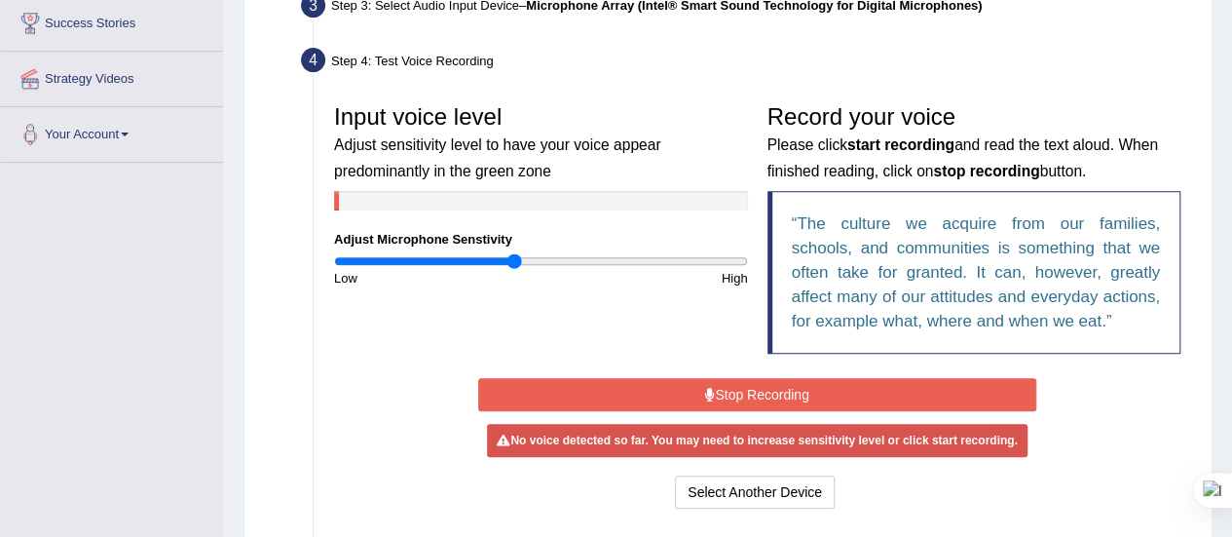
drag, startPoint x: 540, startPoint y: 260, endPoint x: 515, endPoint y: 260, distance: 25.3
type input "0.88"
click at [515, 260] on input "range" at bounding box center [541, 261] width 414 height 16
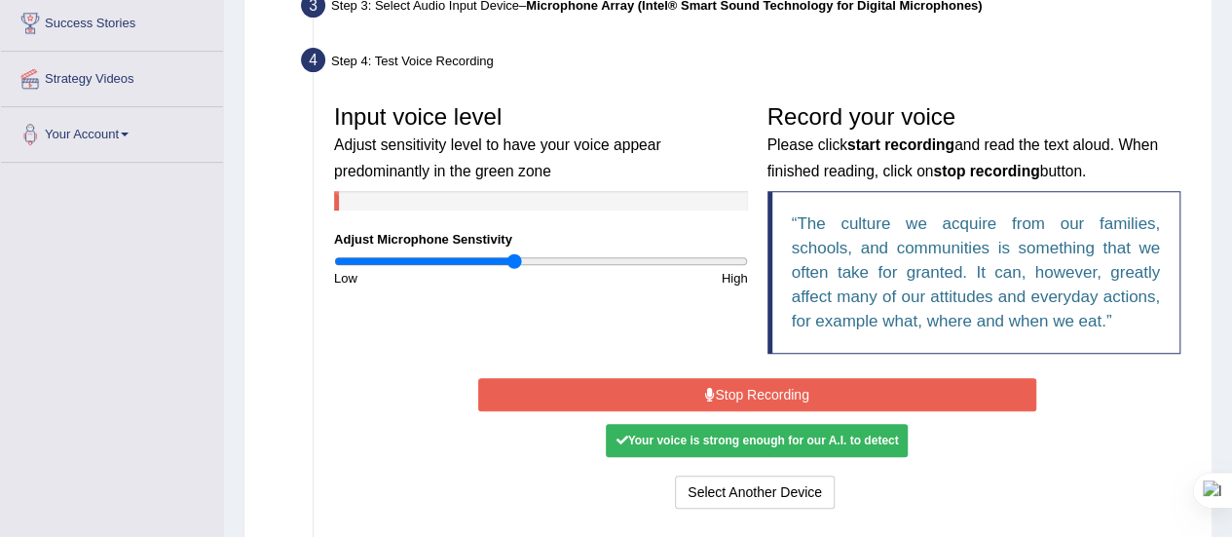
click at [759, 389] on button "Stop Recording" at bounding box center [757, 394] width 558 height 33
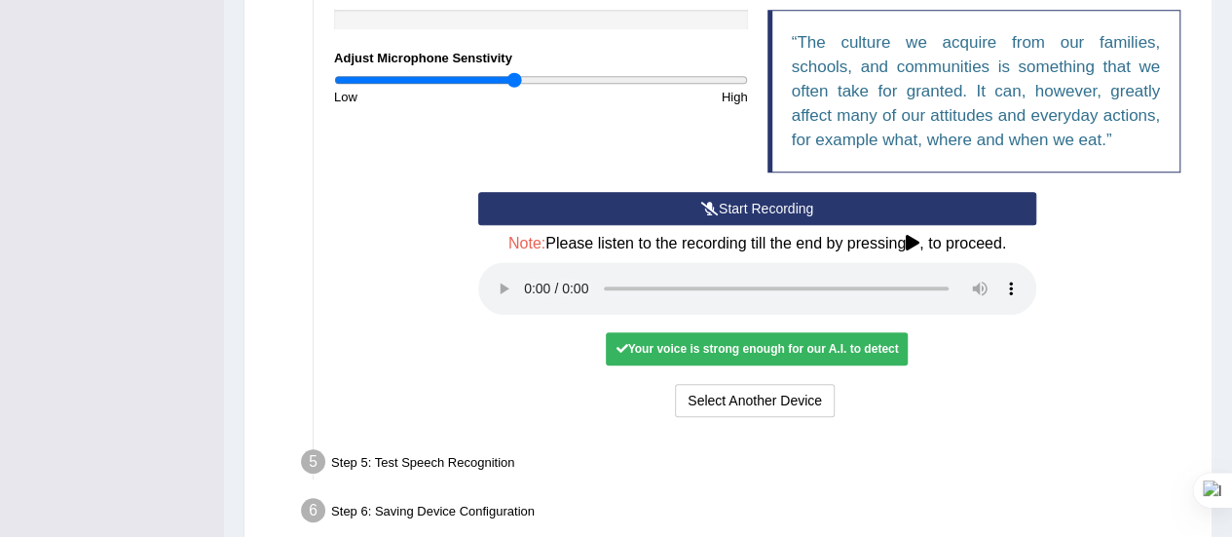
scroll to position [505, 0]
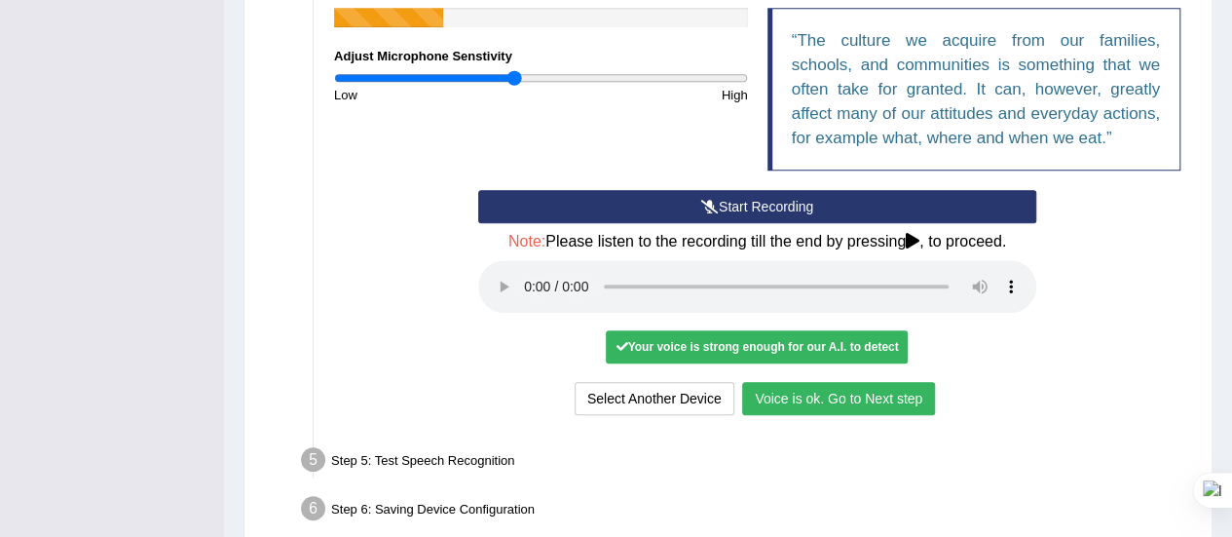
click at [830, 393] on button "Voice is ok. Go to Next step" at bounding box center [838, 398] width 193 height 33
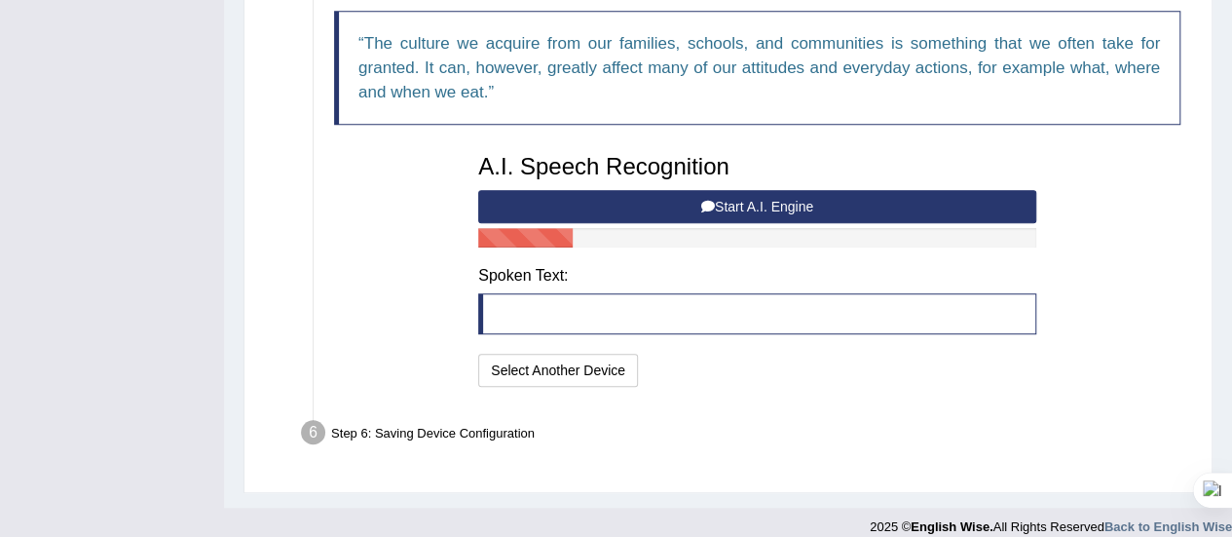
click at [752, 205] on button "Start A.I. Engine" at bounding box center [757, 206] width 558 height 33
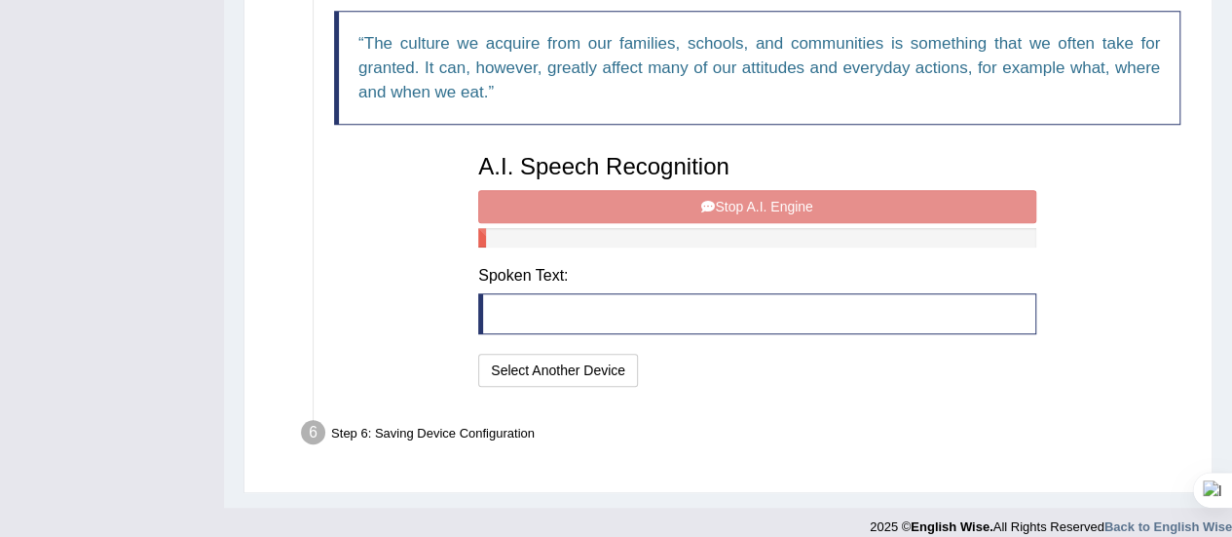
click at [752, 205] on div "A.I. Speech Recognition Start A.I. Engine Stop A.I. Engine Note: Please listen …" at bounding box center [756, 267] width 577 height 247
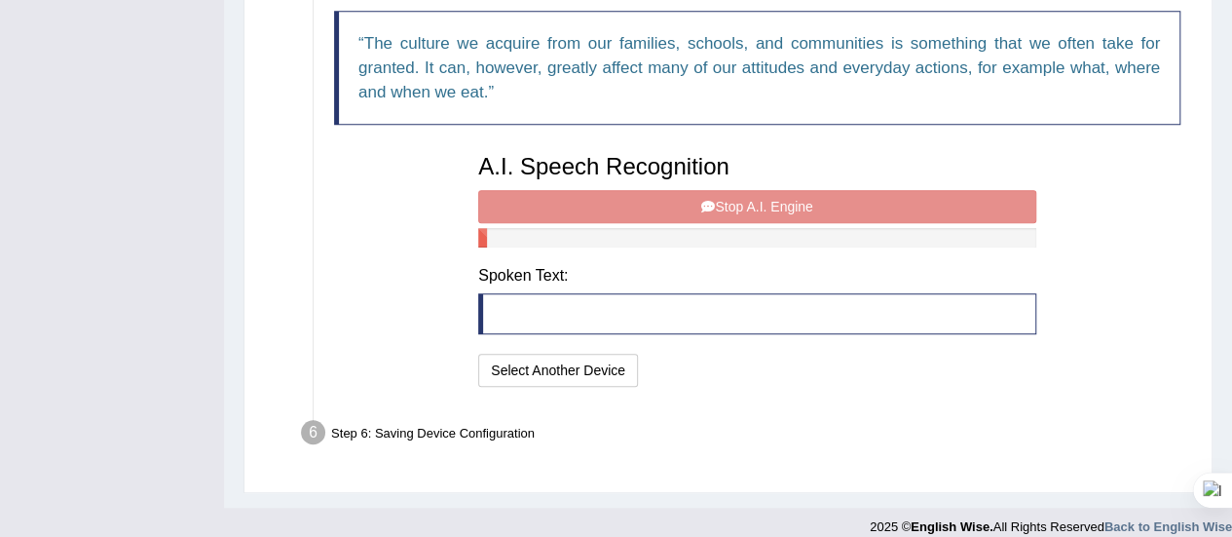
click at [752, 205] on div "A.I. Speech Recognition Start A.I. Engine Stop A.I. Engine Note: Please listen …" at bounding box center [756, 267] width 577 height 247
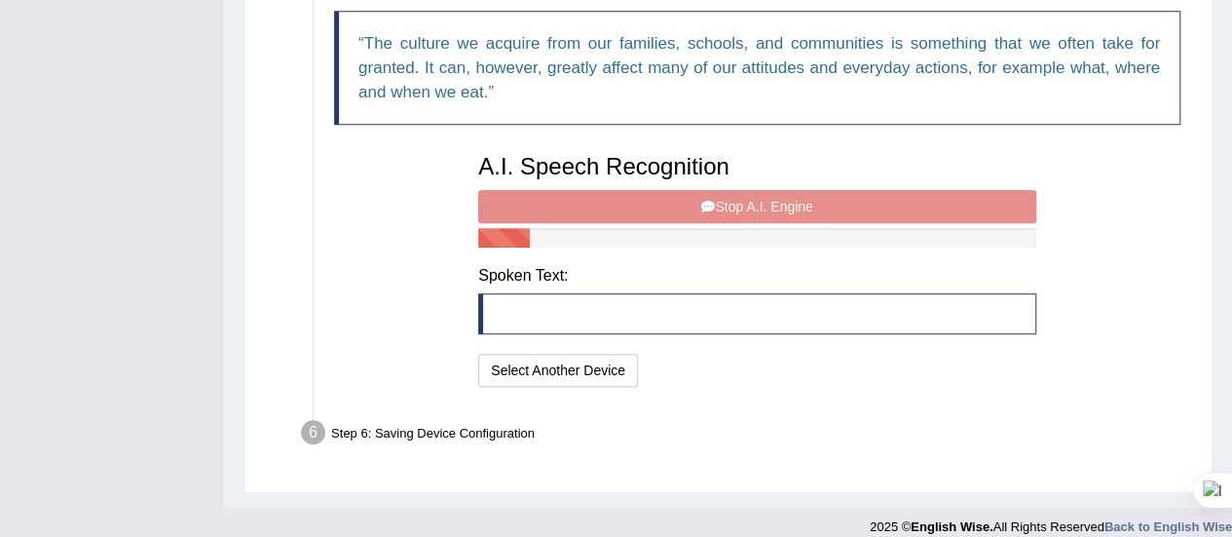
click at [752, 205] on div "A.I. Speech Recognition Start A.I. Engine Stop A.I. Engine Note: Please listen …" at bounding box center [756, 267] width 577 height 247
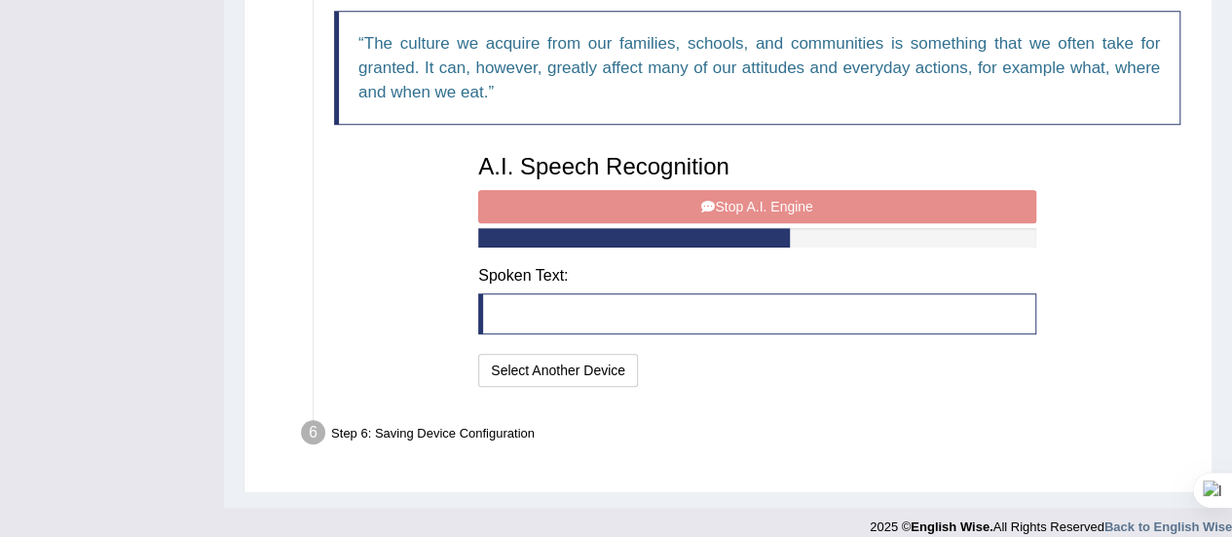
click at [752, 205] on div "A.I. Speech Recognition Start A.I. Engine Stop A.I. Engine Note: Please listen …" at bounding box center [756, 267] width 577 height 247
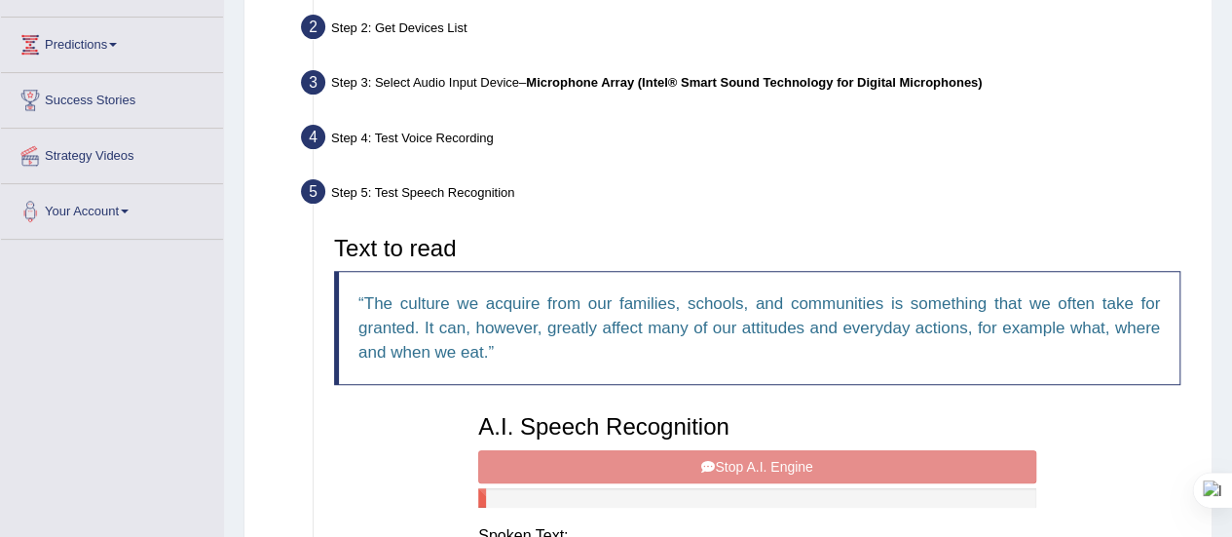
scroll to position [244, 0]
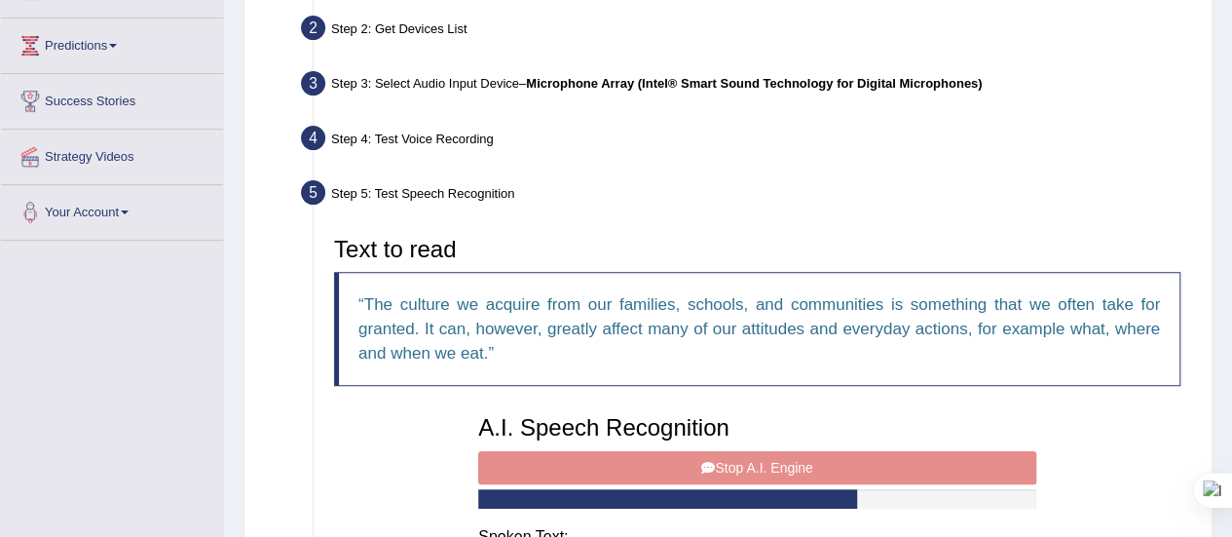
click at [739, 79] on b "Microphone Array (Intel® Smart Sound Technology for Digital Microphones)" at bounding box center [754, 83] width 456 height 15
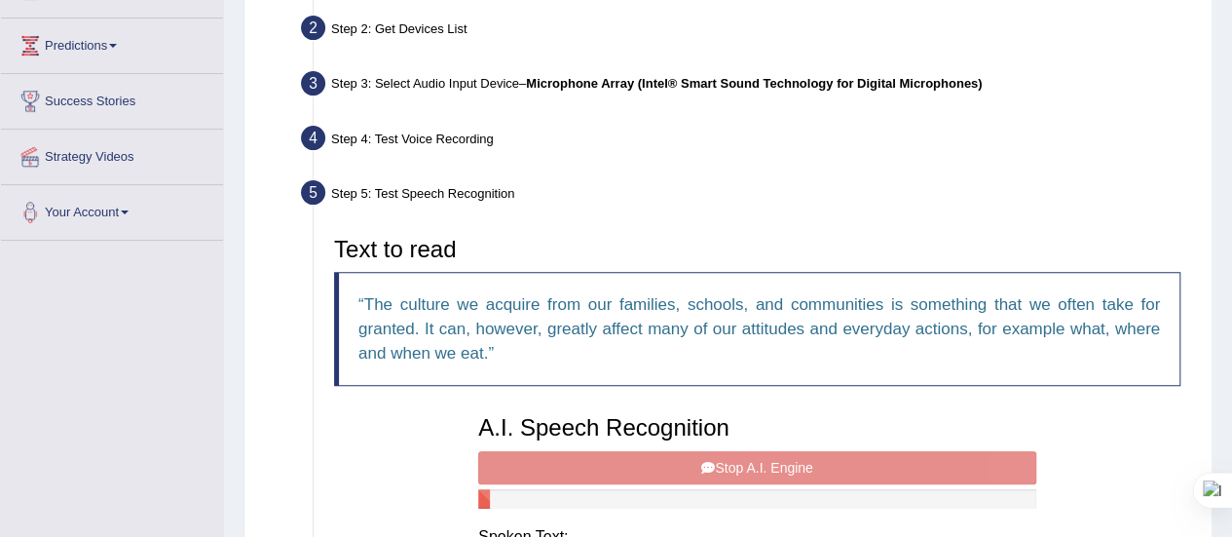
click at [739, 79] on b "Microphone Array (Intel® Smart Sound Technology for Digital Microphones)" at bounding box center [754, 83] width 456 height 15
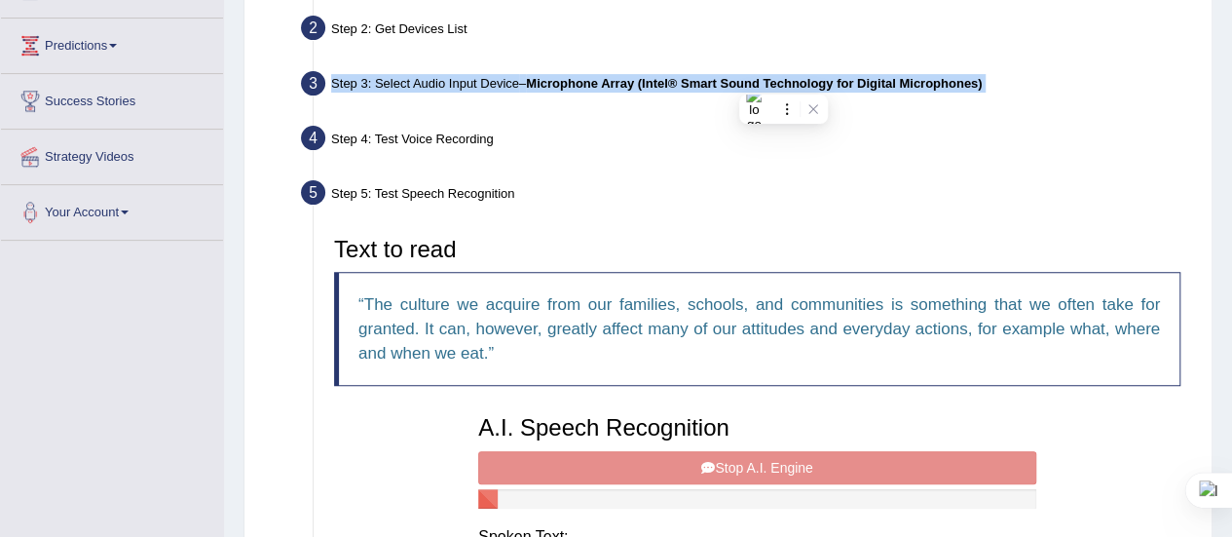
click at [739, 79] on b "Microphone Array (Intel® Smart Sound Technology for Digital Microphones)" at bounding box center [754, 83] width 456 height 15
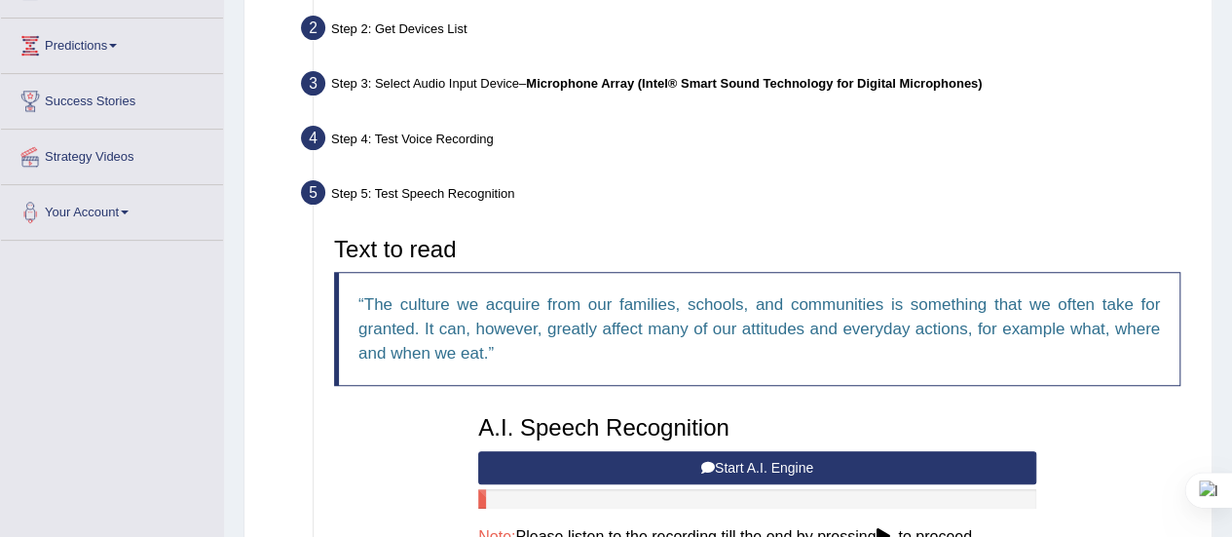
click at [600, 215] on div "Step 5: Test Speech Recognition" at bounding box center [747, 195] width 910 height 43
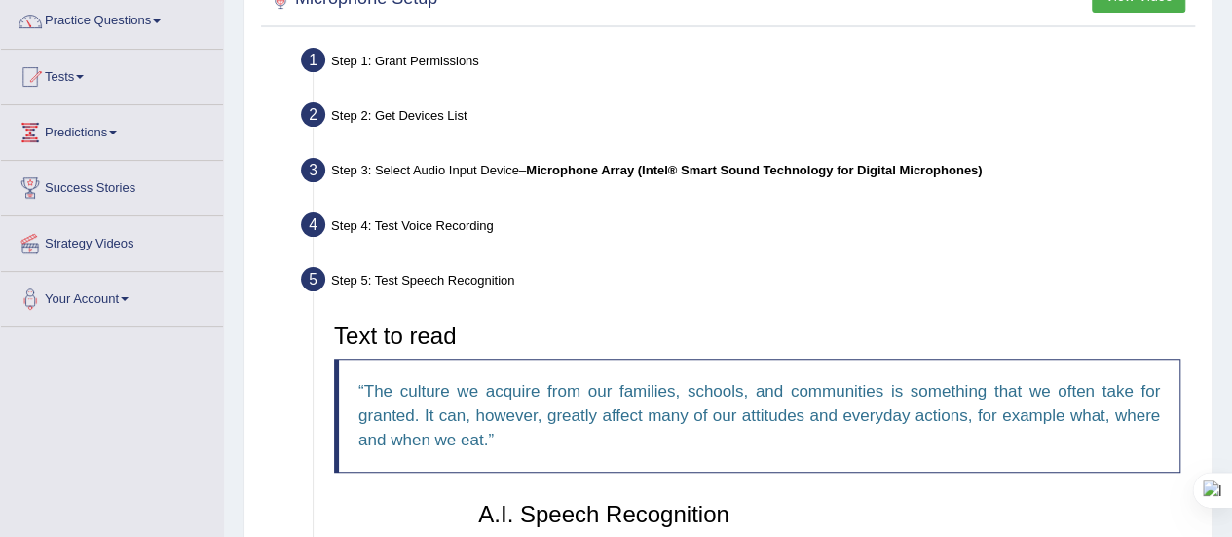
scroll to position [0, 0]
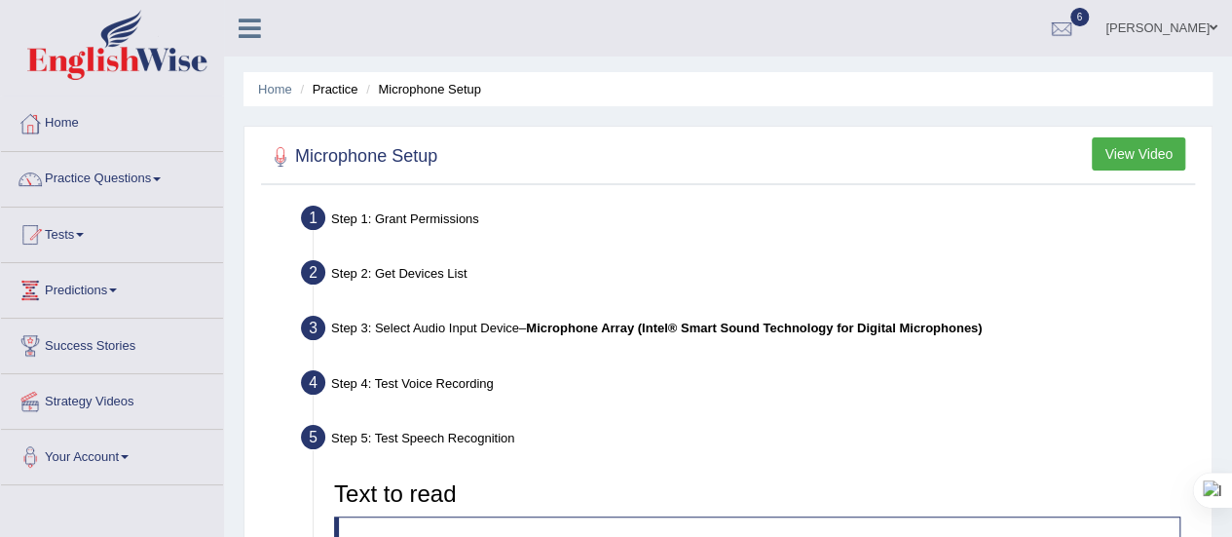
click at [523, 324] on span "– Microphone Array (Intel® Smart Sound Technology for Digital Microphones)" at bounding box center [750, 327] width 463 height 15
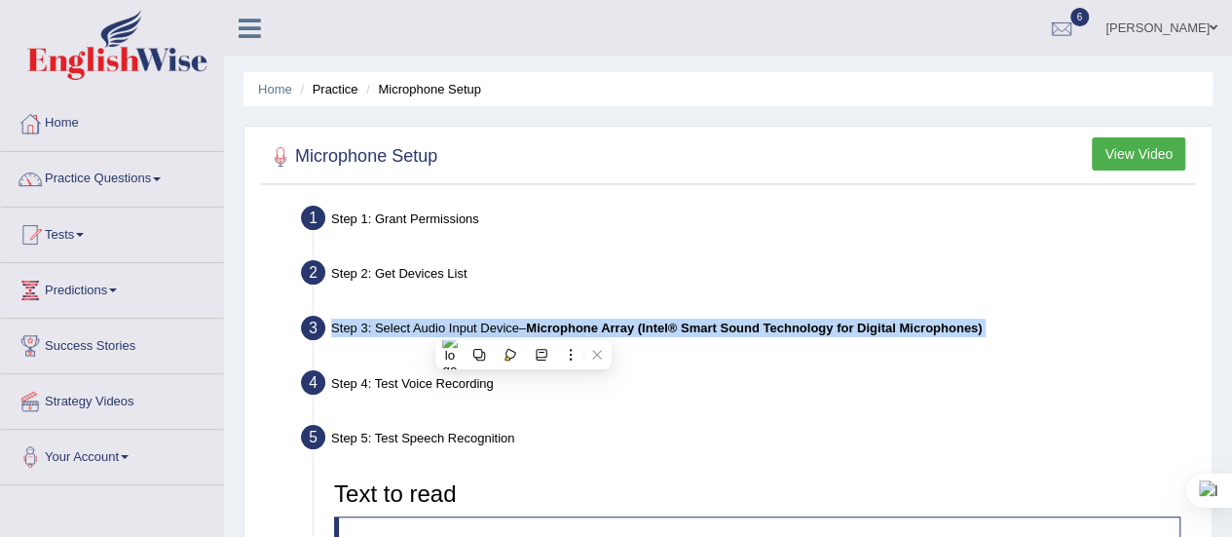
click at [523, 324] on span "– Microphone Array (Intel® Smart Sound Technology for Digital Microphones)" at bounding box center [750, 327] width 463 height 15
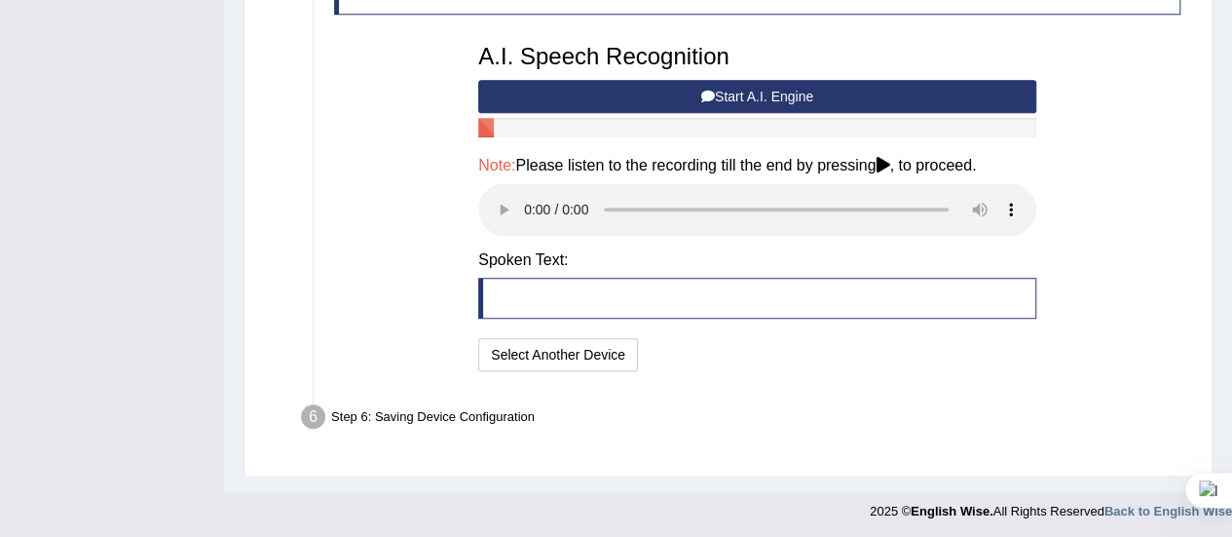
scroll to position [607, 0]
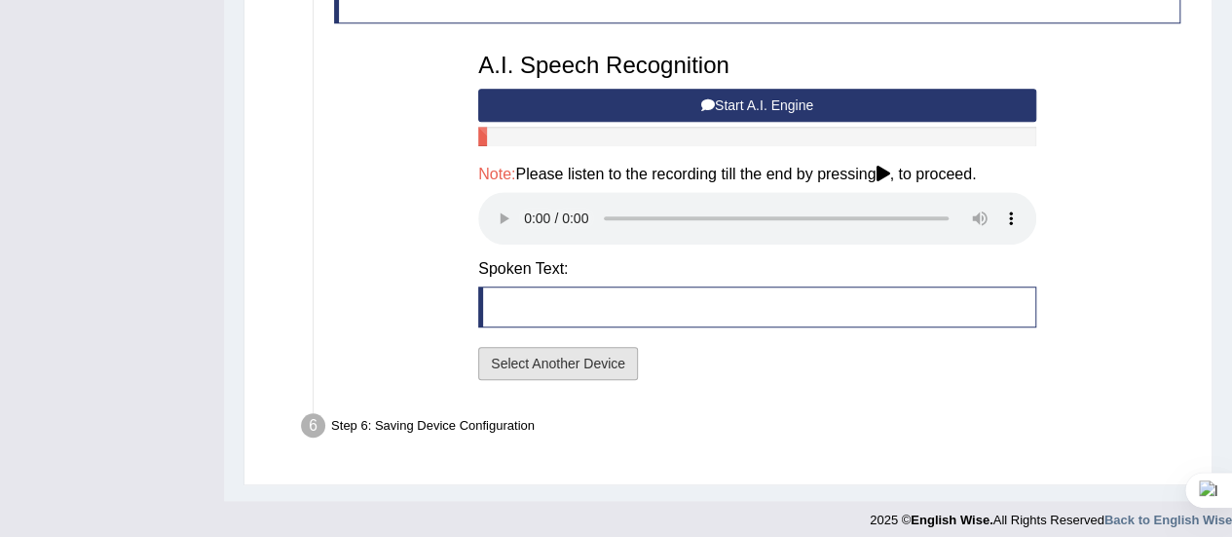
click at [532, 349] on button "Select Another Device" at bounding box center [558, 363] width 160 height 33
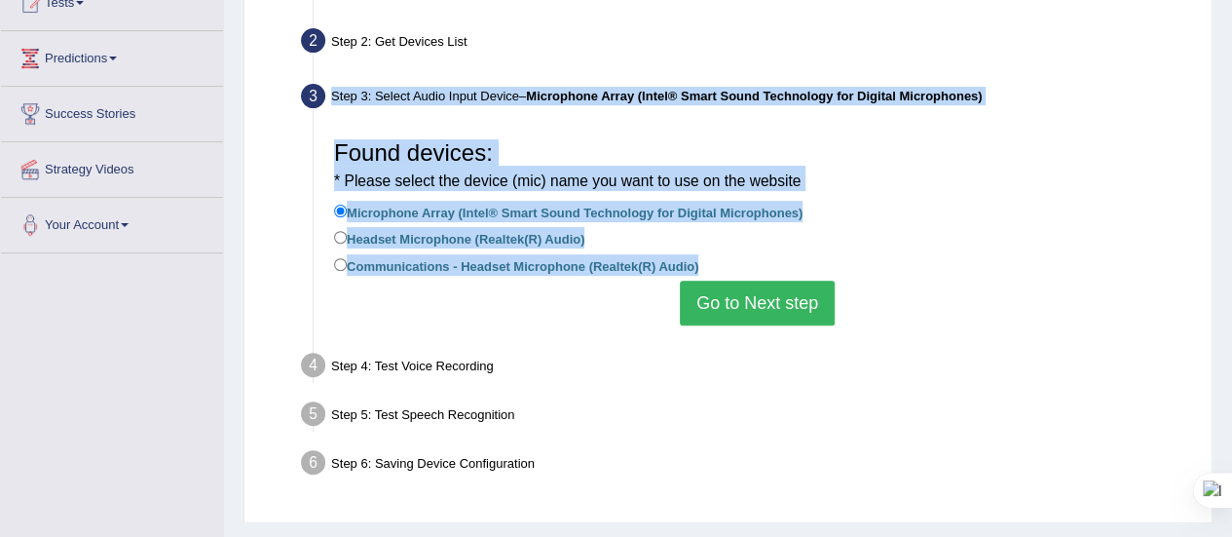
scroll to position [231, 0]
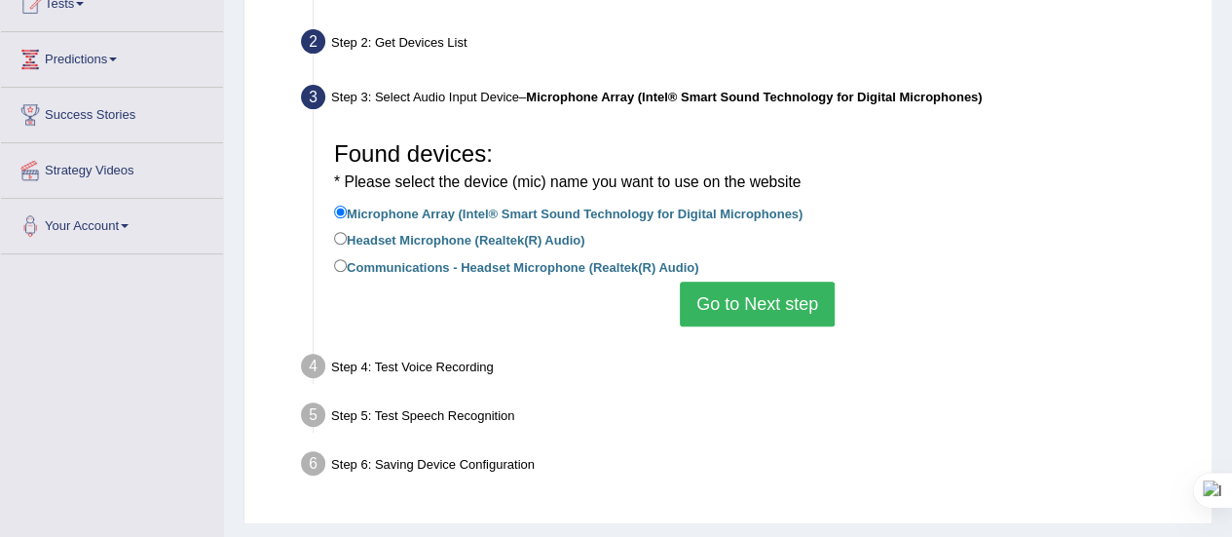
click at [549, 362] on div "Step 4: Test Voice Recording" at bounding box center [747, 369] width 910 height 43
click at [477, 239] on label "Headset Microphone (Realtek(R) Audio)" at bounding box center [459, 238] width 250 height 21
click at [347, 239] on input "Headset Microphone (Realtek(R) Audio)" at bounding box center [340, 238] width 13 height 13
radio input "true"
click at [727, 313] on button "Go to Next step" at bounding box center [757, 303] width 155 height 45
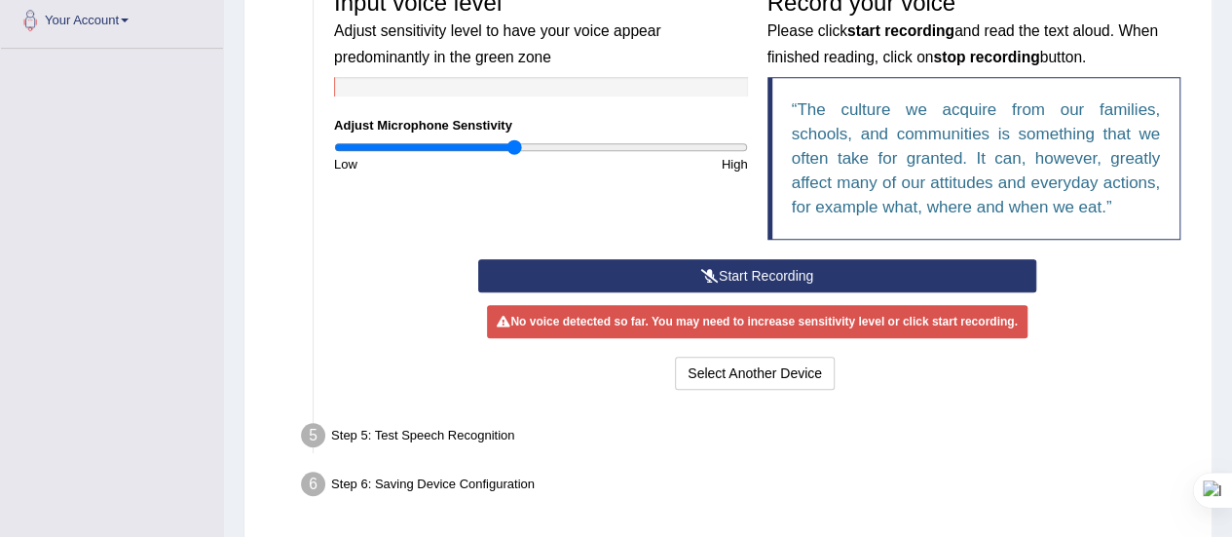
scroll to position [438, 0]
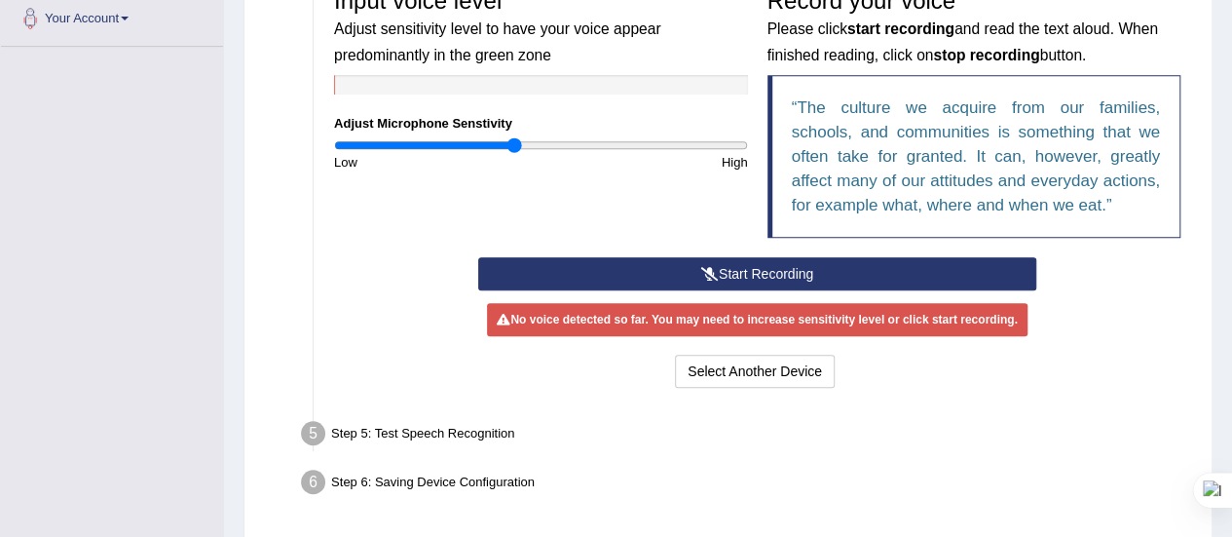
click at [826, 269] on button "Start Recording" at bounding box center [757, 273] width 558 height 33
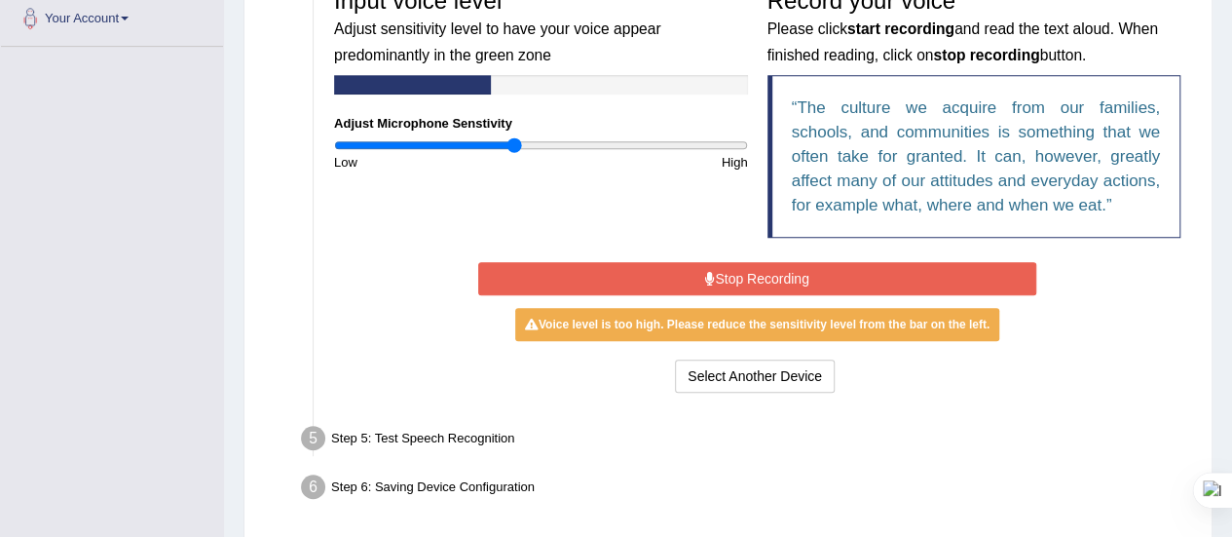
click at [826, 269] on button "Stop Recording" at bounding box center [757, 278] width 558 height 33
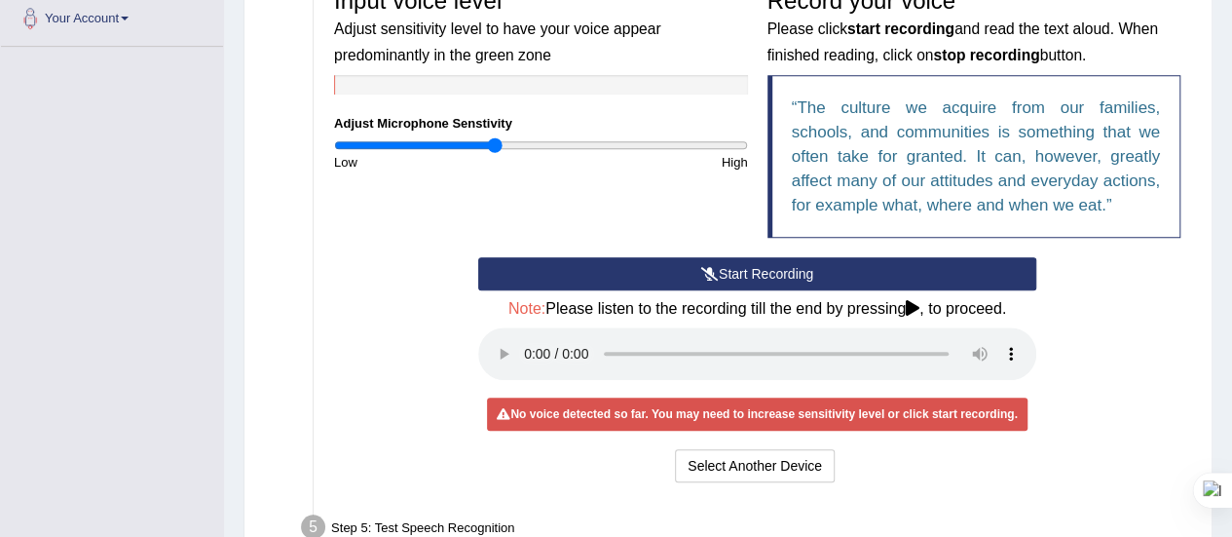
drag, startPoint x: 511, startPoint y: 148, endPoint x: 494, endPoint y: 172, distance: 30.0
type input "0.78"
click at [494, 153] on input "range" at bounding box center [541, 145] width 414 height 16
click at [747, 276] on button "Start Recording" at bounding box center [757, 273] width 558 height 33
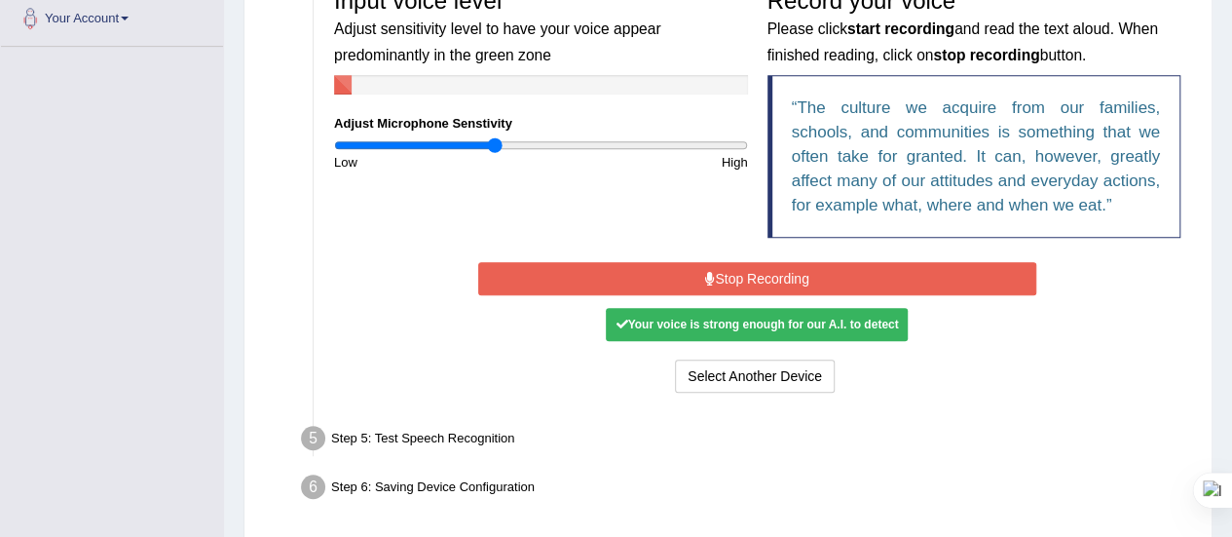
click at [747, 276] on button "Stop Recording" at bounding box center [757, 278] width 558 height 33
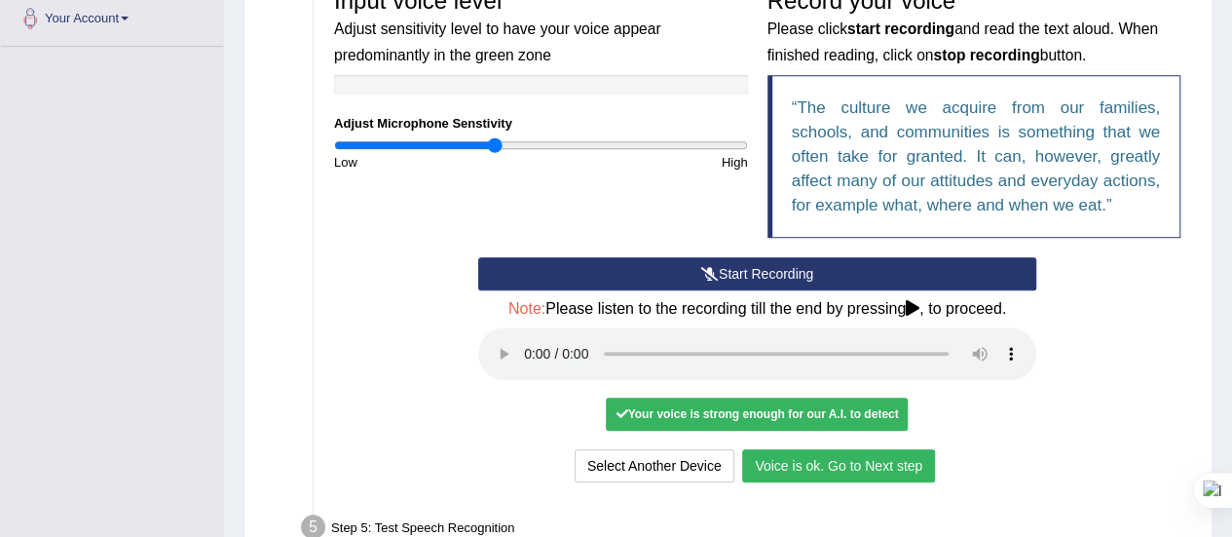
click at [806, 453] on button "Voice is ok. Go to Next step" at bounding box center [838, 465] width 193 height 33
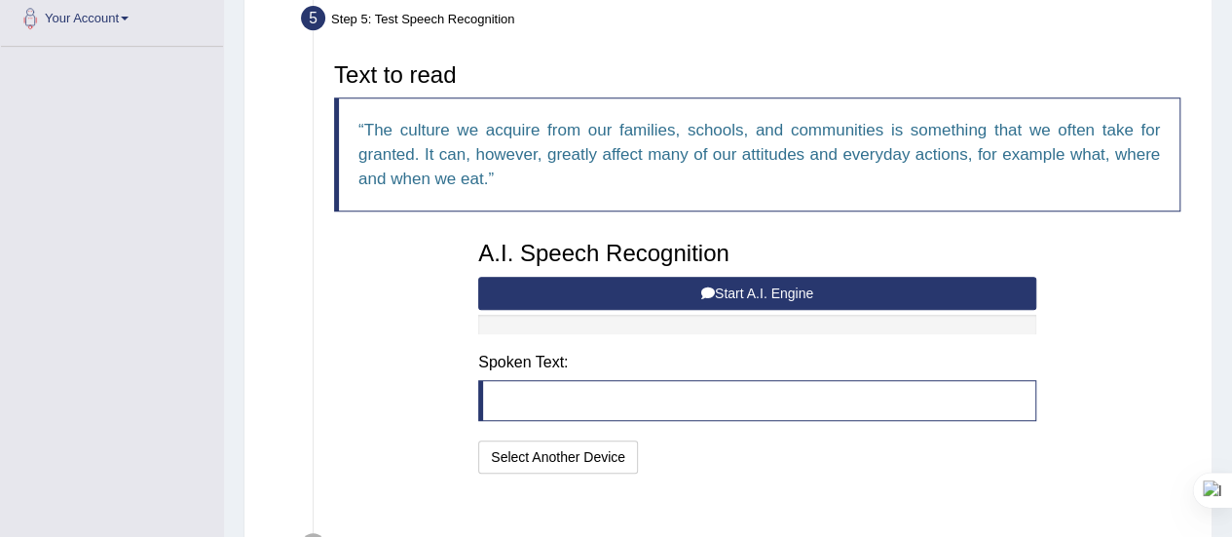
click at [806, 453] on div "Text to read The culture we acquire from our families, schools, and communities…" at bounding box center [757, 266] width 866 height 426
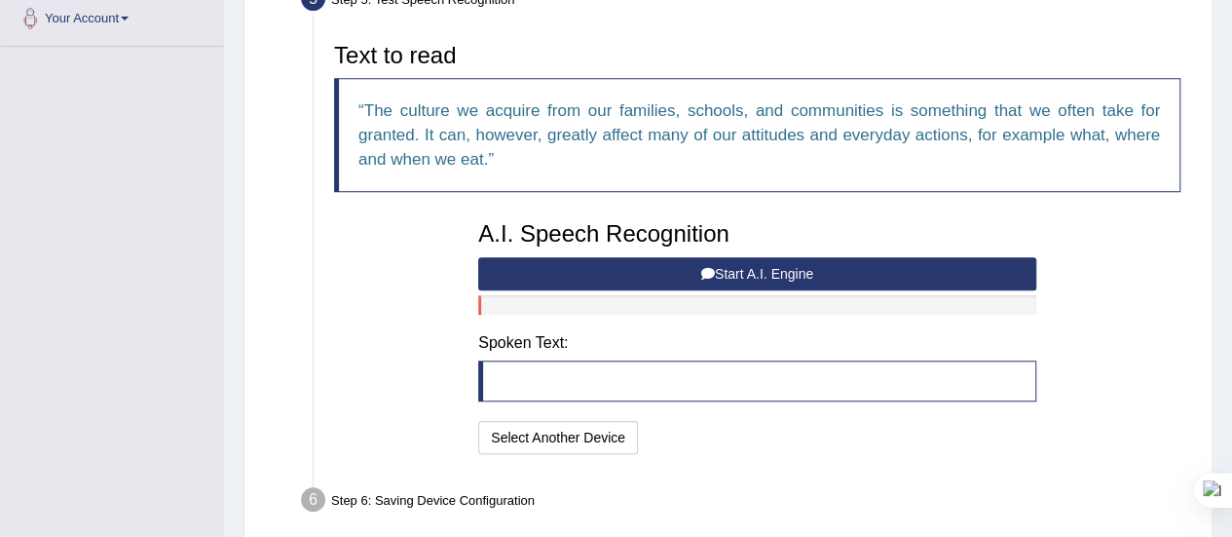
click at [797, 273] on button "Start A.I. Engine" at bounding box center [757, 273] width 558 height 33
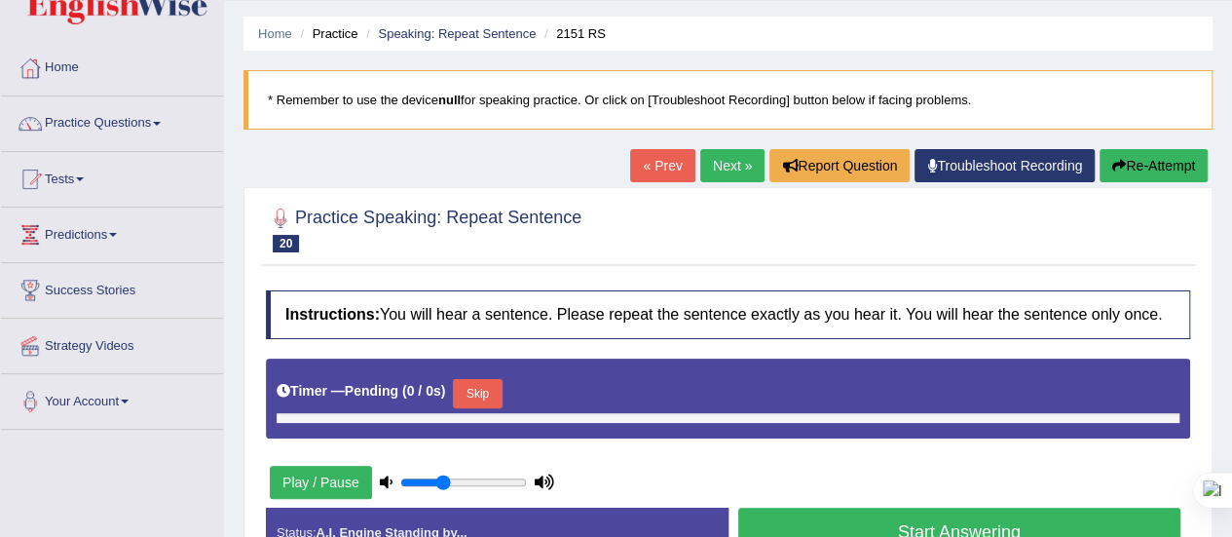
scroll to position [49, 0]
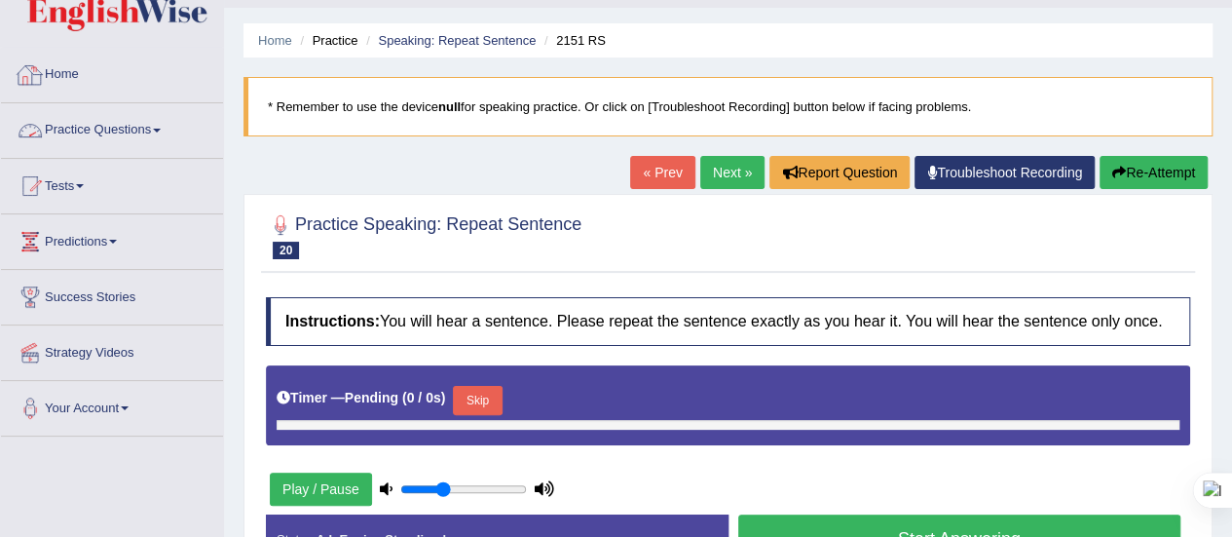
click at [318, 40] on li "Practice" at bounding box center [326, 40] width 62 height 19
click at [331, 32] on li "Practice" at bounding box center [326, 40] width 62 height 19
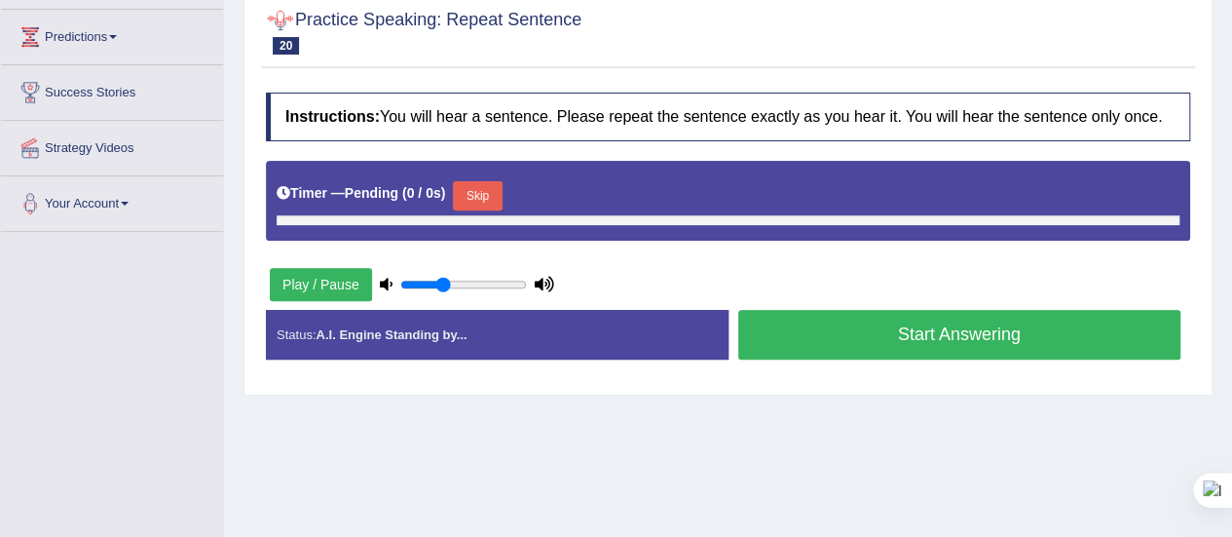
scroll to position [0, 0]
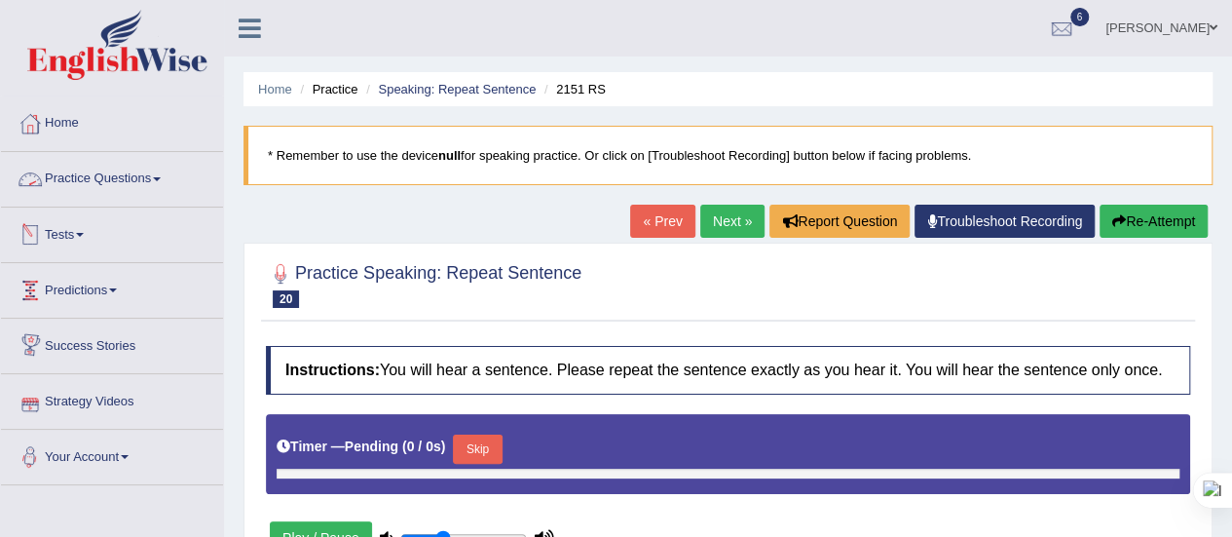
click at [162, 175] on link "Practice Questions" at bounding box center [112, 176] width 222 height 49
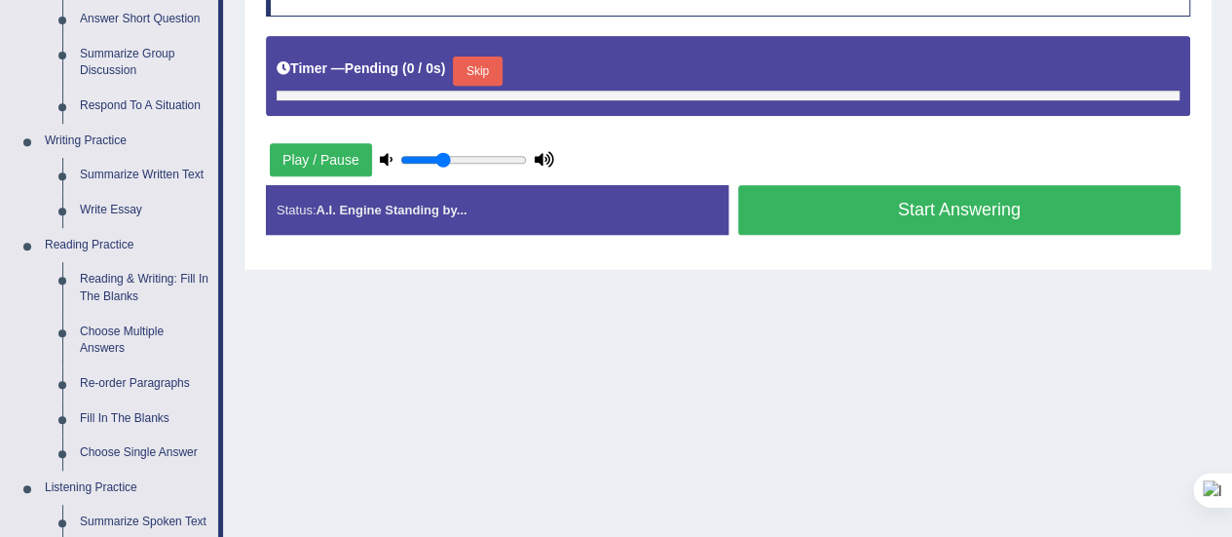
scroll to position [380, 0]
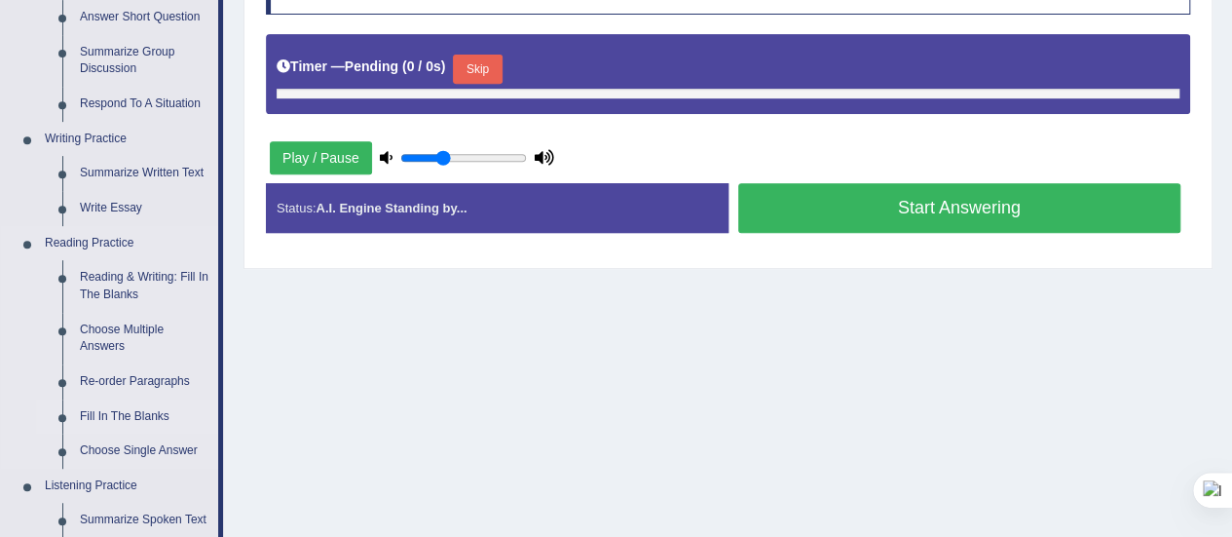
click at [127, 407] on link "Fill In The Blanks" at bounding box center [144, 416] width 147 height 35
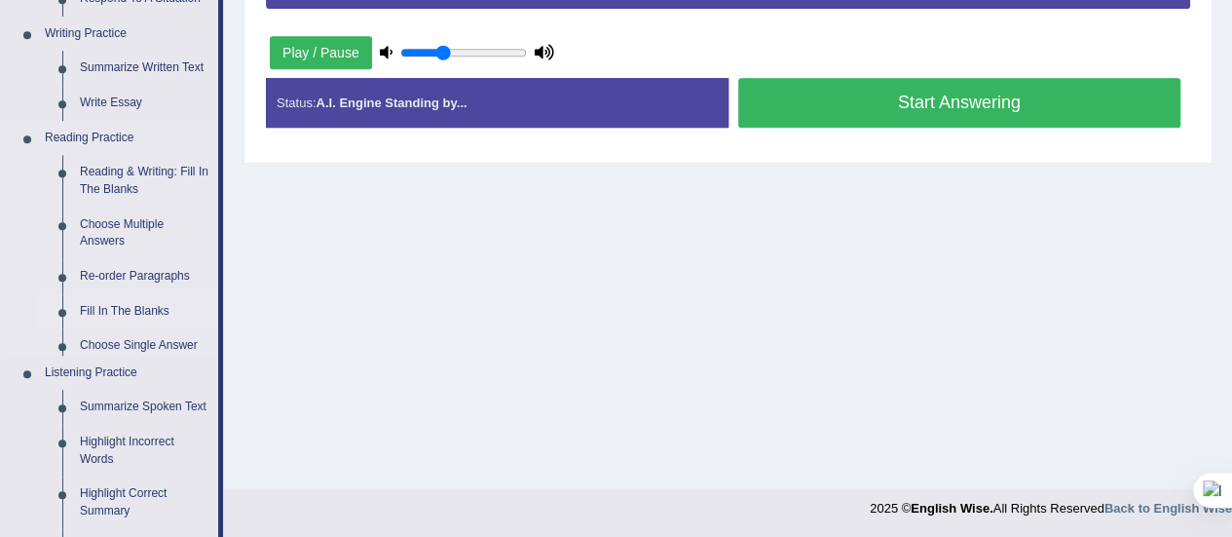
scroll to position [954, 0]
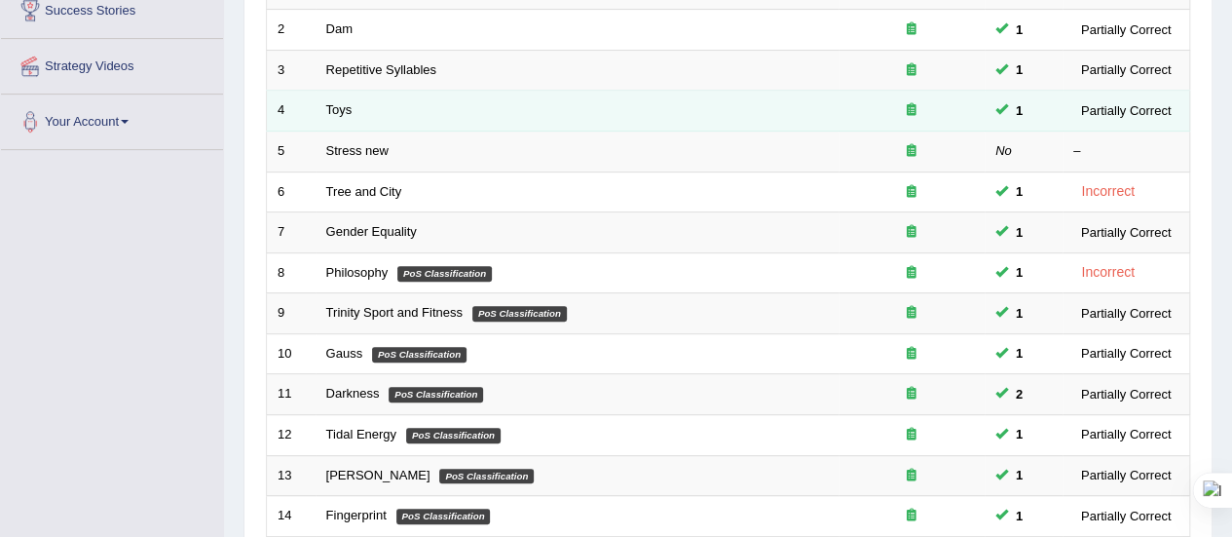
scroll to position [335, 0]
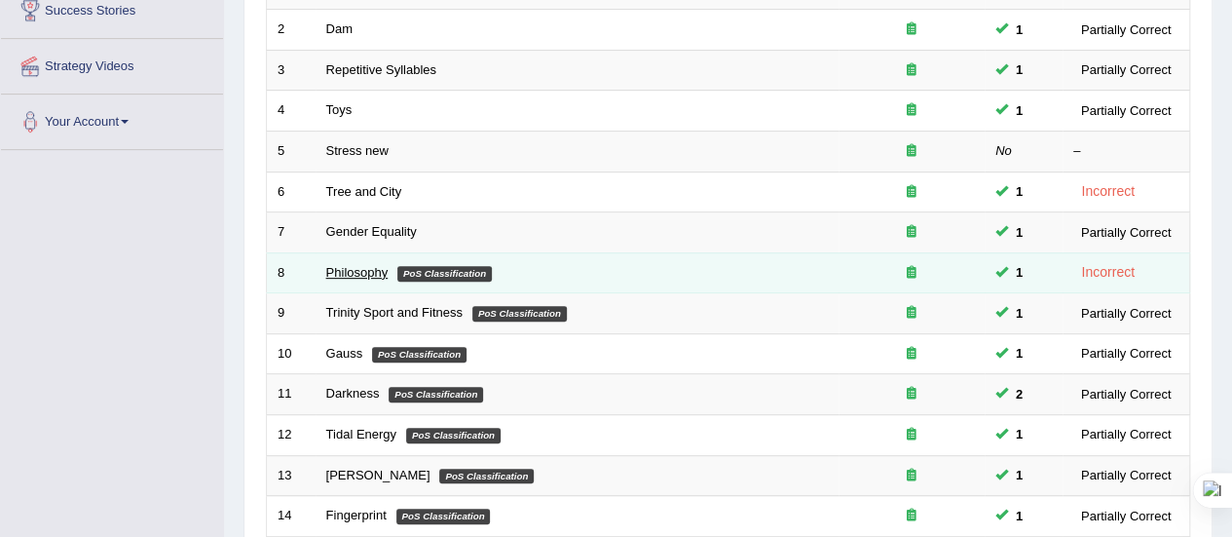
click at [376, 265] on link "Philosophy" at bounding box center [357, 272] width 62 height 15
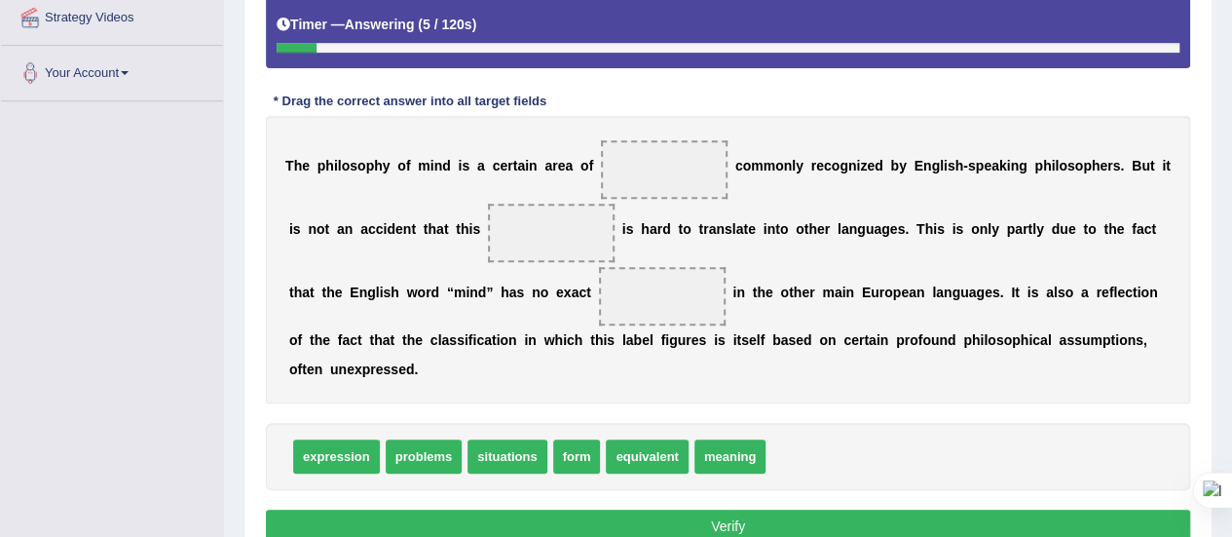
scroll to position [388, 0]
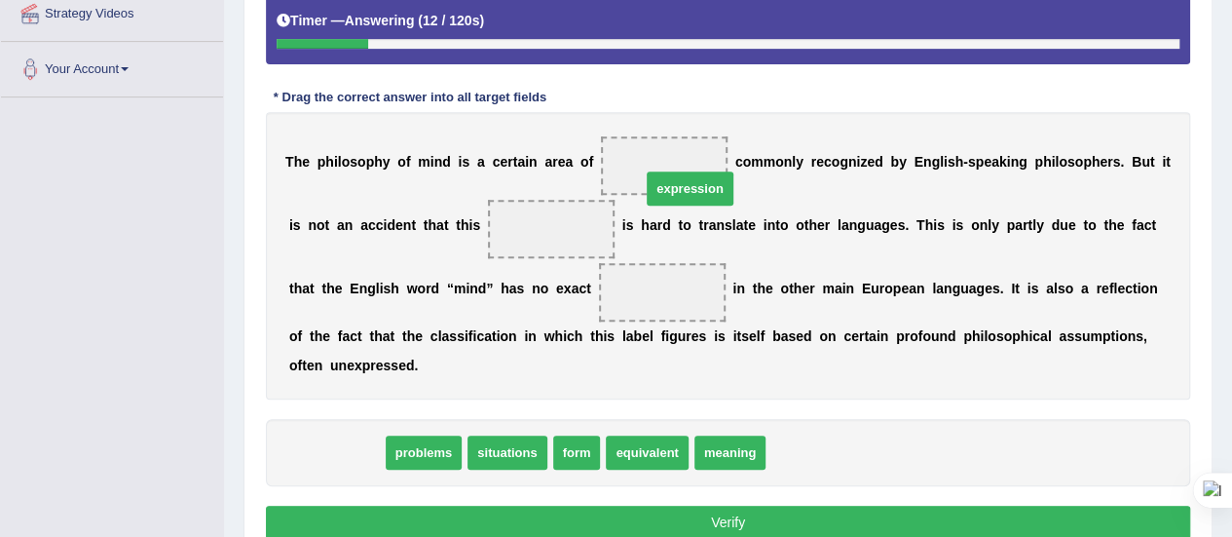
drag, startPoint x: 330, startPoint y: 452, endPoint x: 667, endPoint y: 189, distance: 427.4
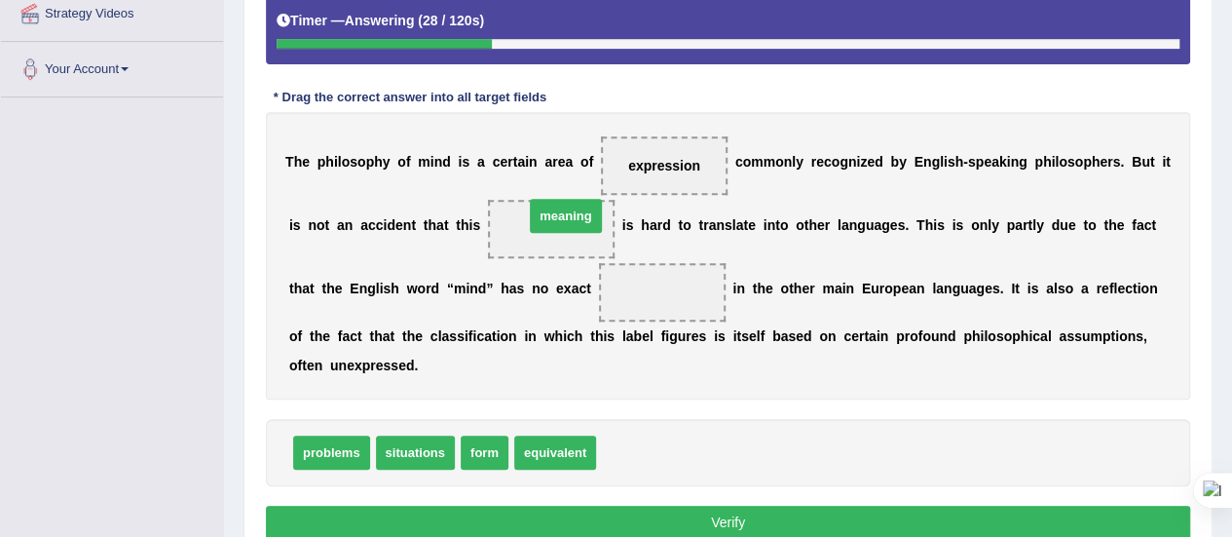
drag, startPoint x: 641, startPoint y: 451, endPoint x: 569, endPoint y: 198, distance: 263.2
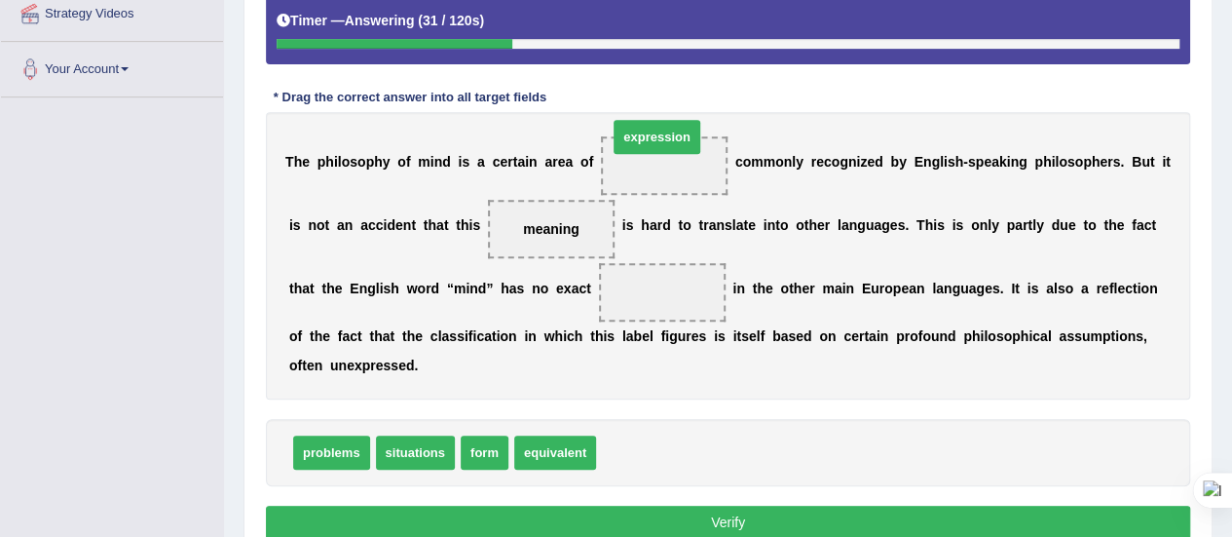
drag, startPoint x: 654, startPoint y: 455, endPoint x: 666, endPoint y: 146, distance: 308.9
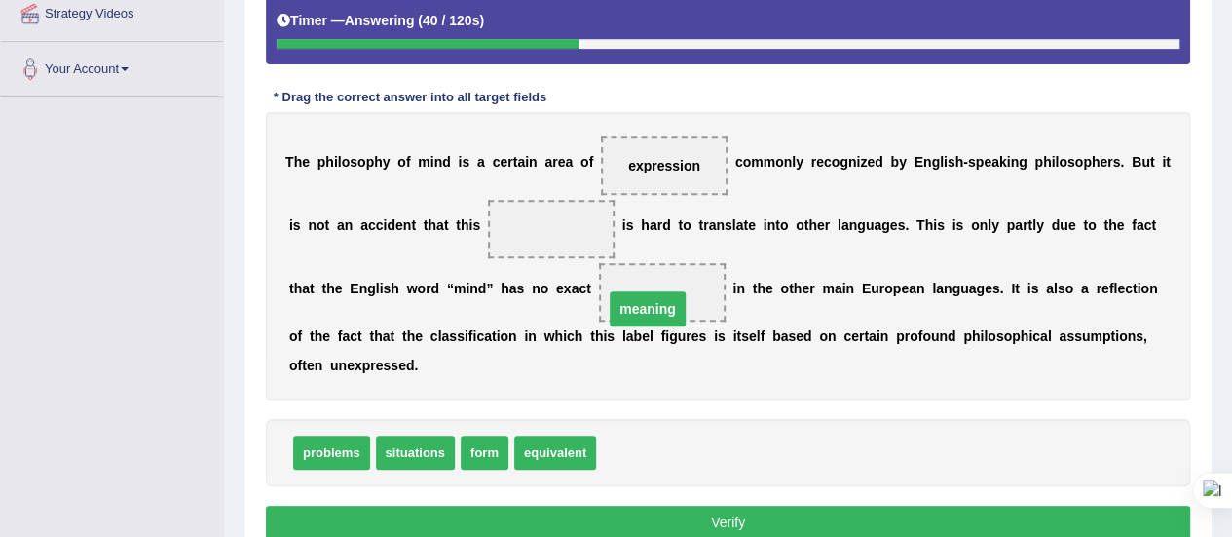
drag, startPoint x: 553, startPoint y: 223, endPoint x: 650, endPoint y: 303, distance: 125.9
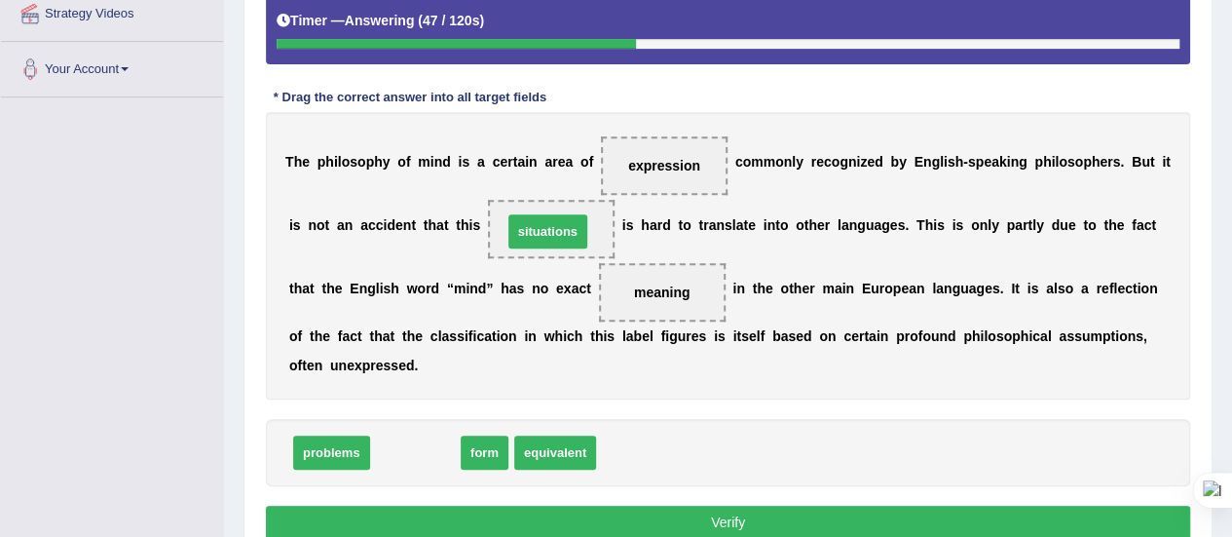
drag, startPoint x: 417, startPoint y: 443, endPoint x: 549, endPoint y: 222, distance: 257.7
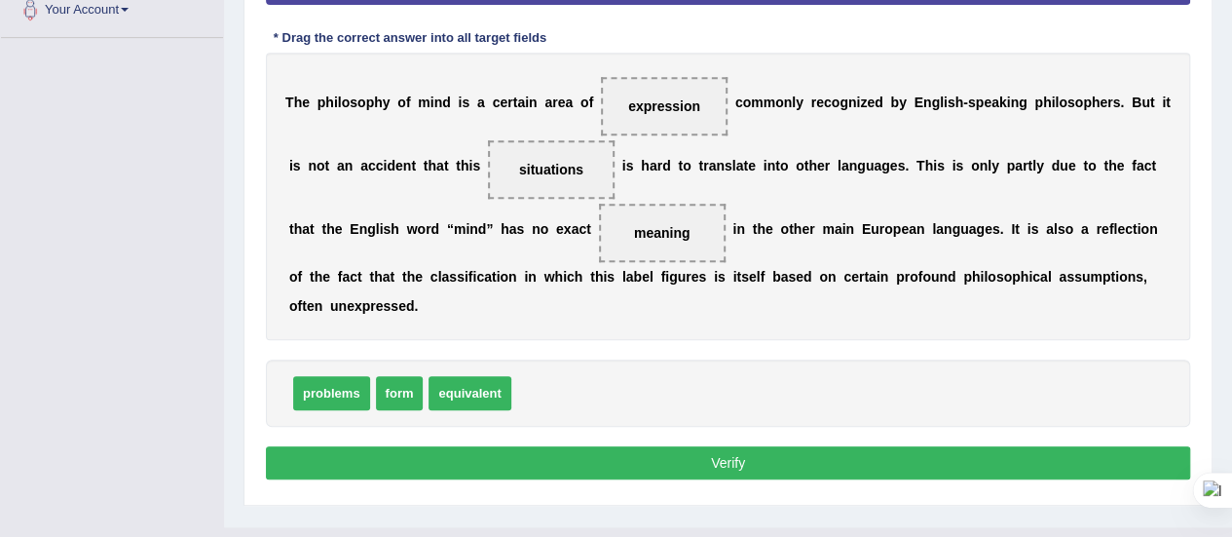
scroll to position [477, 0]
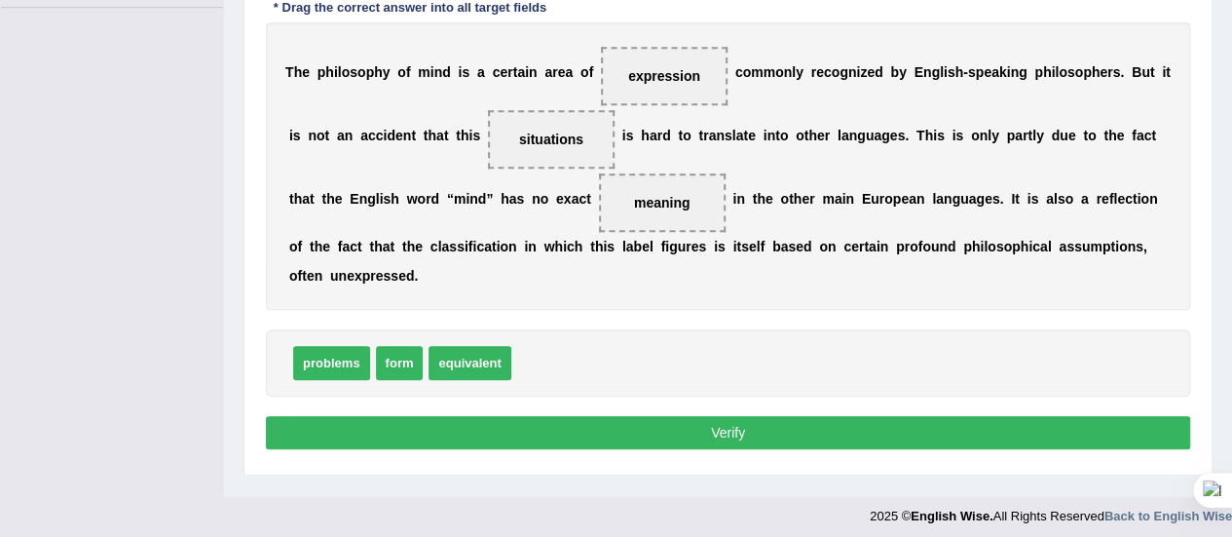
click at [738, 421] on button "Verify" at bounding box center [728, 432] width 924 height 33
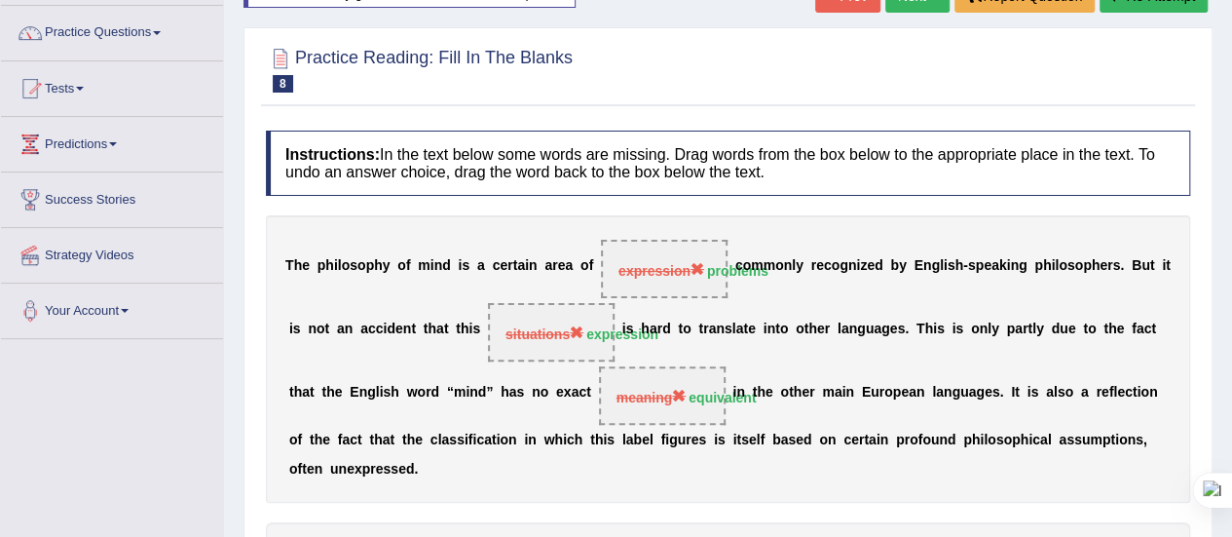
scroll to position [0, 0]
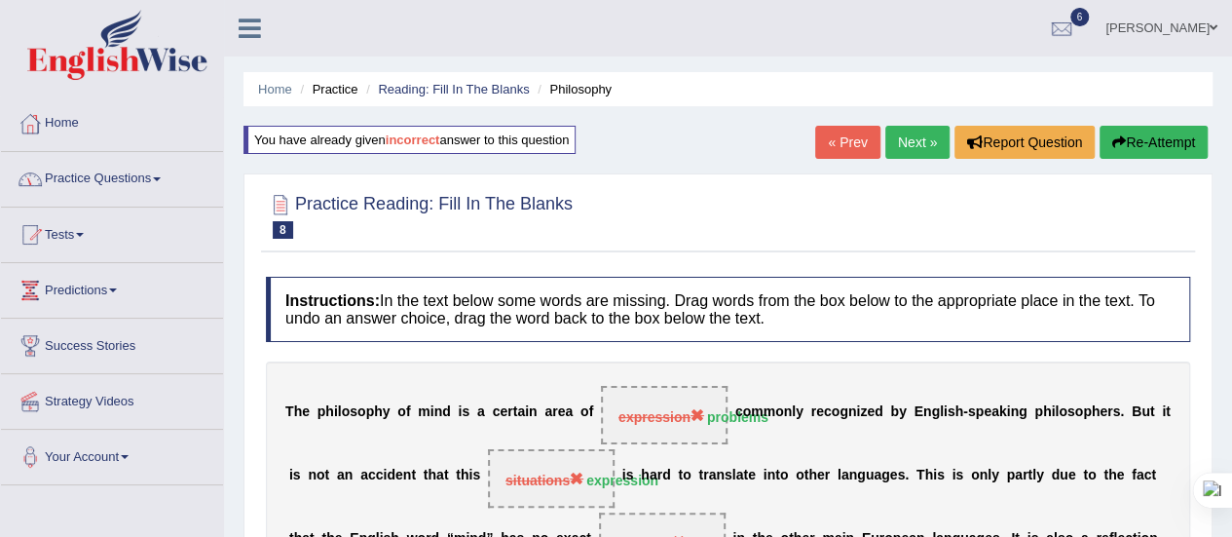
click at [168, 174] on link "Practice Questions" at bounding box center [112, 176] width 222 height 49
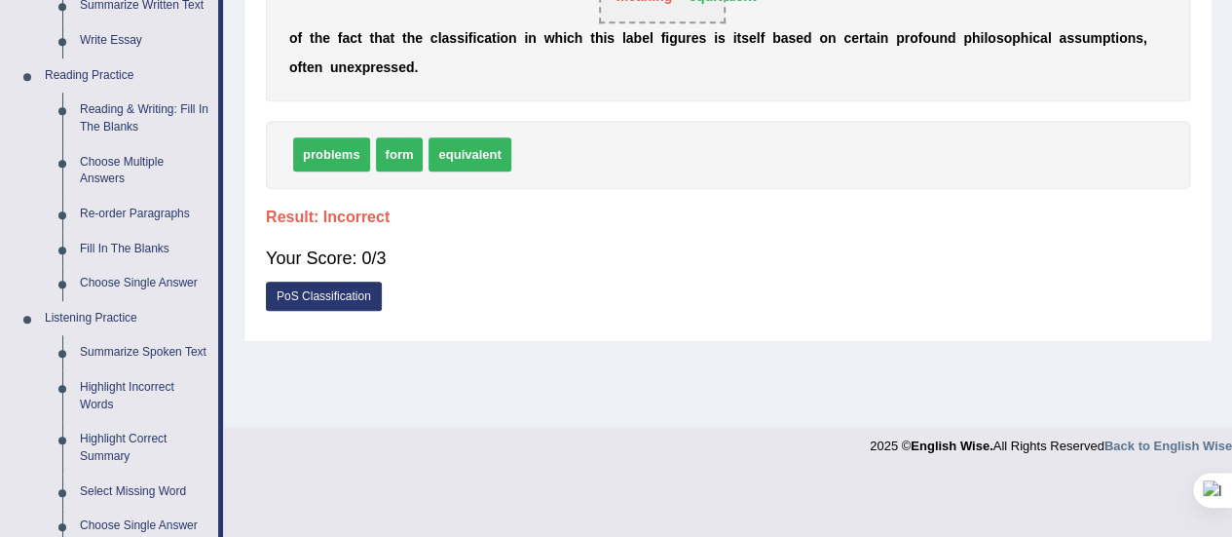
scroll to position [551, 0]
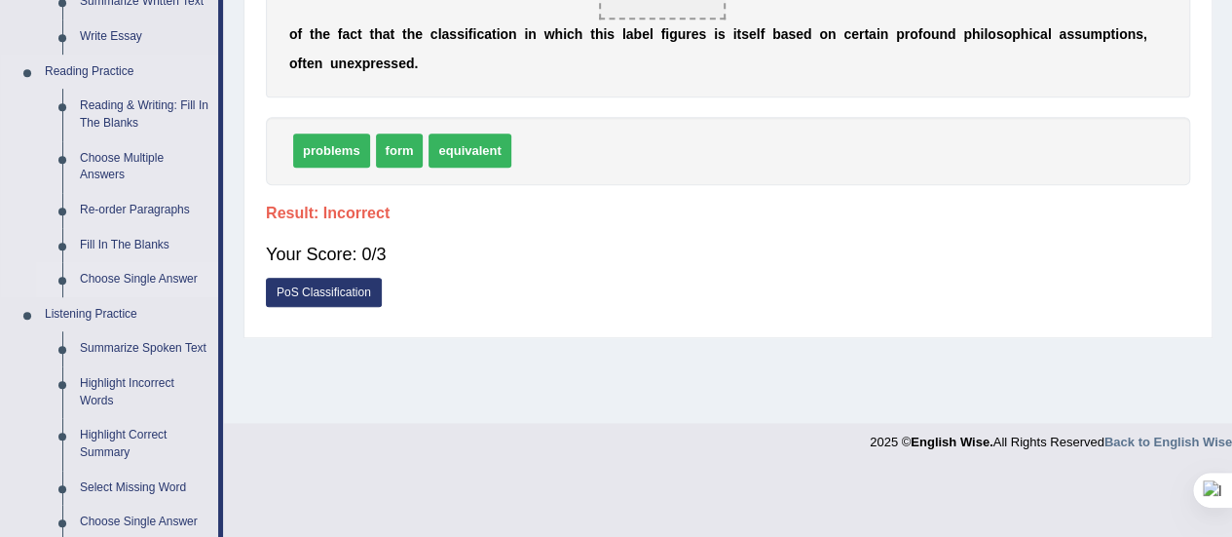
click at [126, 275] on link "Choose Single Answer" at bounding box center [144, 279] width 147 height 35
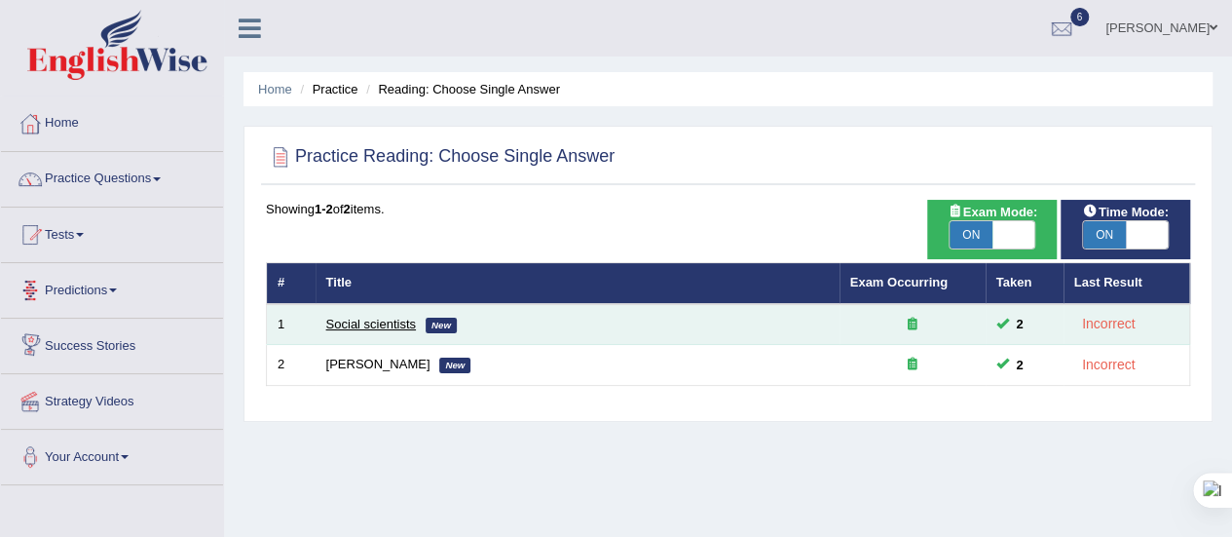
click at [332, 326] on link "Social scientists" at bounding box center [371, 323] width 90 height 15
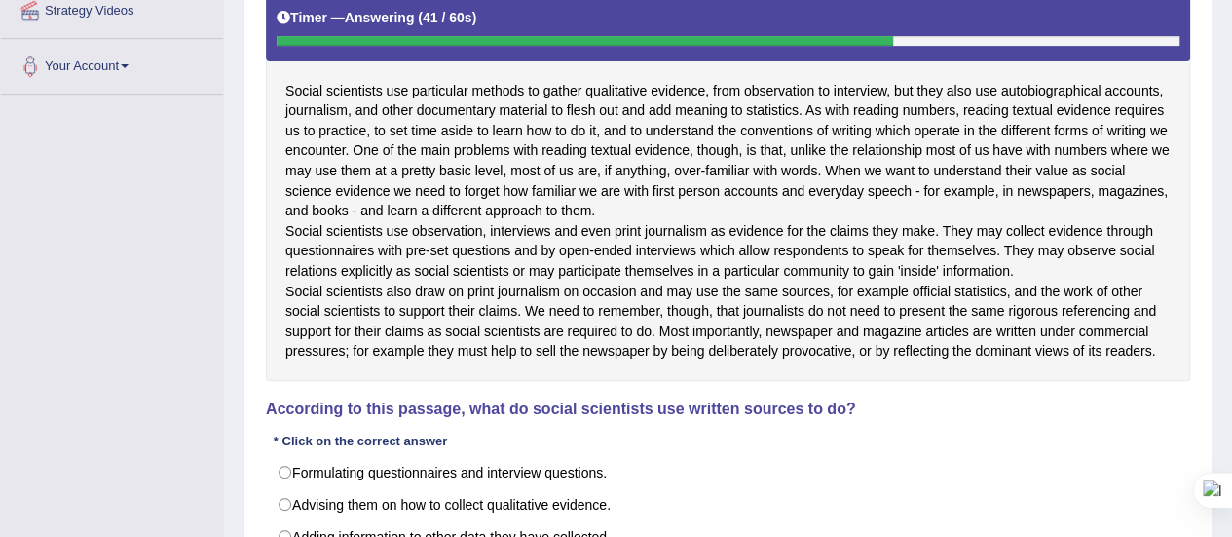
scroll to position [516, 0]
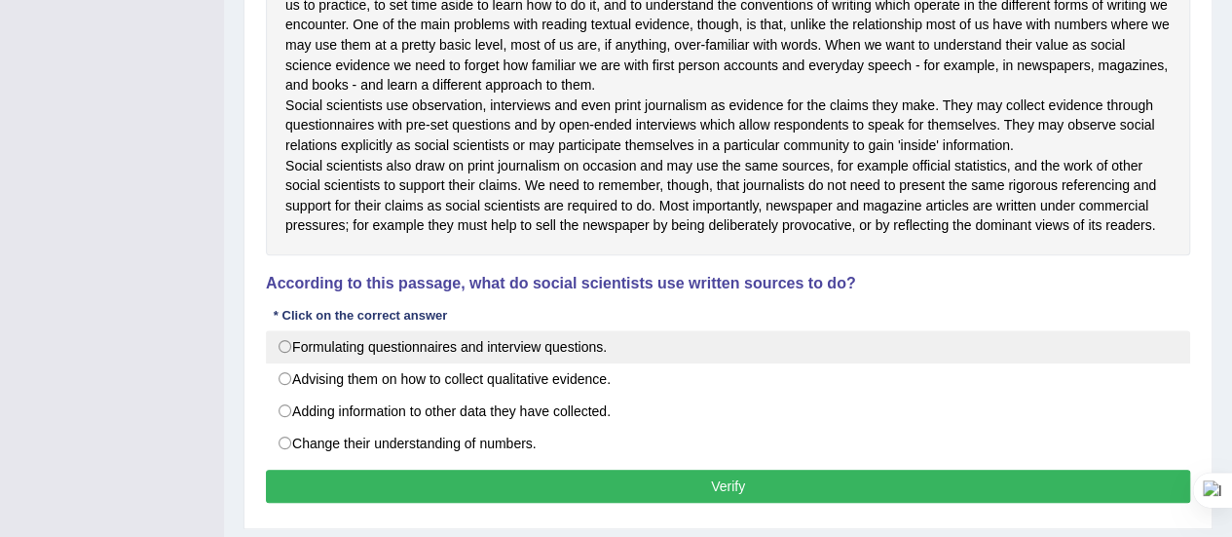
click at [499, 363] on label "Formulating questionnaires and interview questions." at bounding box center [728, 346] width 924 height 33
radio input "true"
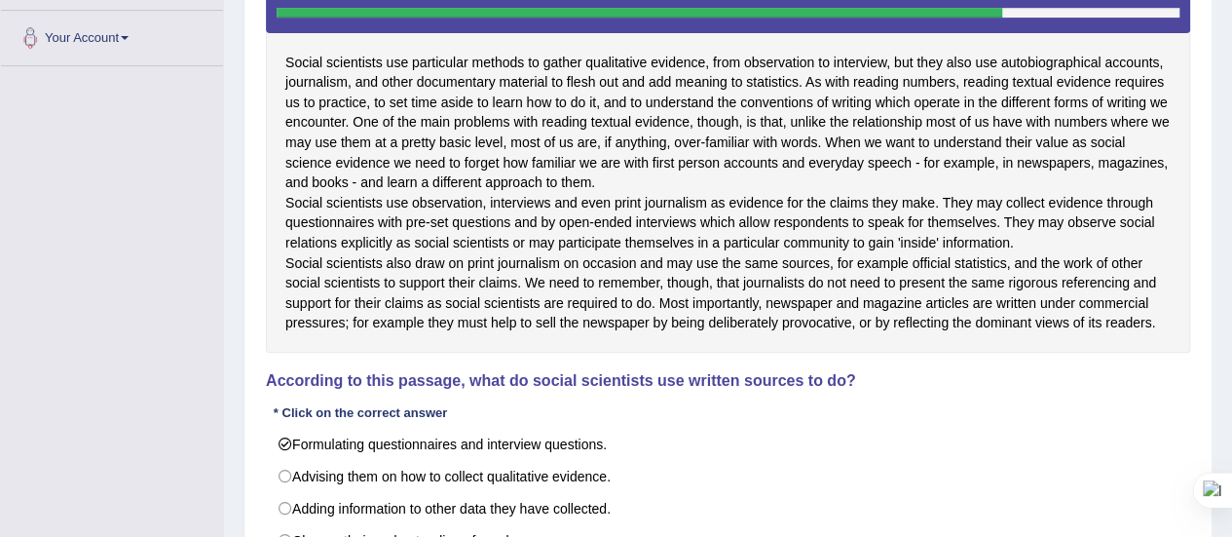
scroll to position [605, 0]
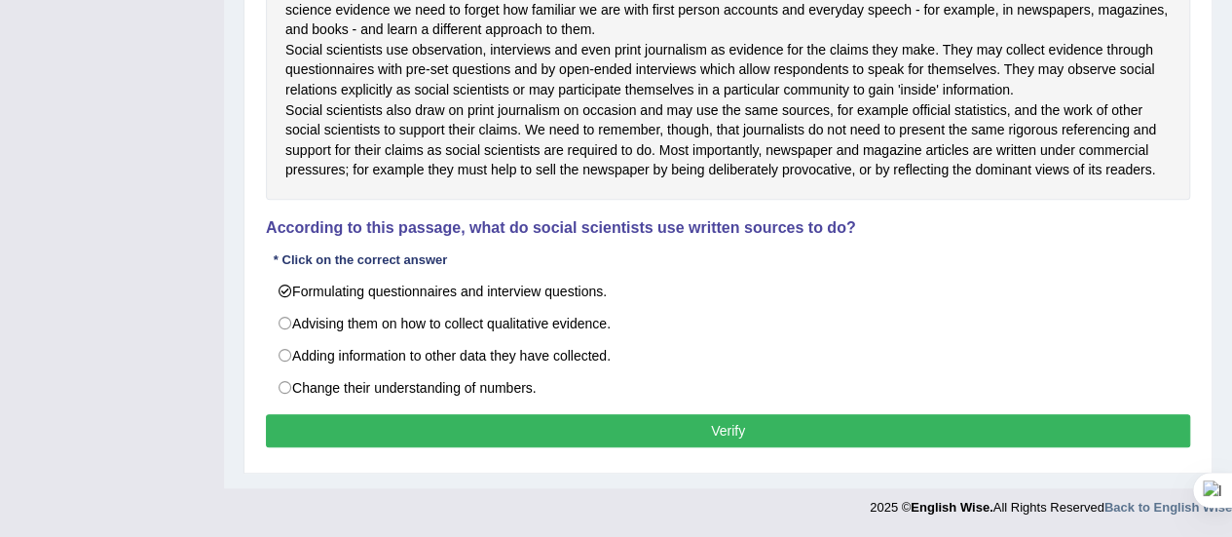
click at [622, 423] on button "Verify" at bounding box center [728, 430] width 924 height 33
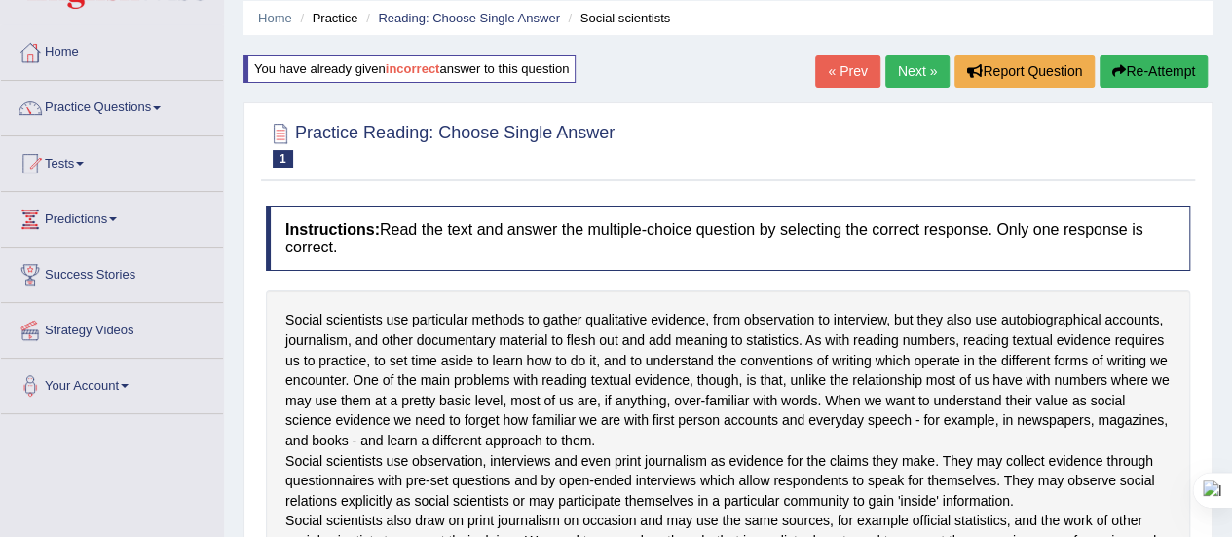
scroll to position [63, 0]
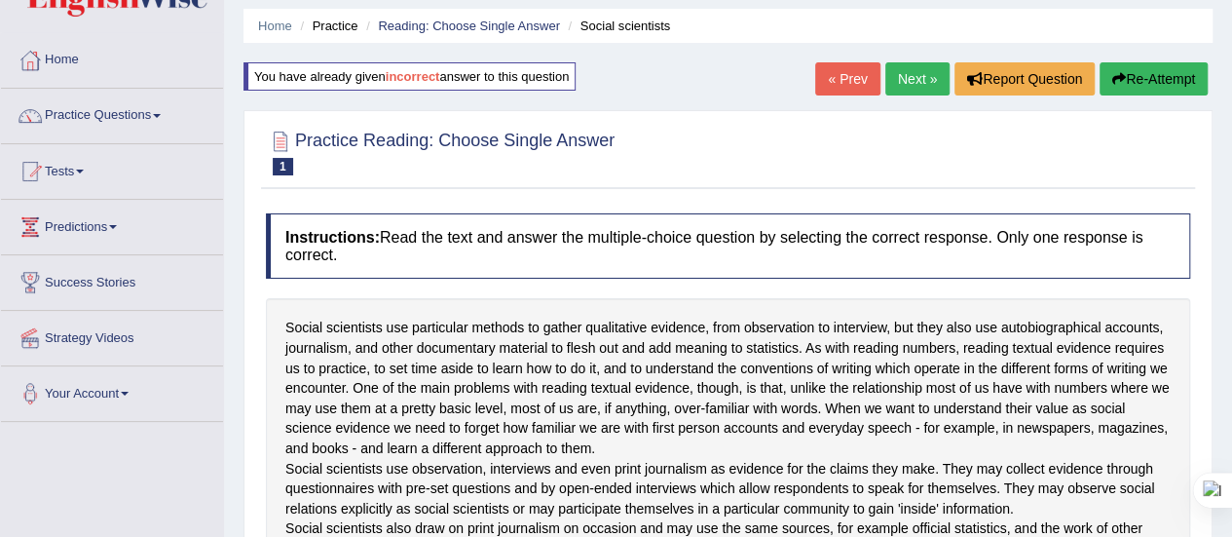
click at [1126, 74] on button "Re-Attempt" at bounding box center [1153, 78] width 108 height 33
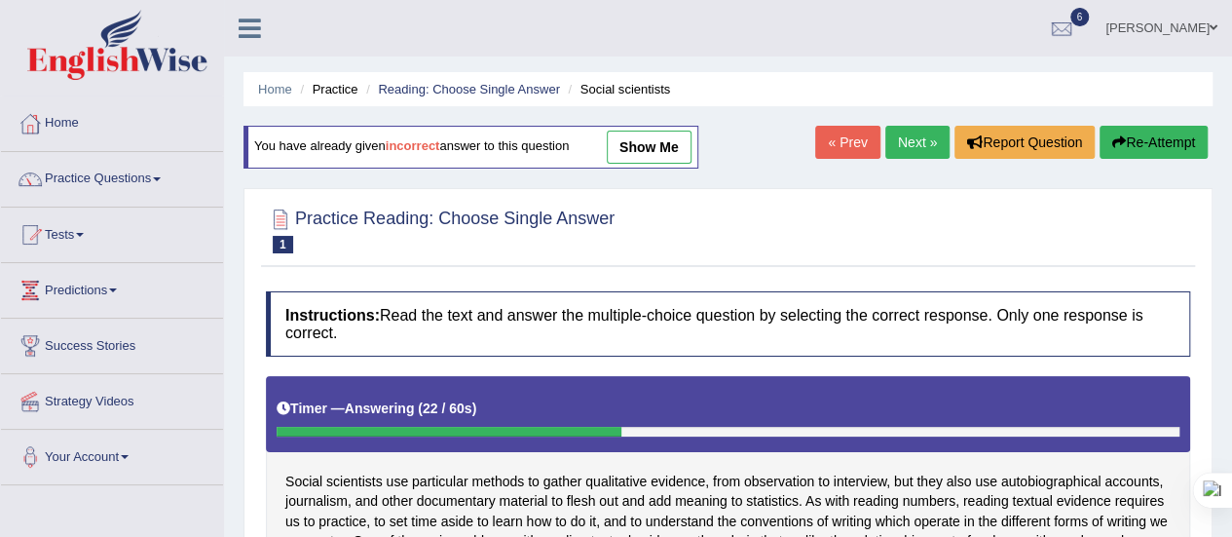
click at [904, 140] on link "Next »" at bounding box center [917, 142] width 64 height 33
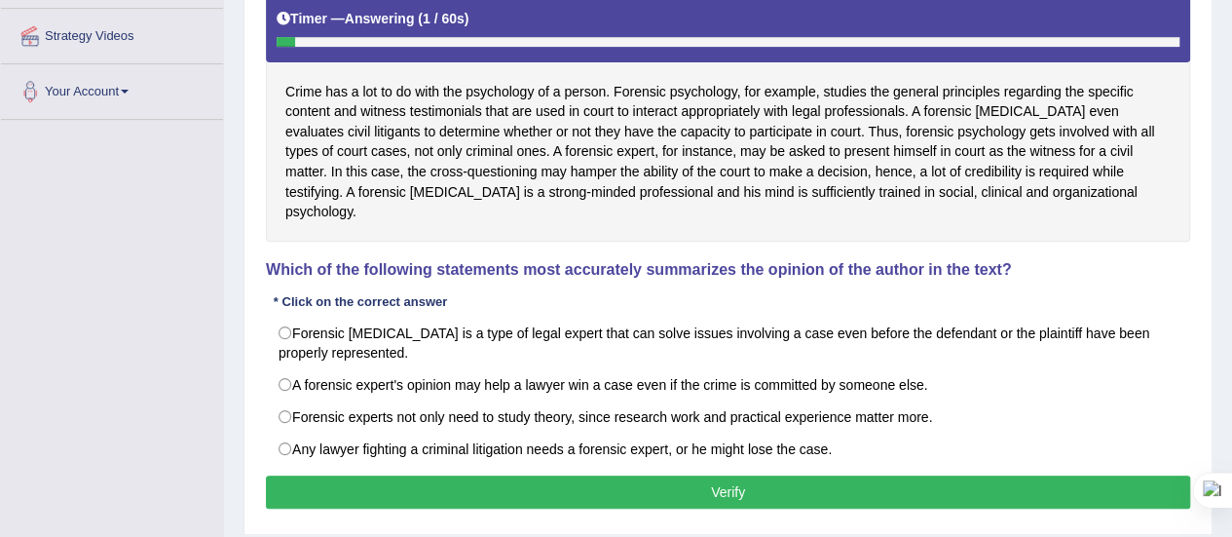
scroll to position [366, 0]
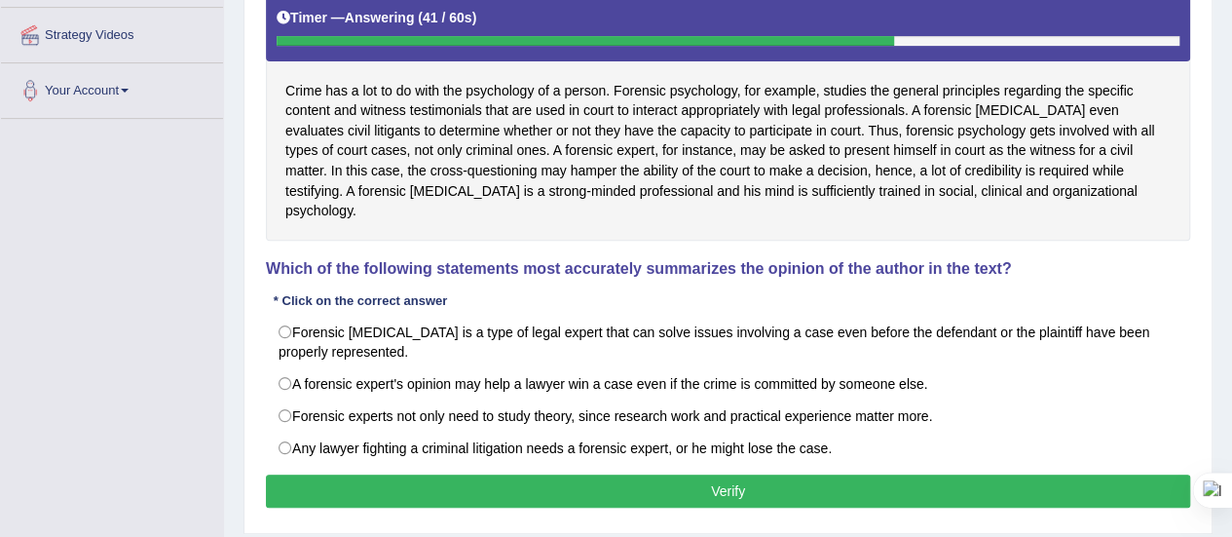
click at [532, 162] on div "Crime has a lot to do with the psychology of a person. Forensic psychology, for…" at bounding box center [728, 112] width 924 height 255
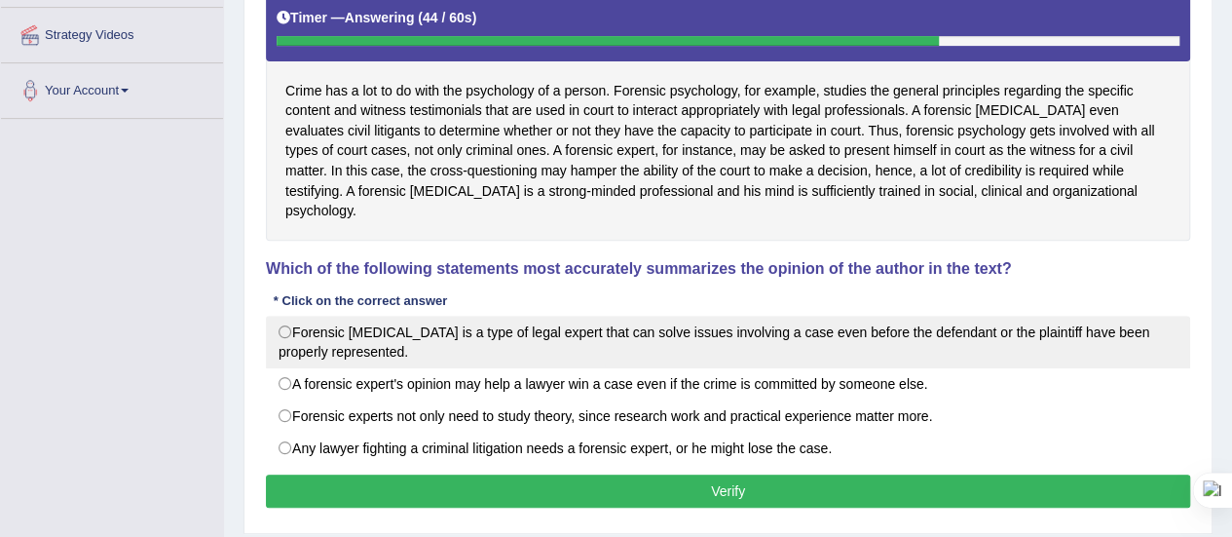
click at [550, 315] on label "Forensic [MEDICAL_DATA] is a type of legal expert that can solve issues involvi…" at bounding box center [728, 341] width 924 height 53
radio input "true"
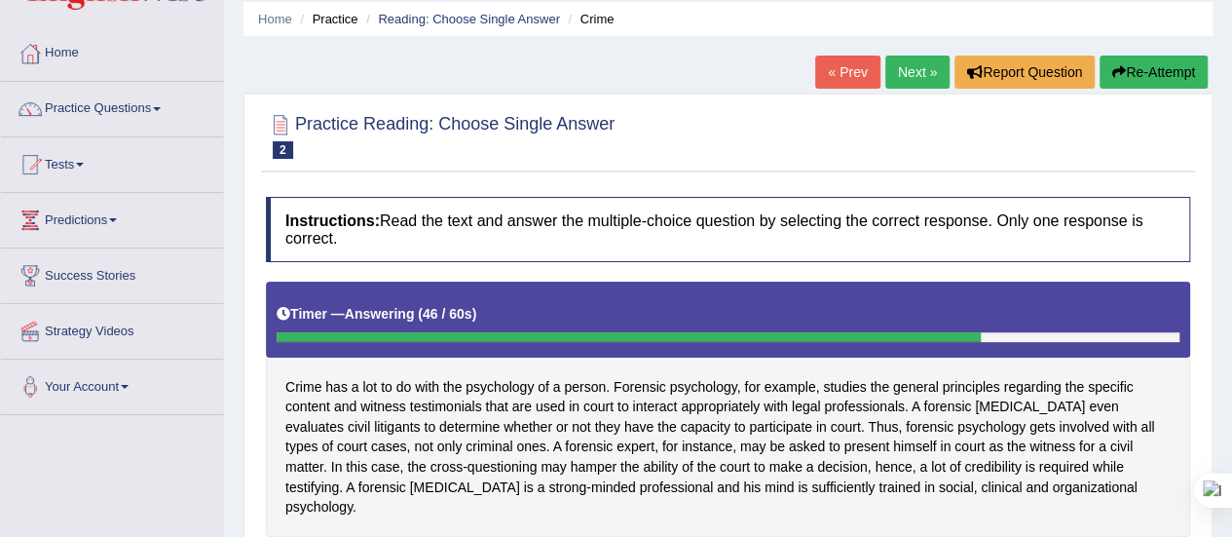
scroll to position [0, 0]
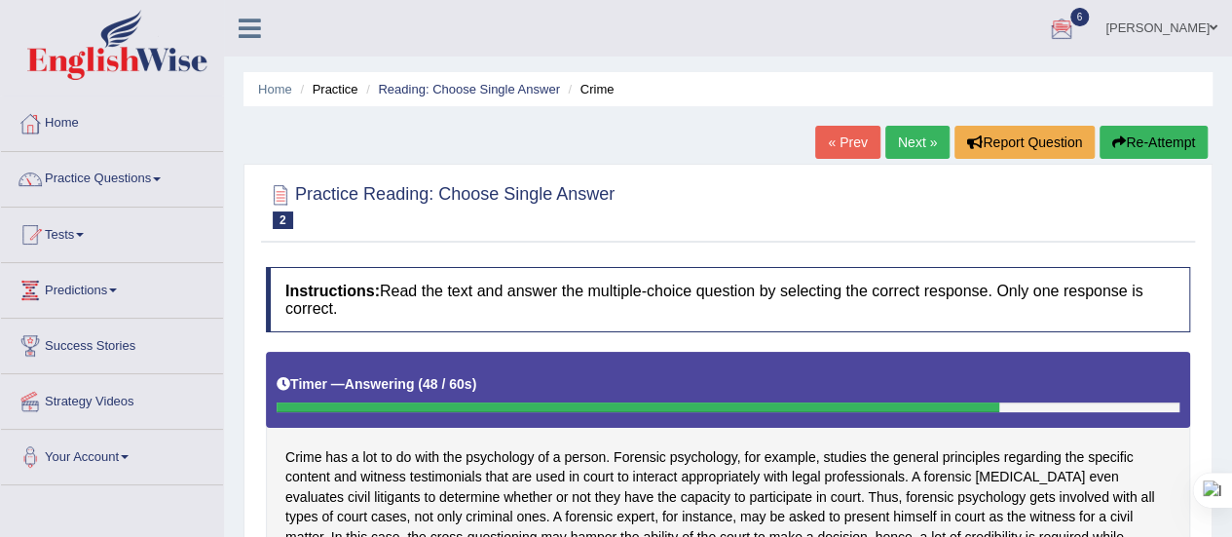
click at [1129, 139] on button "Re-Attempt" at bounding box center [1153, 142] width 108 height 33
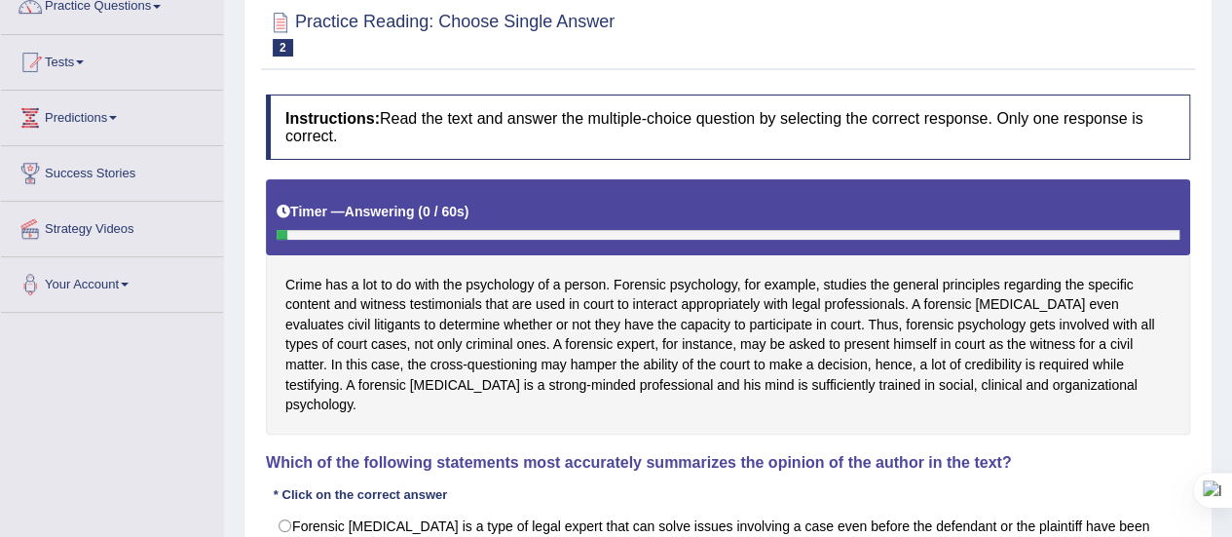
scroll to position [174, 0]
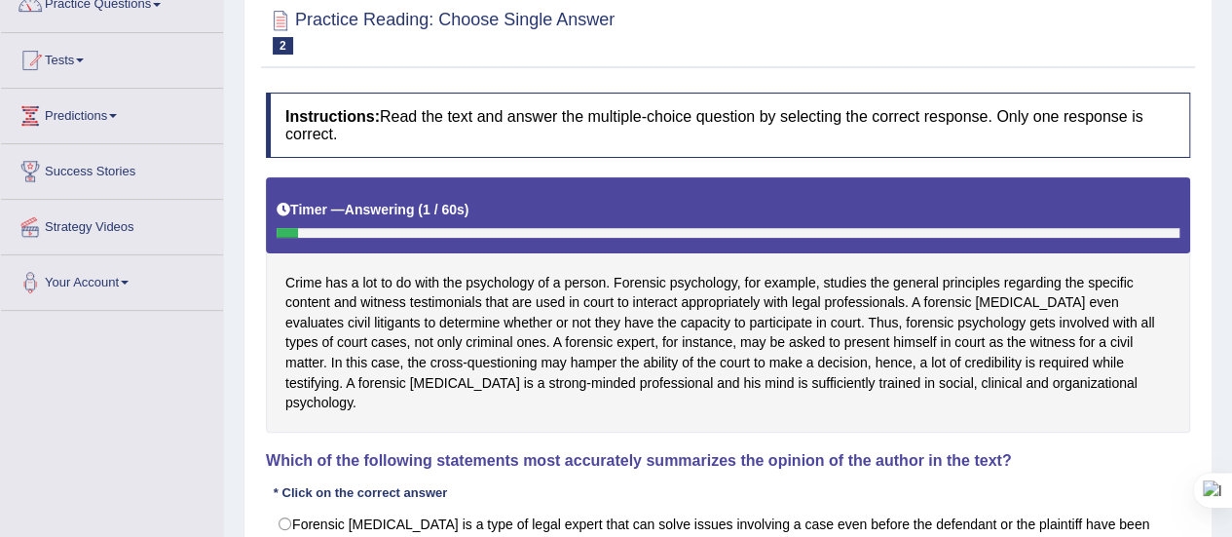
drag, startPoint x: 645, startPoint y: 334, endPoint x: 495, endPoint y: 310, distance: 151.9
click at [495, 310] on div "Crime has a lot to do with the psychology of a person. Forensic psychology, for…" at bounding box center [728, 304] width 924 height 255
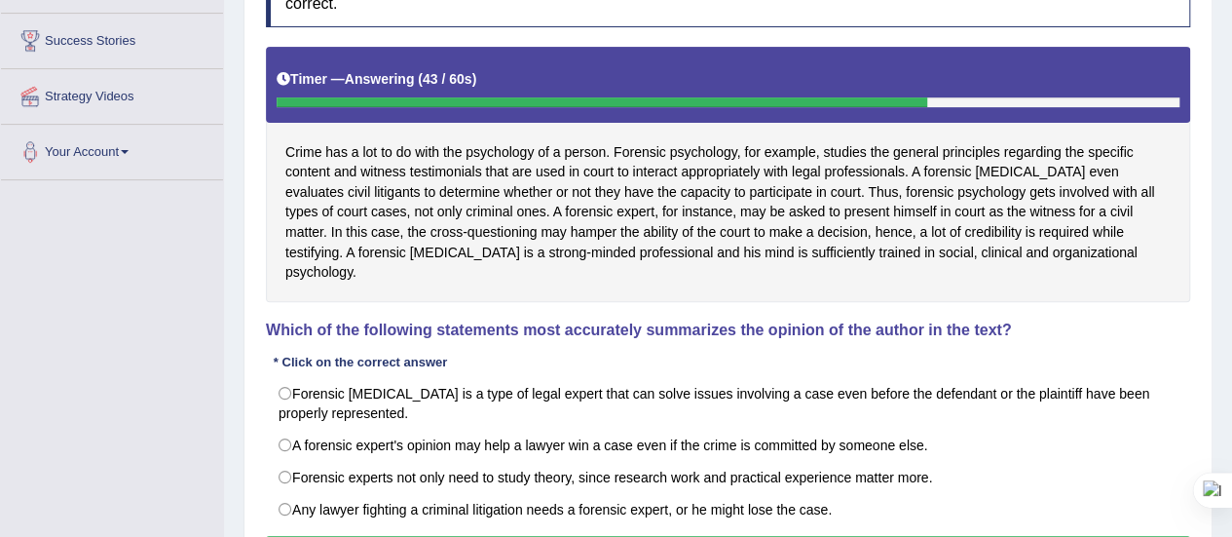
scroll to position [411, 0]
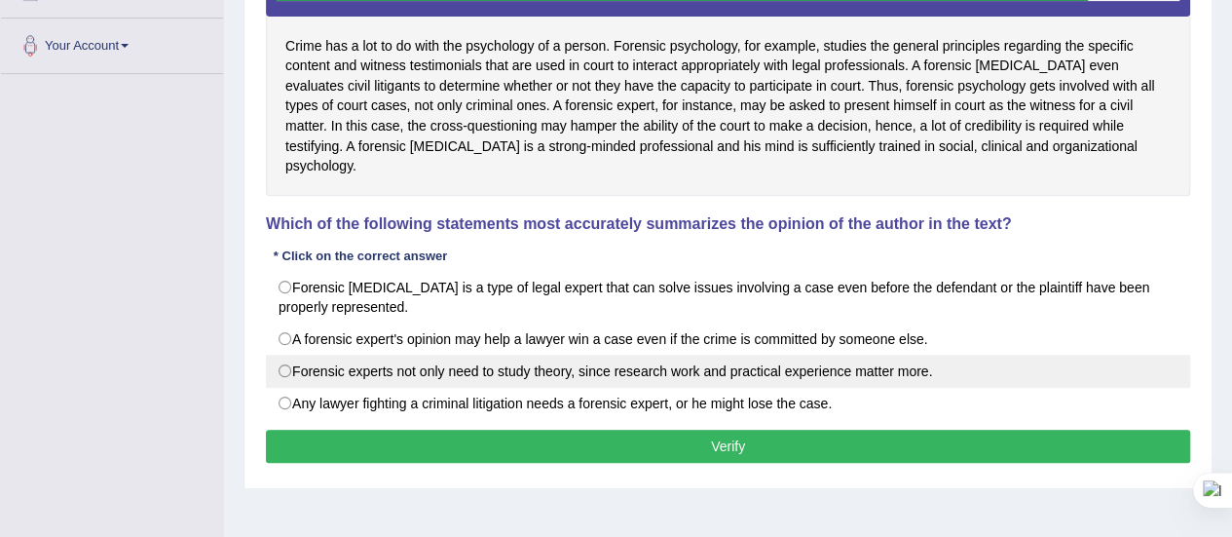
click at [451, 354] on label "Forensic experts not only need to study theory, since research work and practic…" at bounding box center [728, 370] width 924 height 33
radio input "true"
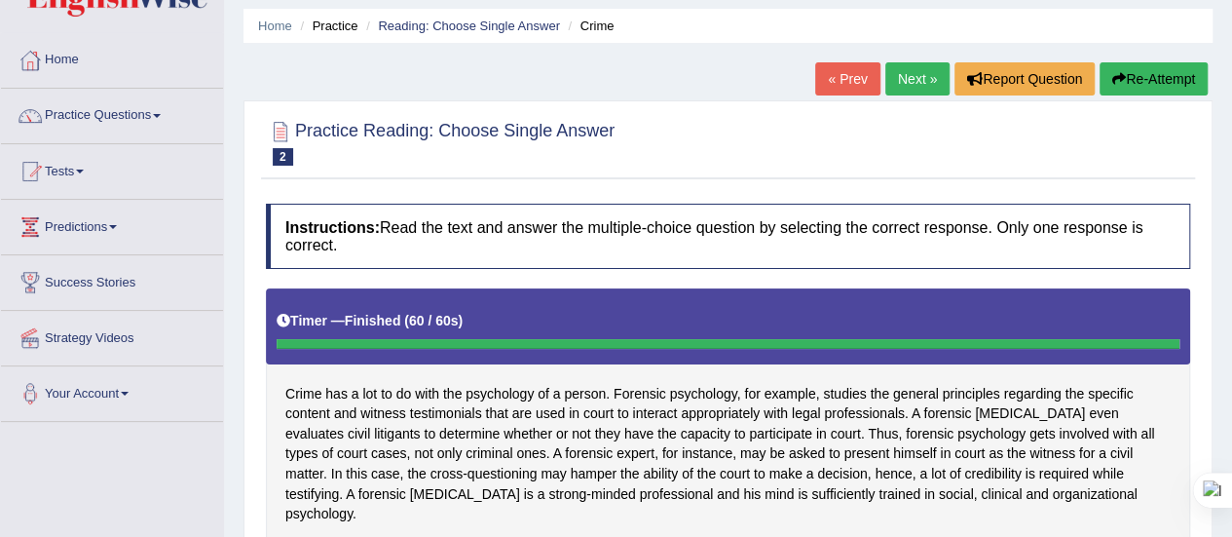
scroll to position [0, 0]
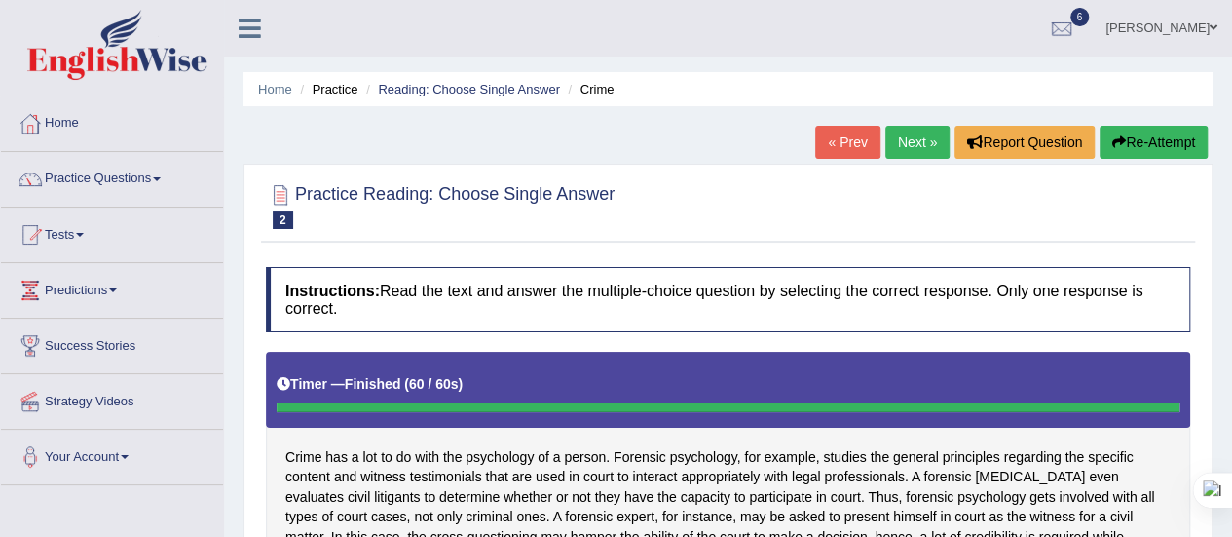
drag, startPoint x: 261, startPoint y: 281, endPoint x: 184, endPoint y: 239, distance: 88.1
click at [184, 239] on div "Toggle navigation Home Practice Questions Speaking Practice Read Aloud Repeat S…" at bounding box center [616, 506] width 1232 height 1013
click at [164, 174] on link "Practice Questions" at bounding box center [112, 176] width 222 height 49
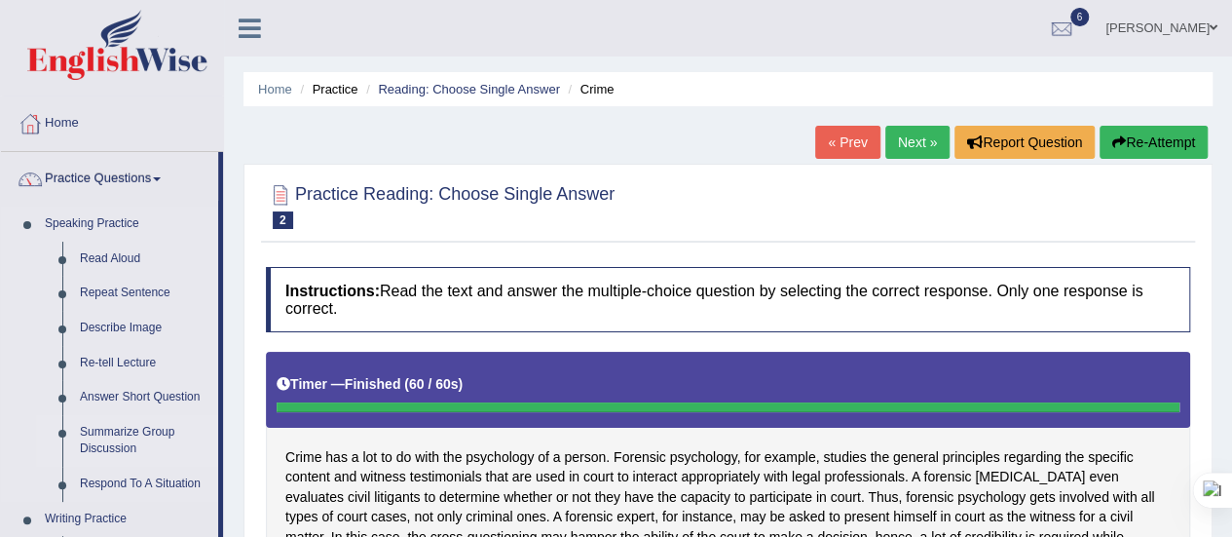
click at [117, 434] on link "Summarize Group Discussion" at bounding box center [144, 441] width 147 height 52
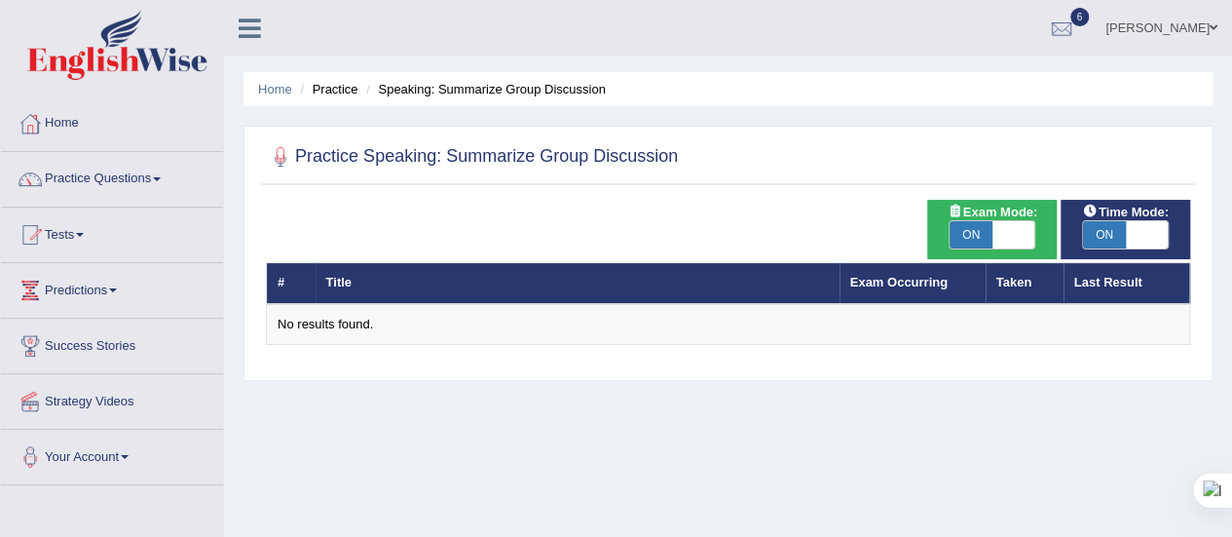
click at [963, 229] on span "ON" at bounding box center [970, 234] width 43 height 27
checkbox input "false"
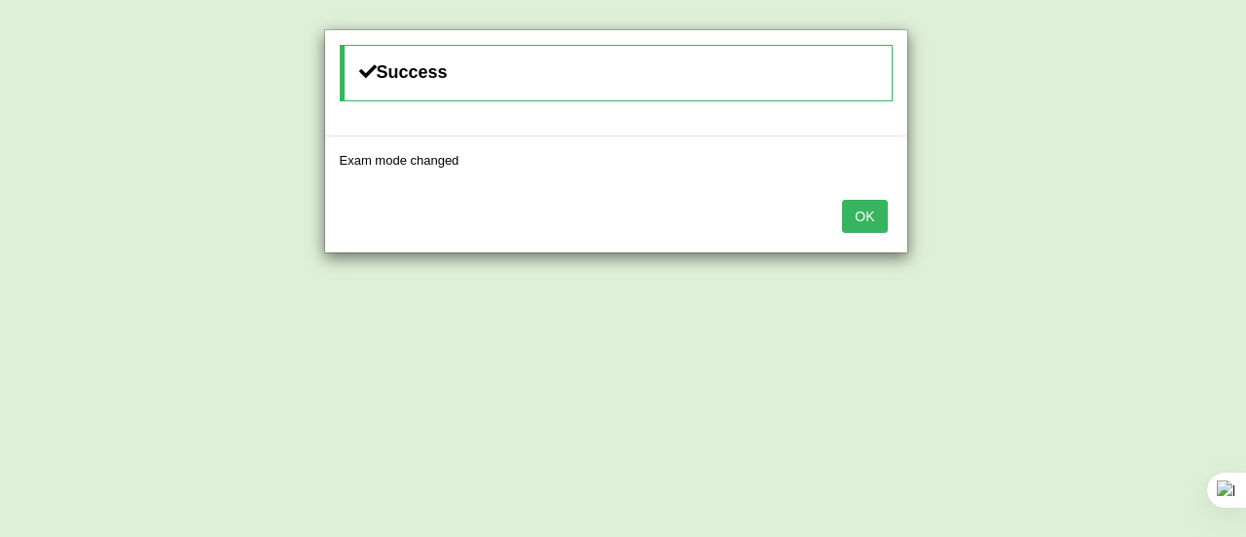
click at [863, 210] on button "OK" at bounding box center [864, 216] width 45 height 33
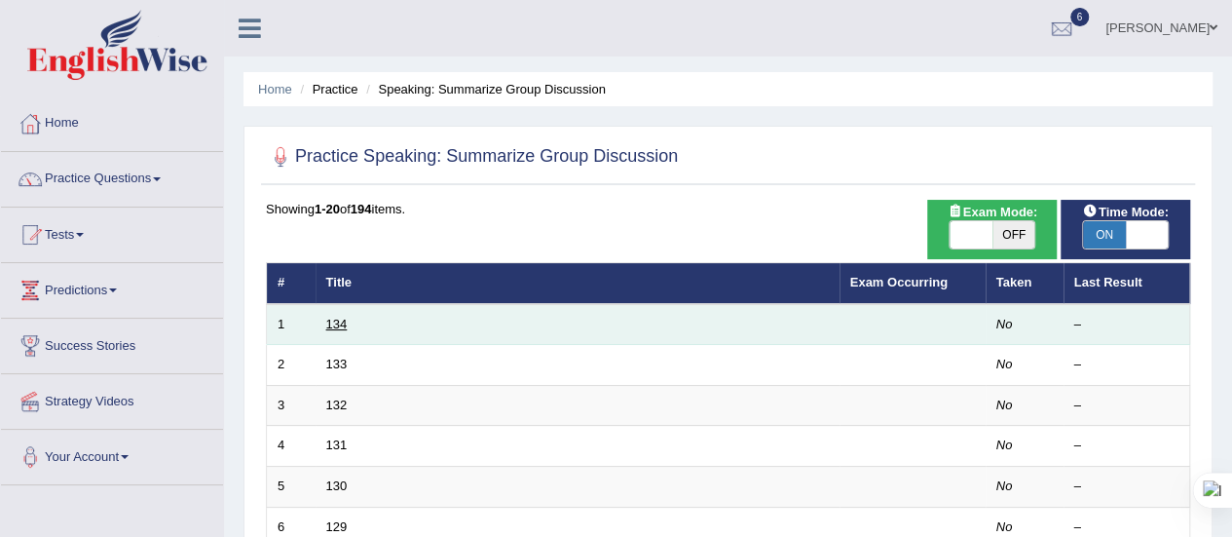
click at [337, 323] on link "134" at bounding box center [336, 323] width 21 height 15
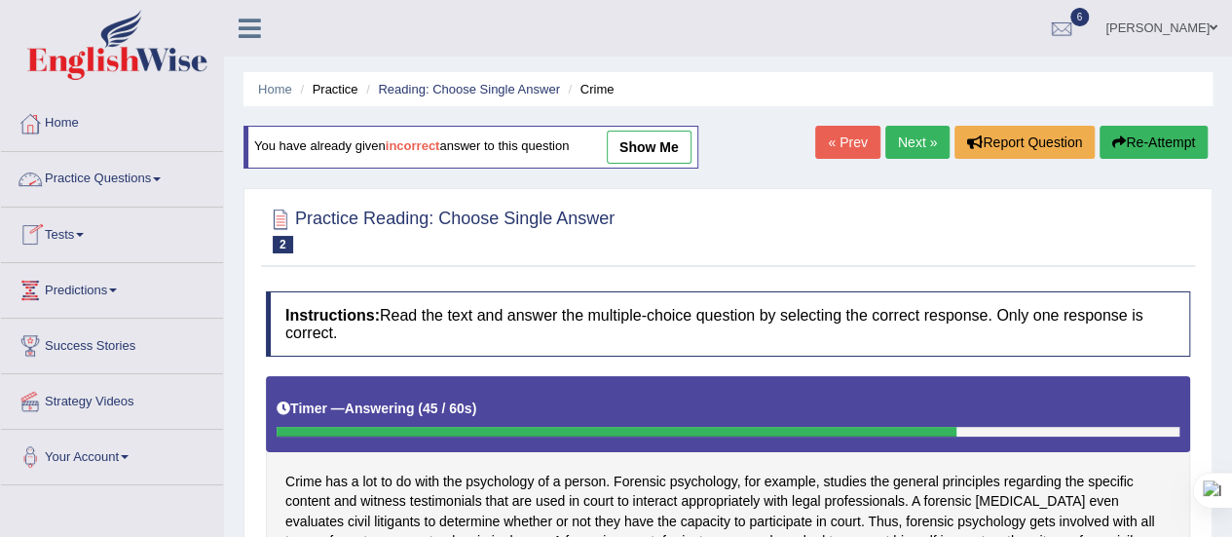
click at [167, 178] on link "Practice Questions" at bounding box center [112, 176] width 222 height 49
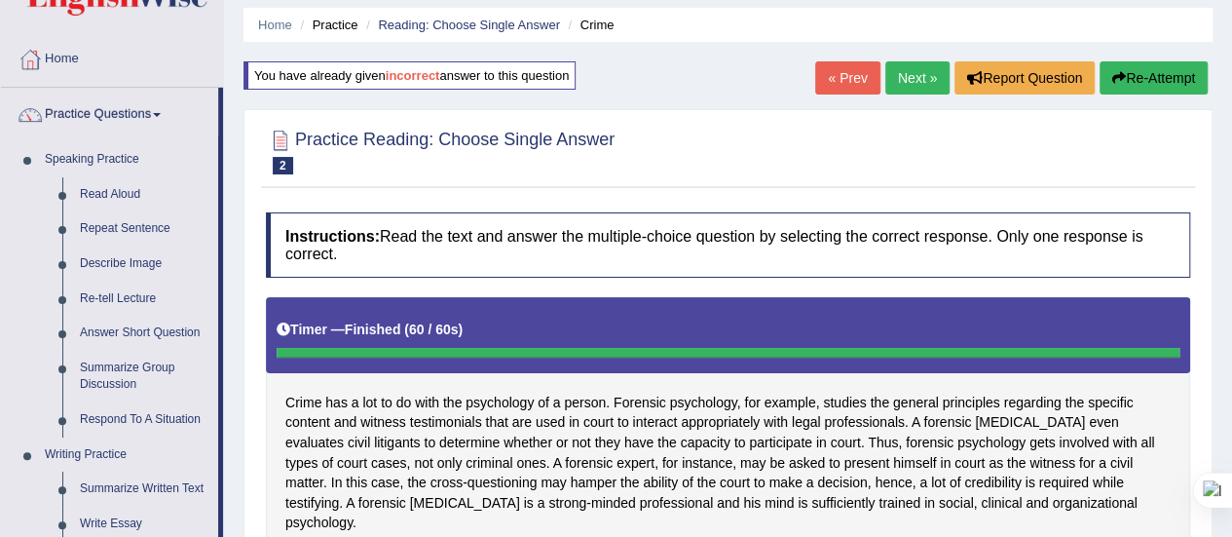
scroll to position [56, 0]
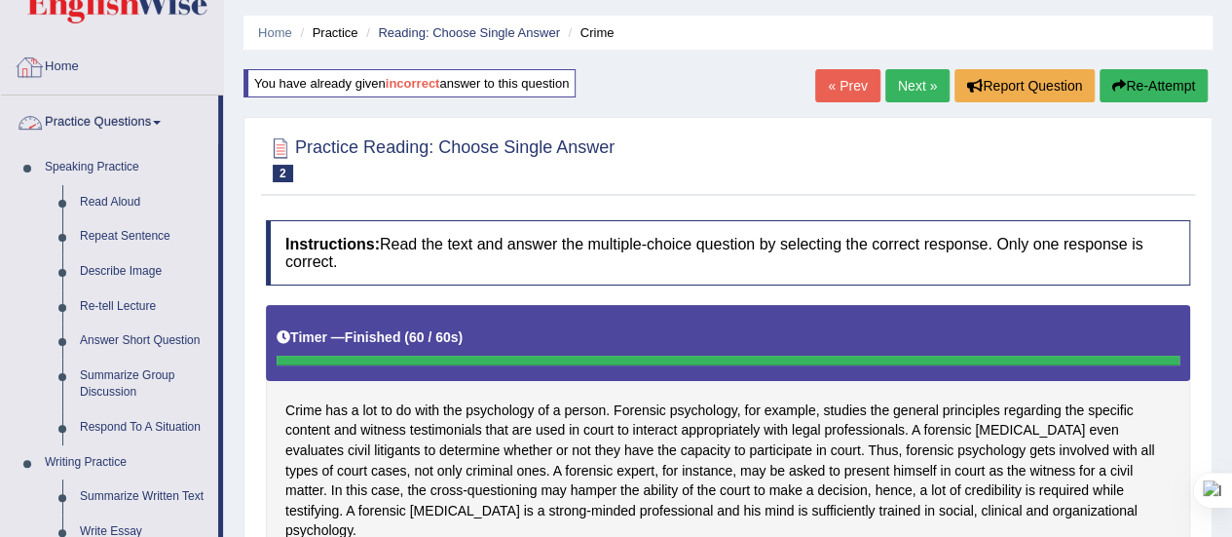
click at [70, 71] on link "Home" at bounding box center [112, 64] width 222 height 49
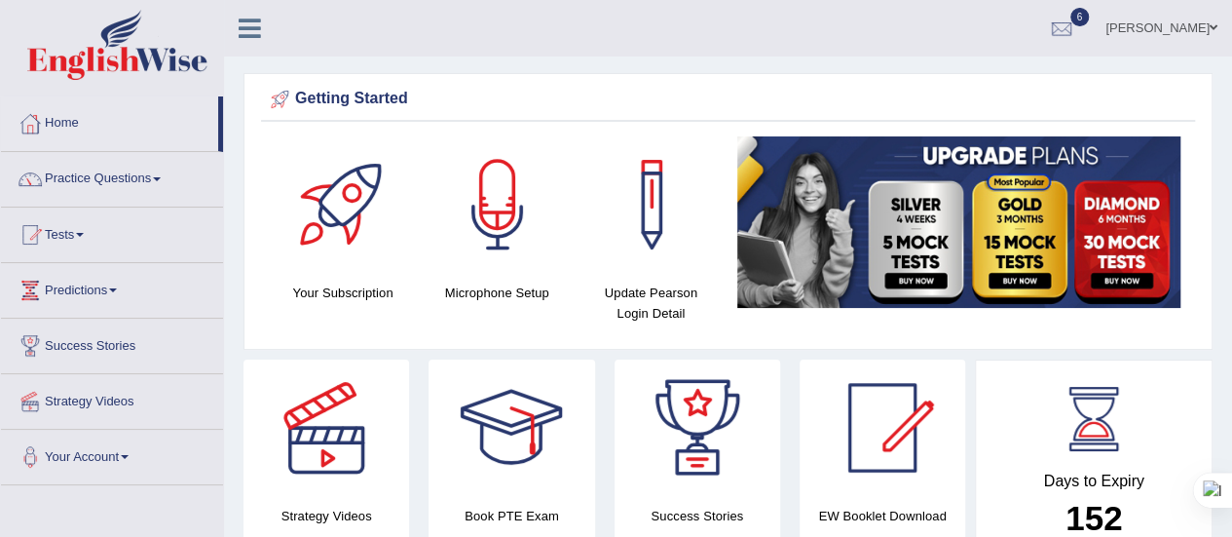
click at [485, 196] on div at bounding box center [497, 204] width 136 height 136
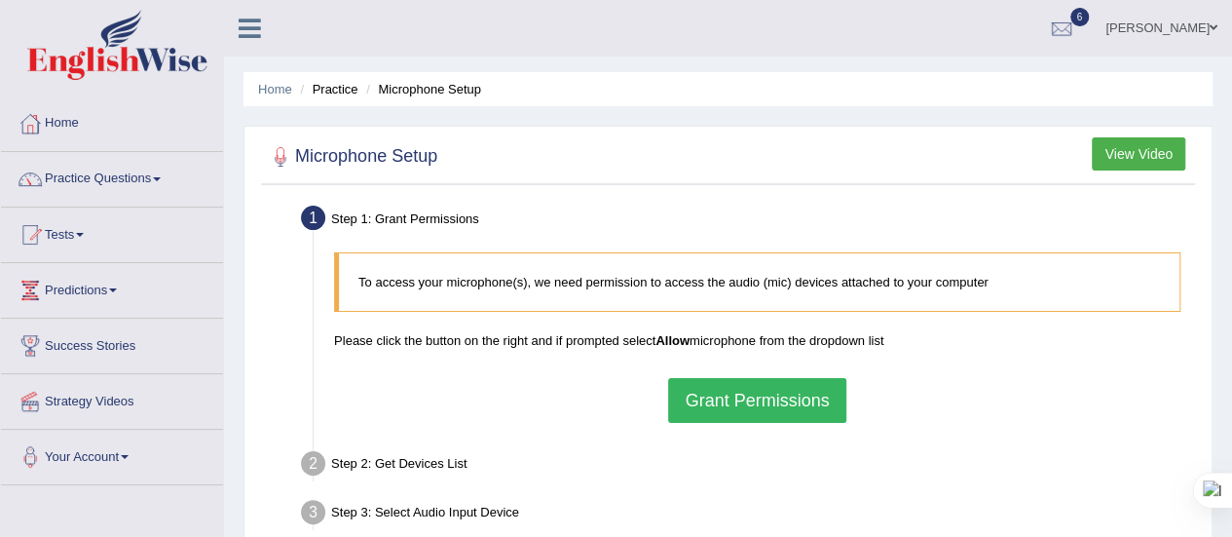
click at [718, 390] on button "Grant Permissions" at bounding box center [756, 400] width 177 height 45
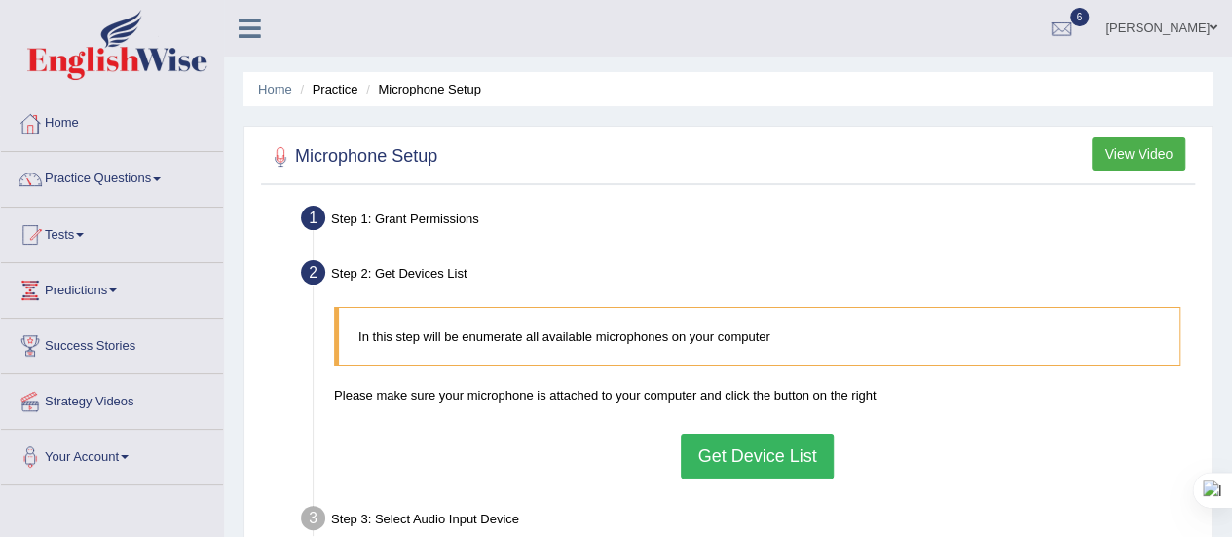
click at [728, 455] on button "Get Device List" at bounding box center [757, 455] width 152 height 45
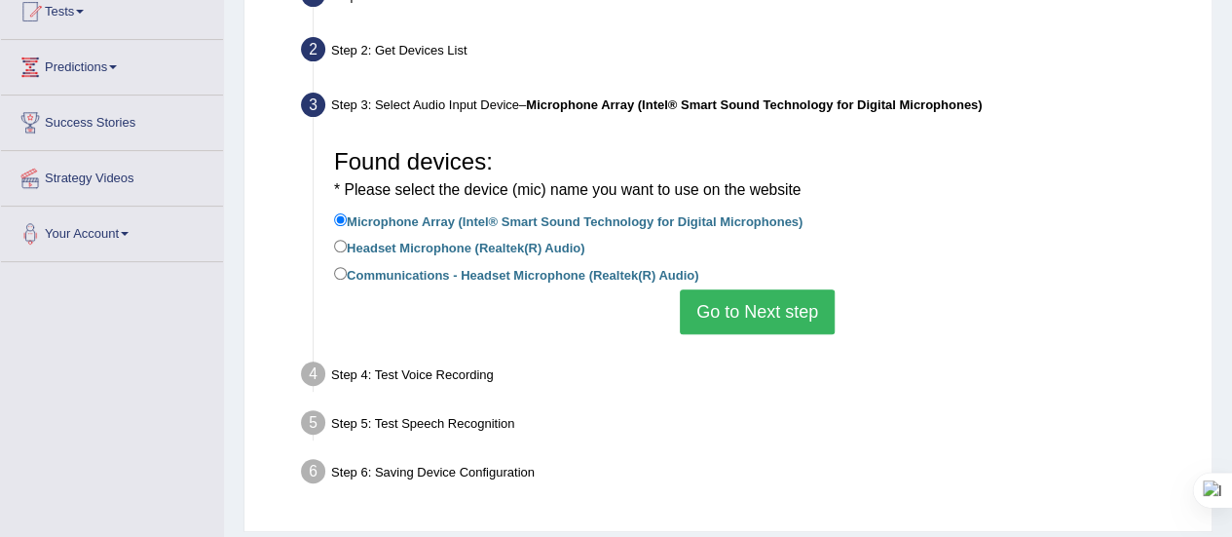
scroll to position [224, 0]
click at [751, 319] on button "Go to Next step" at bounding box center [757, 310] width 155 height 45
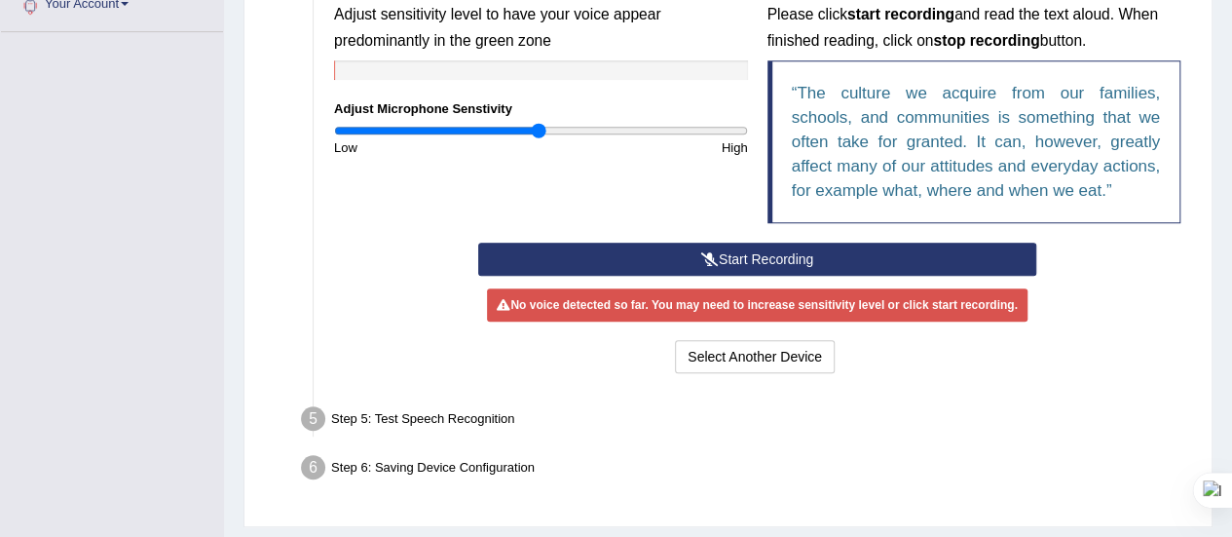
scroll to position [454, 0]
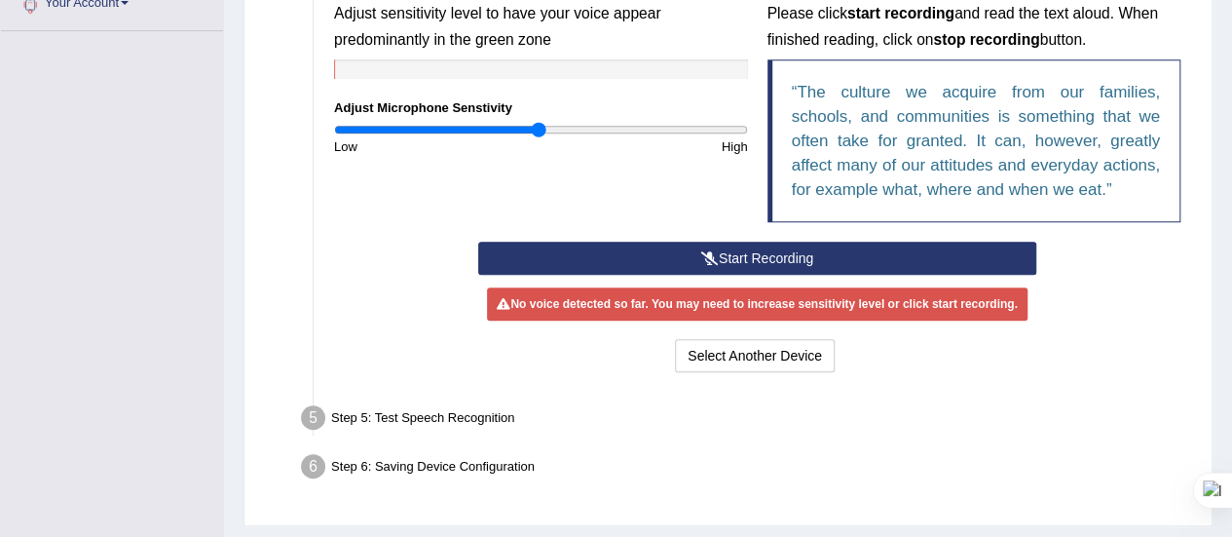
click at [750, 260] on button "Start Recording" at bounding box center [757, 257] width 558 height 33
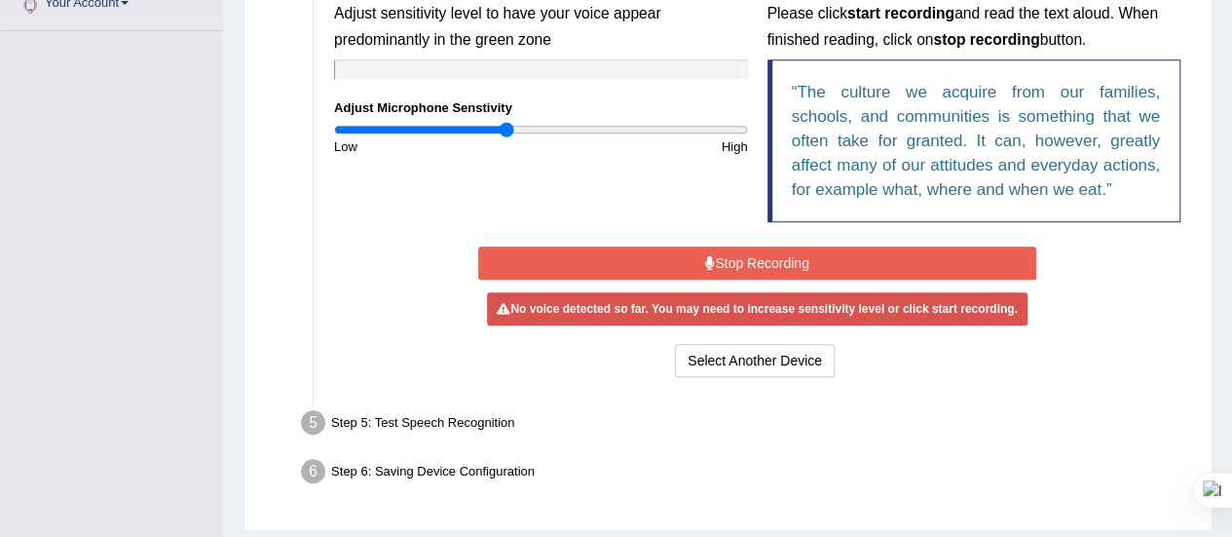
drag, startPoint x: 539, startPoint y: 125, endPoint x: 505, endPoint y: 124, distance: 34.1
click at [505, 124] on input "range" at bounding box center [541, 130] width 414 height 16
drag, startPoint x: 502, startPoint y: 124, endPoint x: 526, endPoint y: 125, distance: 23.4
click at [526, 125] on input "range" at bounding box center [541, 130] width 414 height 16
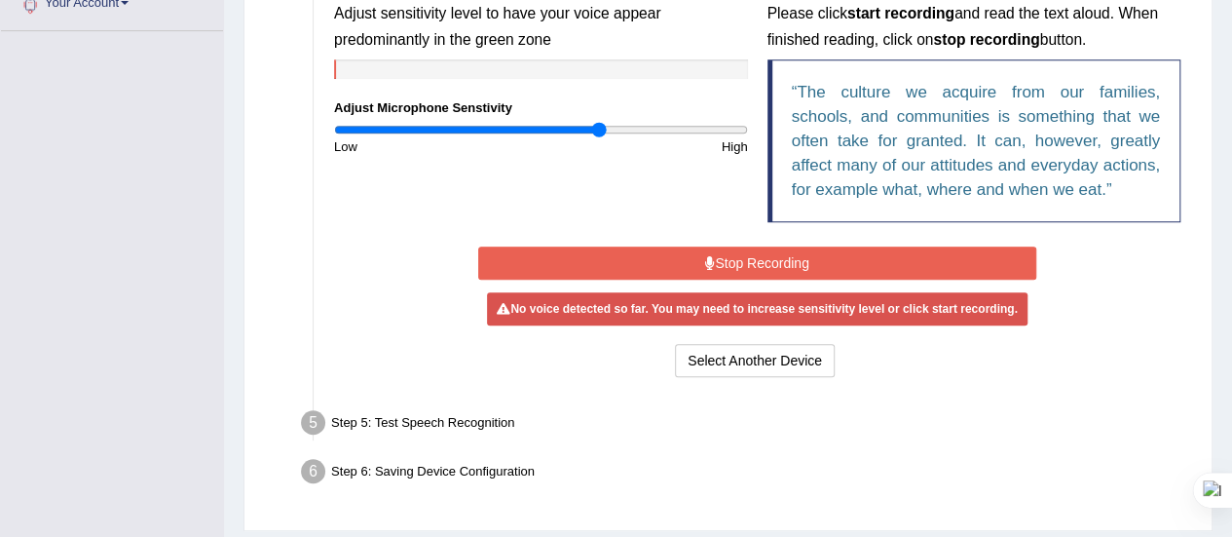
drag, startPoint x: 526, startPoint y: 125, endPoint x: 599, endPoint y: 134, distance: 73.7
click at [599, 134] on input "range" at bounding box center [541, 130] width 414 height 16
drag, startPoint x: 599, startPoint y: 134, endPoint x: 683, endPoint y: 168, distance: 90.4
click at [683, 137] on input "range" at bounding box center [541, 130] width 414 height 16
drag, startPoint x: 680, startPoint y: 126, endPoint x: 747, endPoint y: 157, distance: 74.1
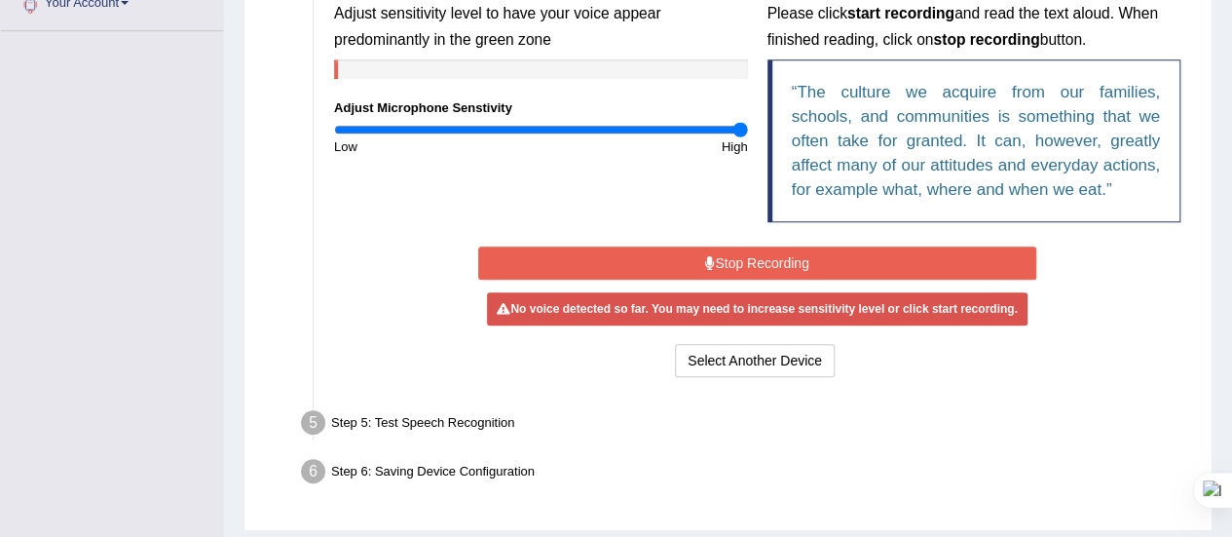
click at [747, 137] on input "range" at bounding box center [541, 130] width 414 height 16
click at [686, 251] on button "Stop Recording" at bounding box center [757, 262] width 558 height 33
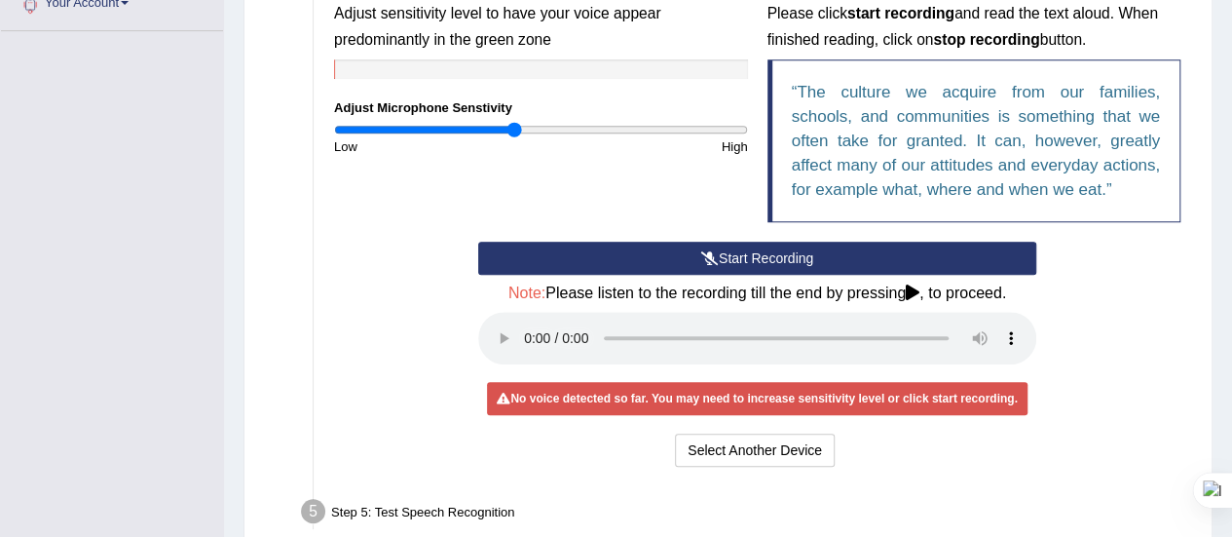
drag, startPoint x: 735, startPoint y: 129, endPoint x: 511, endPoint y: 172, distance: 228.2
type input "0.86"
click at [511, 137] on input "range" at bounding box center [541, 130] width 414 height 16
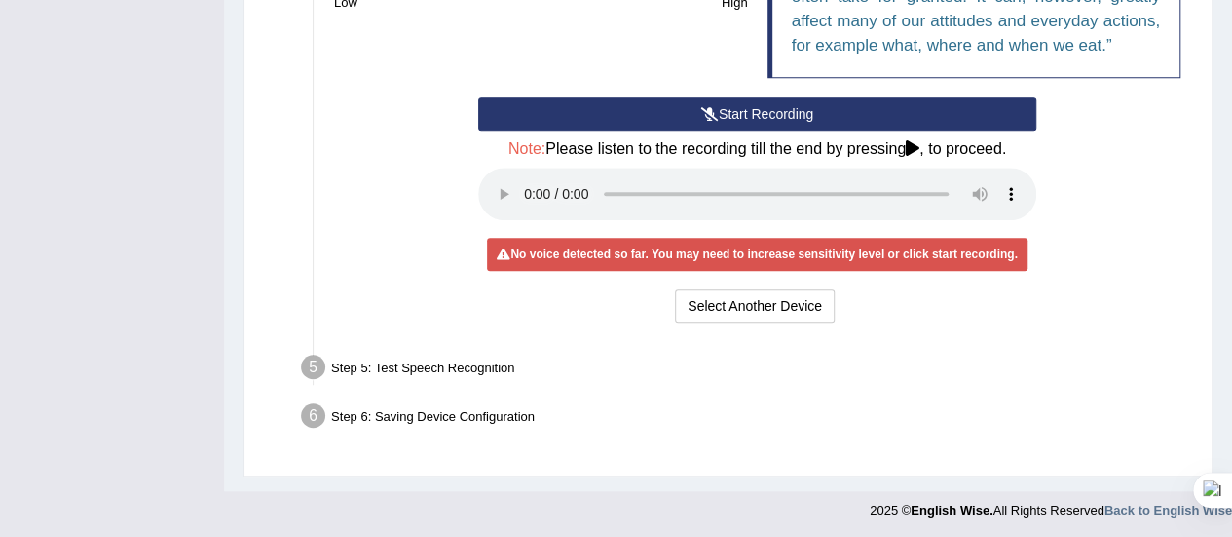
click at [454, 365] on div "Step 5: Test Speech Recognition" at bounding box center [747, 370] width 910 height 43
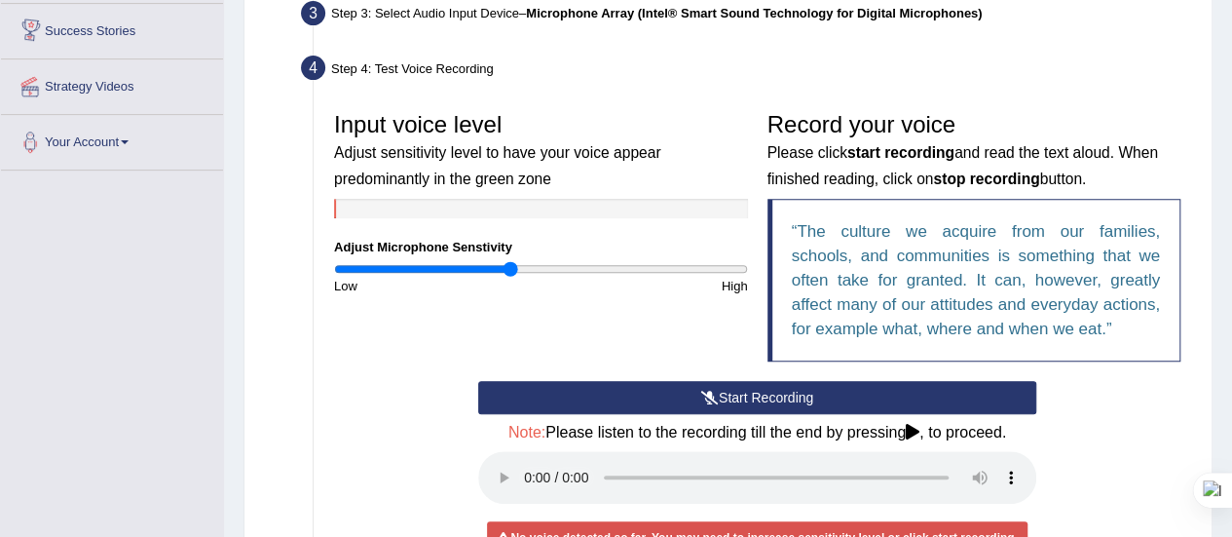
scroll to position [315, 0]
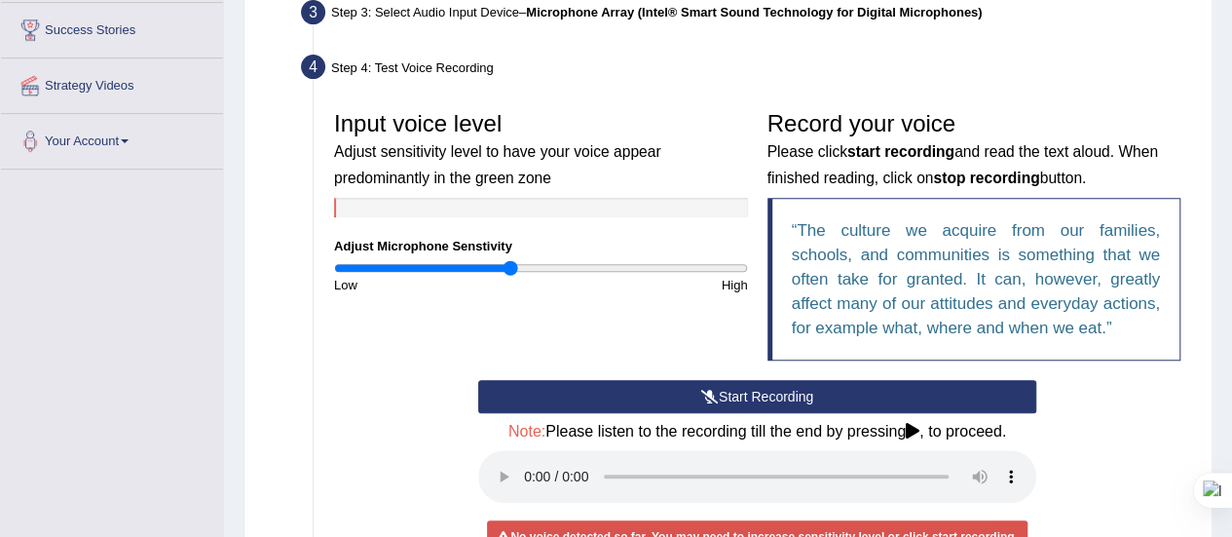
click at [529, 380] on button "Start Recording" at bounding box center [757, 396] width 558 height 33
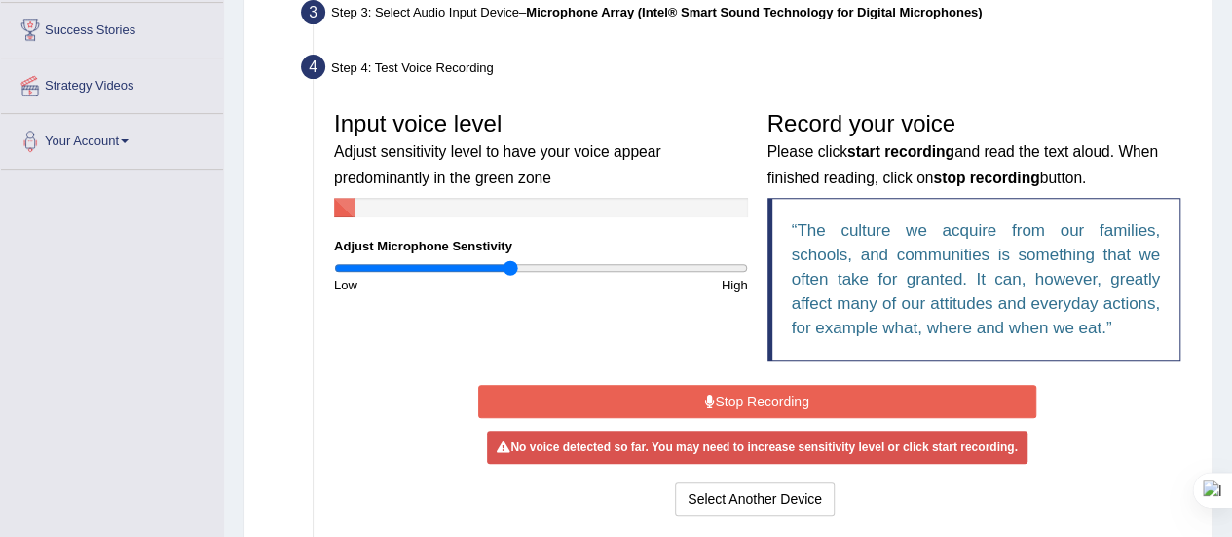
click at [550, 407] on button "Stop Recording" at bounding box center [757, 401] width 558 height 33
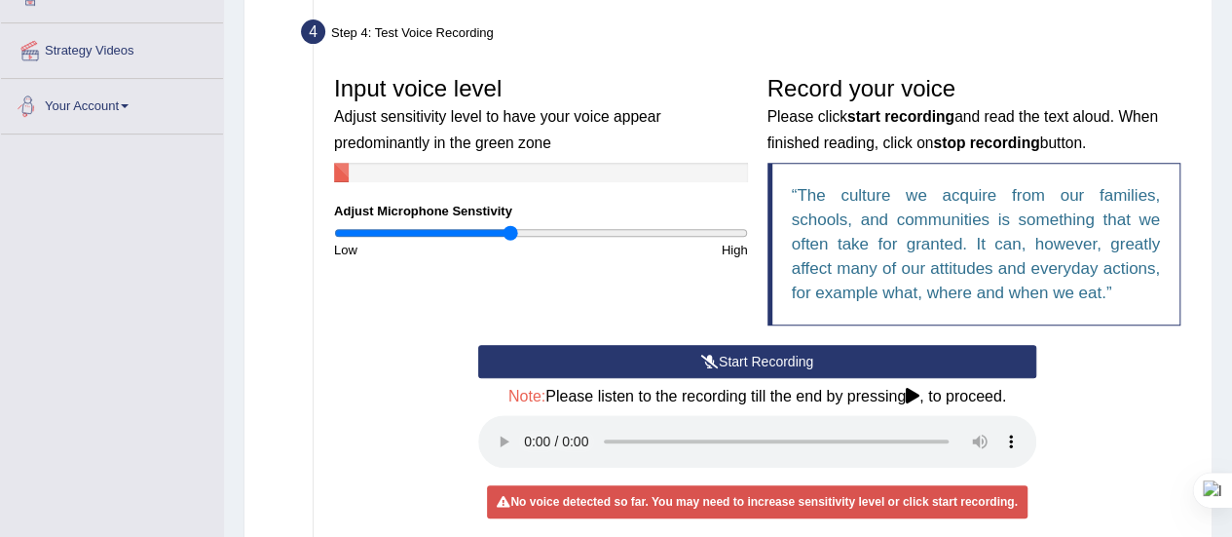
scroll to position [0, 0]
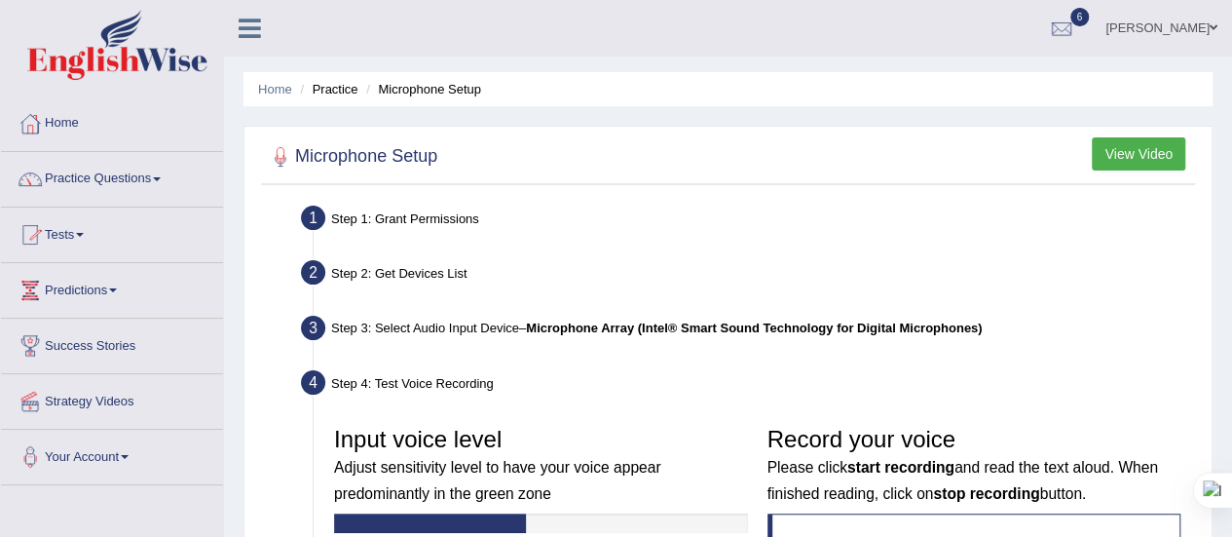
click at [160, 178] on span at bounding box center [157, 179] width 8 height 4
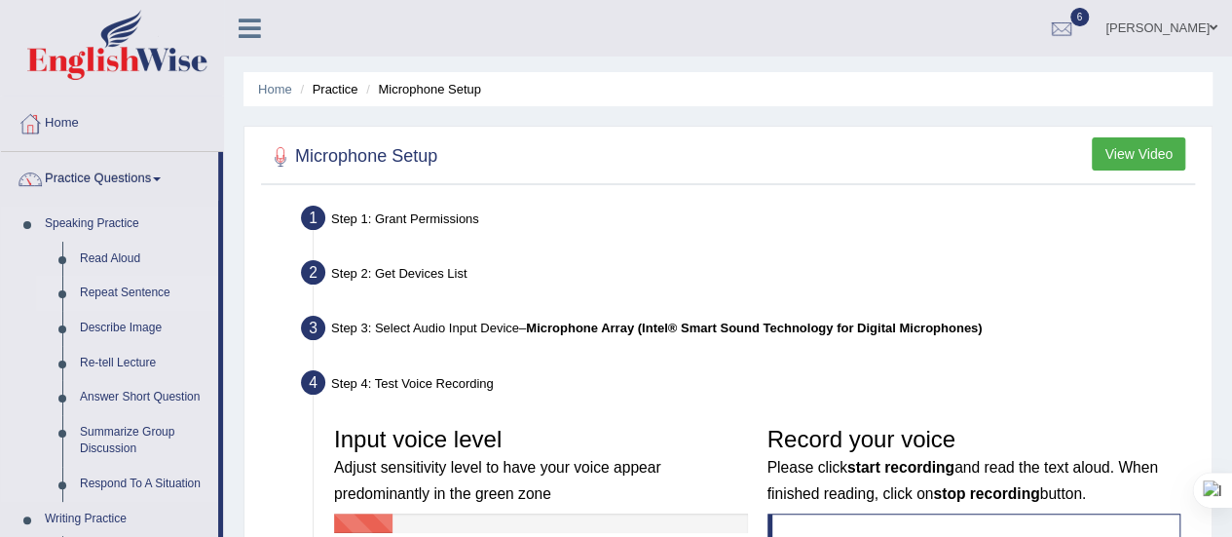
click at [95, 298] on link "Repeat Sentence" at bounding box center [144, 293] width 147 height 35
click at [88, 289] on link "Repeat Sentence" at bounding box center [144, 293] width 147 height 35
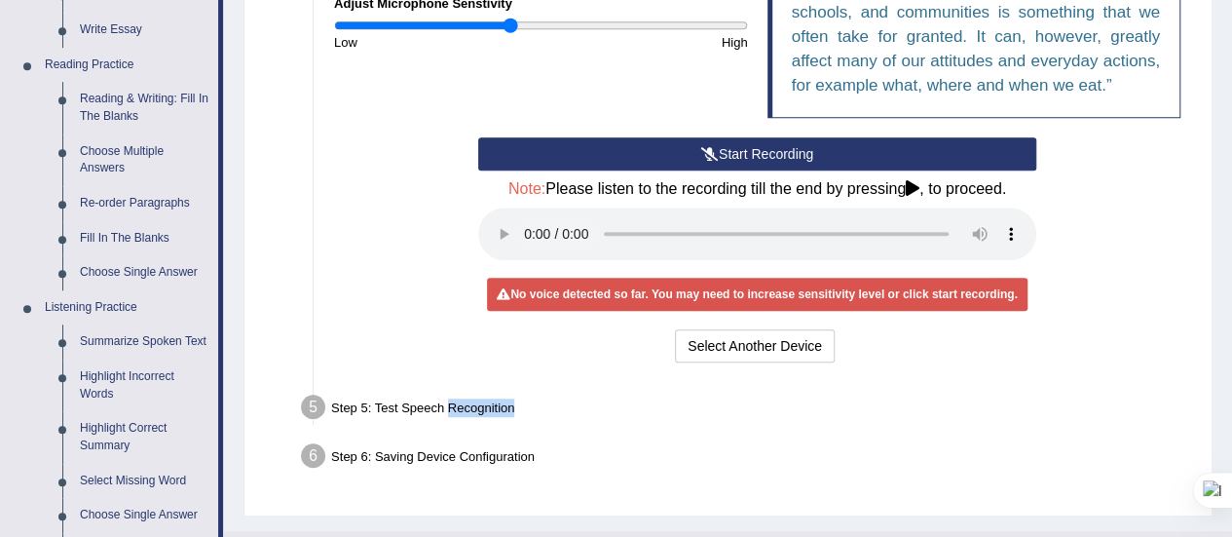
scroll to position [570, 0]
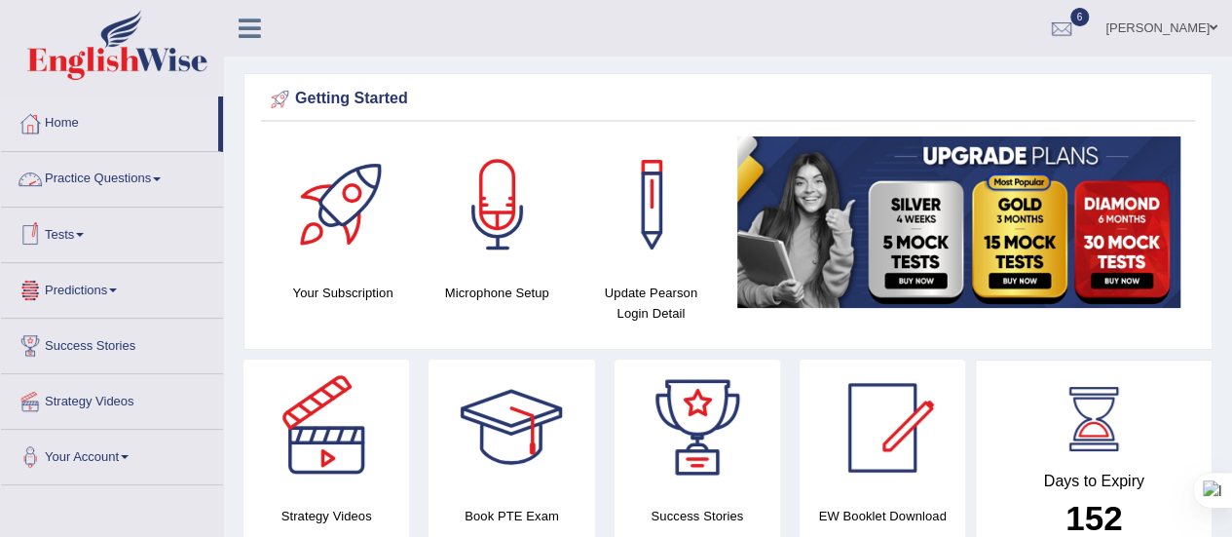
drag, startPoint x: 0, startPoint y: 0, endPoint x: 164, endPoint y: 184, distance: 246.2
click at [164, 184] on link "Practice Questions" at bounding box center [112, 176] width 222 height 49
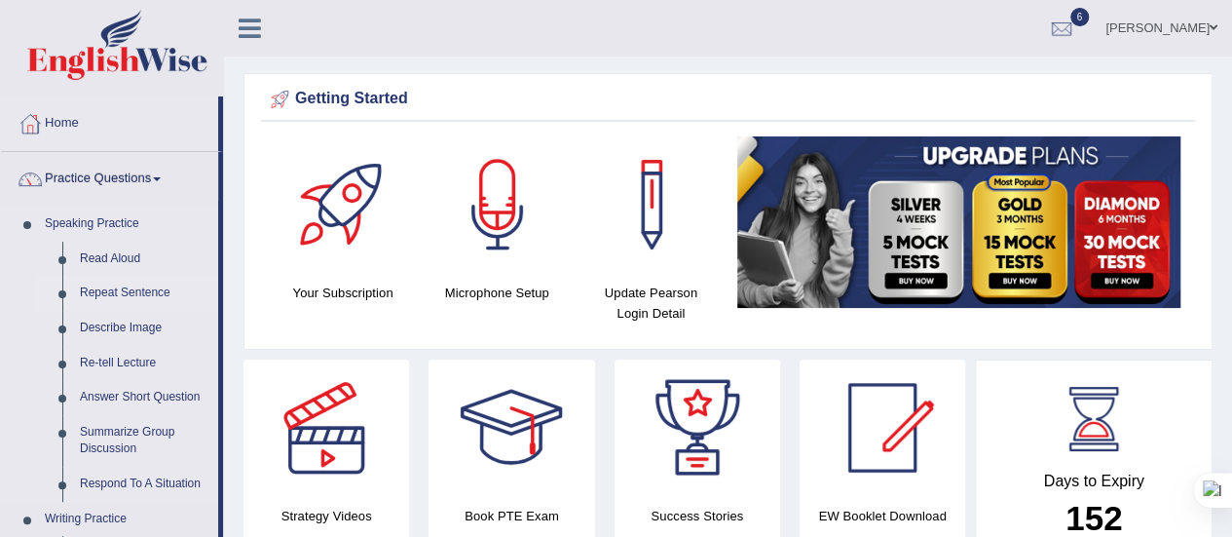
click at [121, 293] on link "Repeat Sentence" at bounding box center [144, 293] width 147 height 35
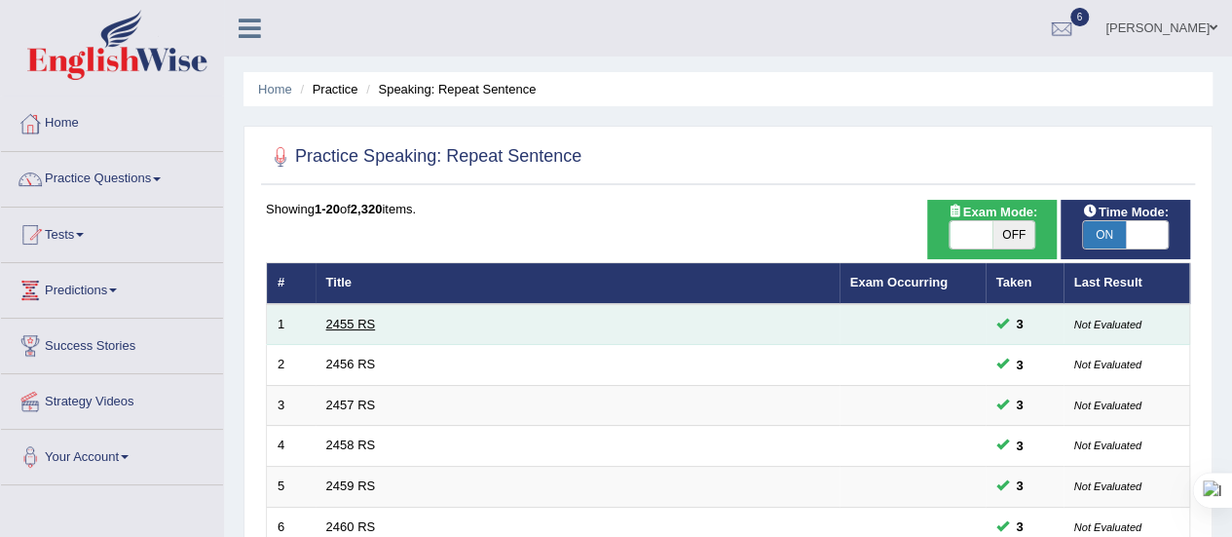
click at [344, 320] on link "2455 RS" at bounding box center [351, 323] width 50 height 15
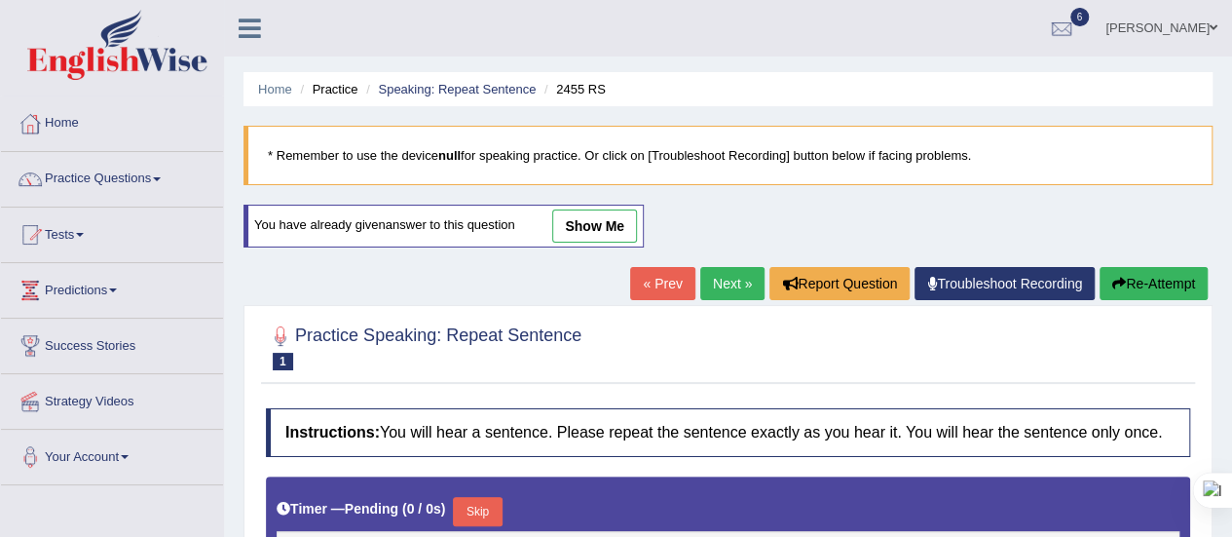
click at [999, 284] on link "Troubleshoot Recording" at bounding box center [1004, 283] width 180 height 33
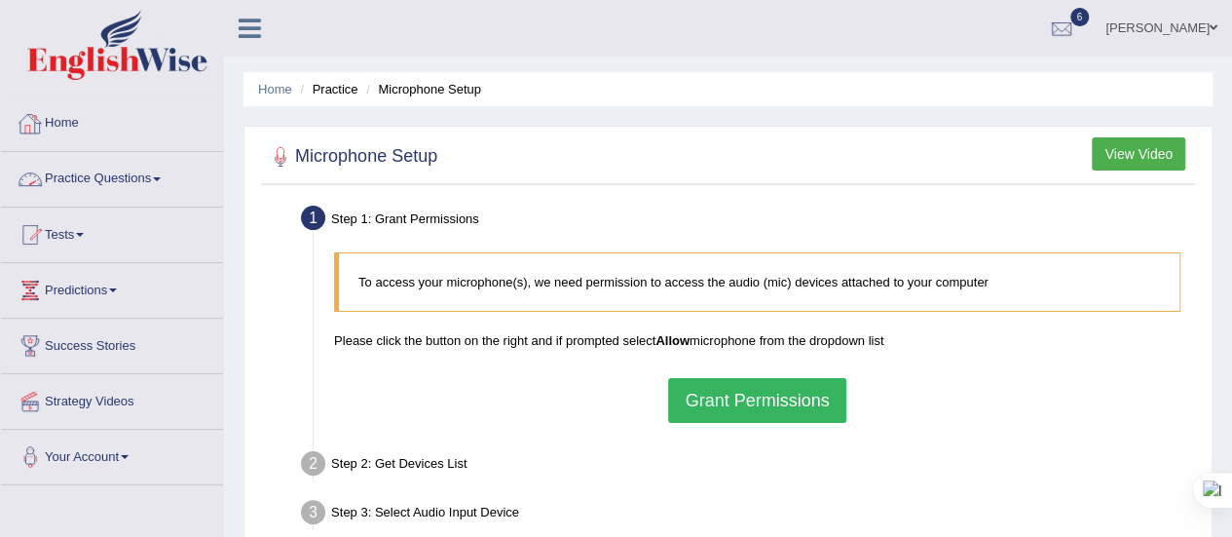
click at [167, 171] on link "Practice Questions" at bounding box center [112, 176] width 222 height 49
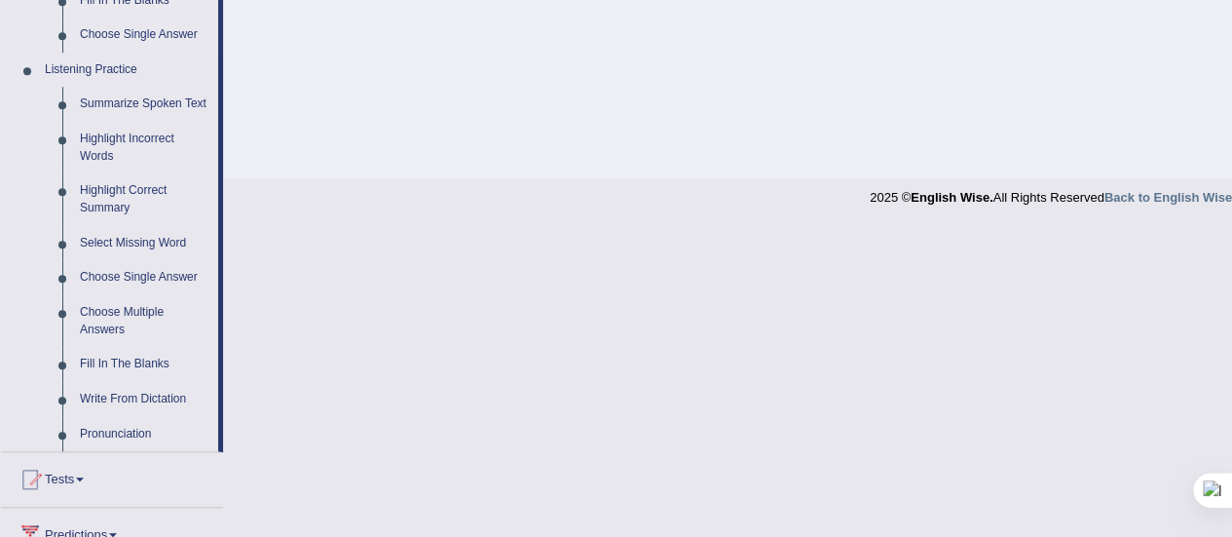
scroll to position [798, 0]
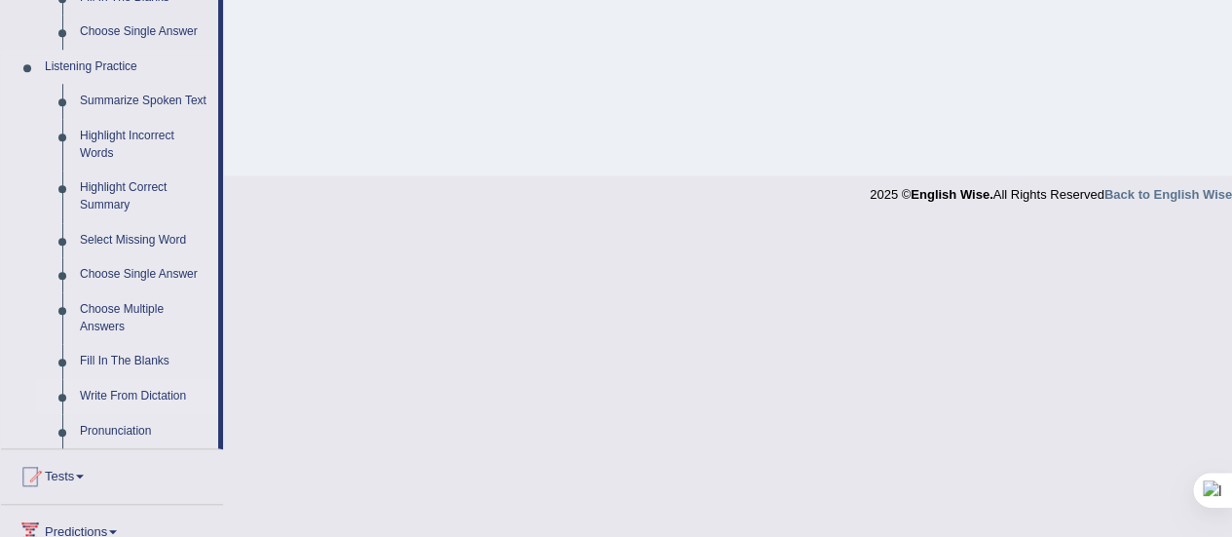
click at [128, 392] on link "Write From Dictation" at bounding box center [144, 396] width 147 height 35
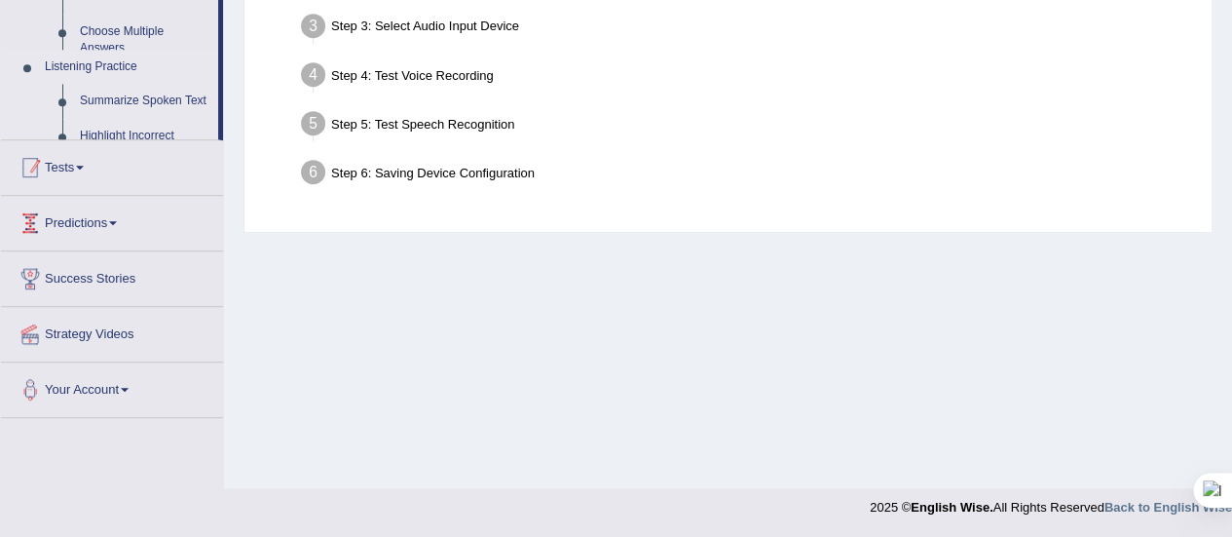
scroll to position [485, 0]
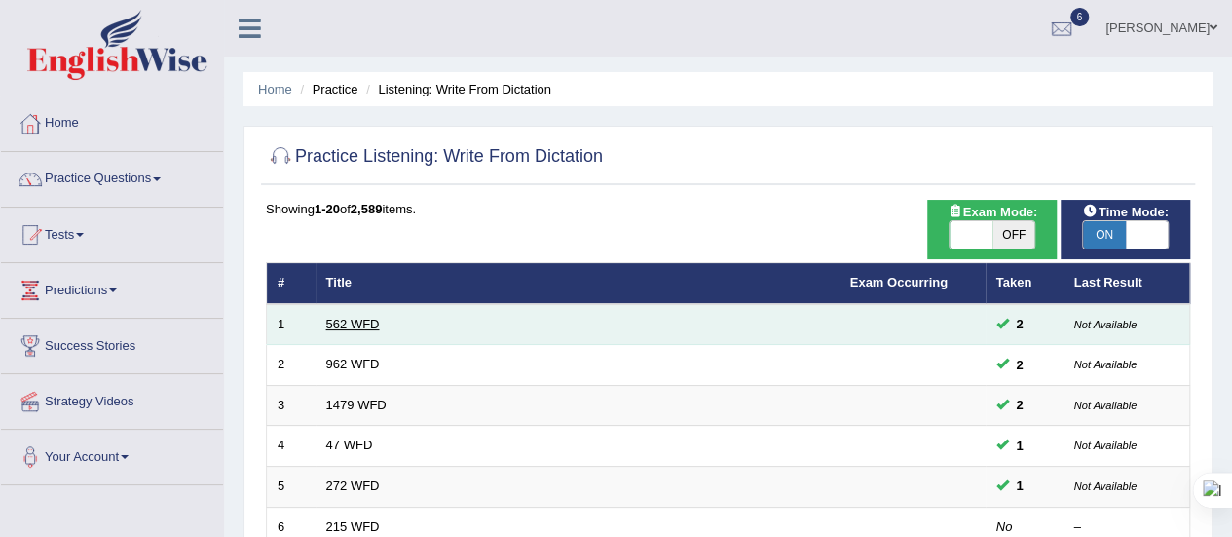
click at [339, 326] on link "562 WFD" at bounding box center [353, 323] width 54 height 15
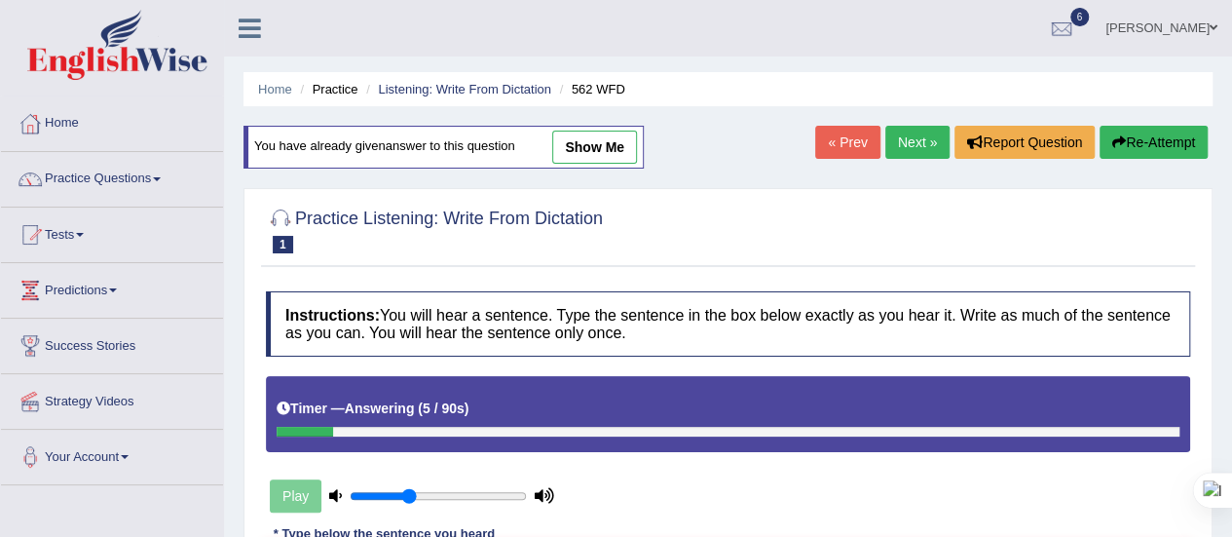
click at [171, 180] on link "Practice Questions" at bounding box center [112, 176] width 222 height 49
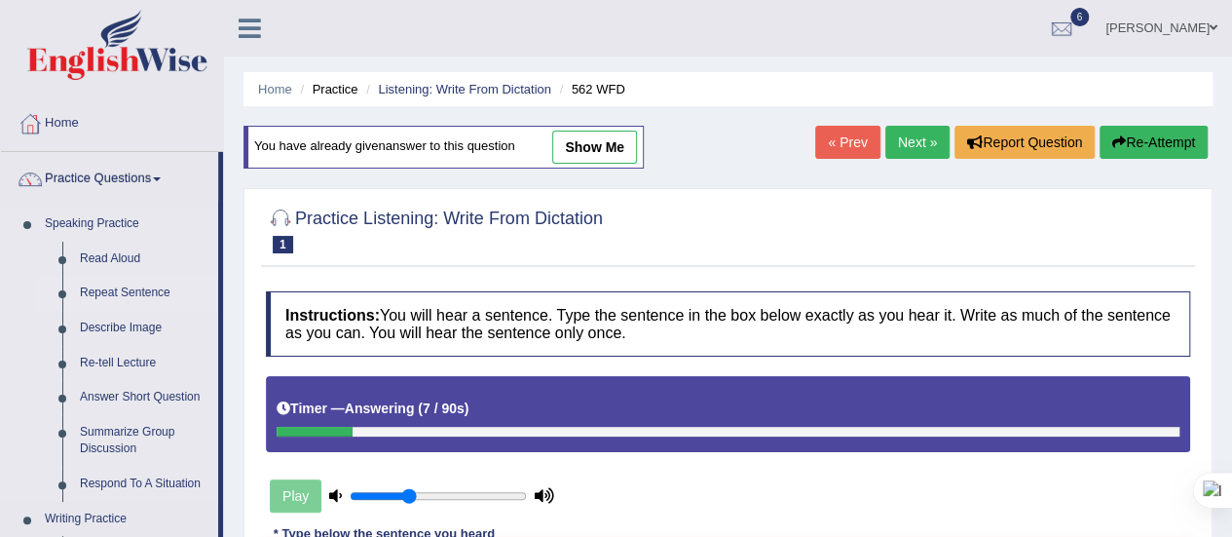
click at [130, 283] on link "Repeat Sentence" at bounding box center [144, 293] width 147 height 35
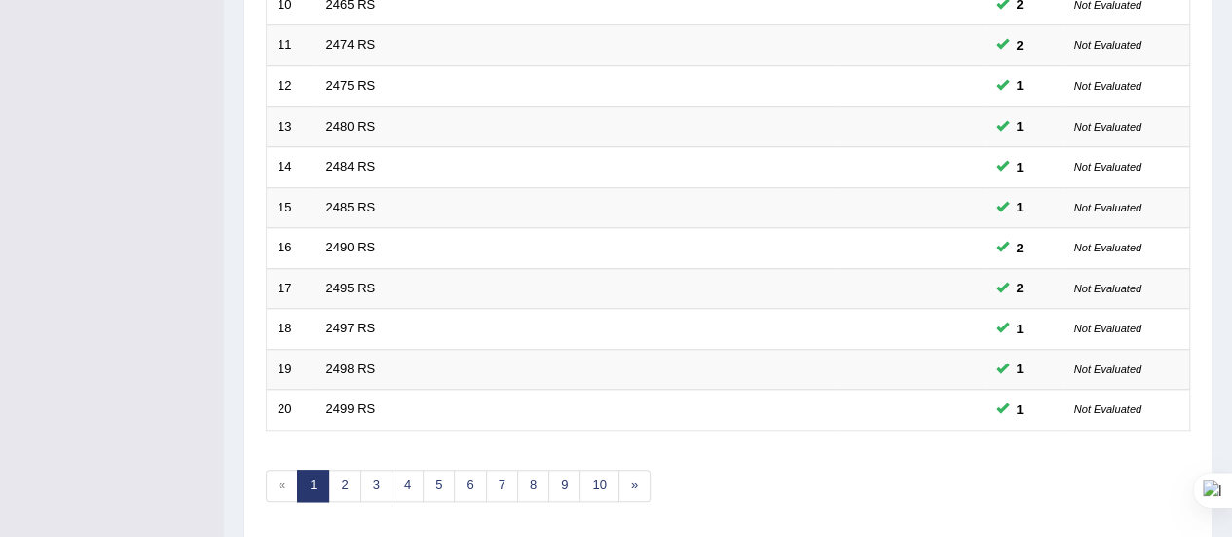
scroll to position [743, 0]
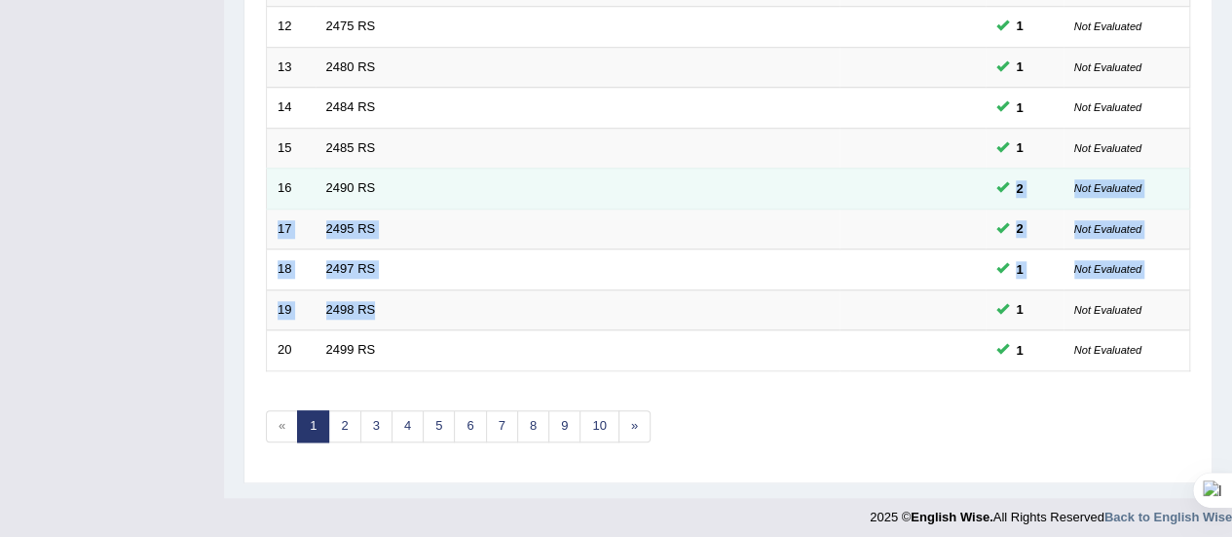
drag, startPoint x: 567, startPoint y: 310, endPoint x: 643, endPoint y: 192, distance: 140.2
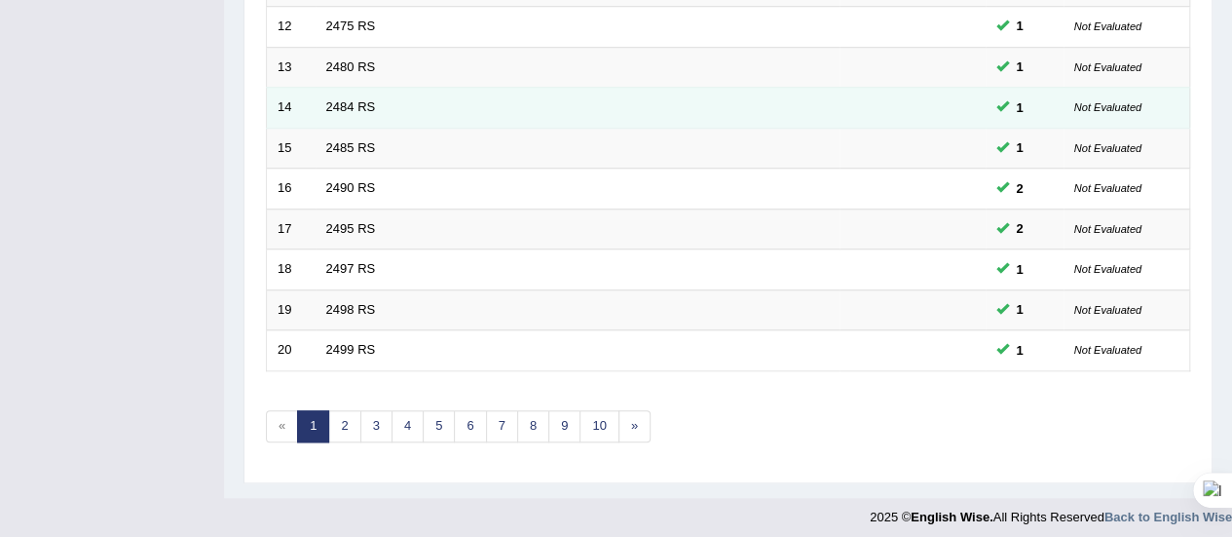
scroll to position [0, 0]
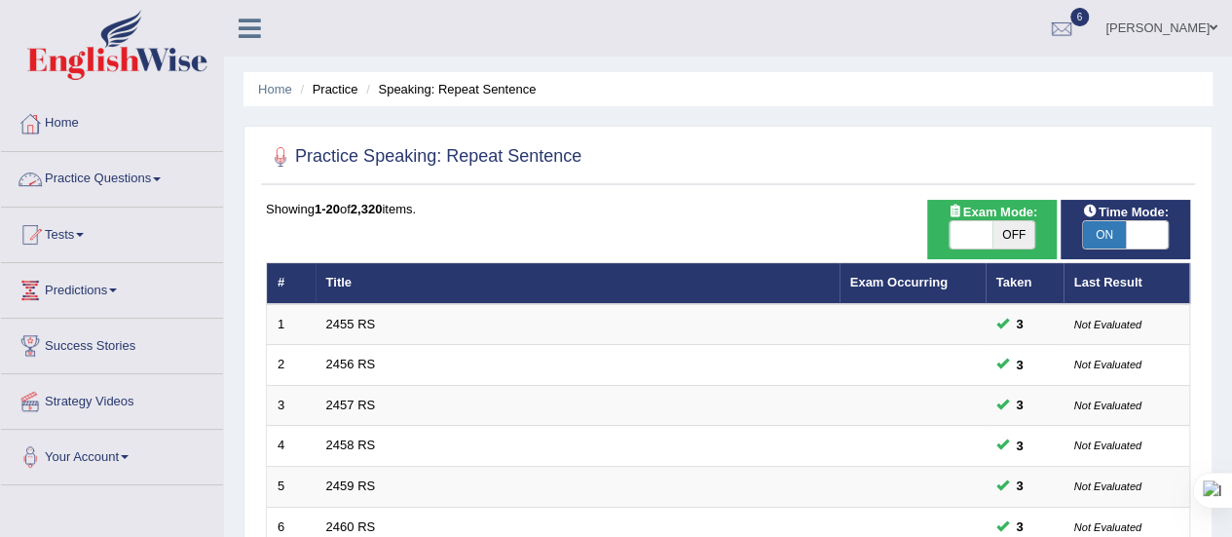
click at [161, 177] on span at bounding box center [157, 179] width 8 height 4
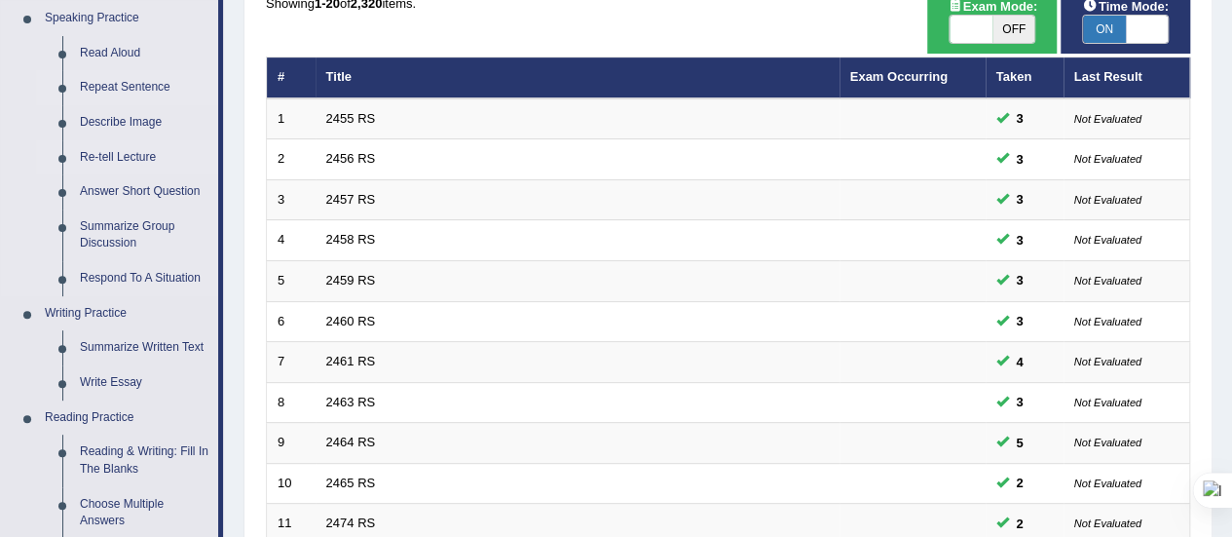
scroll to position [204, 0]
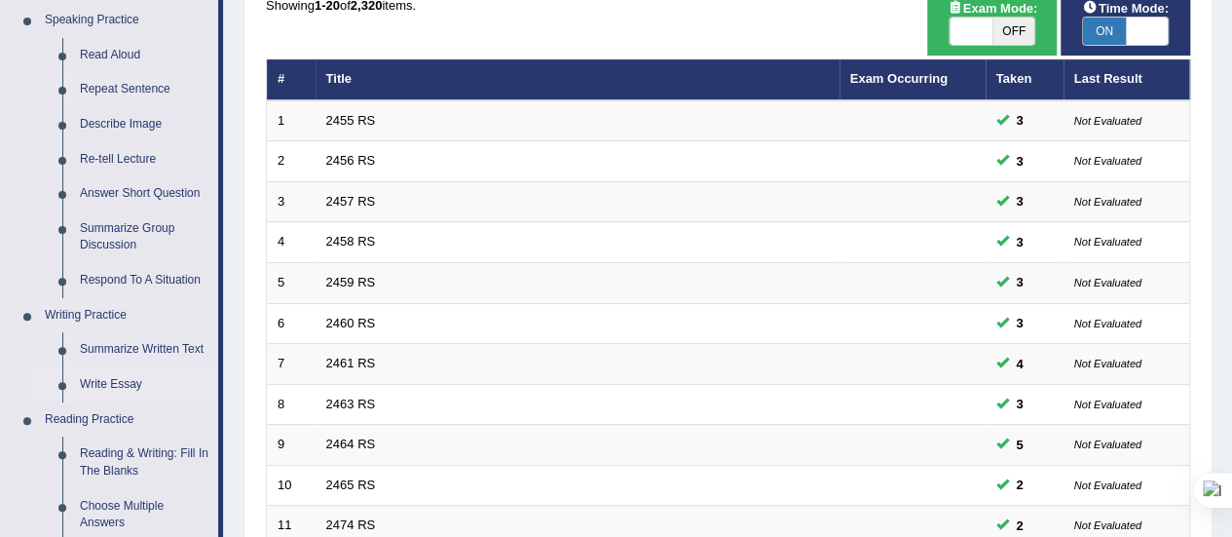
click at [97, 381] on link "Write Essay" at bounding box center [144, 384] width 147 height 35
click at [114, 385] on link "Write Essay" at bounding box center [144, 384] width 147 height 35
click at [109, 382] on link "Write Essay" at bounding box center [144, 384] width 147 height 35
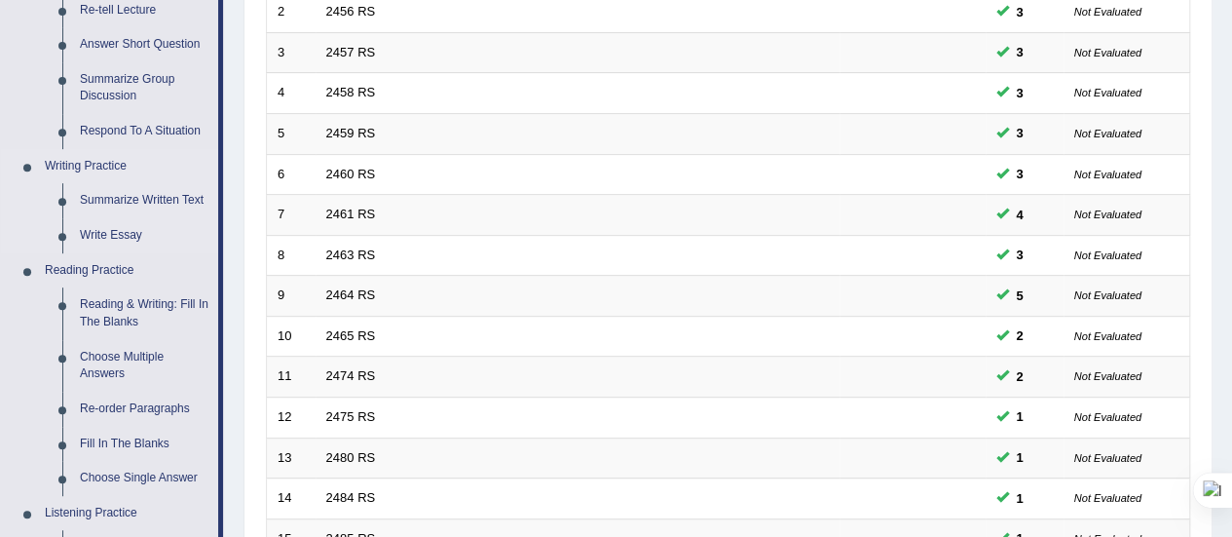
scroll to position [350, 0]
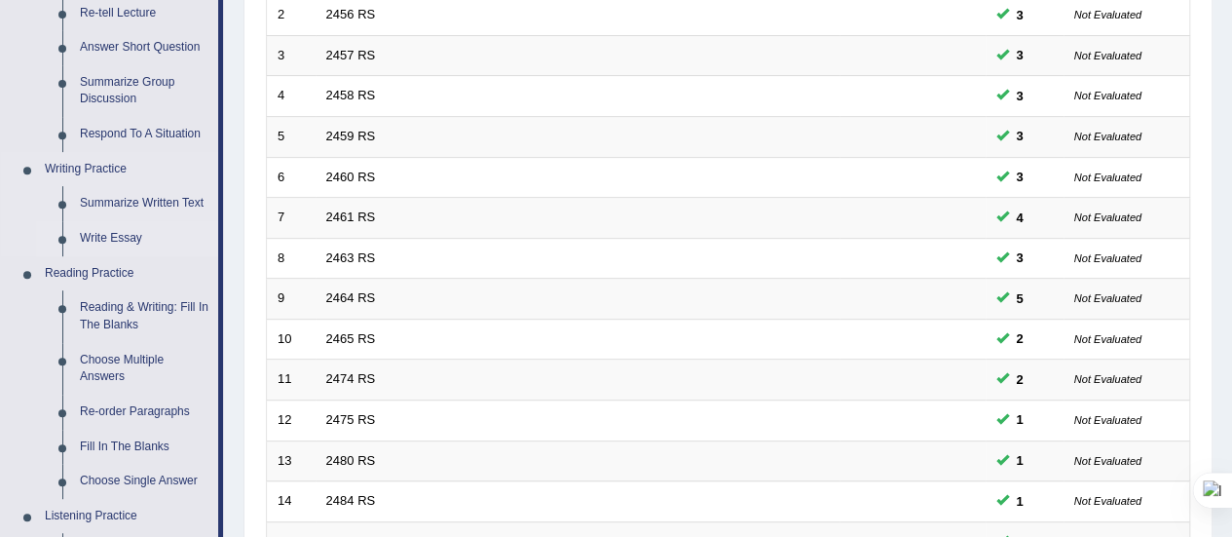
click at [104, 241] on link "Write Essay" at bounding box center [144, 238] width 147 height 35
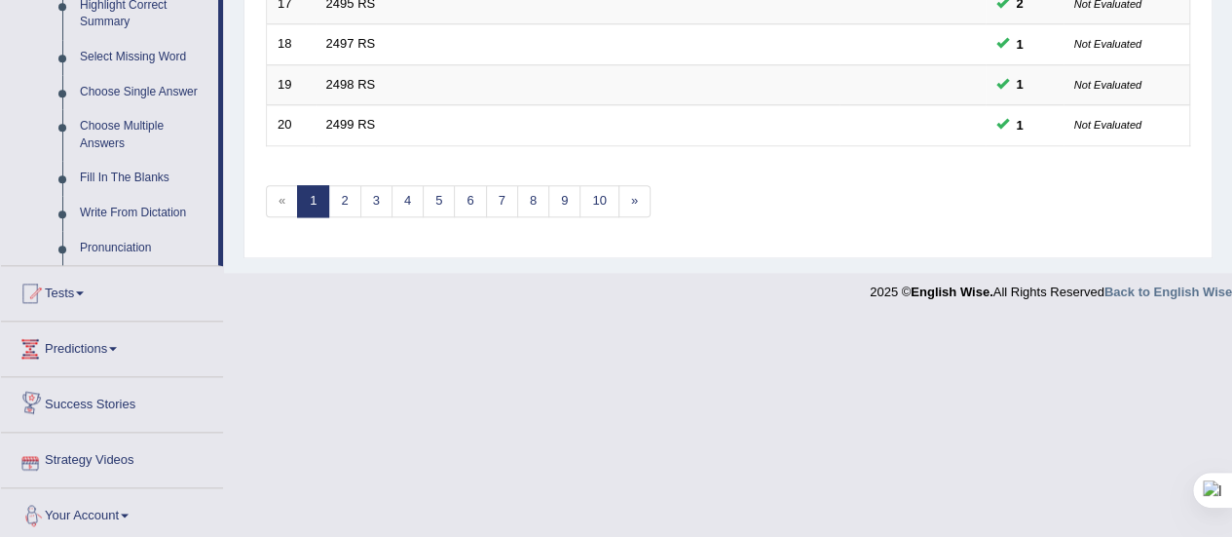
scroll to position [985, 0]
